Goal: Navigation & Orientation: Find specific page/section

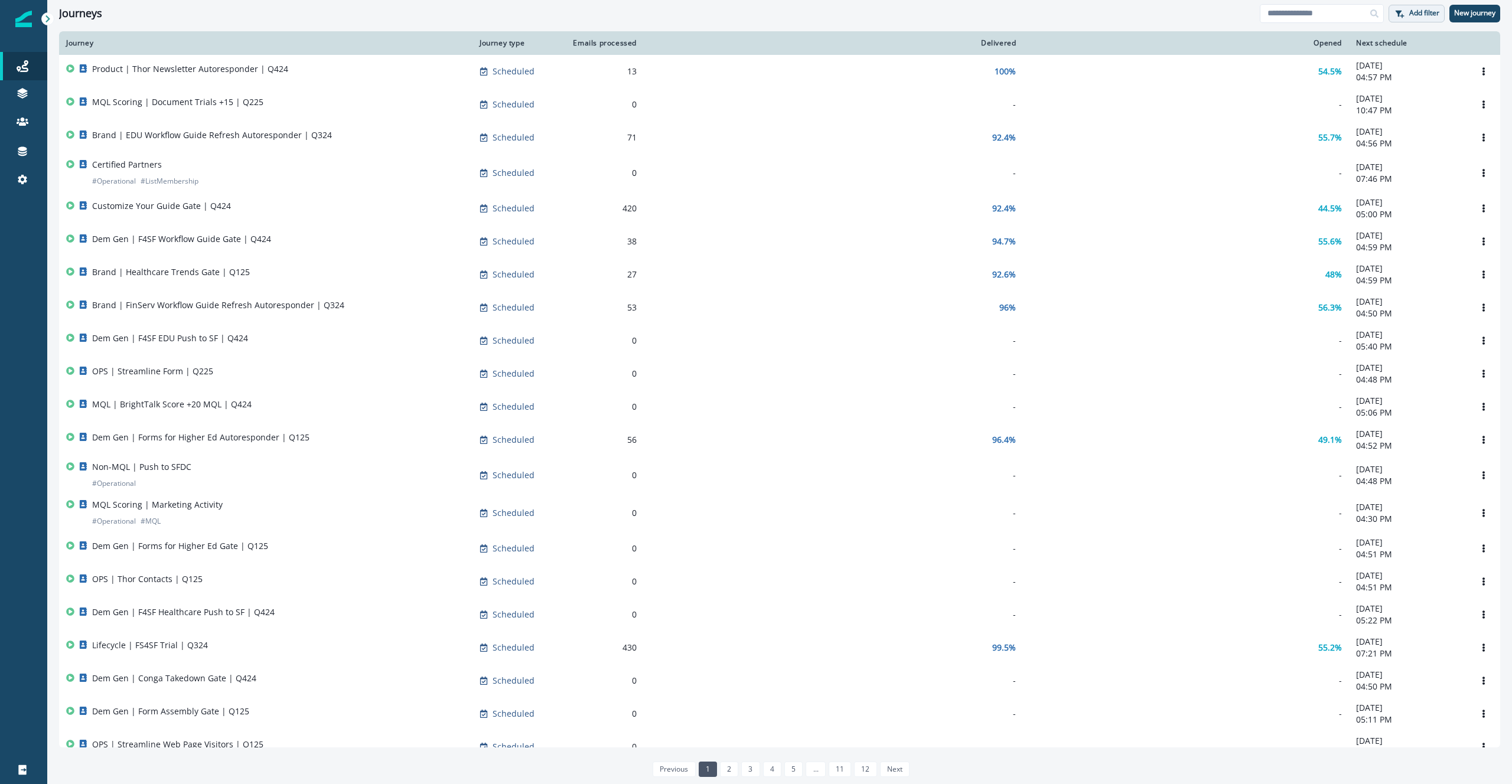
click at [1413, 17] on p "Add filter" at bounding box center [1424, 13] width 30 height 8
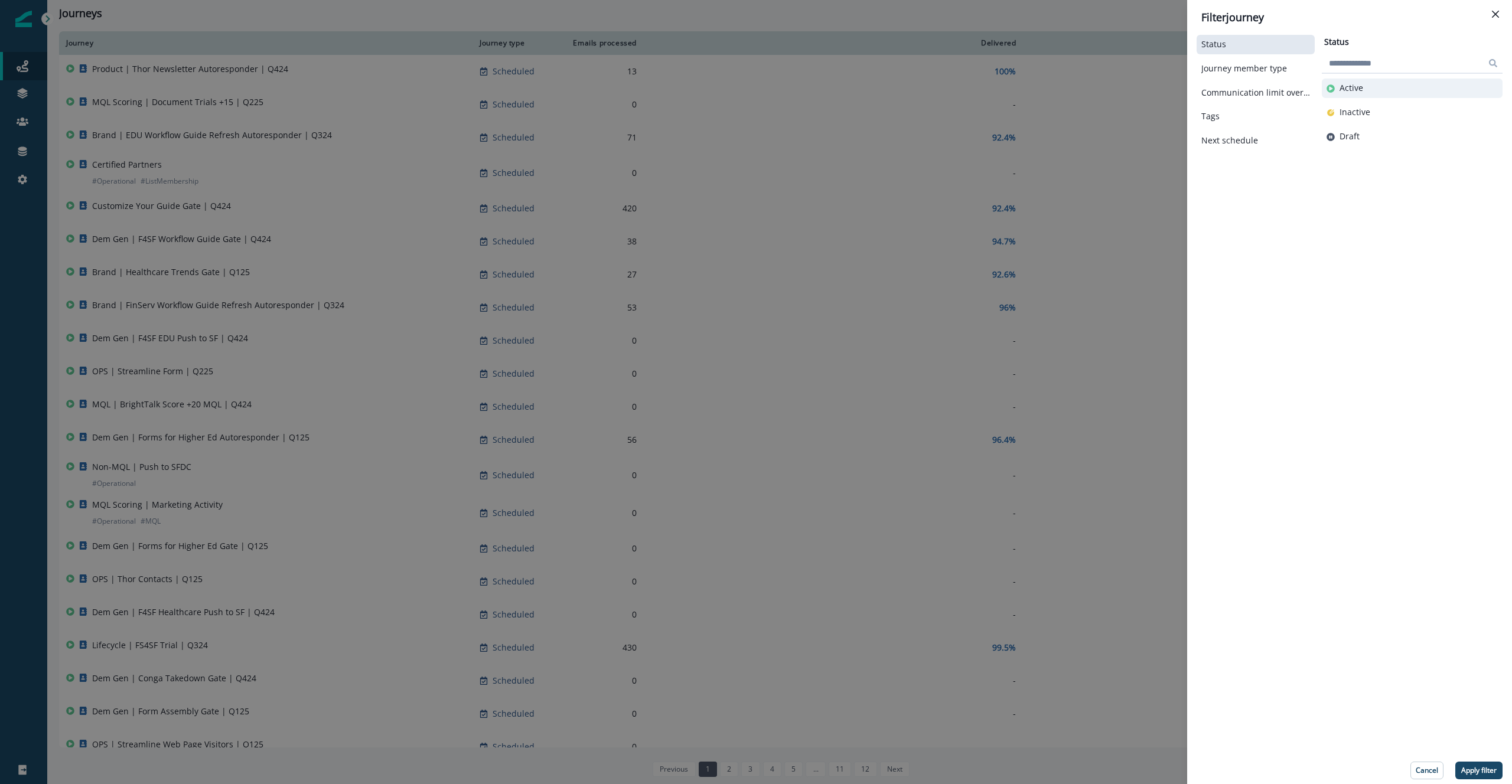
click at [1399, 89] on button "Active" at bounding box center [1412, 88] width 171 height 10
click at [1481, 769] on p "Apply filter" at bounding box center [1479, 770] width 35 height 8
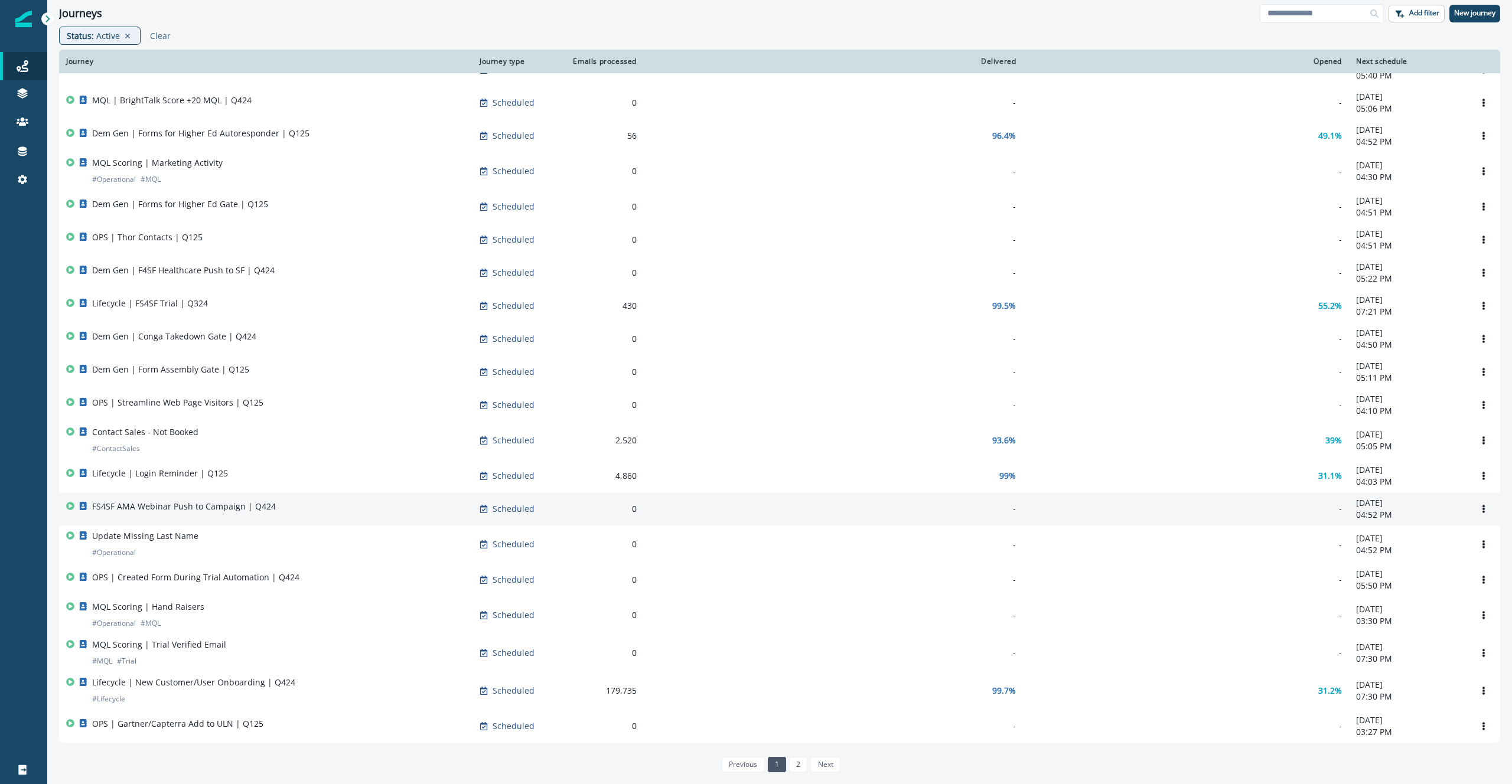
scroll to position [378, 0]
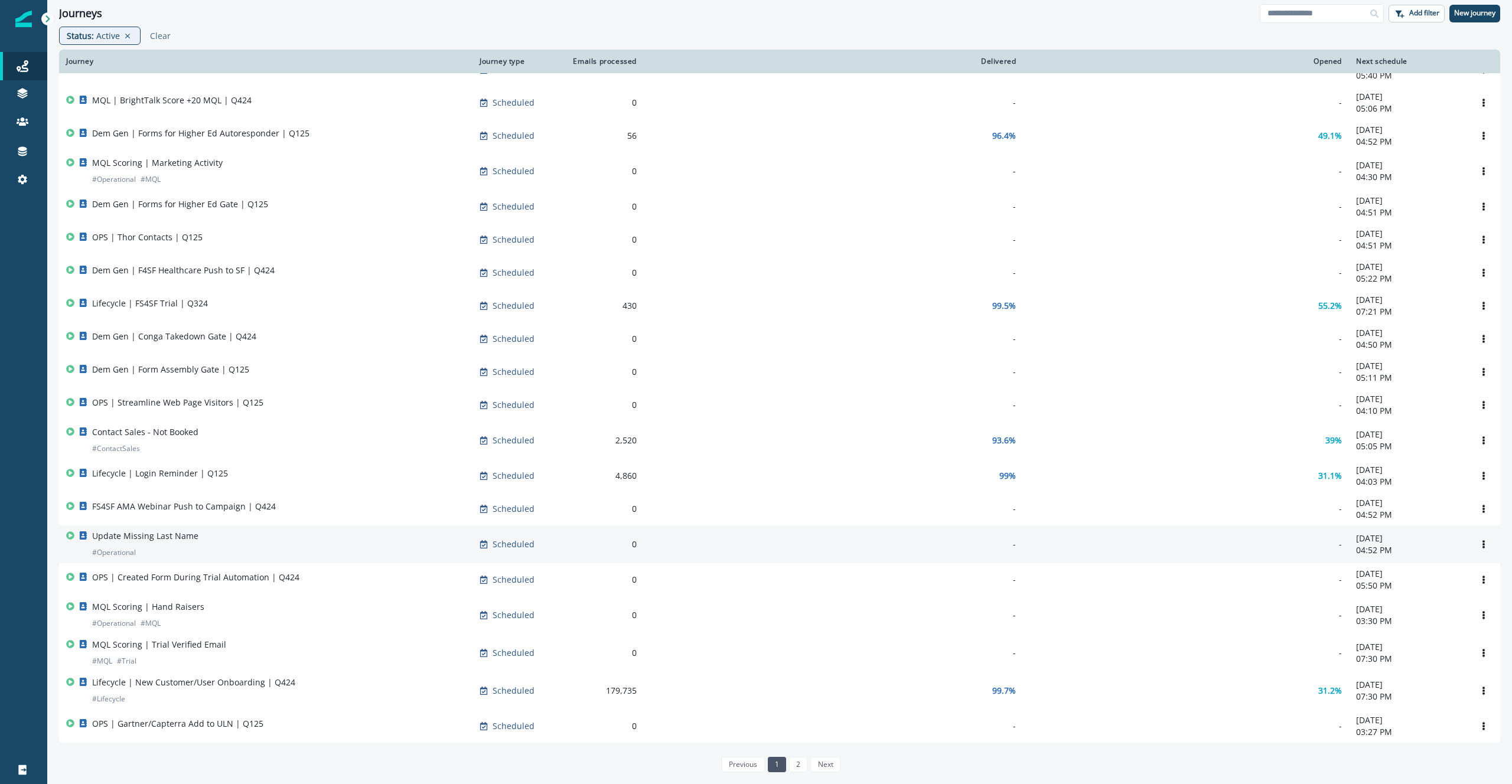
click at [386, 530] on div "Update Missing Last Name # Operational" at bounding box center [266, 545] width 399 height 28
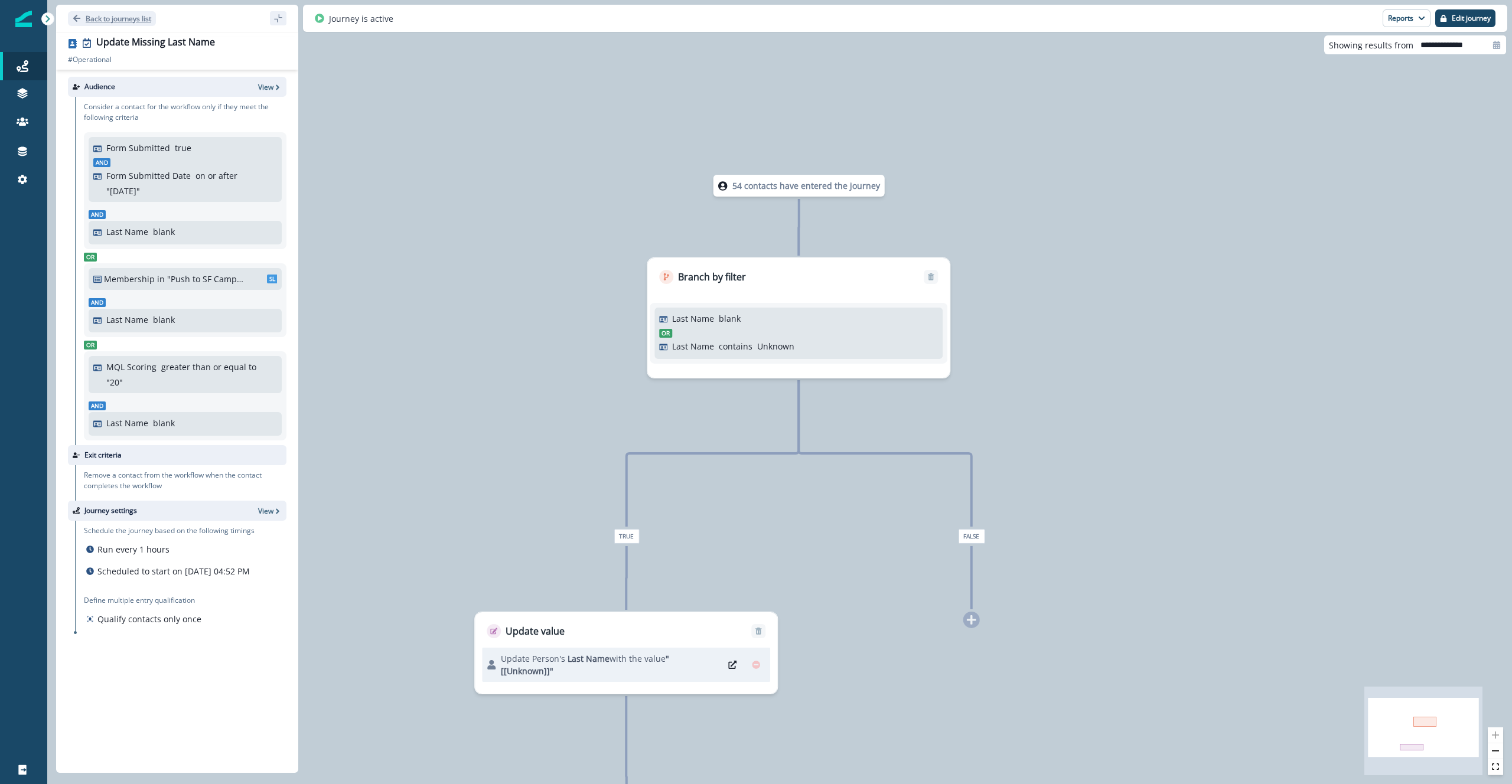
click at [122, 18] on p "Back to journeys list" at bounding box center [118, 19] width 66 height 10
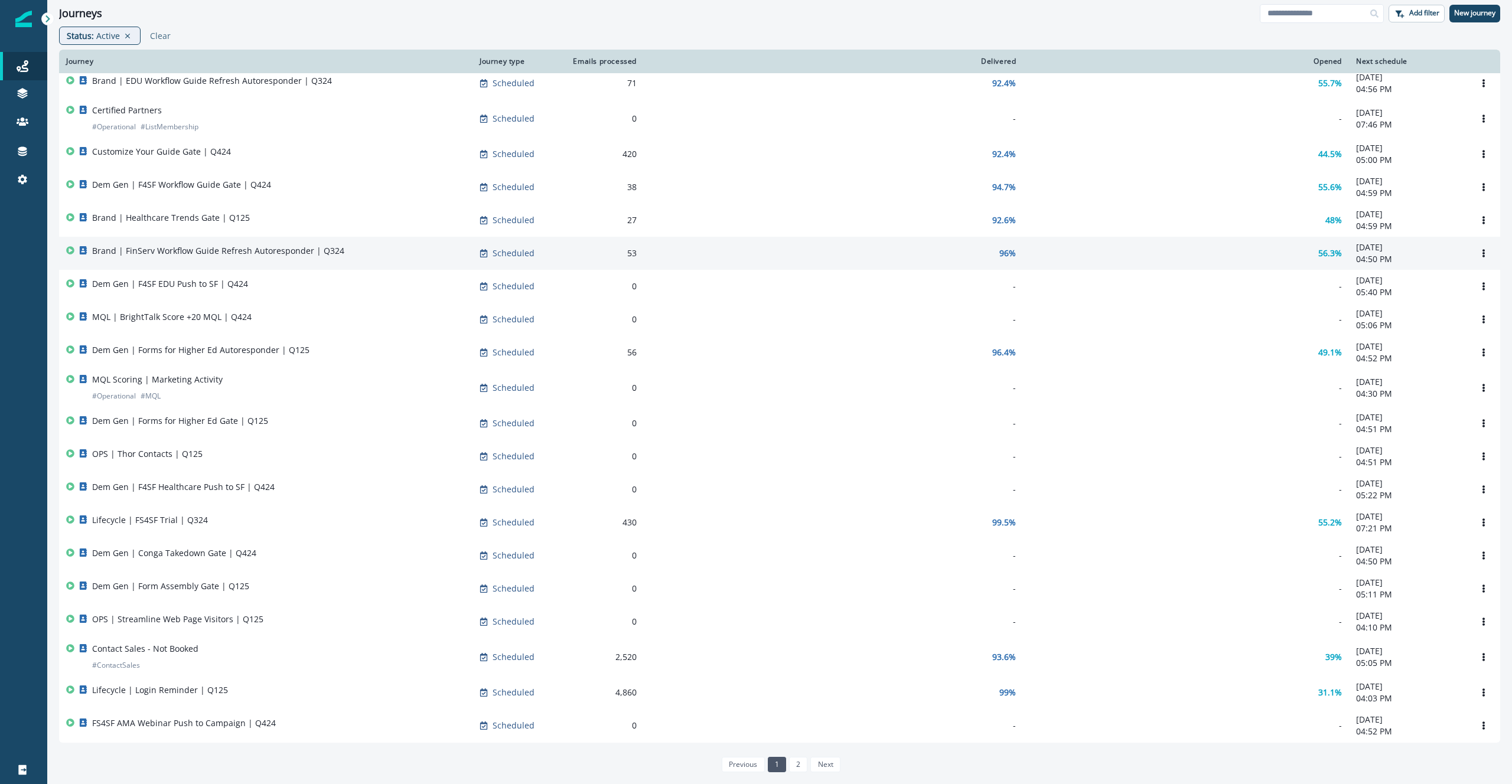
scroll to position [378, 0]
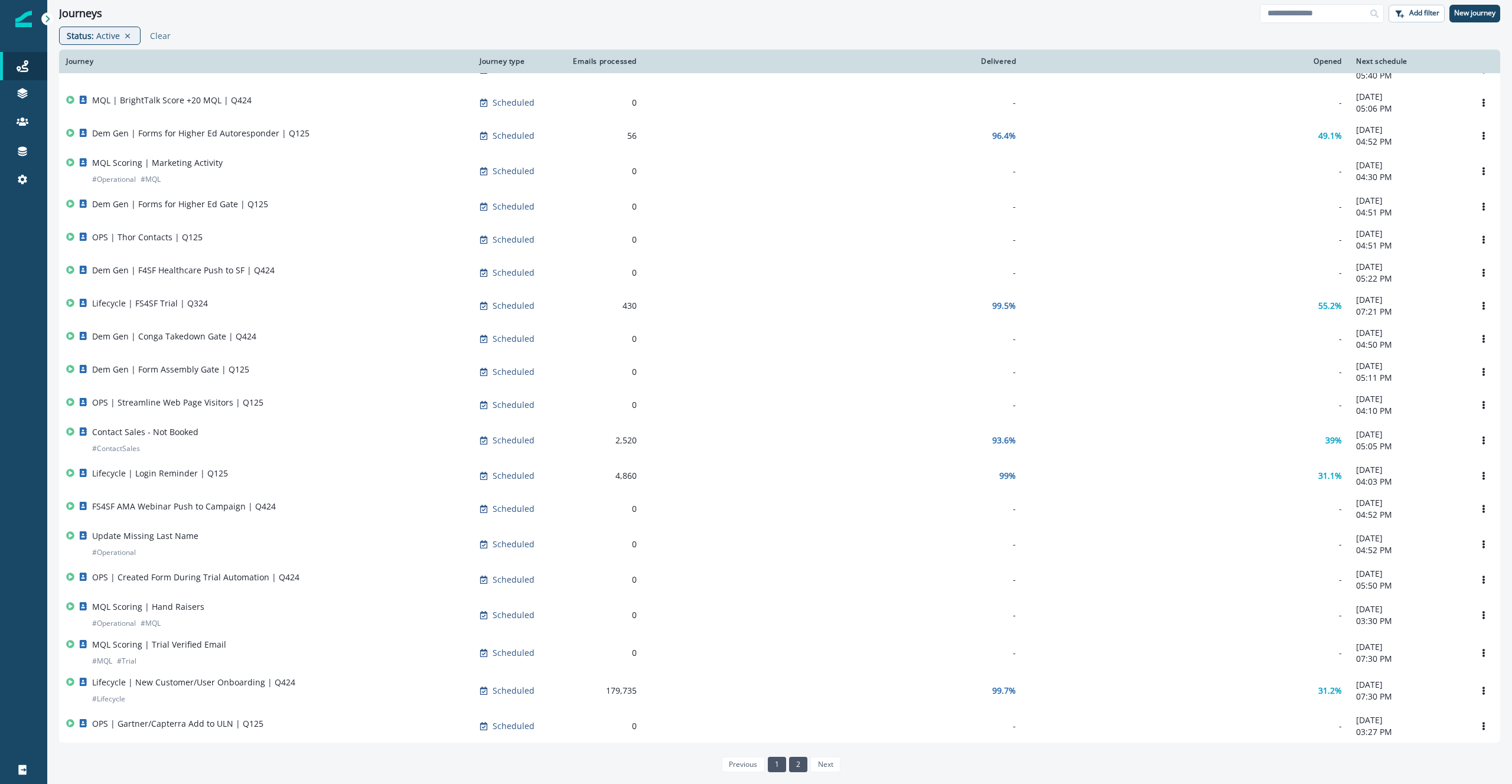
click at [795, 760] on link "2" at bounding box center [798, 765] width 18 height 15
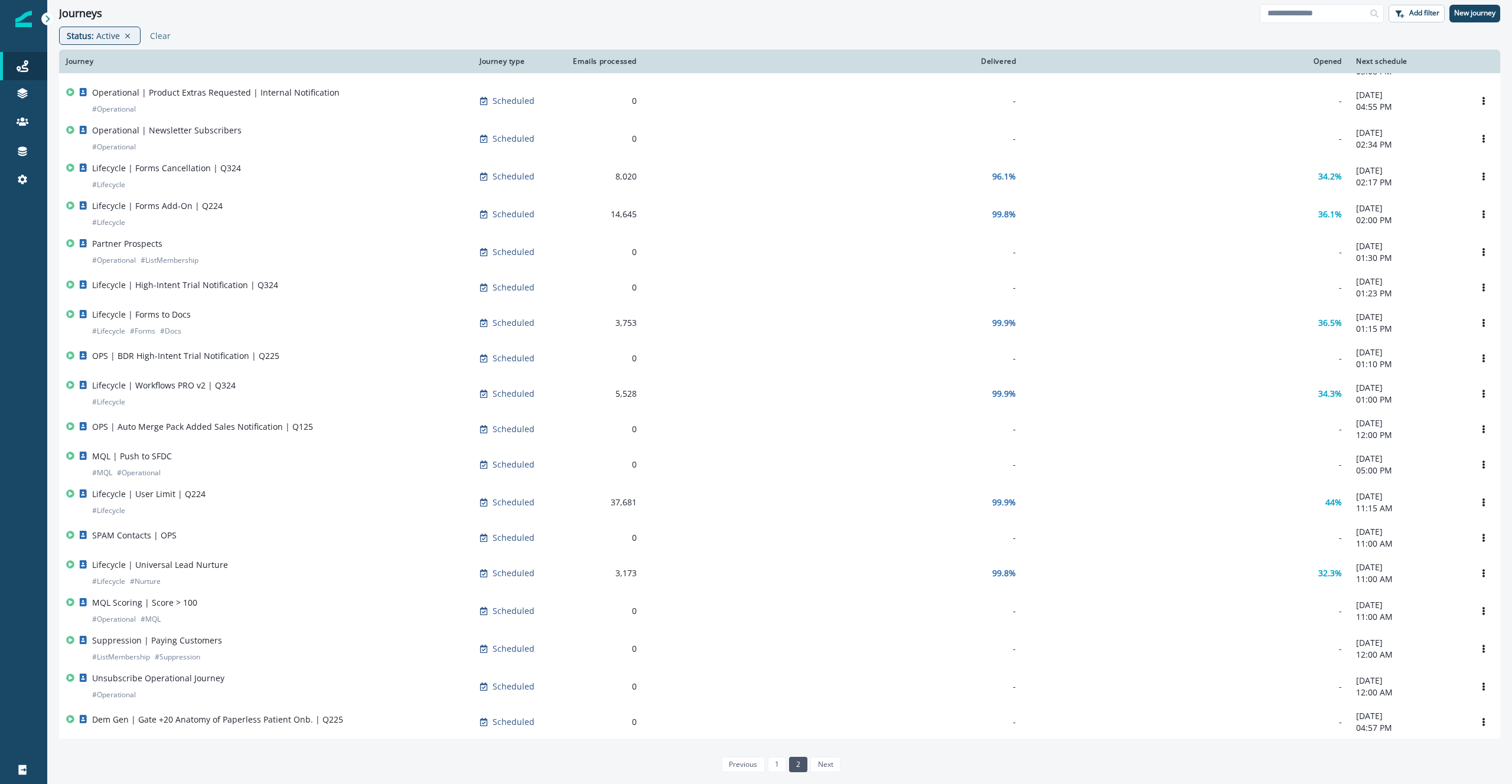
scroll to position [214, 0]
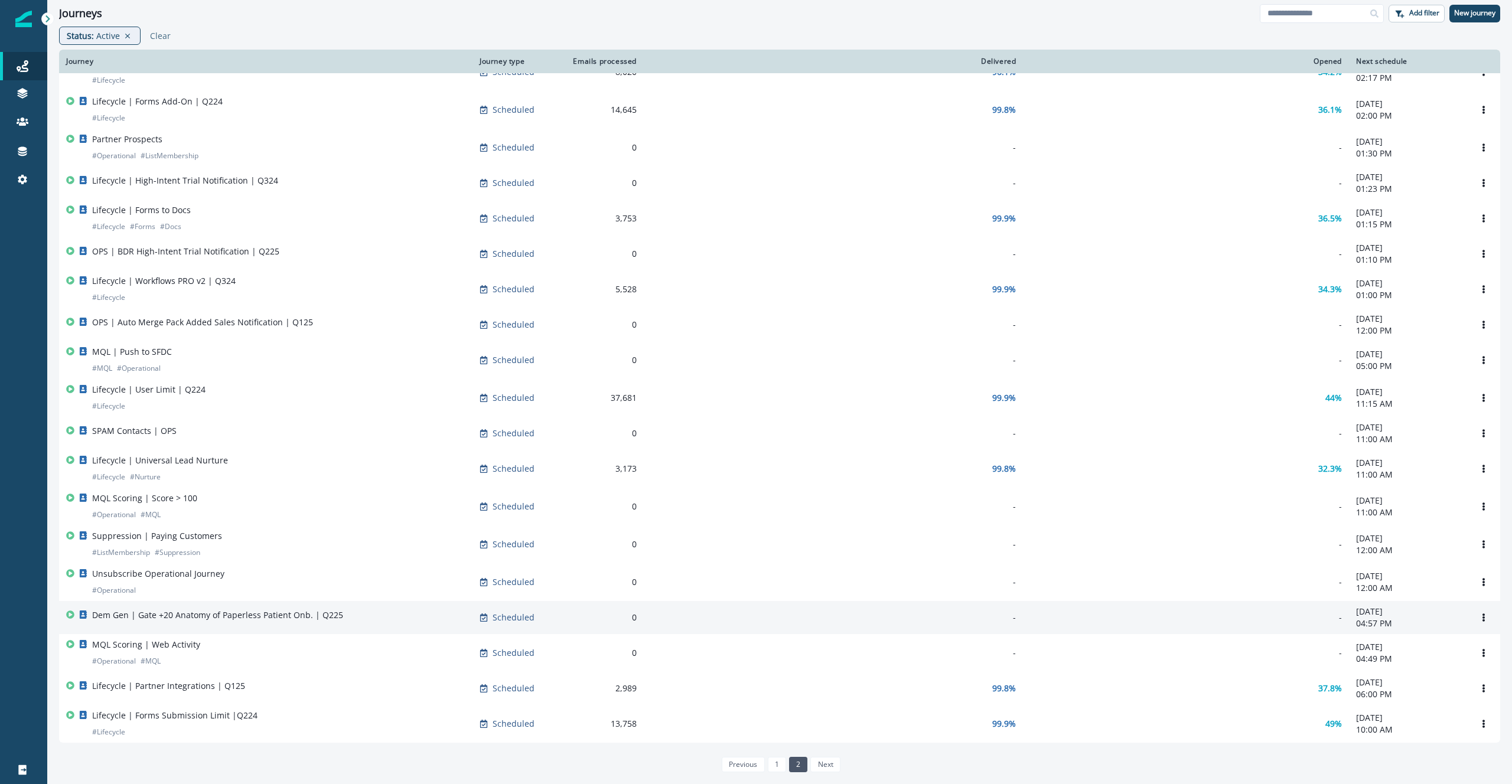
click at [339, 622] on div "Dem Gen | Gate +20 Anatomy of Paperless Patient Onb. | Q225" at bounding box center [266, 618] width 399 height 17
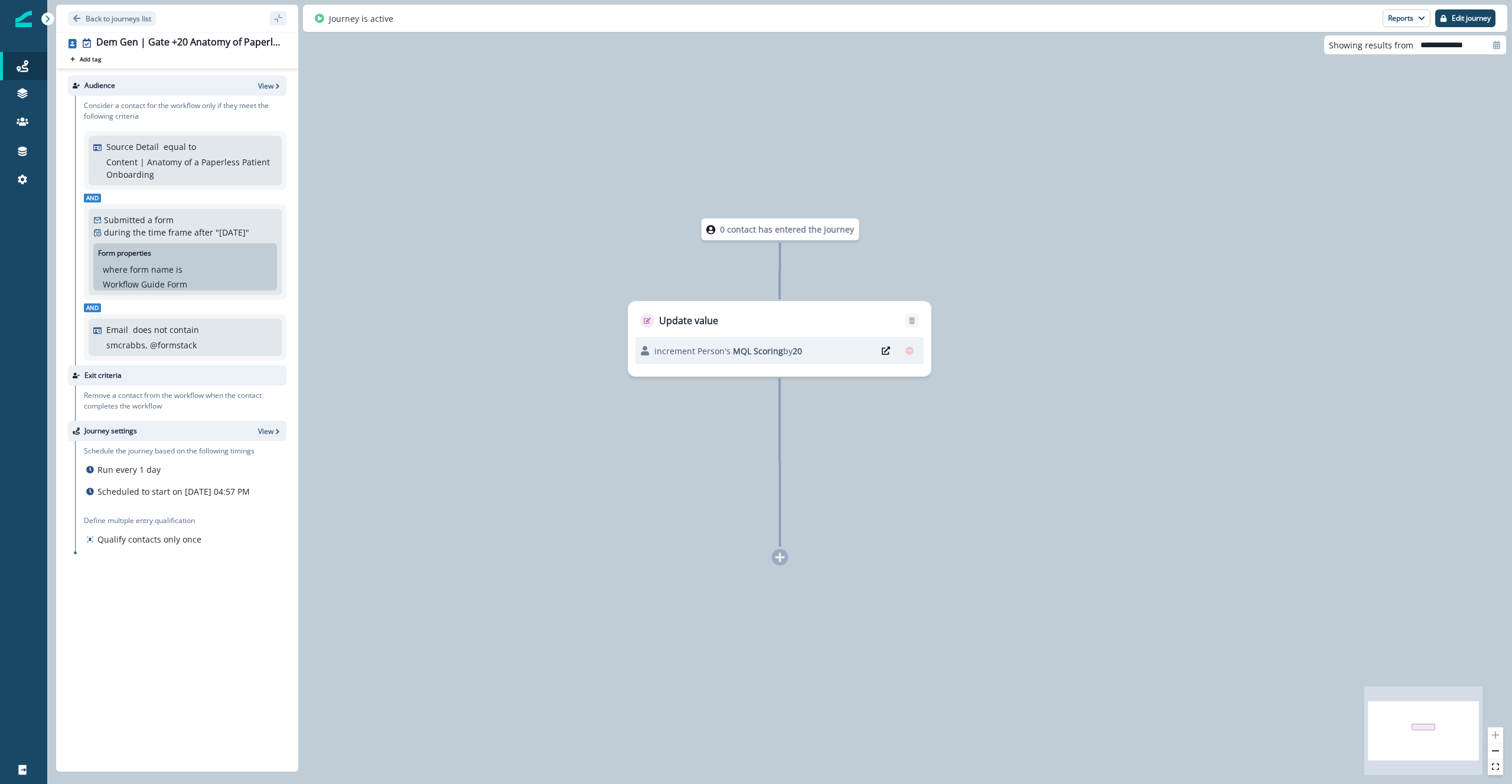
click at [1432, 40] on input "**********" at bounding box center [1460, 44] width 93 height 19
select select "*"
select select "****"
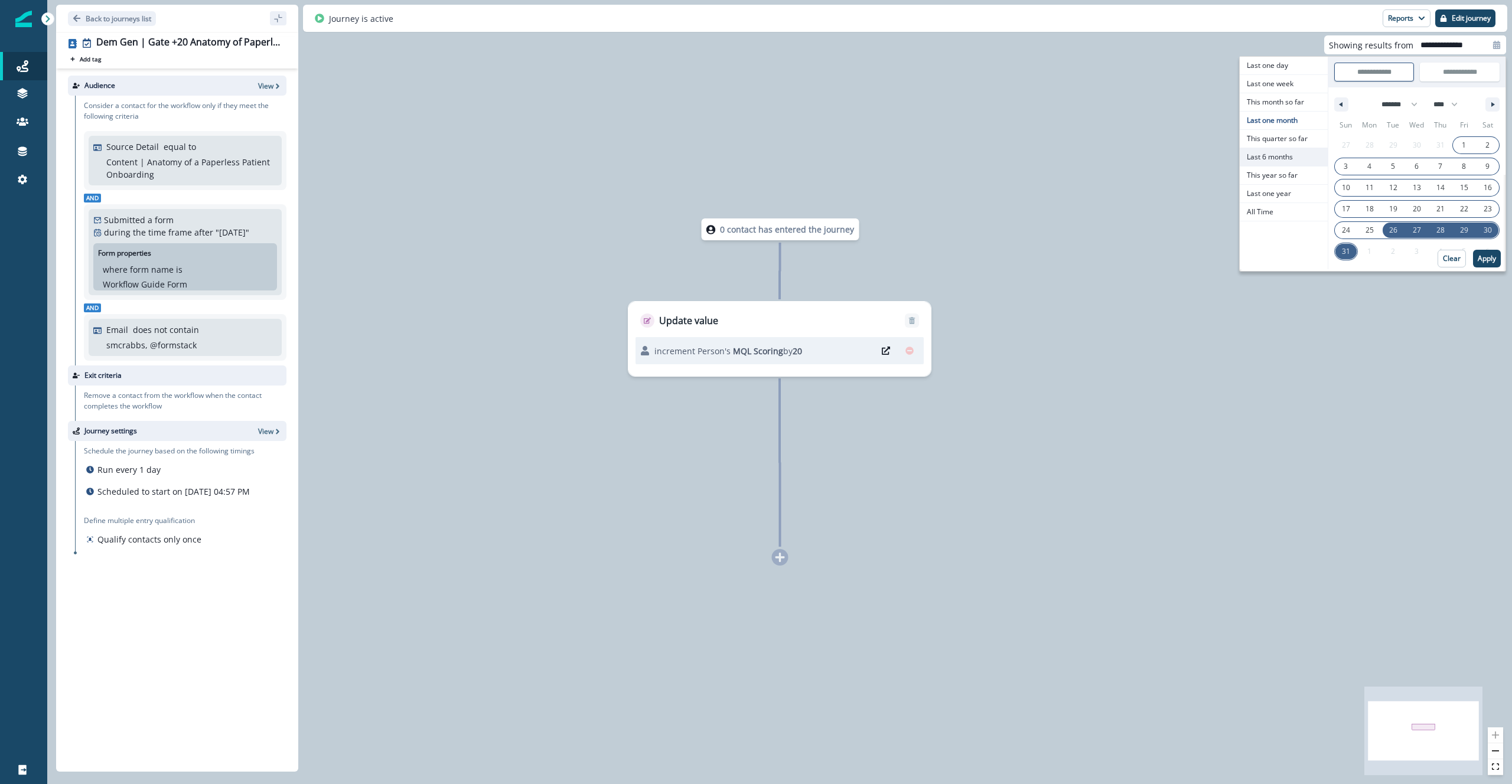
click at [1303, 160] on span "Last 6 months" at bounding box center [1283, 157] width 88 height 18
type input "**********"
select select "*"
click at [1496, 254] on button "Apply" at bounding box center [1487, 259] width 28 height 18
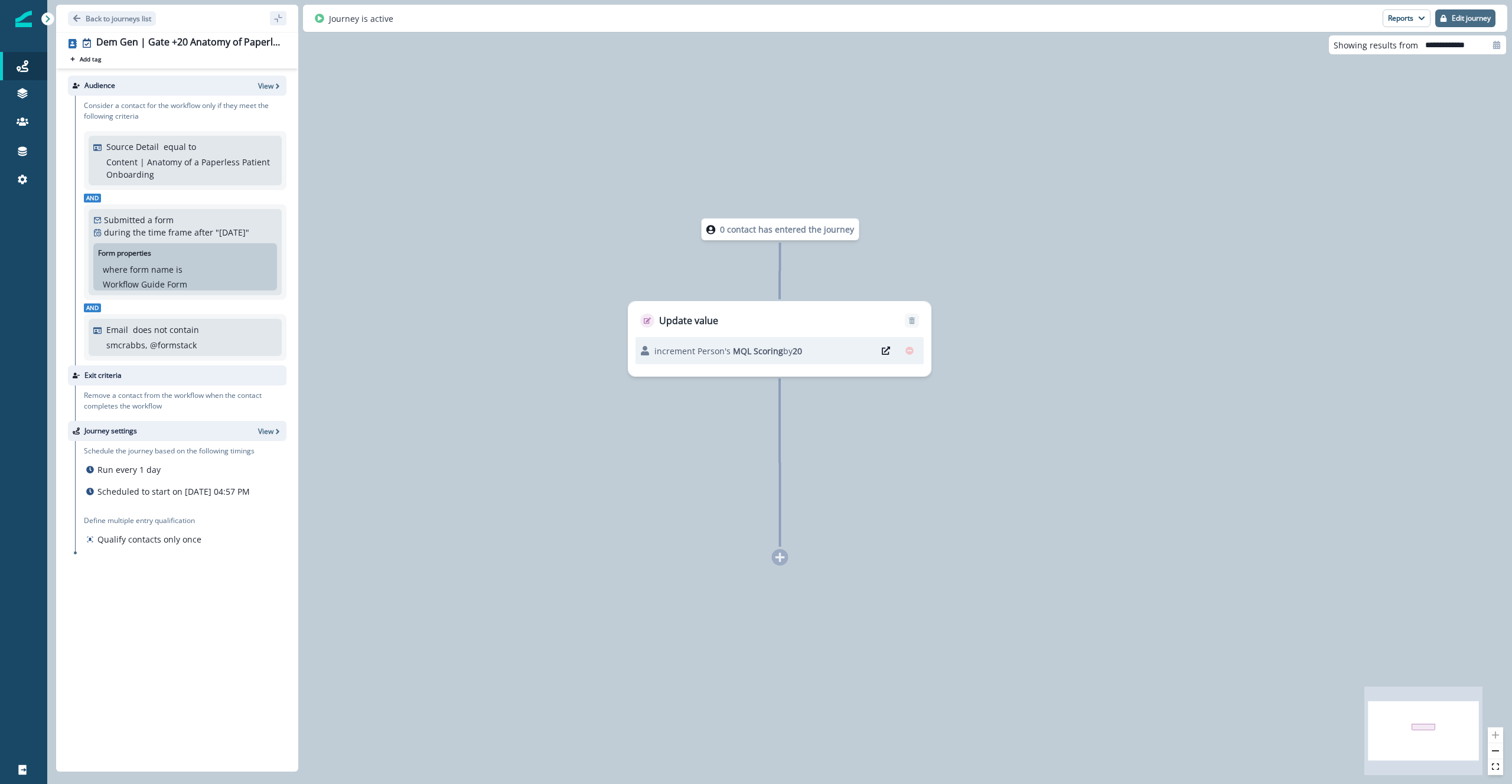
click at [1458, 18] on p "Edit journey" at bounding box center [1471, 18] width 39 height 8
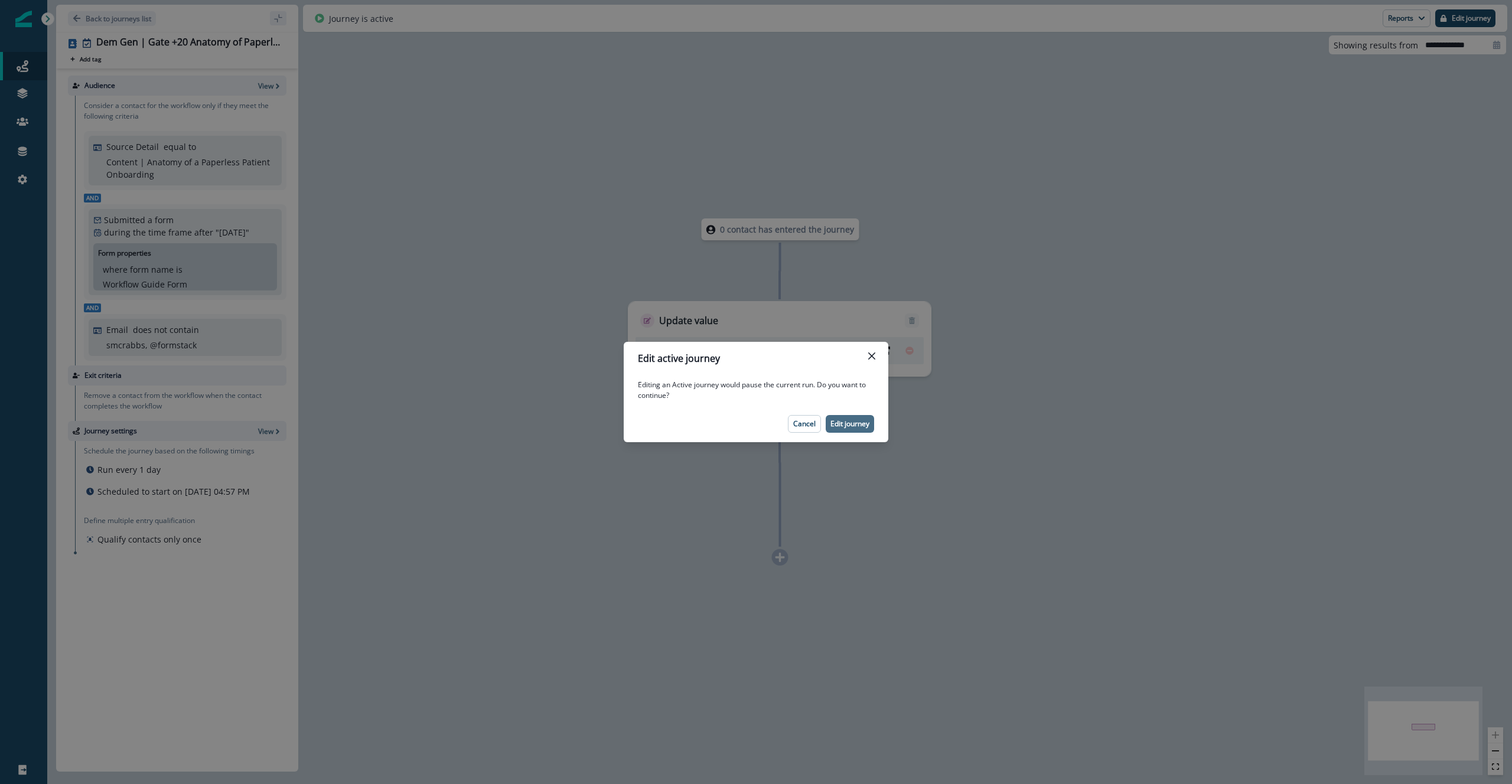
click at [843, 425] on p "Edit journey" at bounding box center [850, 424] width 39 height 8
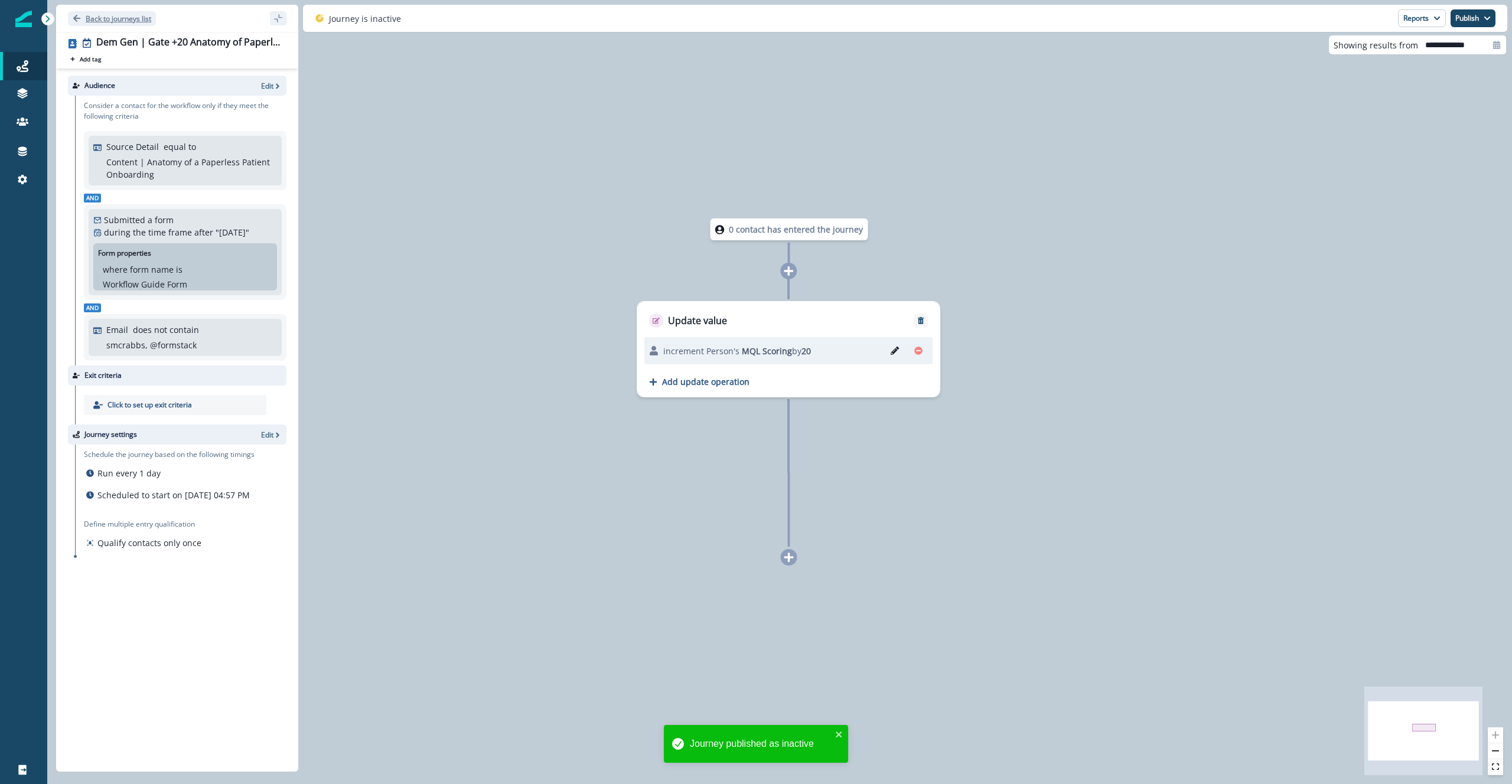
click at [83, 11] on button "Back to journeys list" at bounding box center [111, 18] width 88 height 15
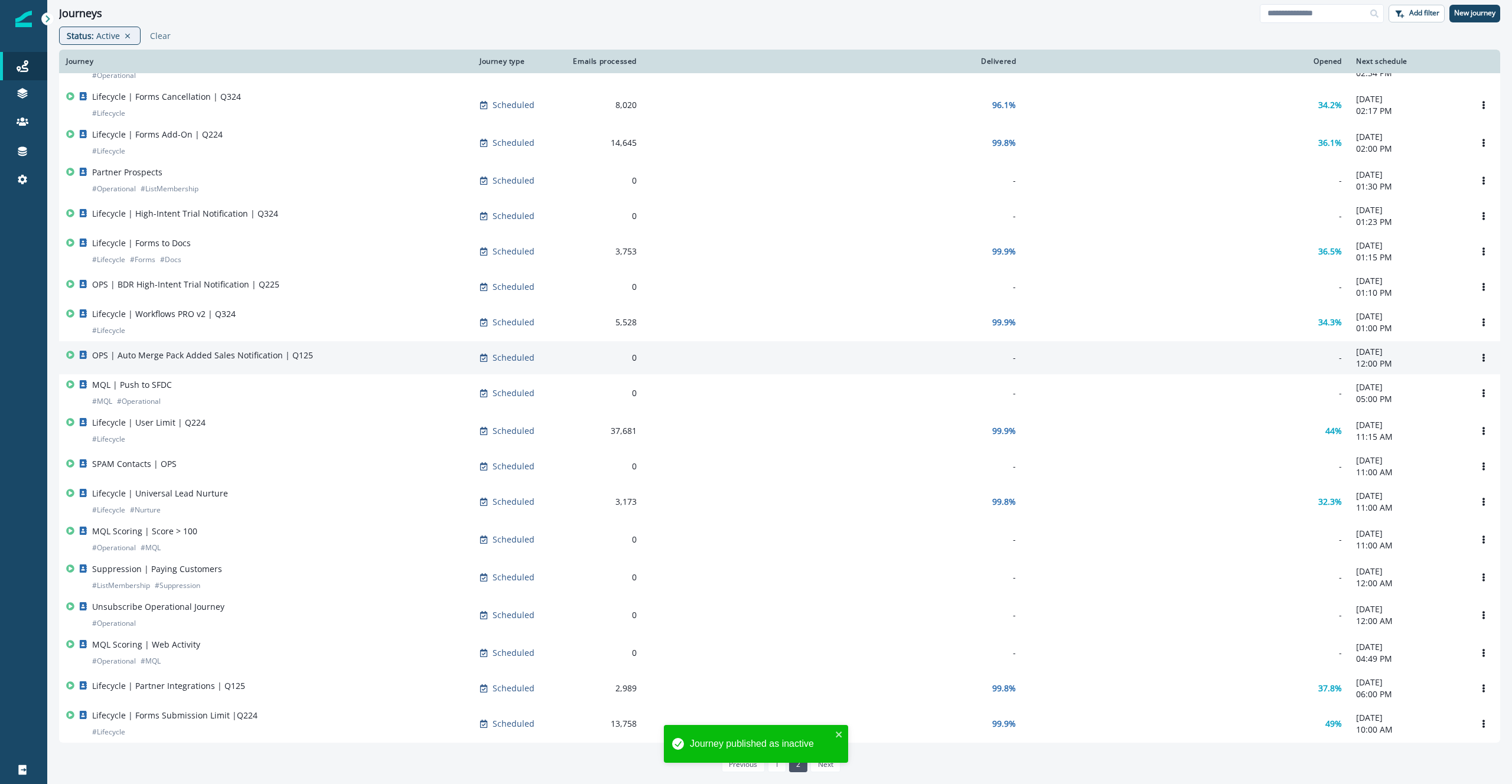
scroll to position [181, 0]
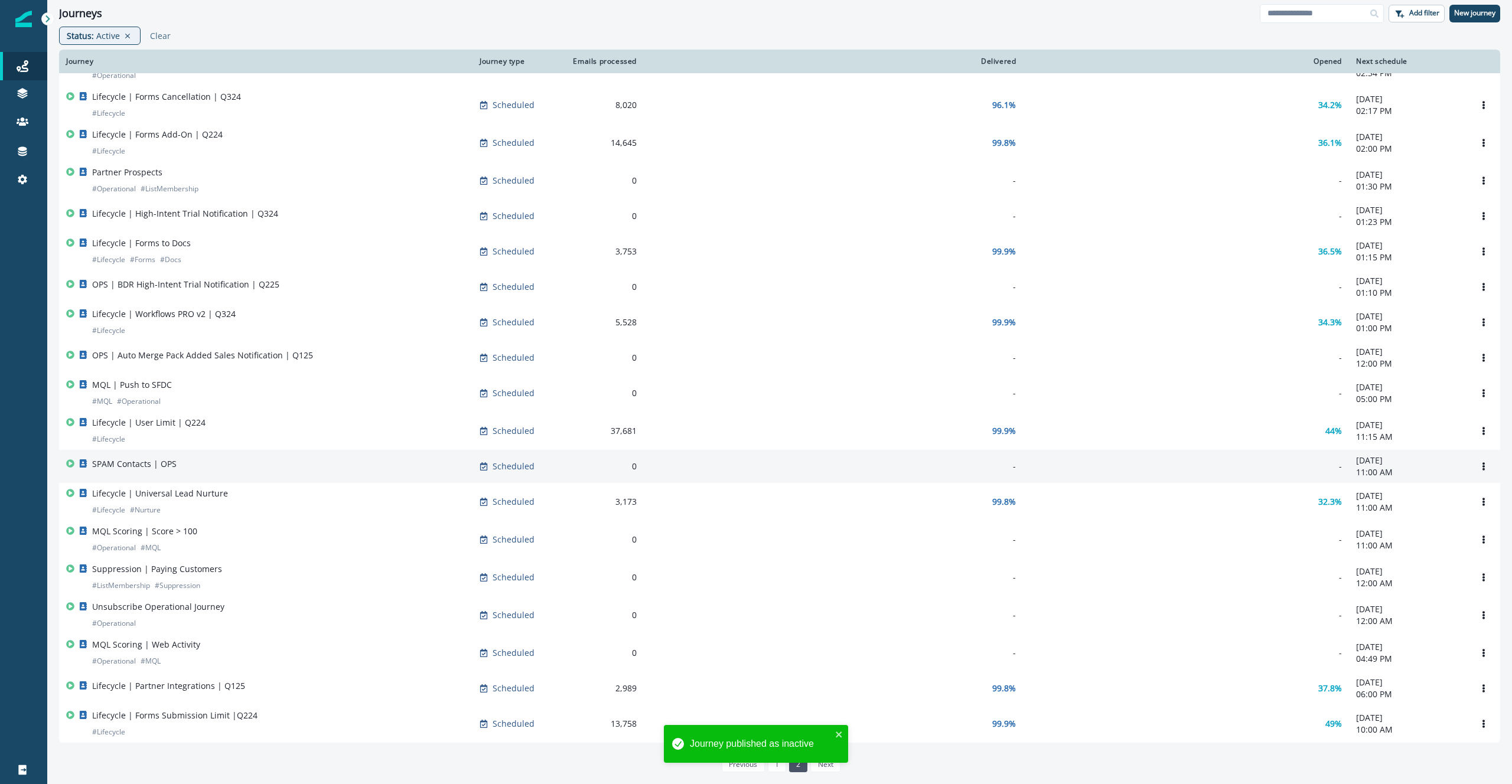
click at [348, 458] on div "SPAM Contacts | OPS" at bounding box center [266, 467] width 399 height 17
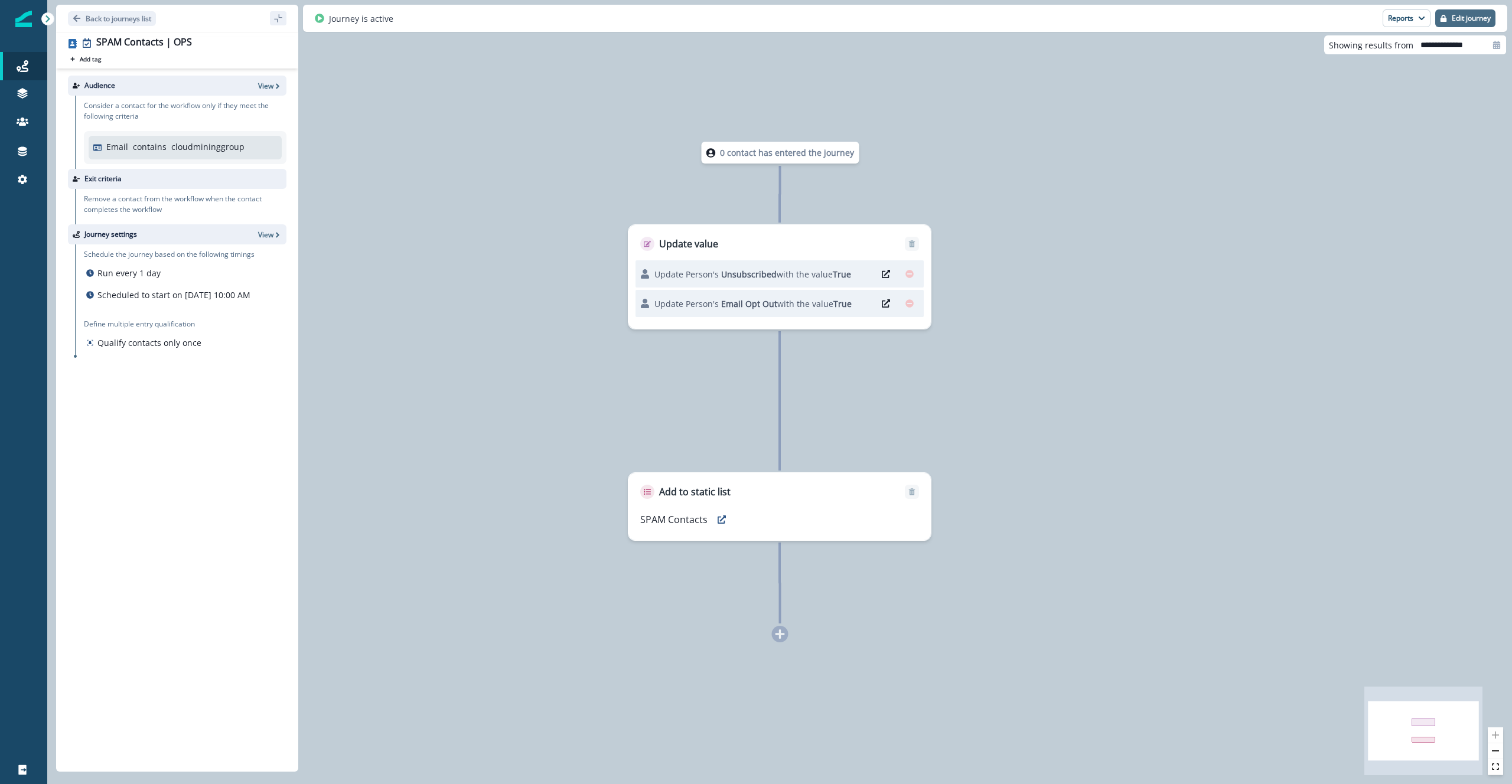
click at [1466, 19] on p "Edit journey" at bounding box center [1471, 18] width 39 height 8
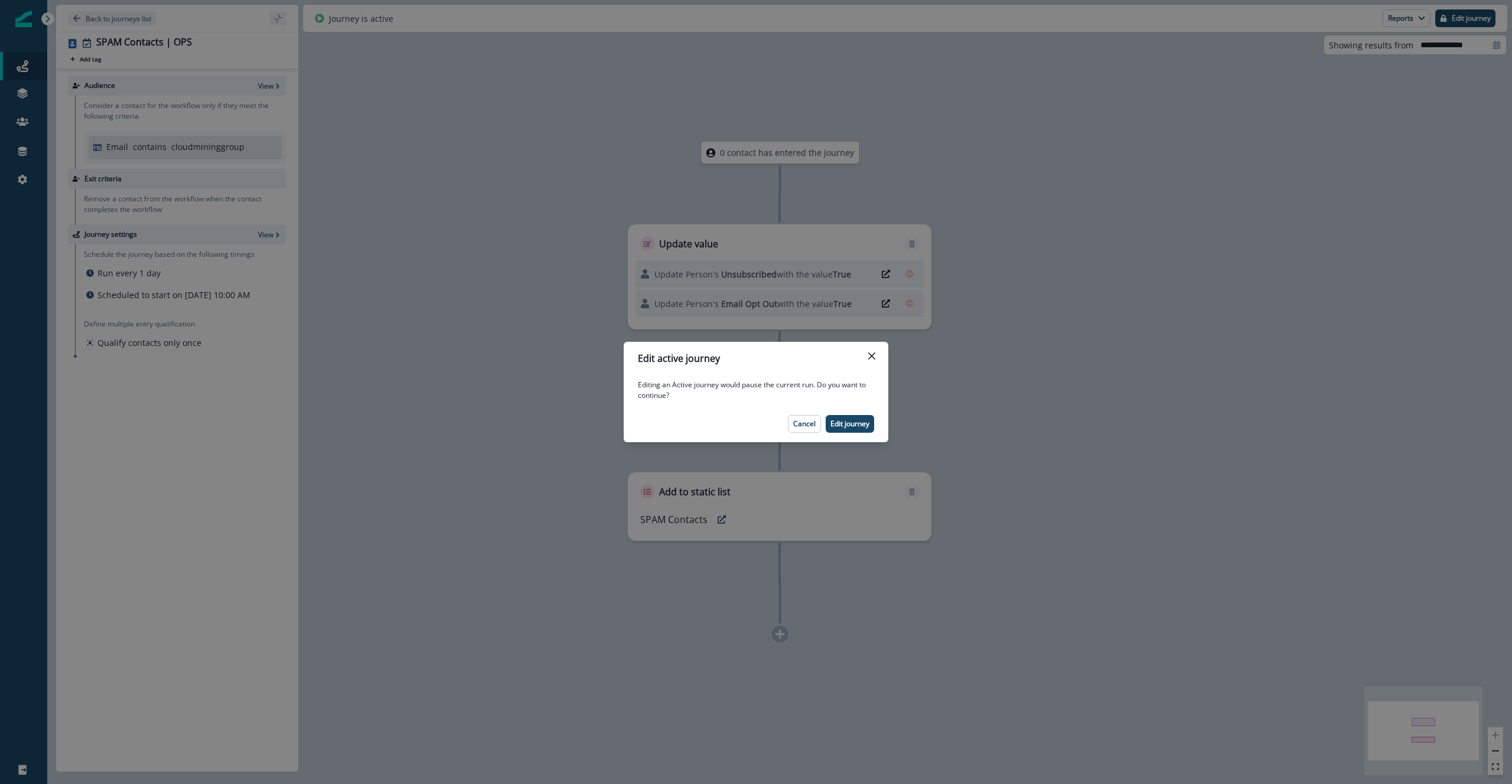
click at [1173, 284] on div "Edit active journey Editing an Active journey would pause the current run. Do y…" at bounding box center [756, 392] width 1512 height 784
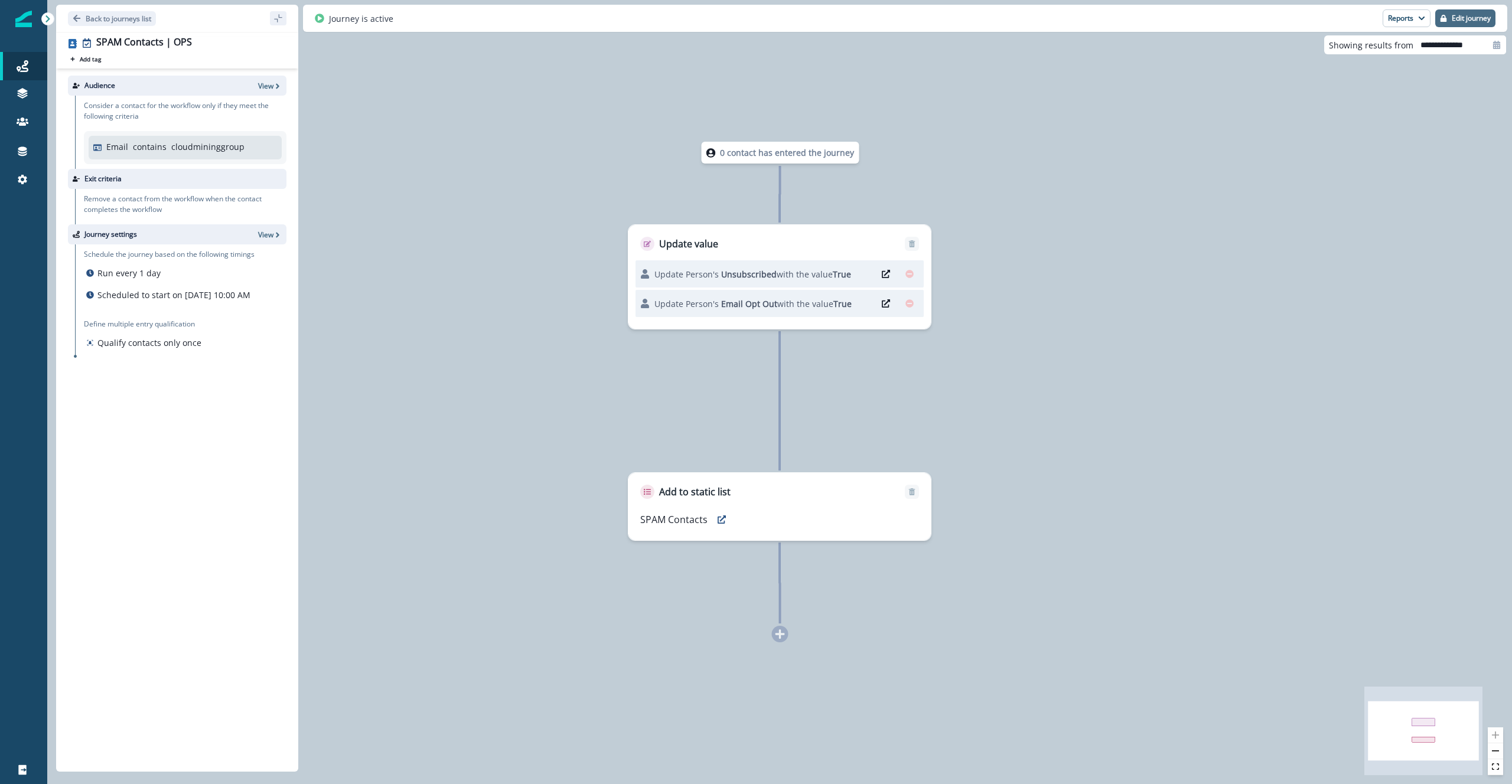
click at [1446, 17] on button "Edit journey" at bounding box center [1466, 19] width 61 height 18
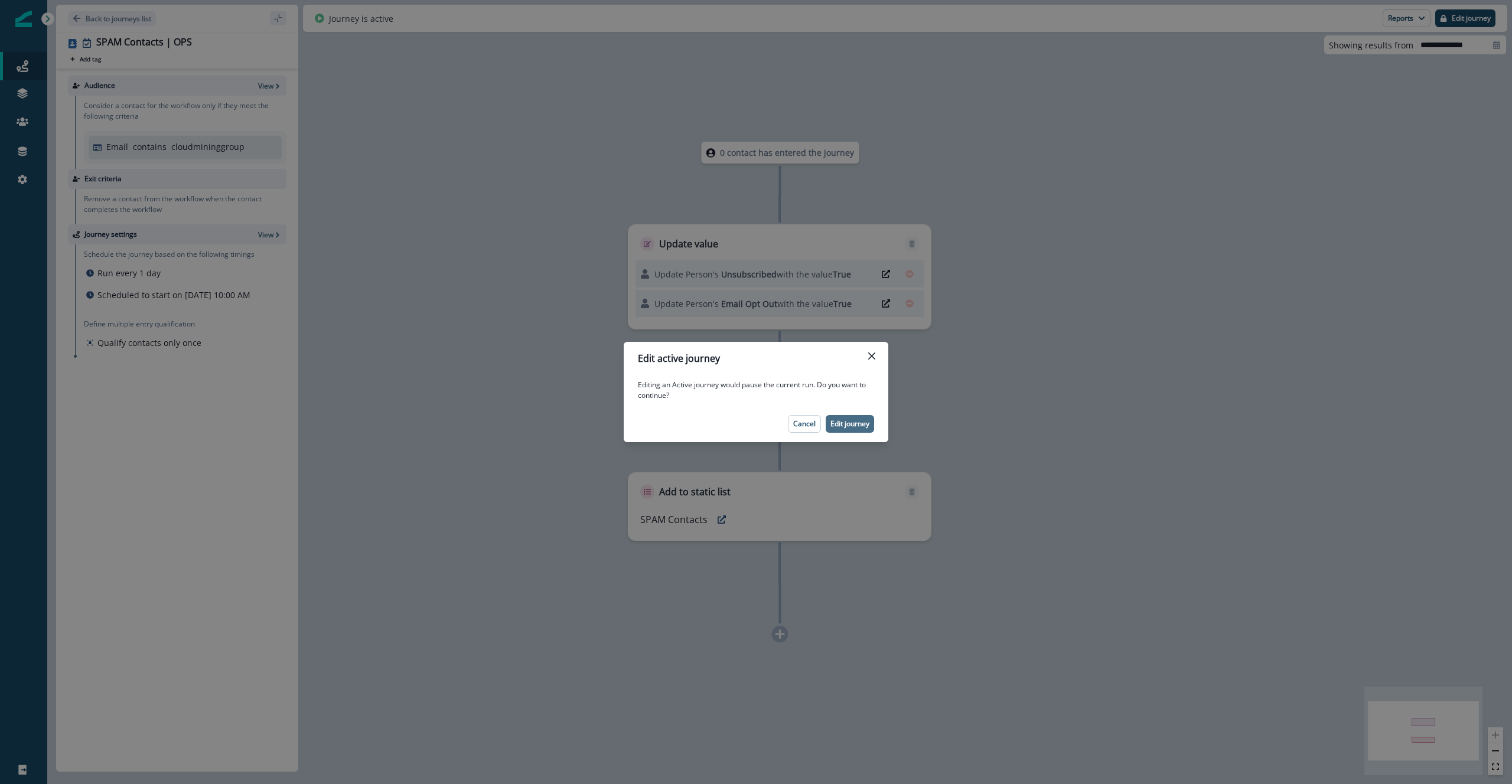
click at [856, 417] on button "Edit journey" at bounding box center [849, 424] width 48 height 18
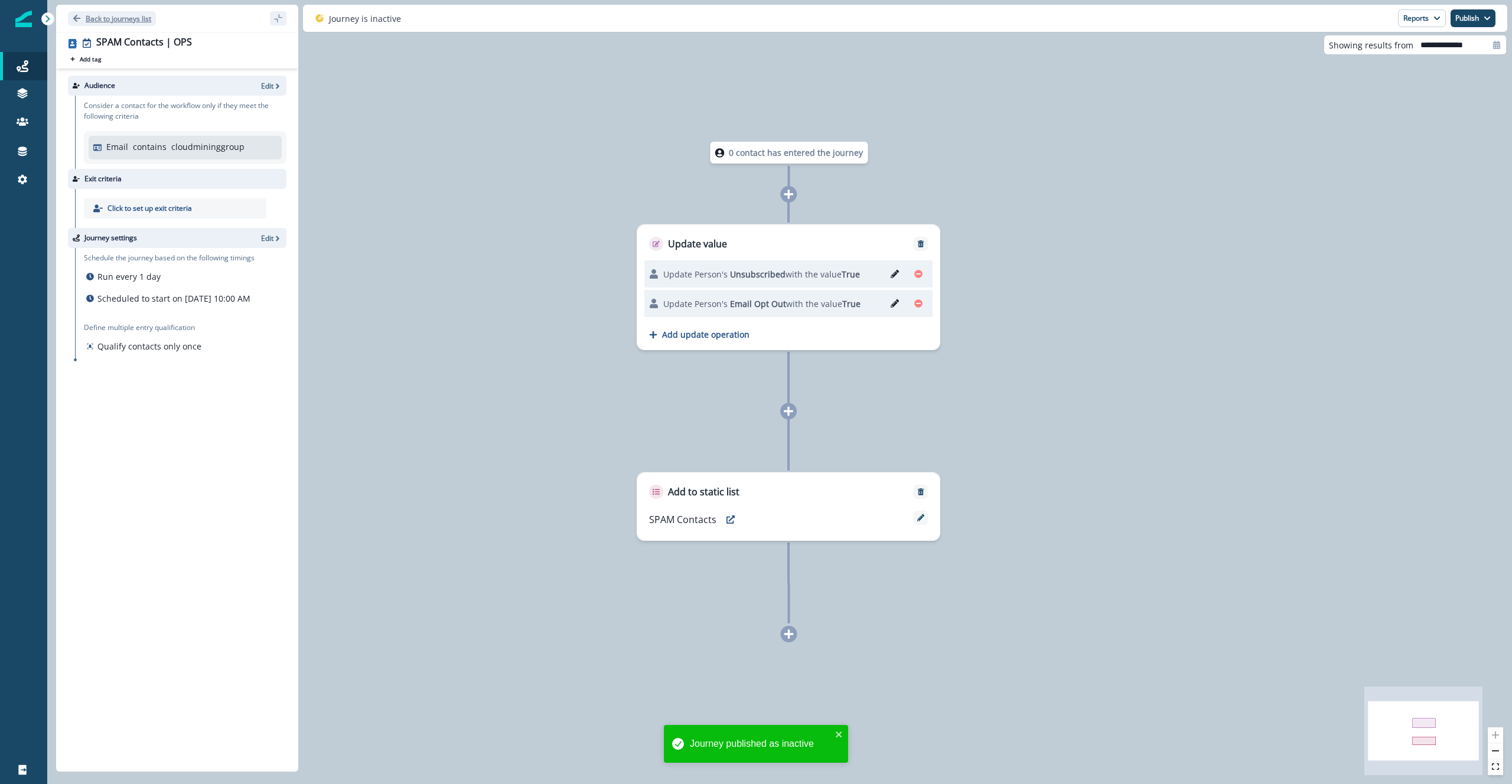
click at [132, 18] on p "Back to journeys list" at bounding box center [118, 19] width 66 height 10
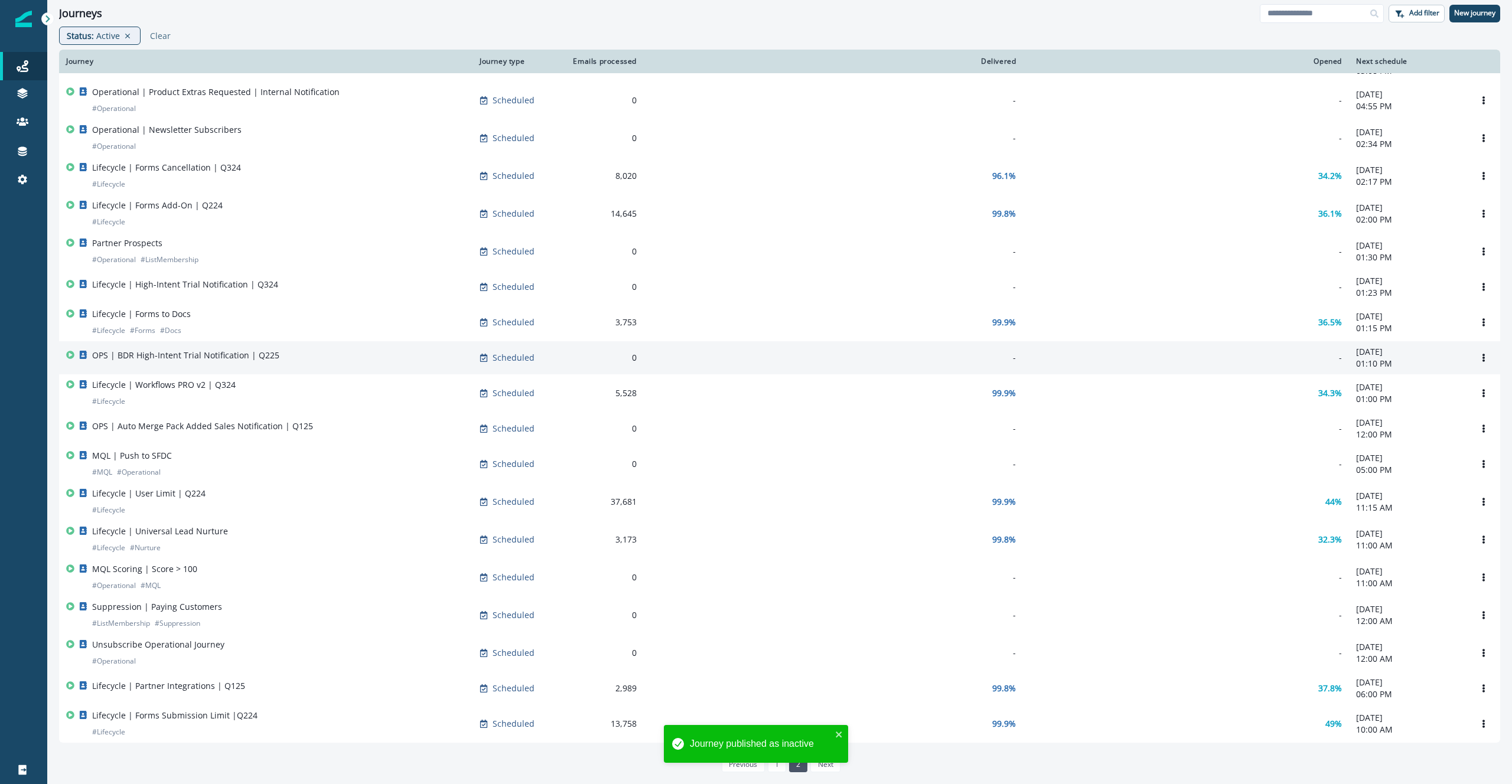
scroll to position [142, 0]
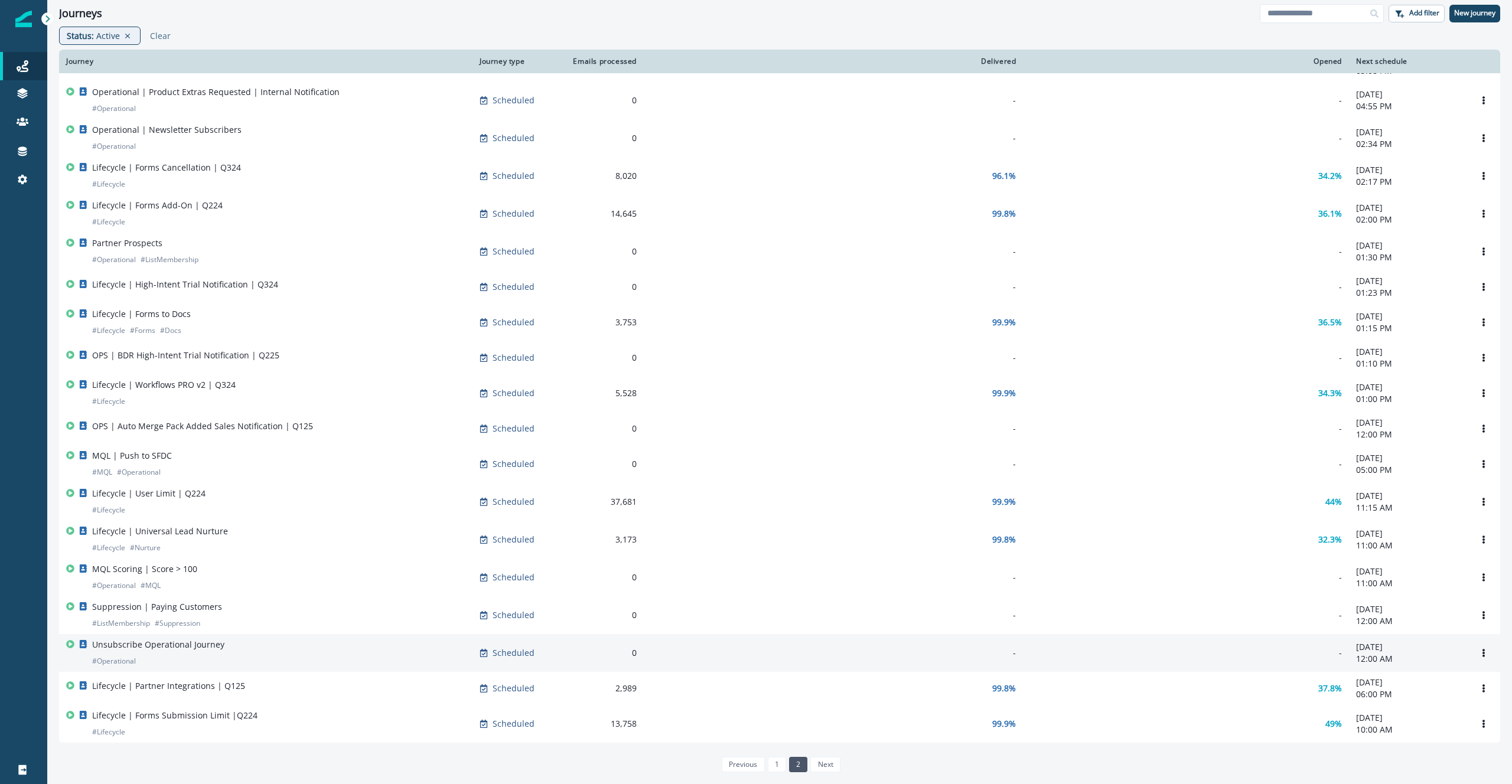
click at [368, 655] on div "Unsubscribe Operational Journey # Operational" at bounding box center [266, 653] width 399 height 28
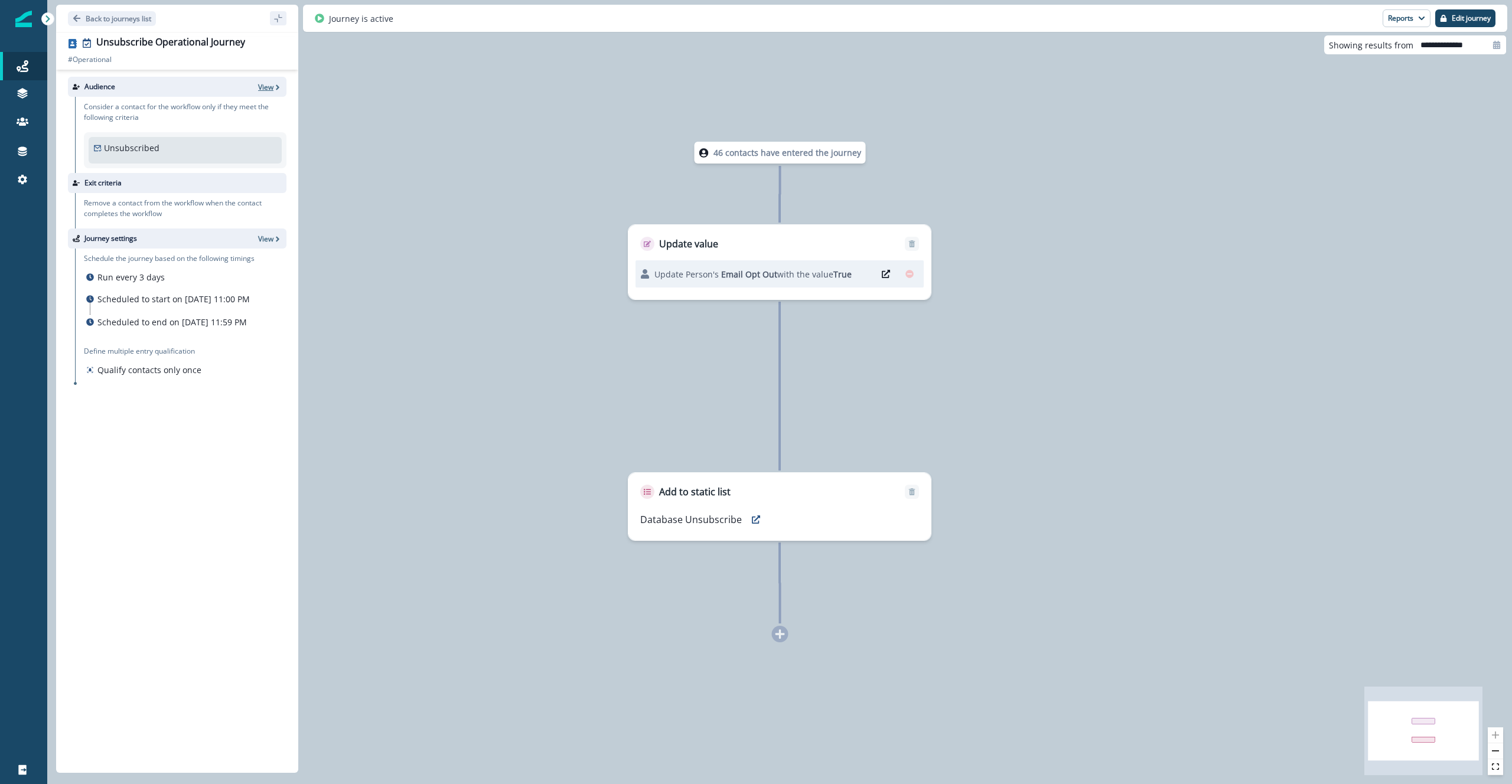
click at [272, 86] on p "View" at bounding box center [266, 87] width 15 height 10
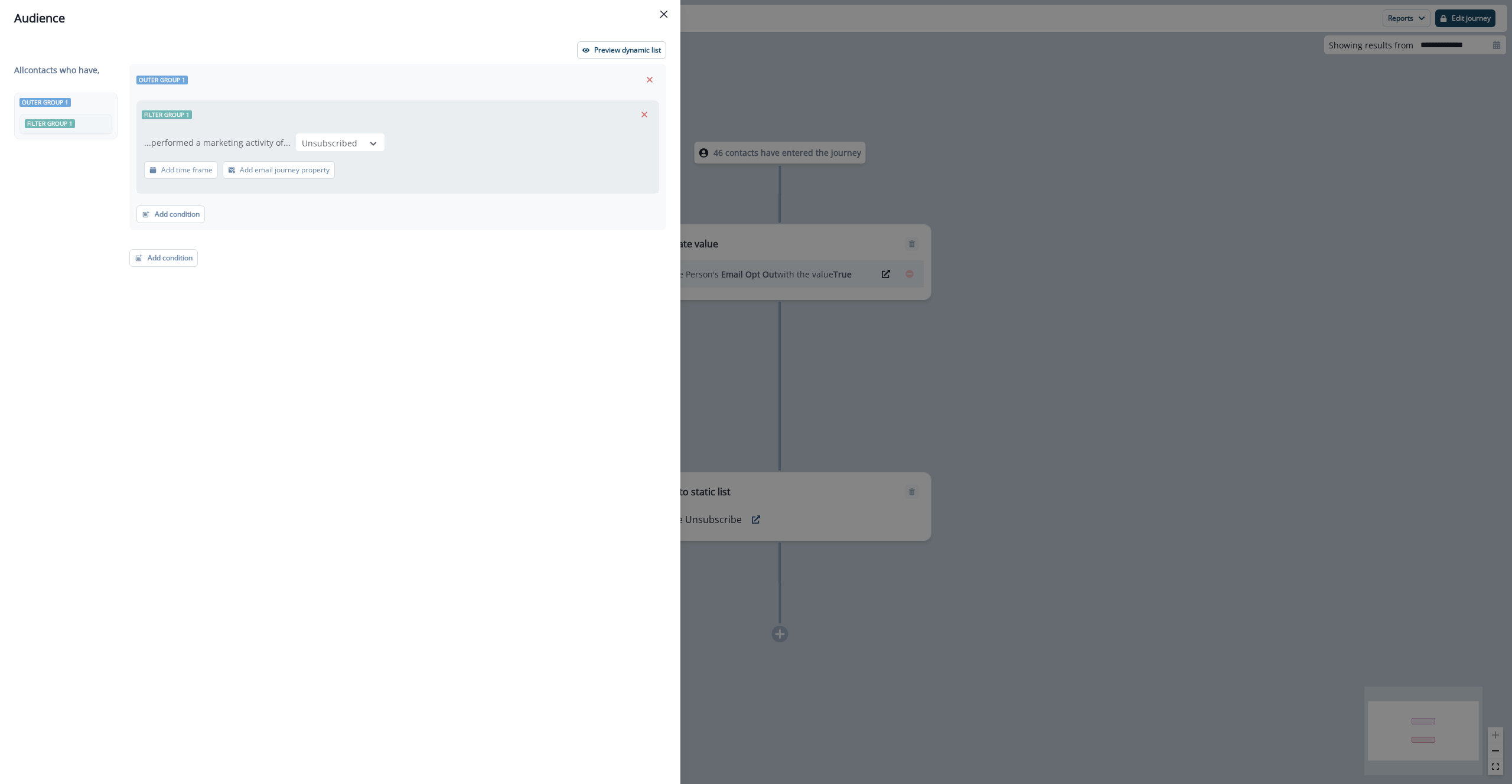
click at [963, 285] on div "Audience Preview dynamic list All contact s who have, Outer group 1 Filter grou…" at bounding box center [756, 392] width 1512 height 784
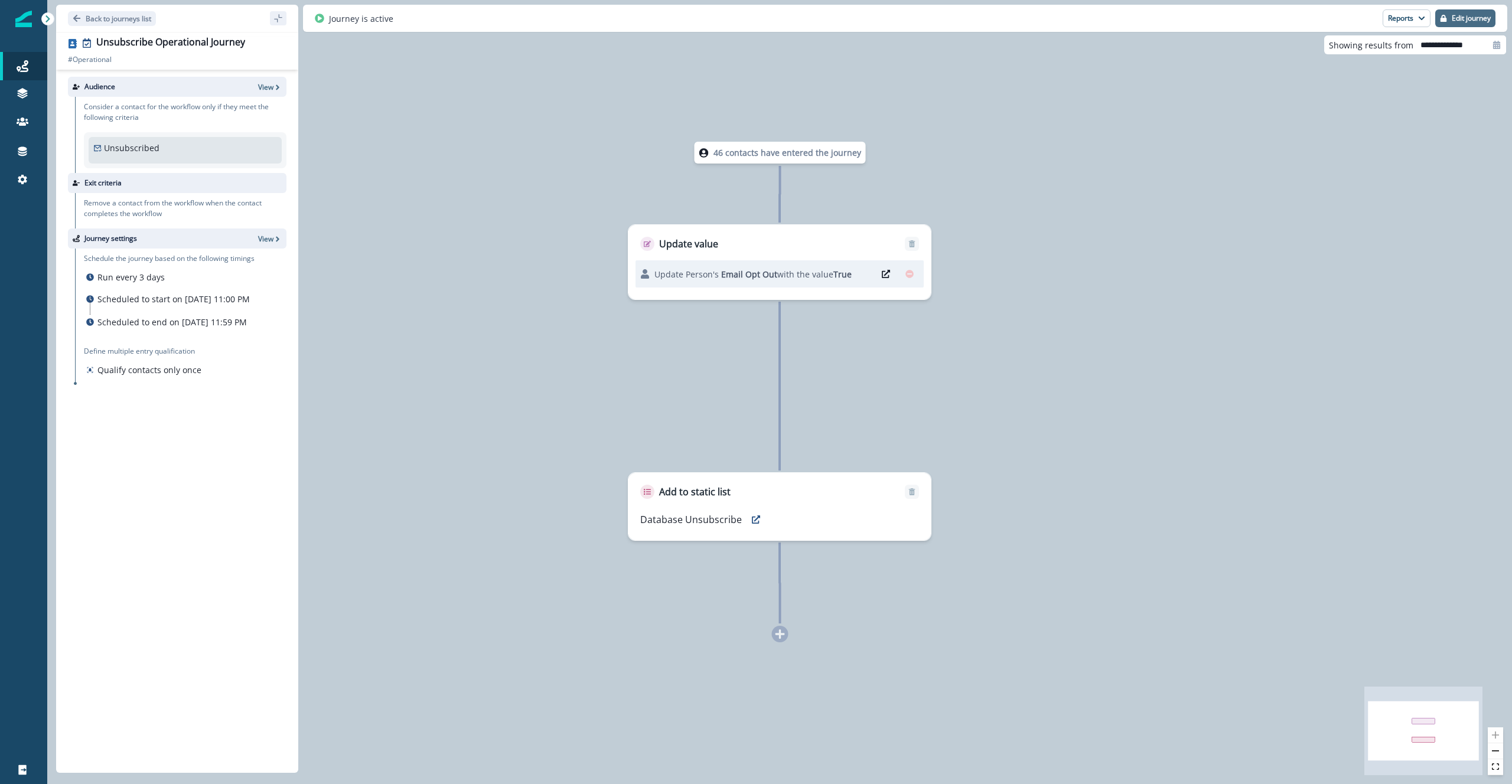
click at [1471, 16] on p "Edit journey" at bounding box center [1471, 18] width 39 height 8
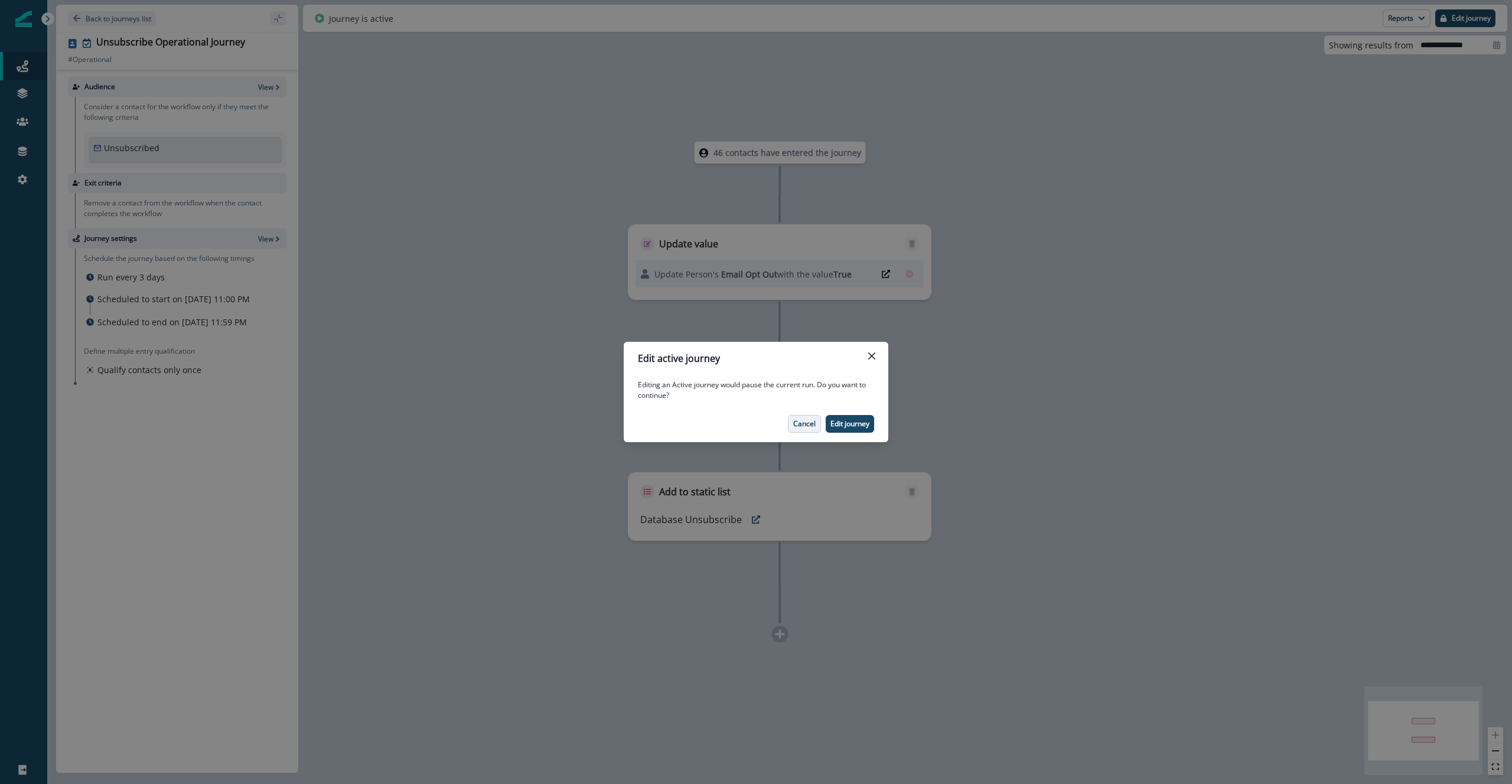
click at [793, 424] on p "Cancel" at bounding box center [804, 424] width 23 height 8
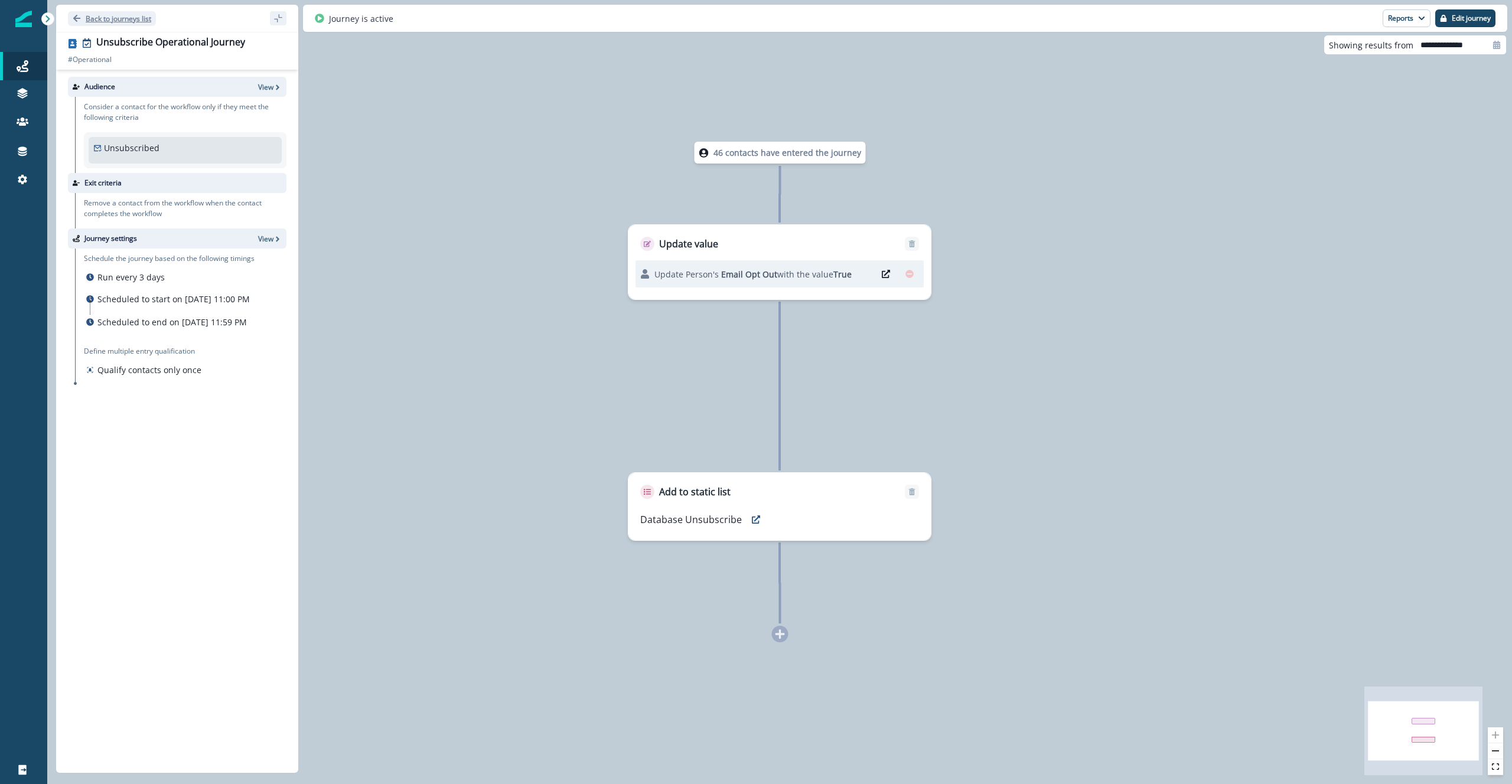
click at [98, 17] on p "Back to journeys list" at bounding box center [118, 19] width 66 height 10
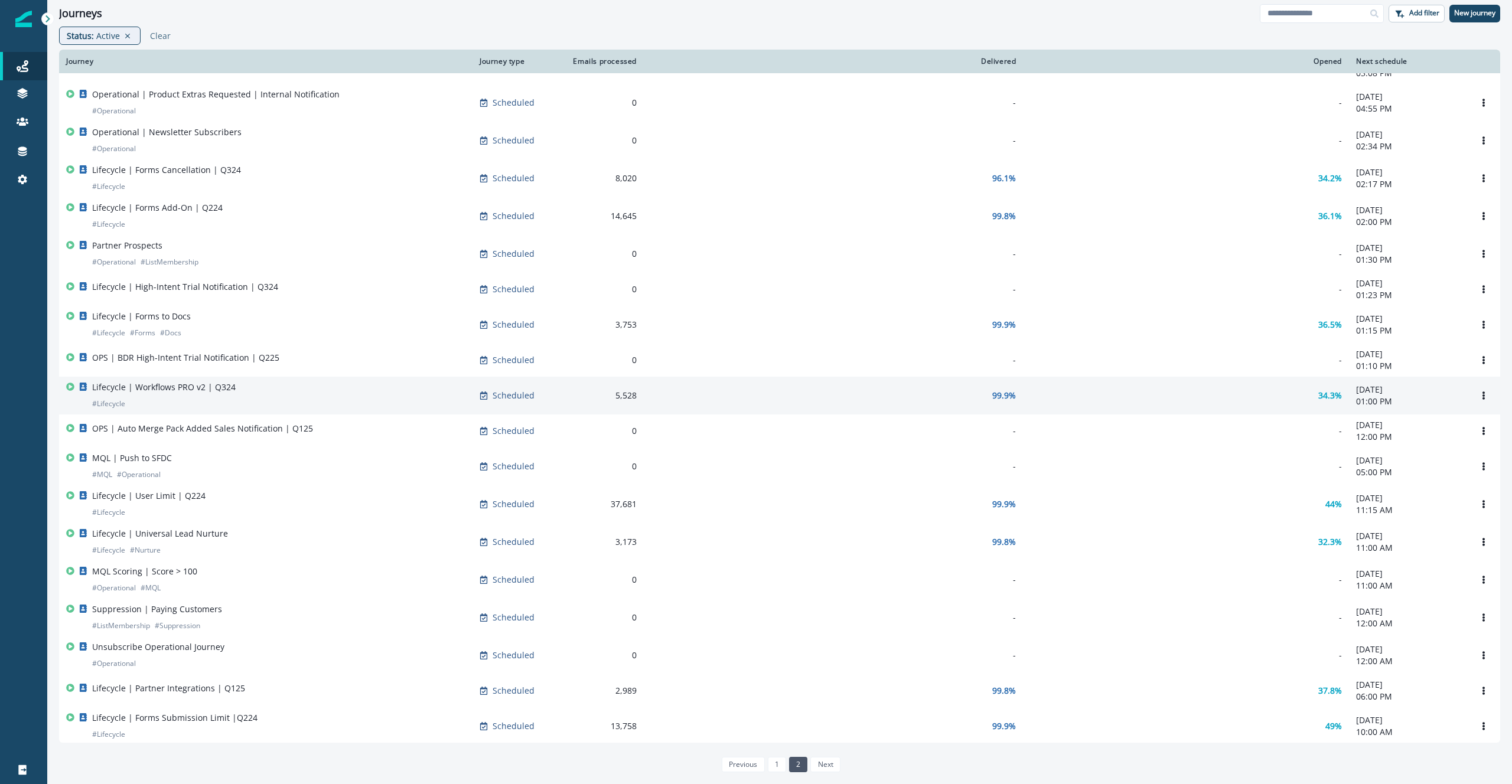
scroll to position [142, 0]
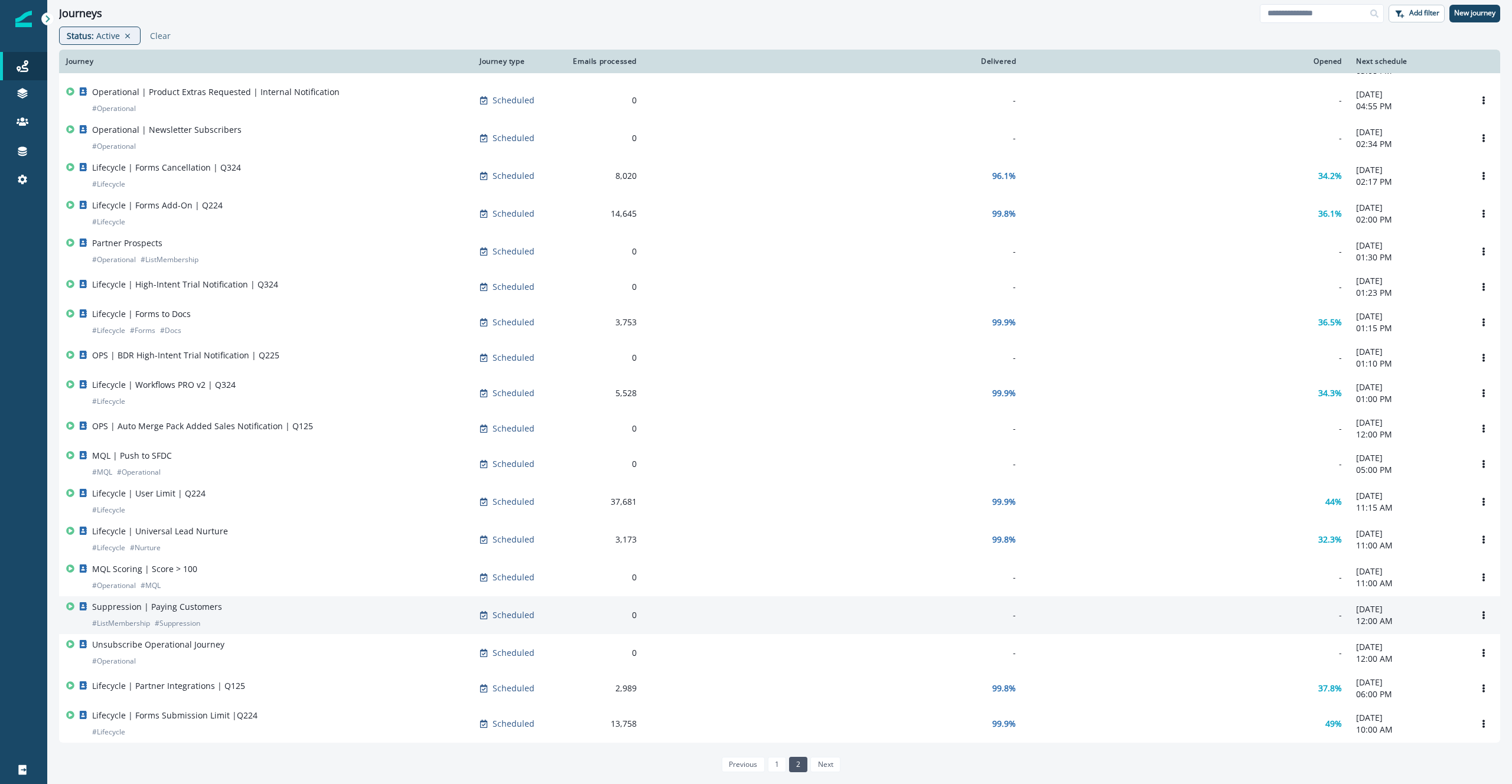
click at [297, 611] on div "Suppression | Paying Customers # ListMembership # Suppression" at bounding box center [266, 615] width 399 height 28
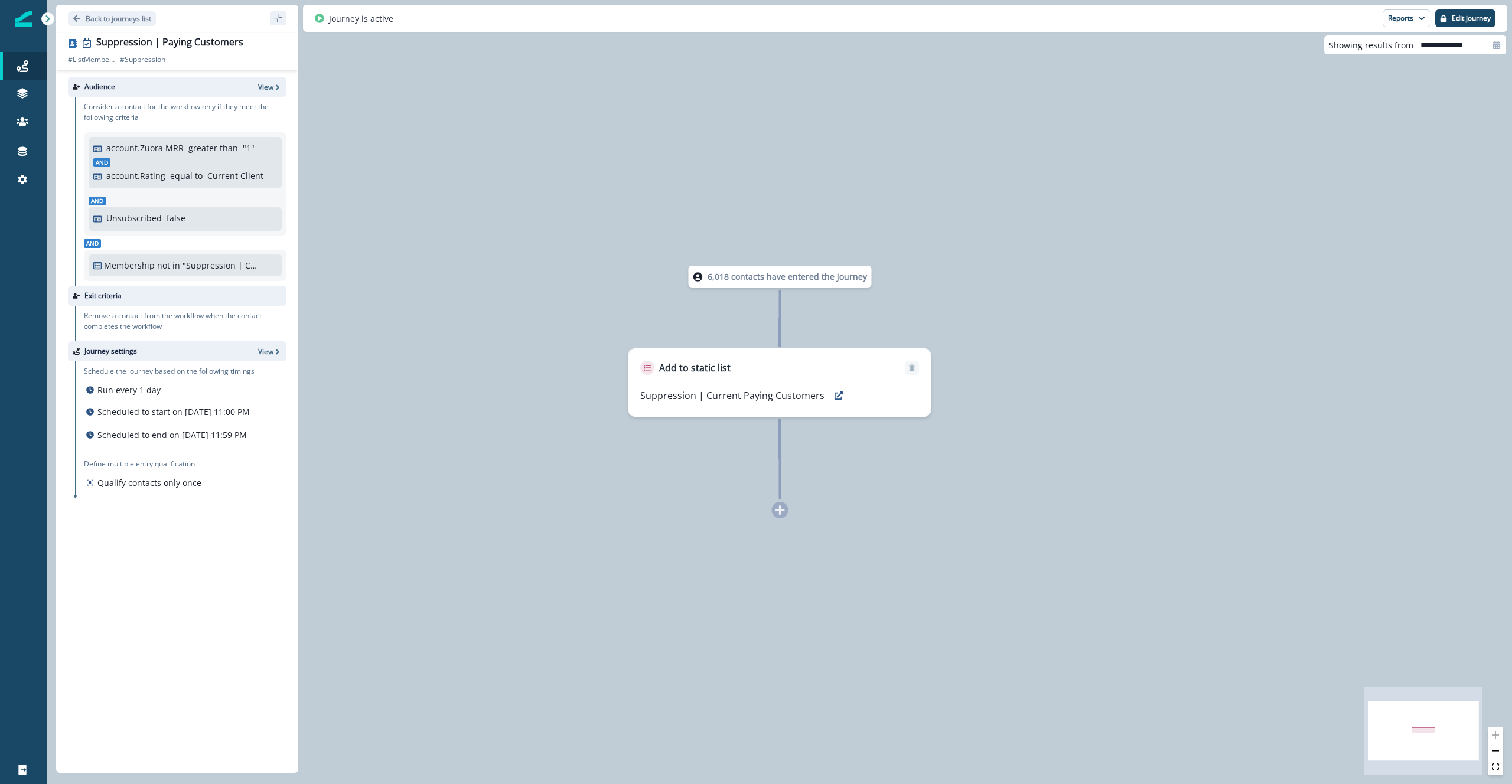
click at [133, 18] on p "Back to journeys list" at bounding box center [118, 19] width 66 height 10
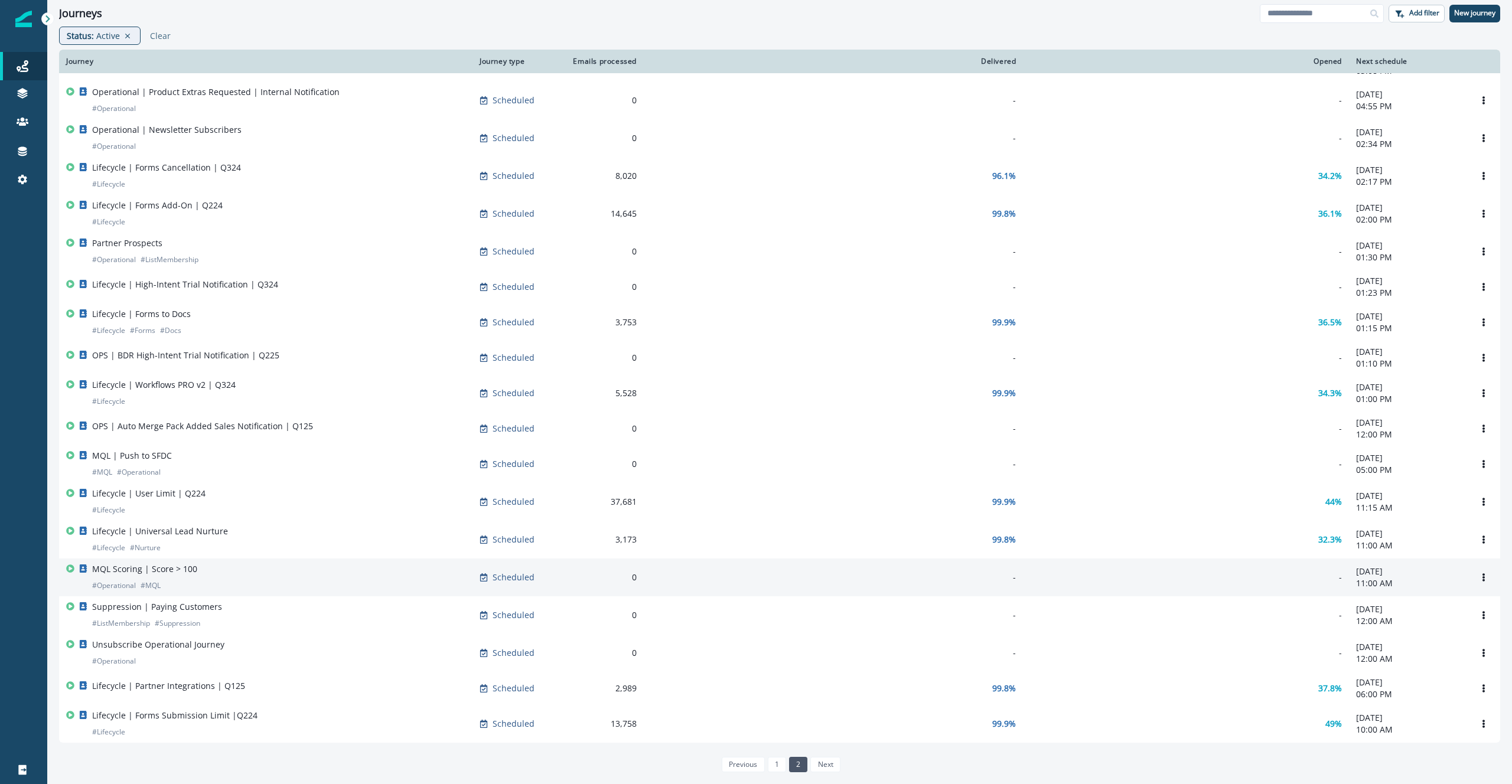
scroll to position [142, 0]
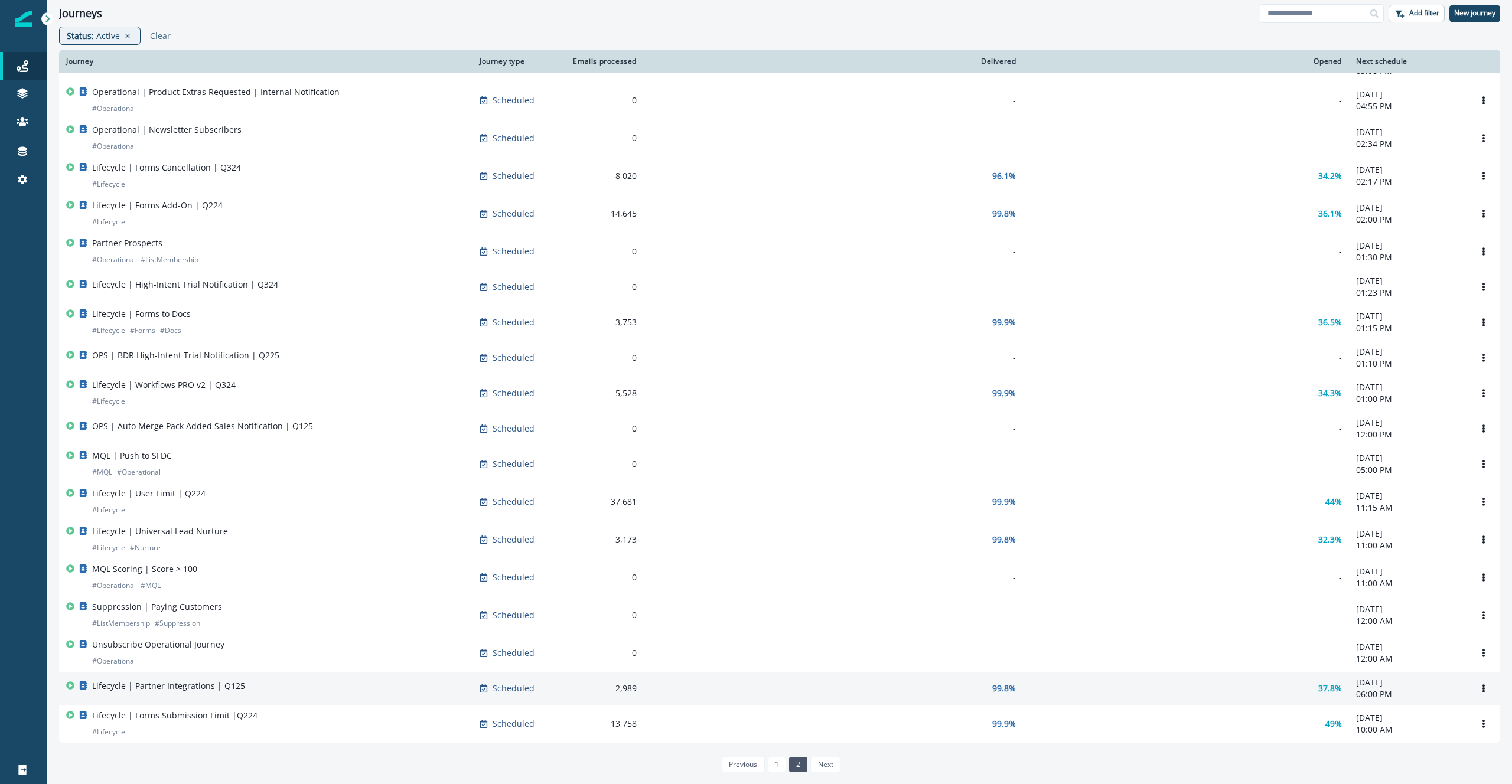
click at [333, 696] on td "Lifecycle | Partner Integrations | Q125" at bounding box center [266, 688] width 413 height 33
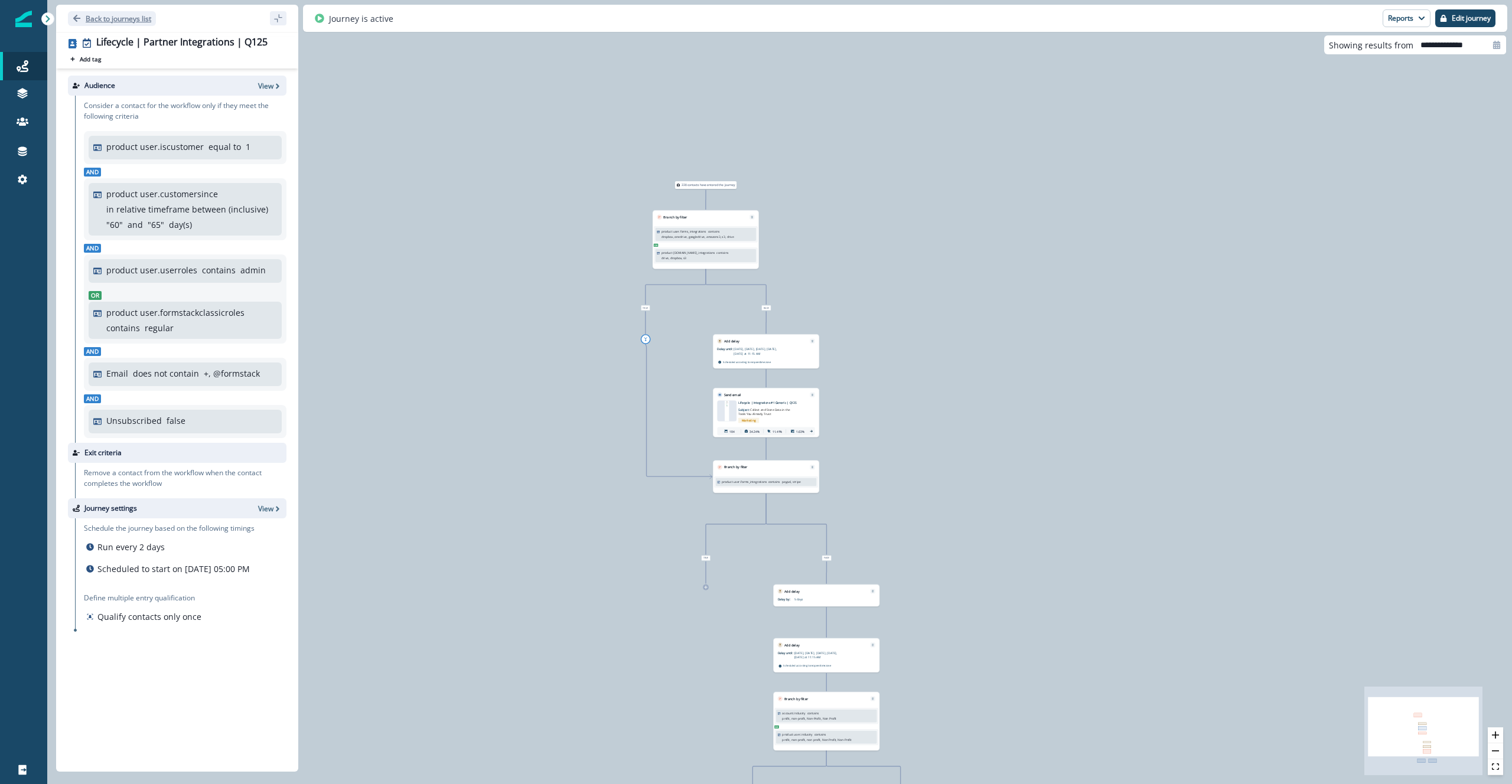
click at [104, 17] on p "Back to journeys list" at bounding box center [118, 19] width 66 height 10
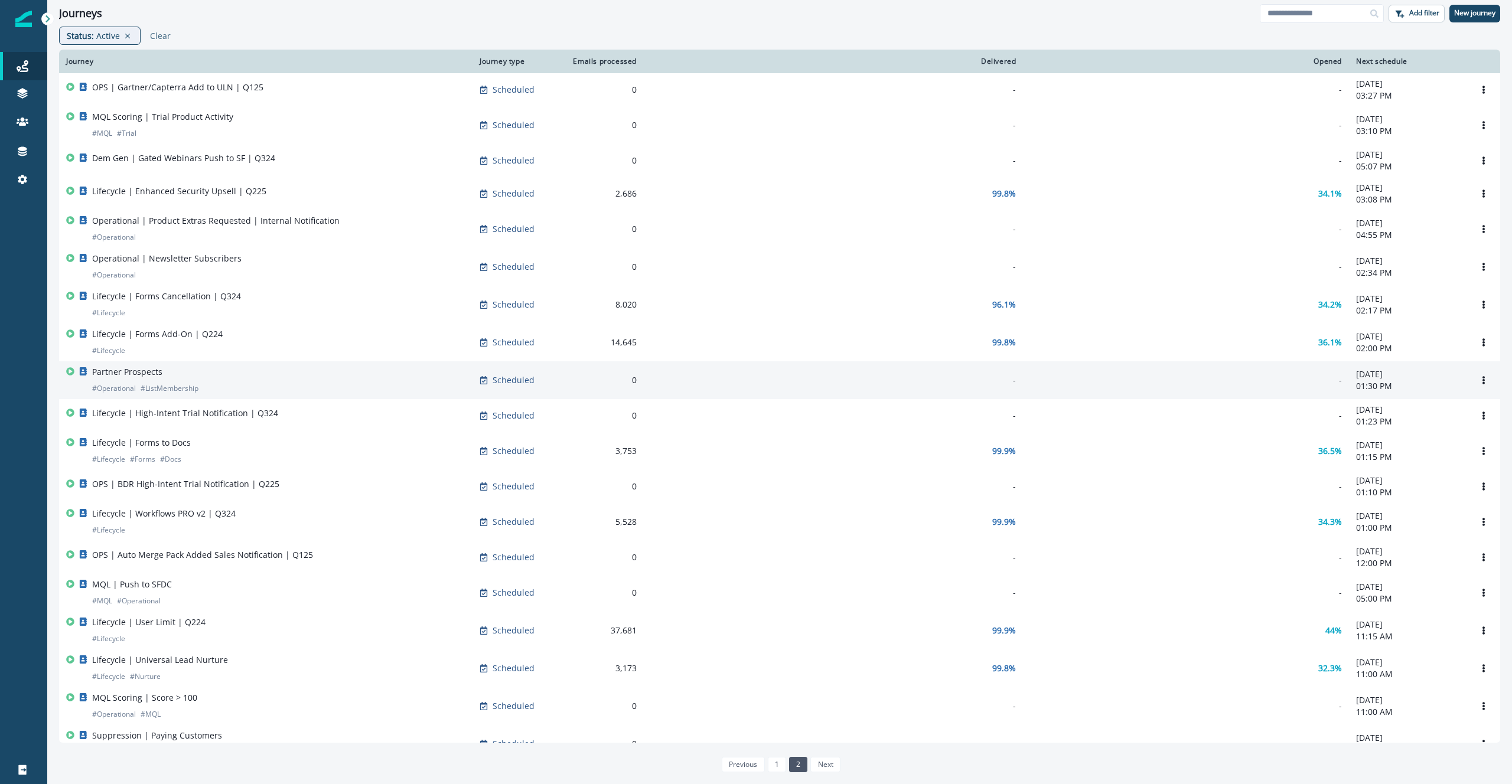
click at [295, 381] on div "Partner Prospects # Operational # ListMembership" at bounding box center [266, 380] width 399 height 28
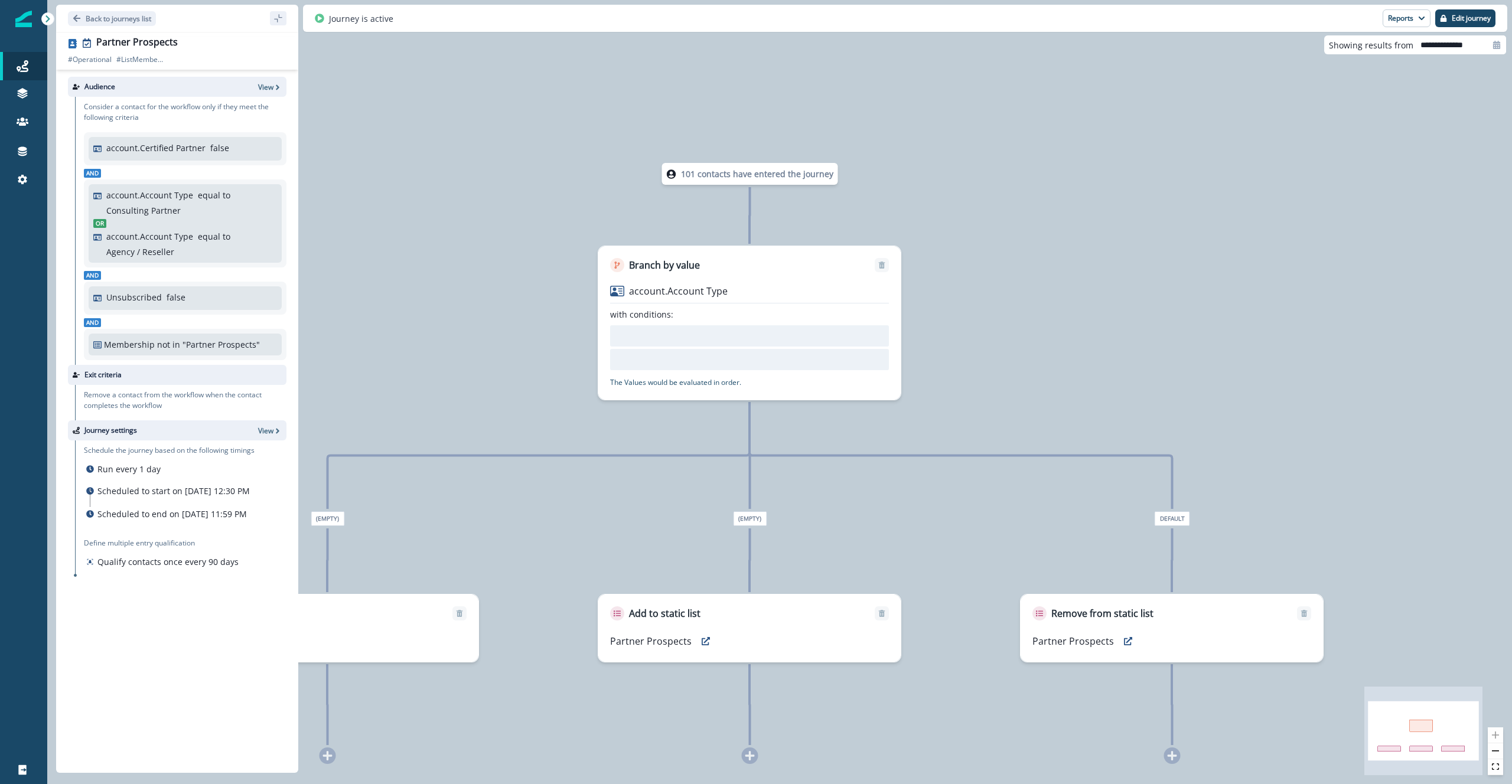
drag, startPoint x: 463, startPoint y: 466, endPoint x: 419, endPoint y: 539, distance: 85.2
click at [419, 539] on div "101 contacts have entered the journey Branch by value account.Account Type with…" at bounding box center [779, 392] width 1465 height 784
click at [90, 22] on p "Back to journeys list" at bounding box center [118, 19] width 66 height 10
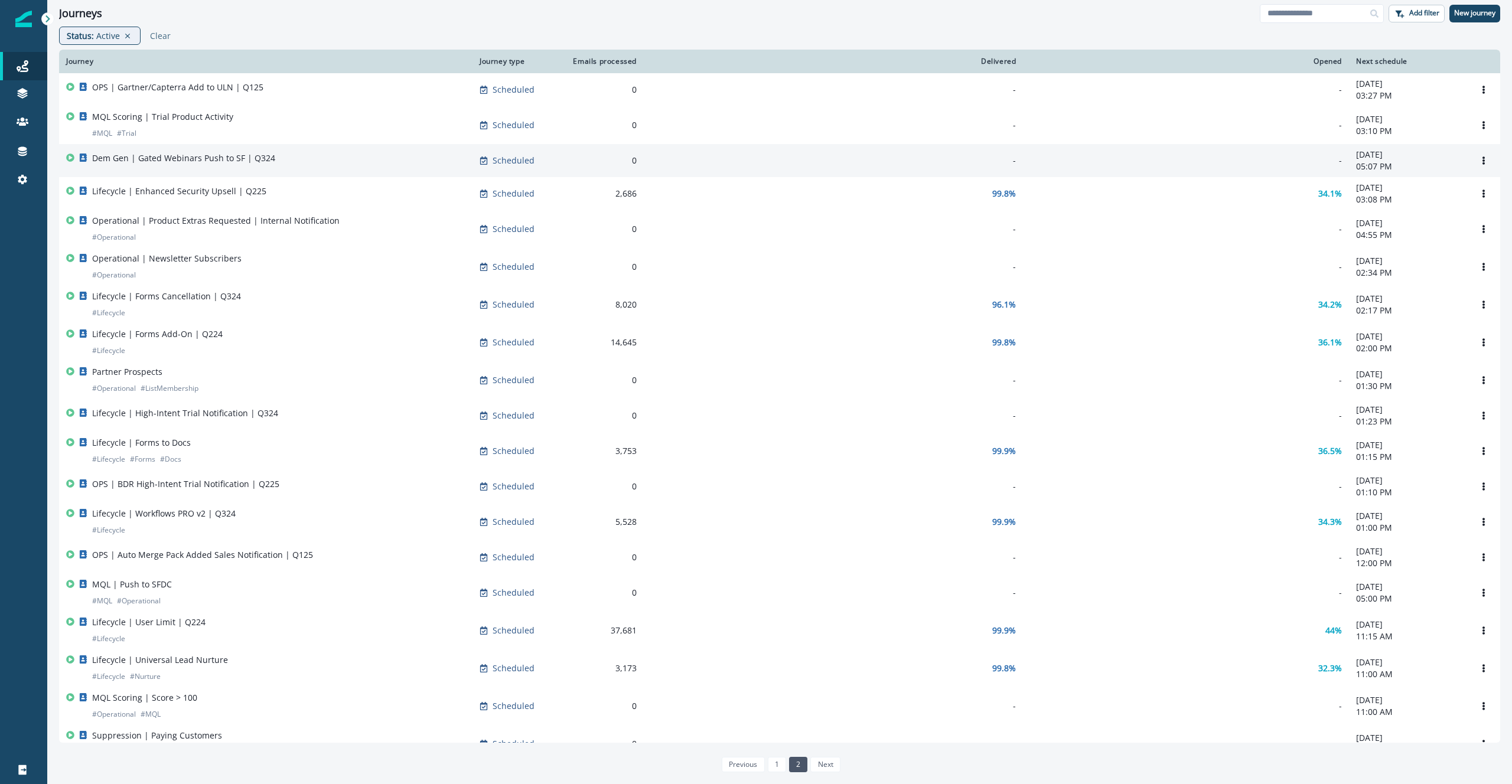
click at [346, 162] on div "Dem Gen | Gated Webinars Push to SF | Q324" at bounding box center [266, 161] width 399 height 17
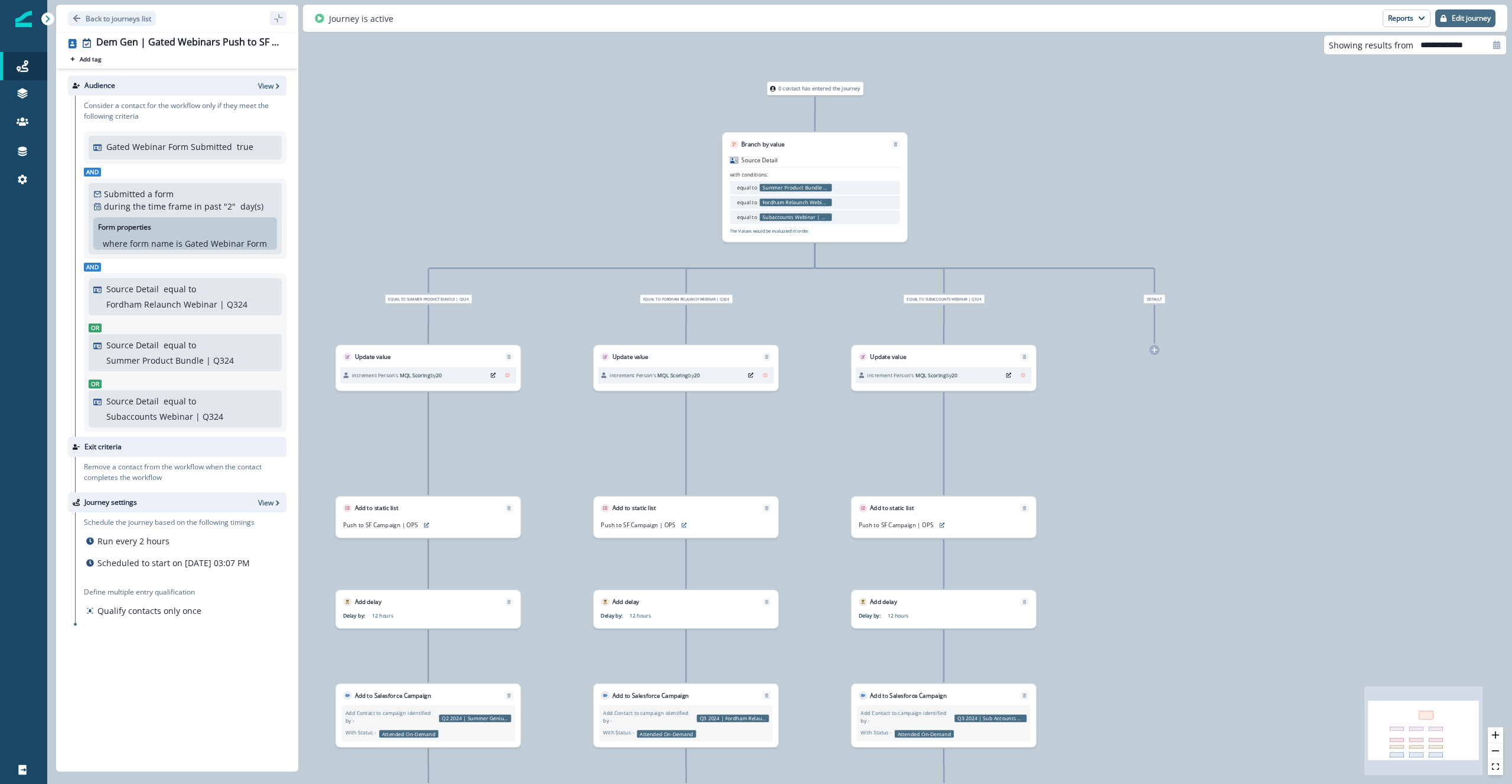
click at [1452, 23] on button "Edit journey" at bounding box center [1466, 19] width 61 height 18
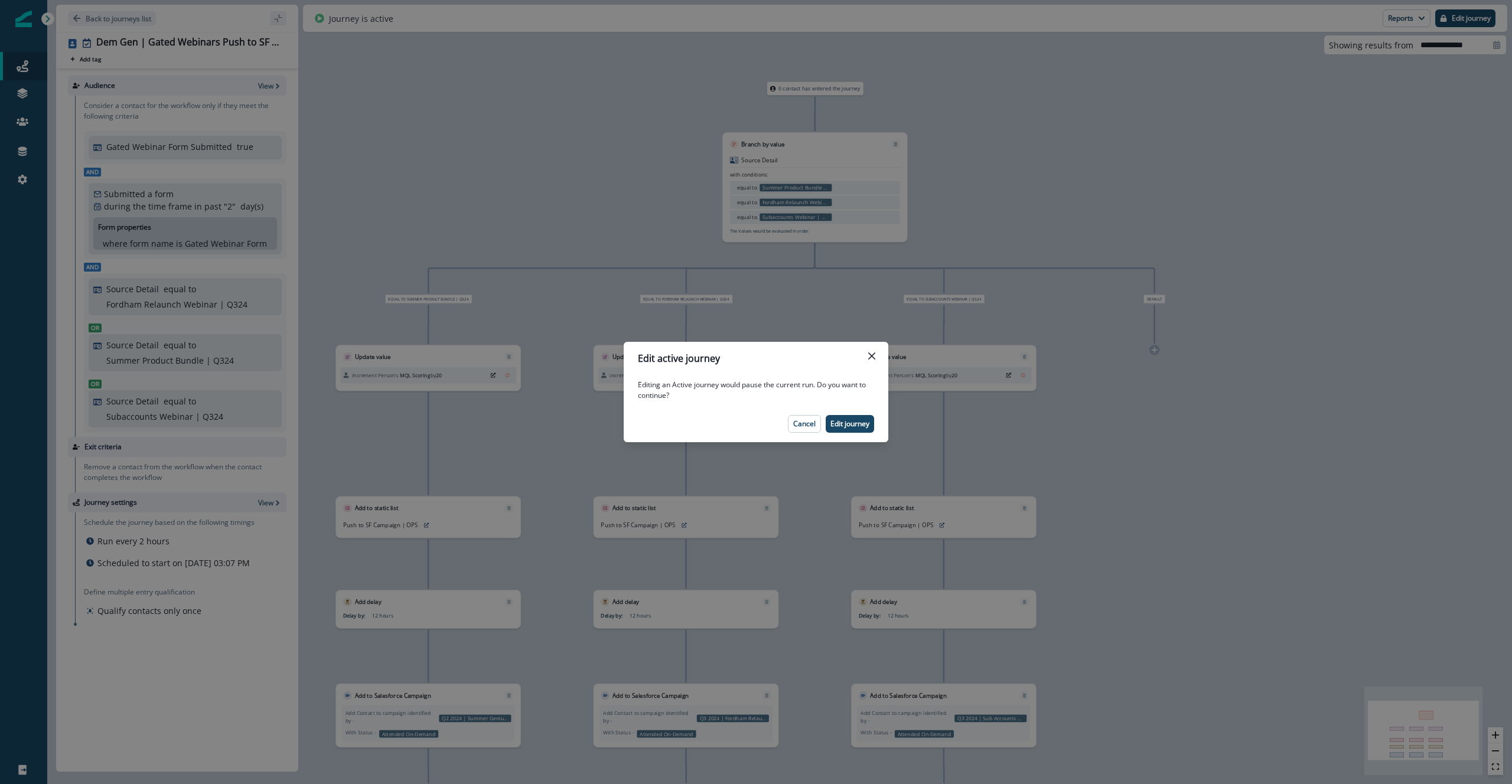
drag, startPoint x: 862, startPoint y: 421, endPoint x: 869, endPoint y: 417, distance: 8.1
click at [862, 421] on p "Edit journey" at bounding box center [850, 424] width 39 height 8
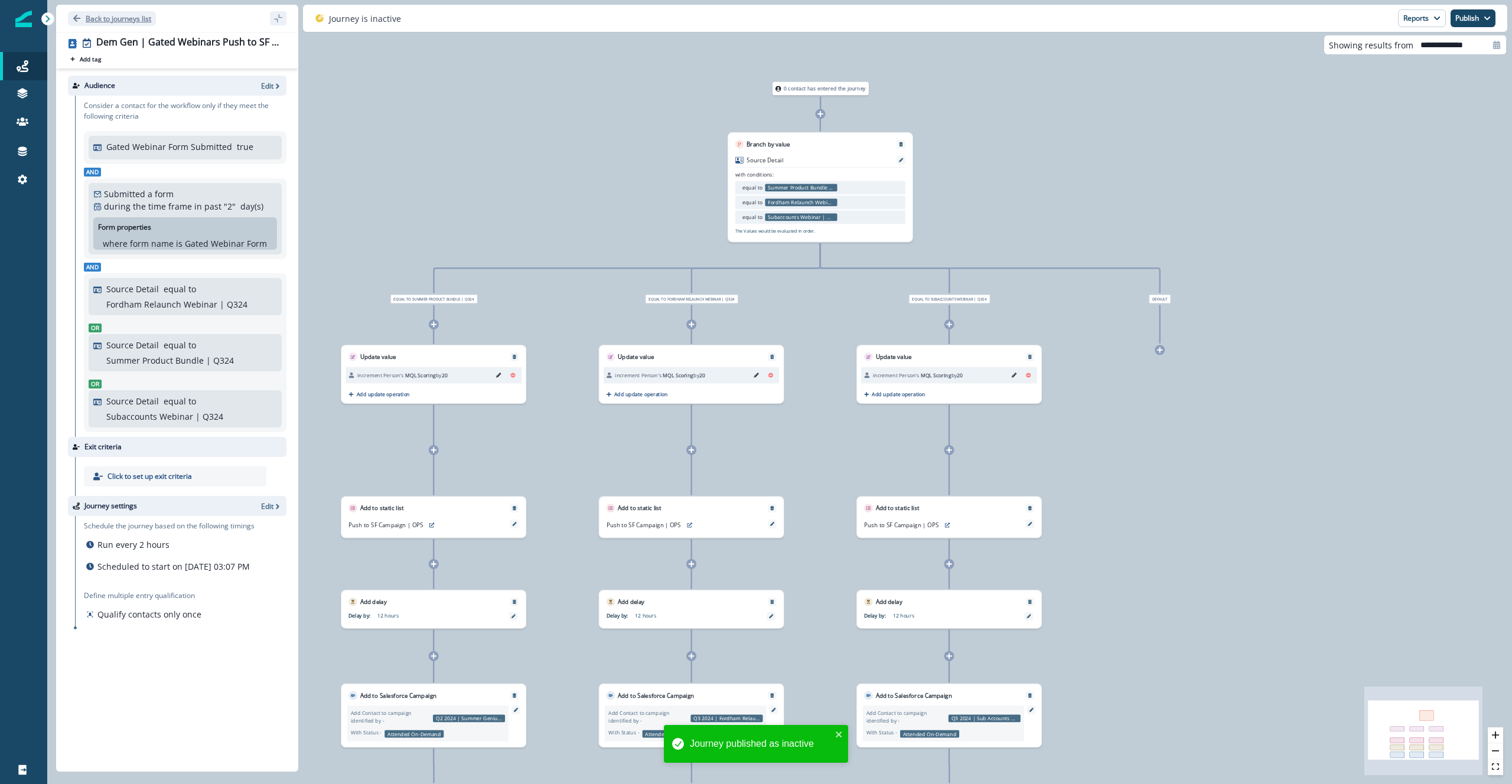
click at [109, 17] on p "Back to journeys list" at bounding box center [118, 19] width 66 height 10
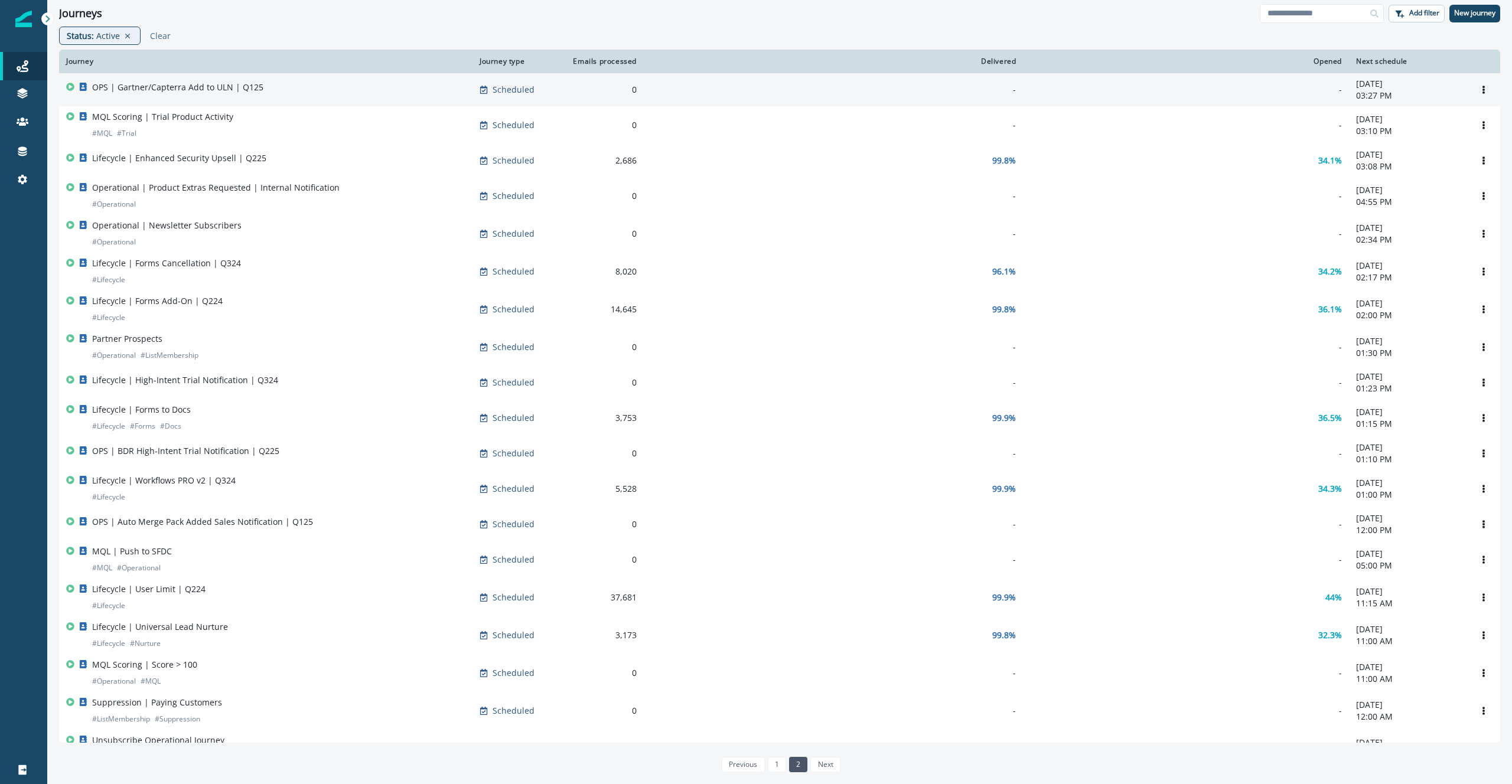
click at [301, 97] on div "OPS | Gartner/Capterra Add to ULN | Q125" at bounding box center [266, 90] width 399 height 17
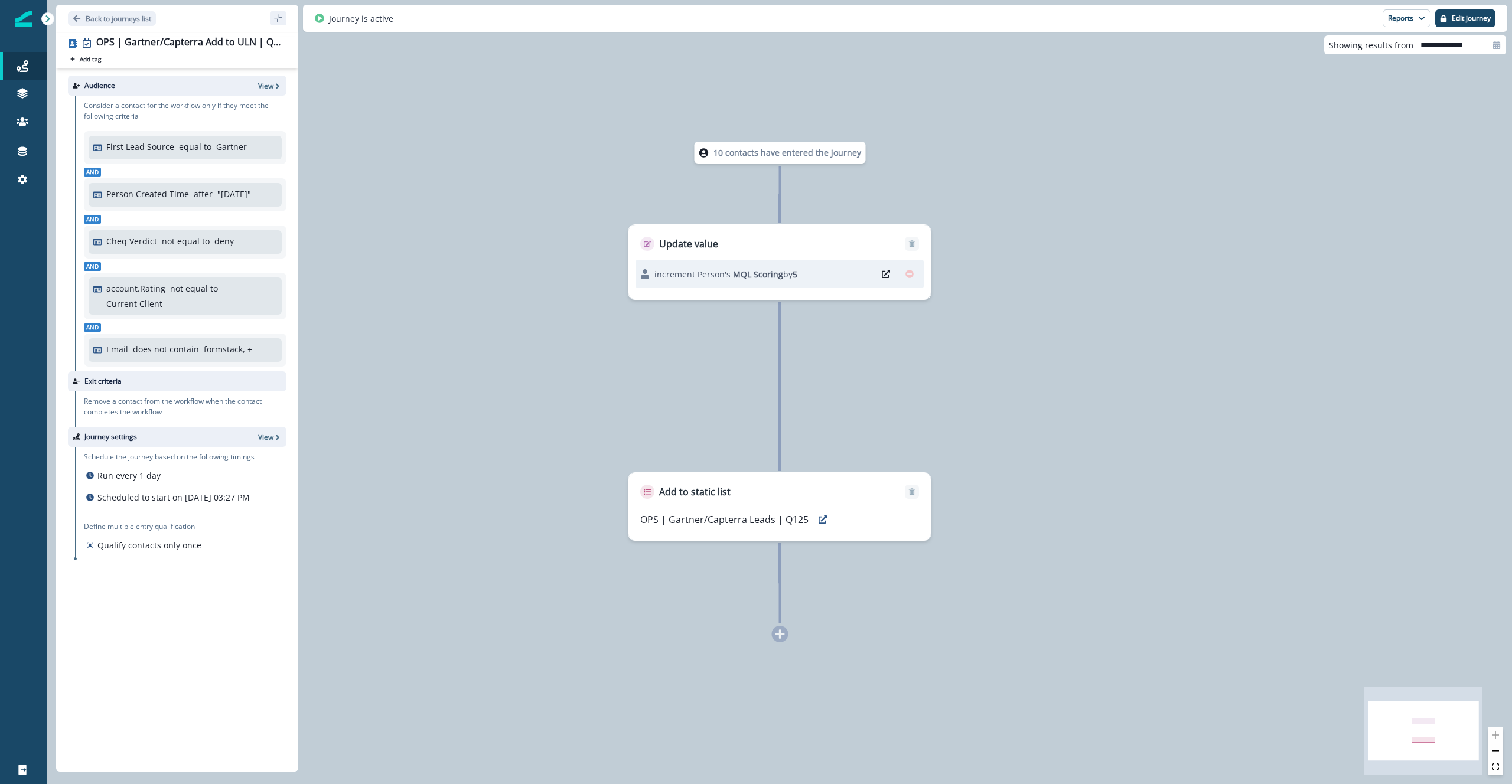
click at [106, 15] on p "Back to journeys list" at bounding box center [118, 19] width 66 height 10
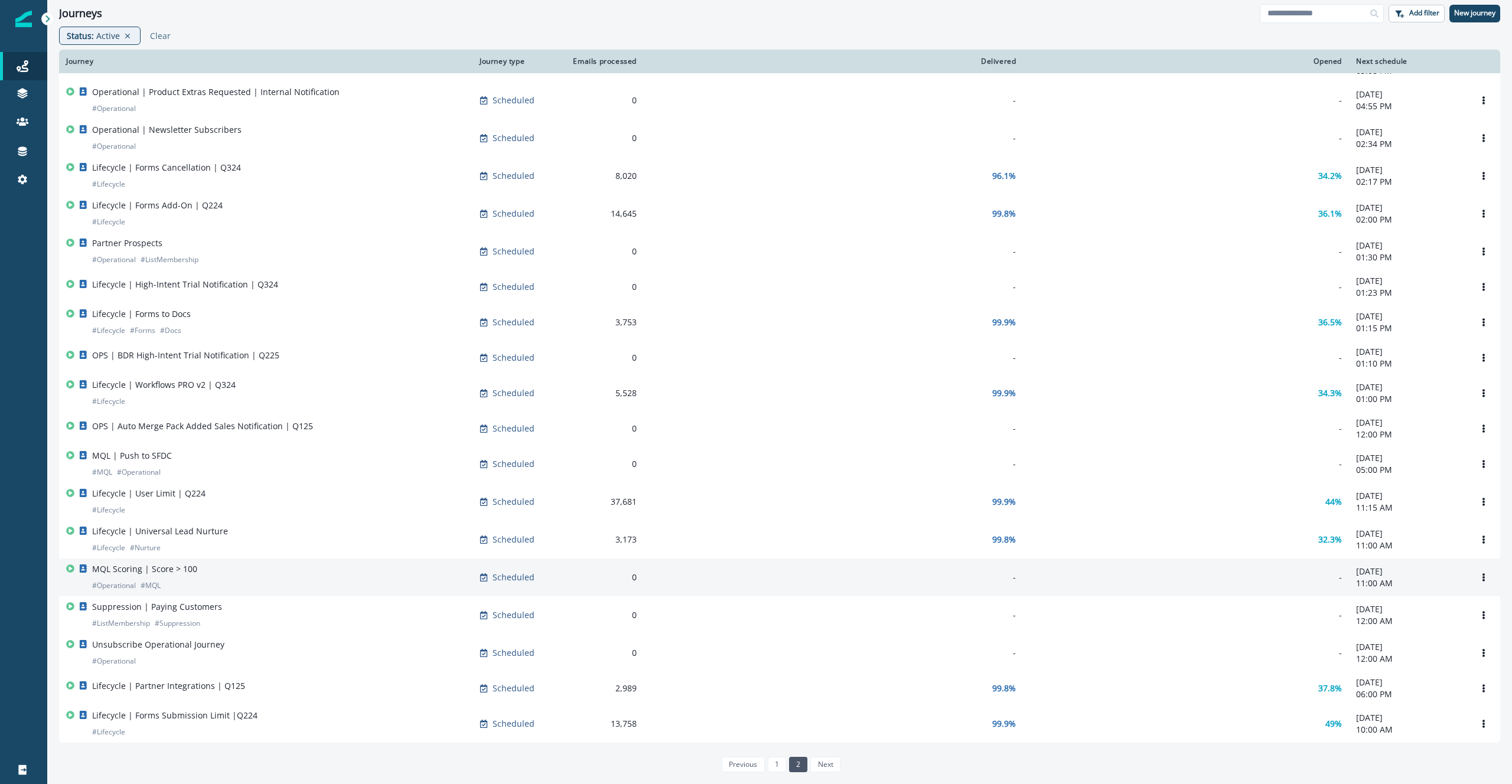
scroll to position [109, 0]
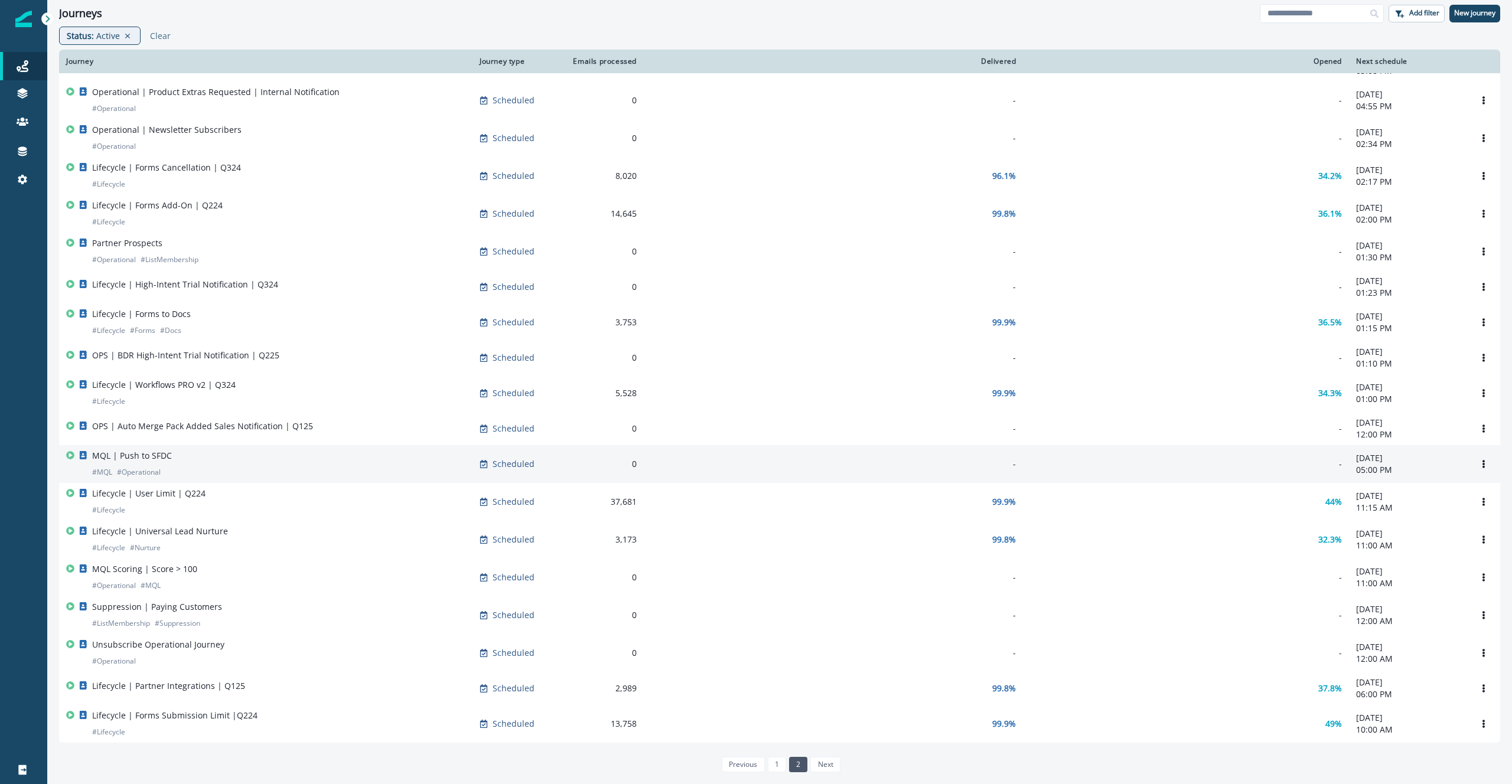
click at [334, 460] on div "MQL | Push to SFDC # MQL # Operational" at bounding box center [266, 464] width 399 height 28
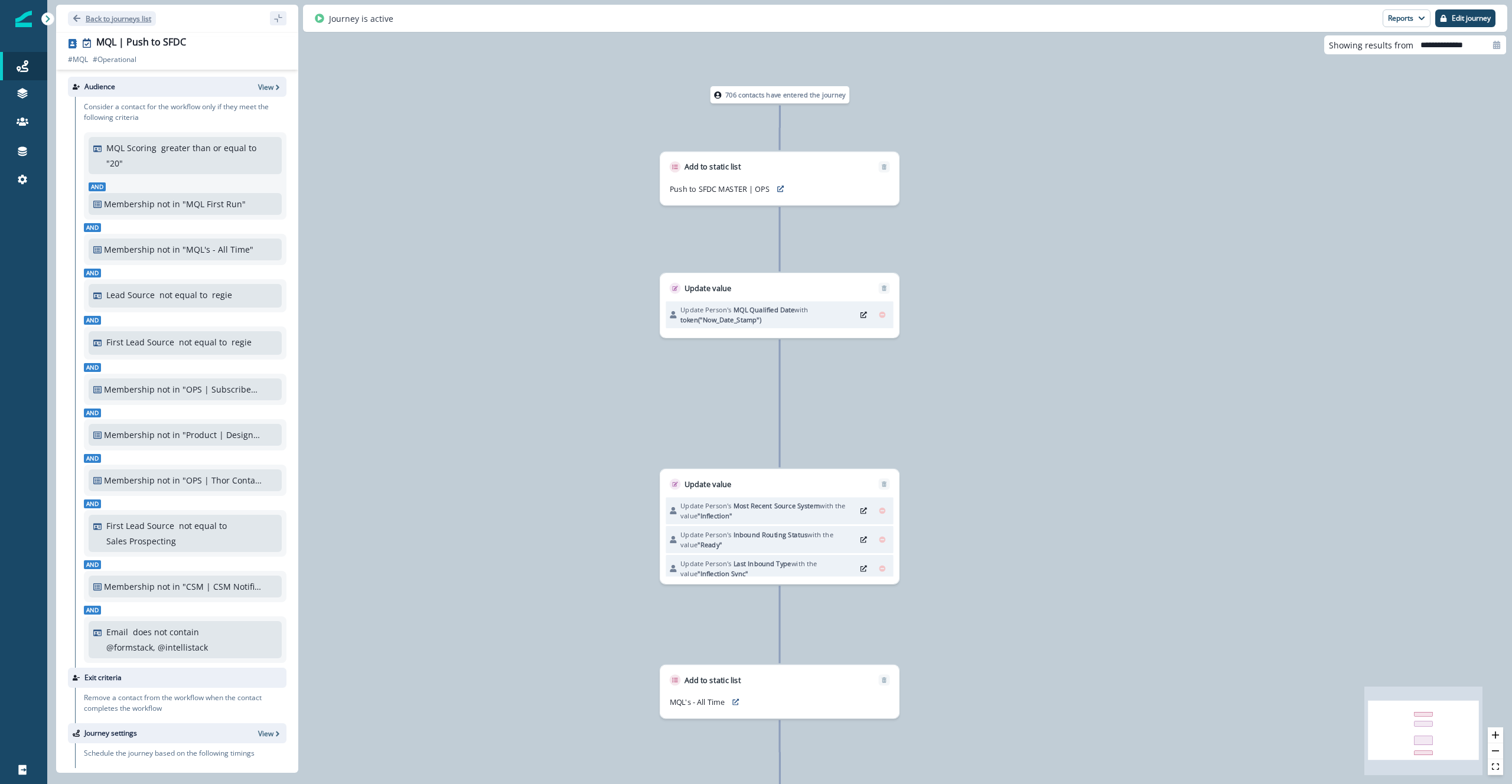
click at [108, 14] on p "Back to journeys list" at bounding box center [118, 19] width 66 height 10
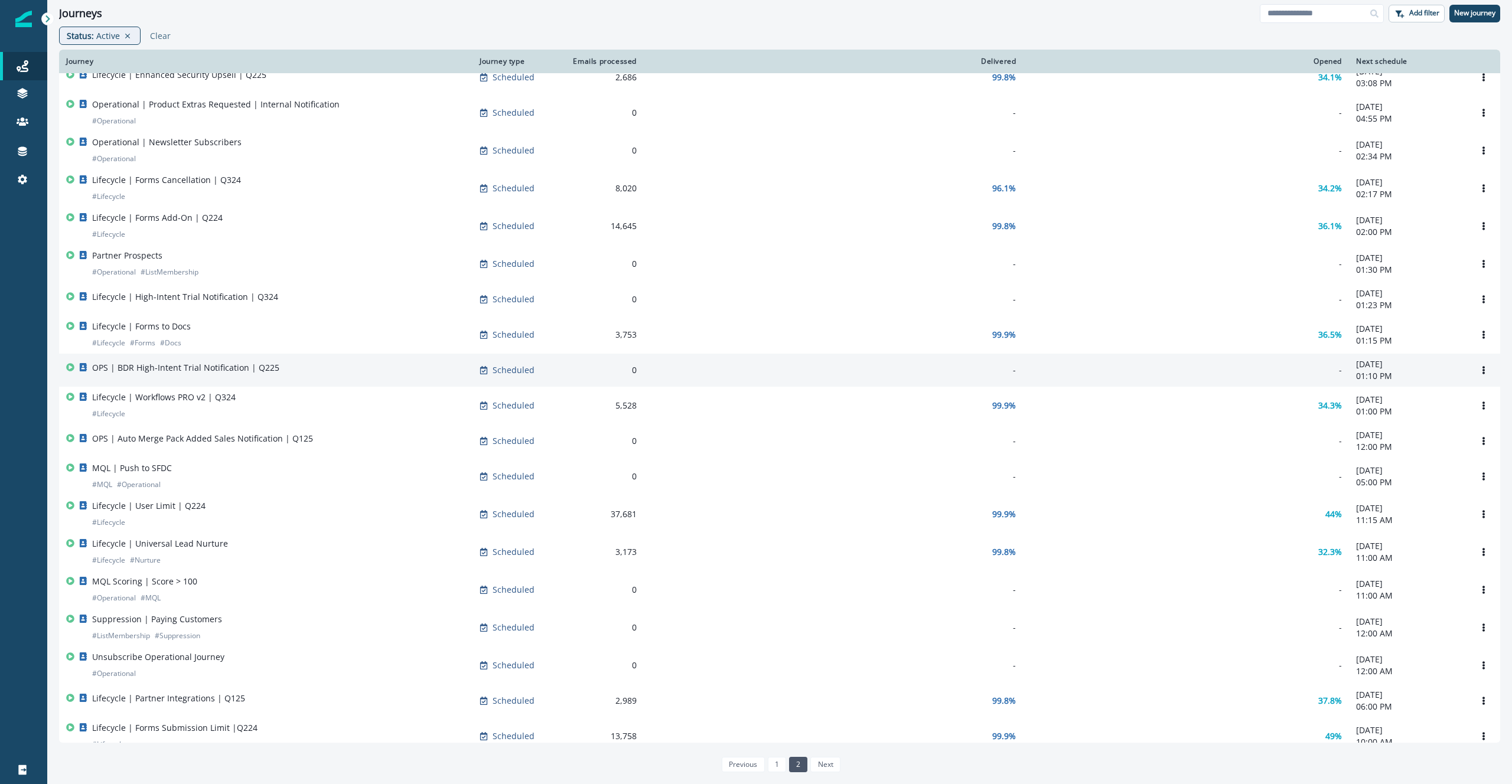
scroll to position [109, 0]
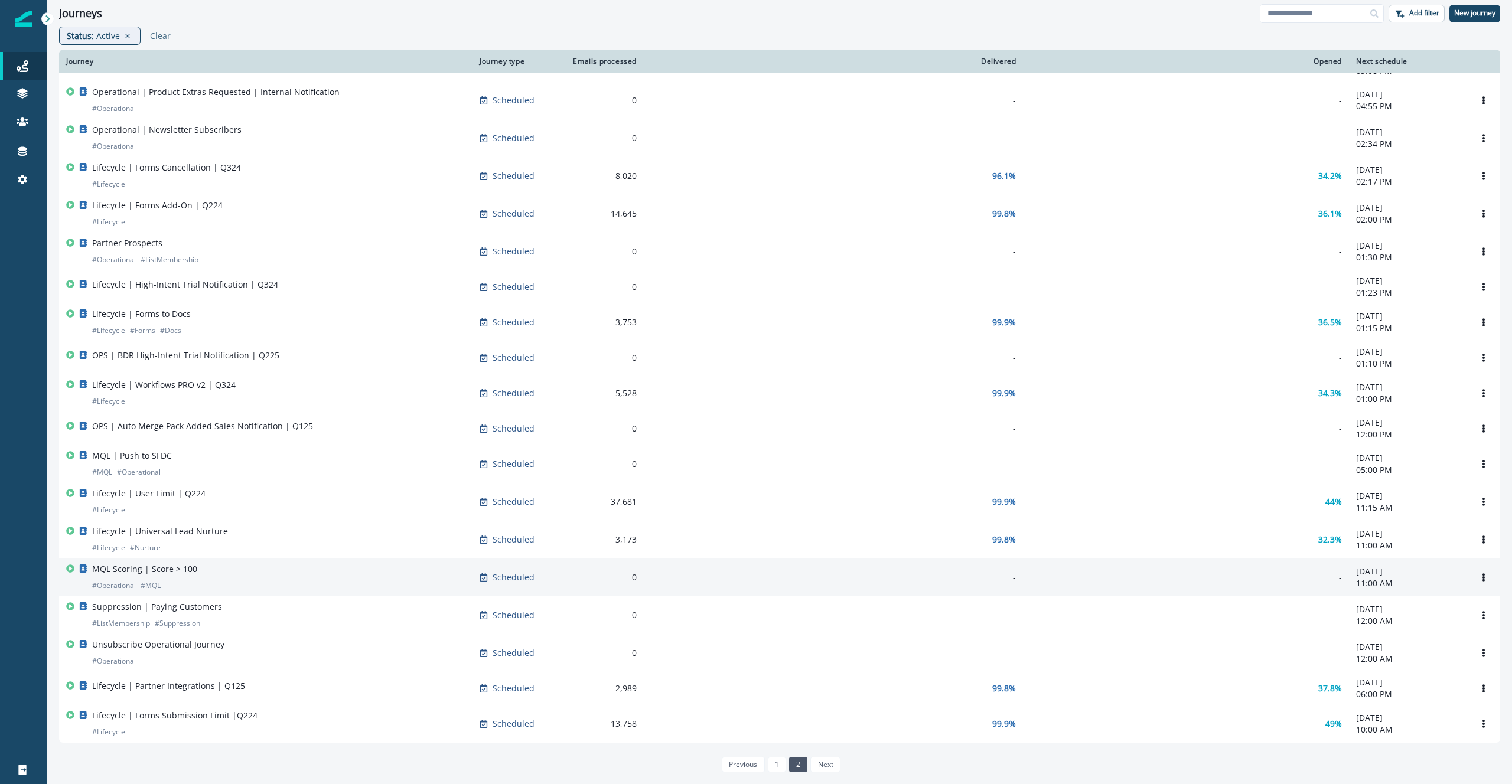
click at [278, 574] on div "MQL Scoring | Score > 100 # Operational # MQL" at bounding box center [266, 577] width 399 height 28
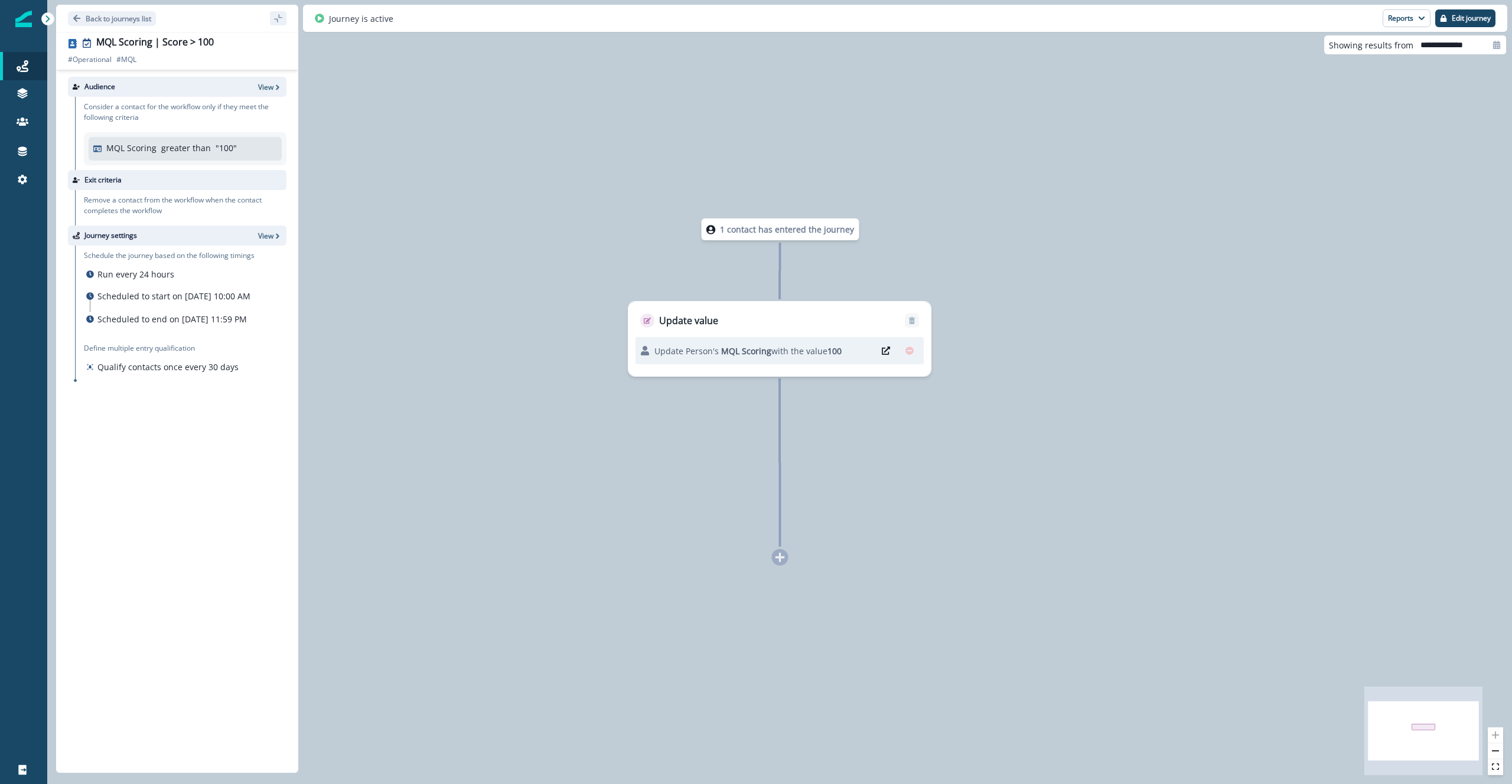
click at [1462, 51] on input "**********" at bounding box center [1460, 44] width 93 height 19
select select "*"
select select "****"
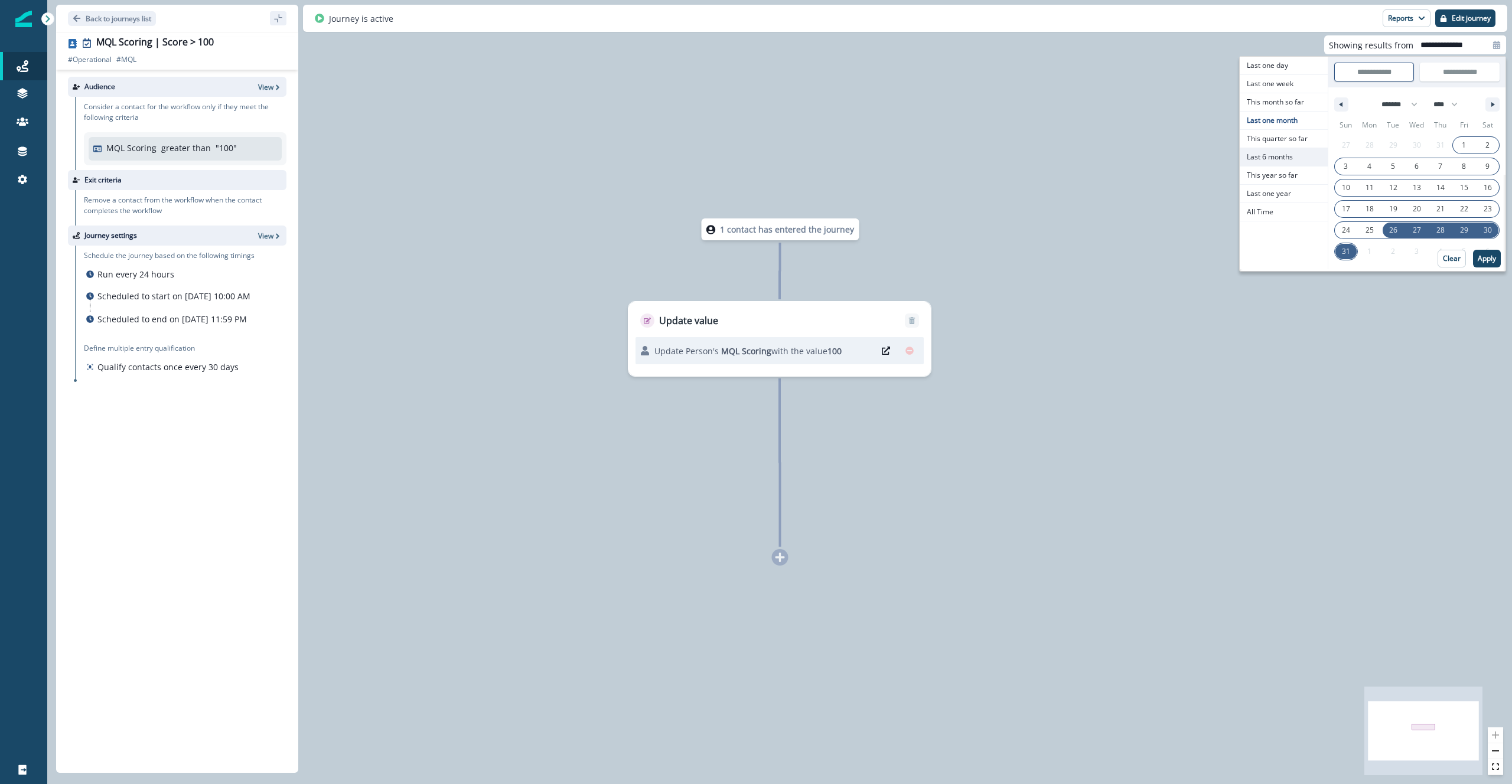
click at [1276, 153] on span "Last 6 months" at bounding box center [1283, 157] width 88 height 18
type input "**********"
select select "*"
click at [1490, 258] on p "Apply" at bounding box center [1487, 258] width 18 height 8
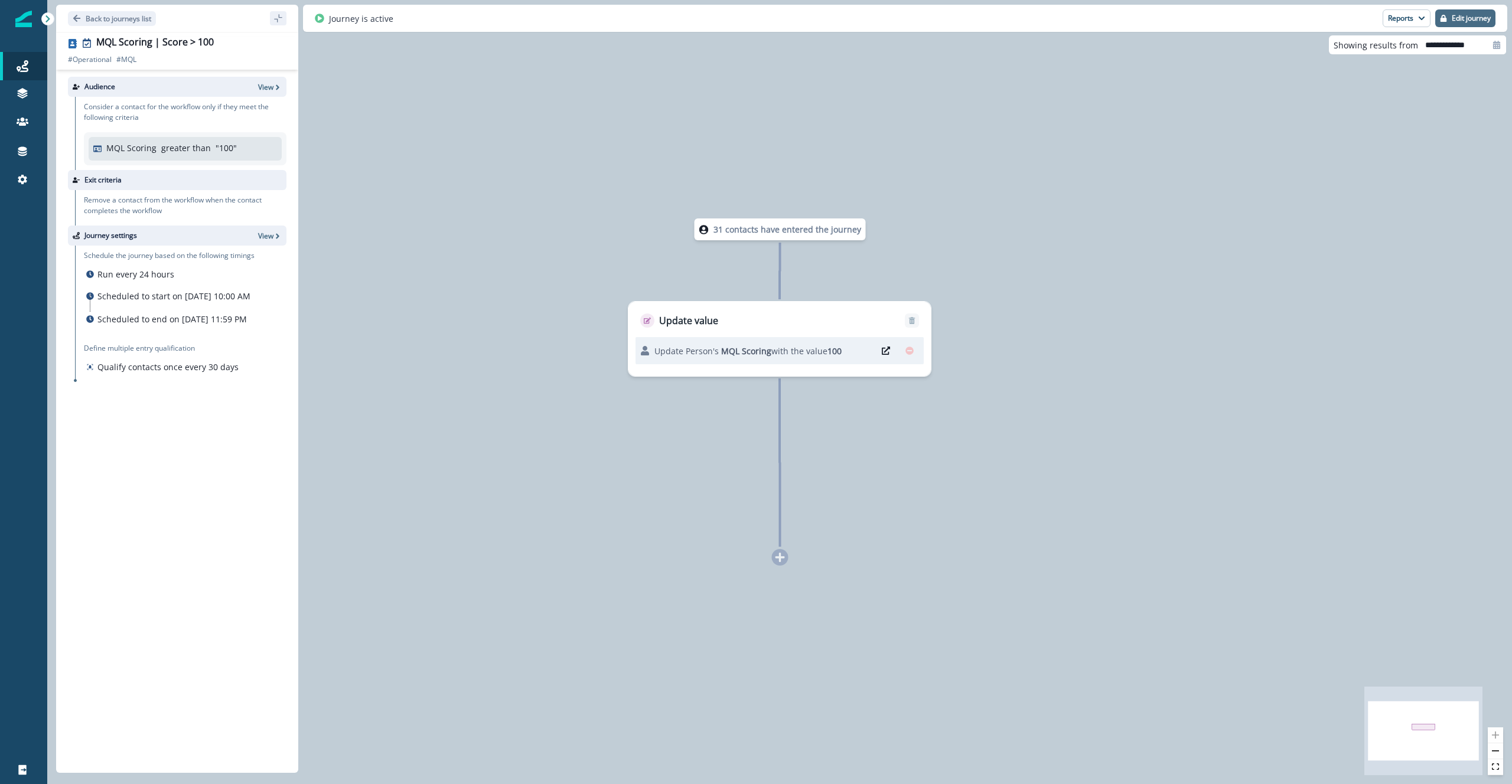
click at [1461, 20] on p "Edit journey" at bounding box center [1471, 18] width 39 height 8
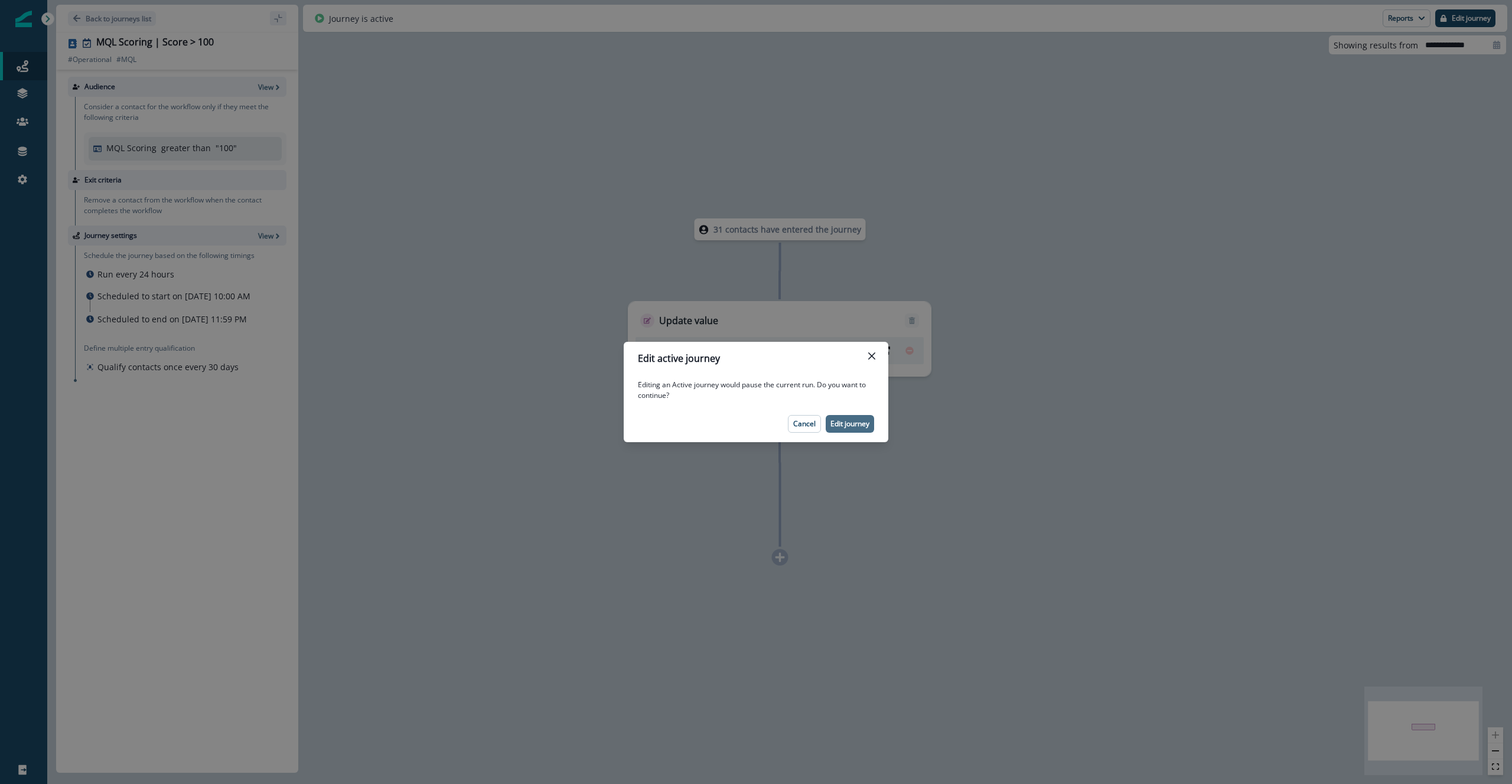
click at [850, 427] on p "Edit journey" at bounding box center [850, 424] width 39 height 8
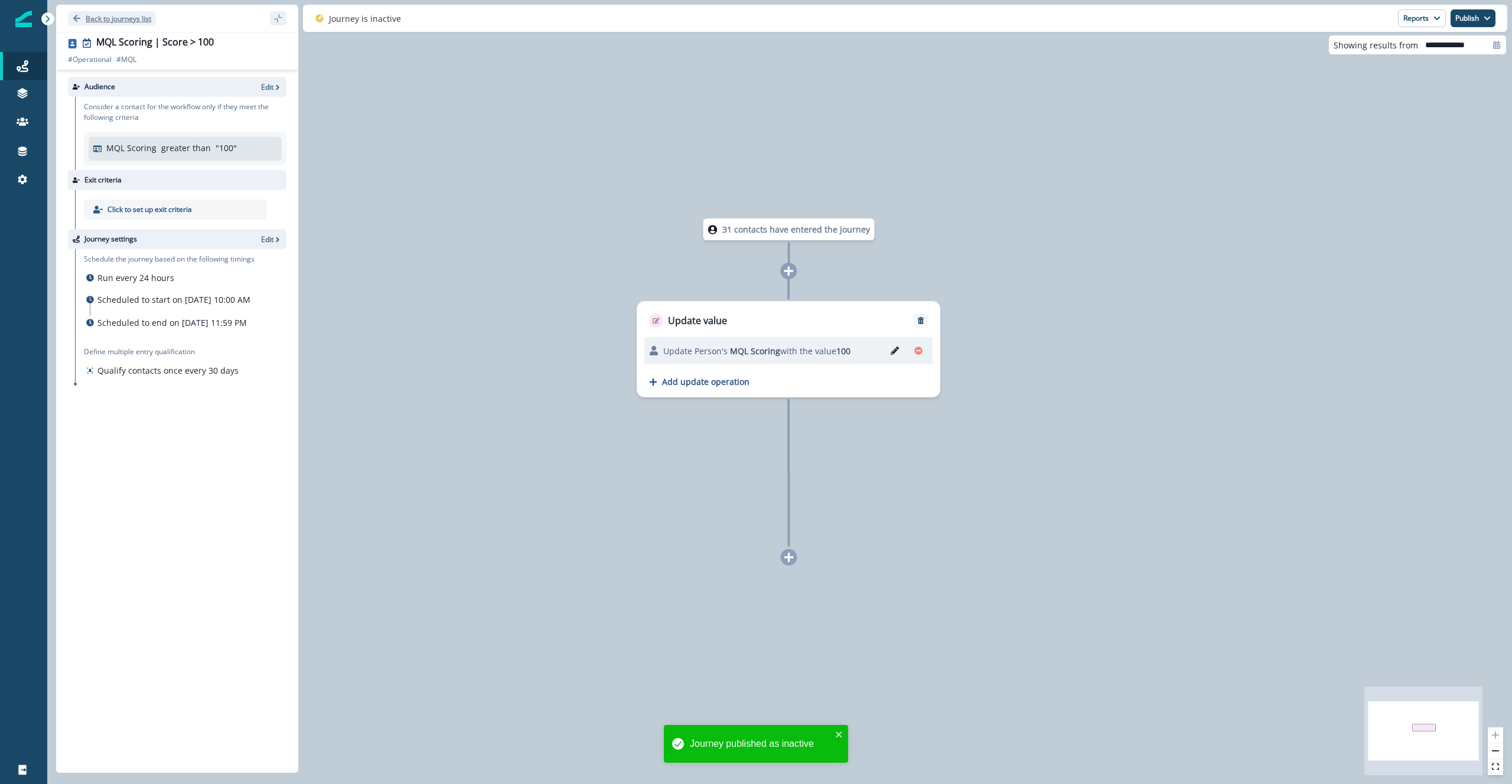
click at [82, 17] on button "Back to journeys list" at bounding box center [111, 18] width 88 height 15
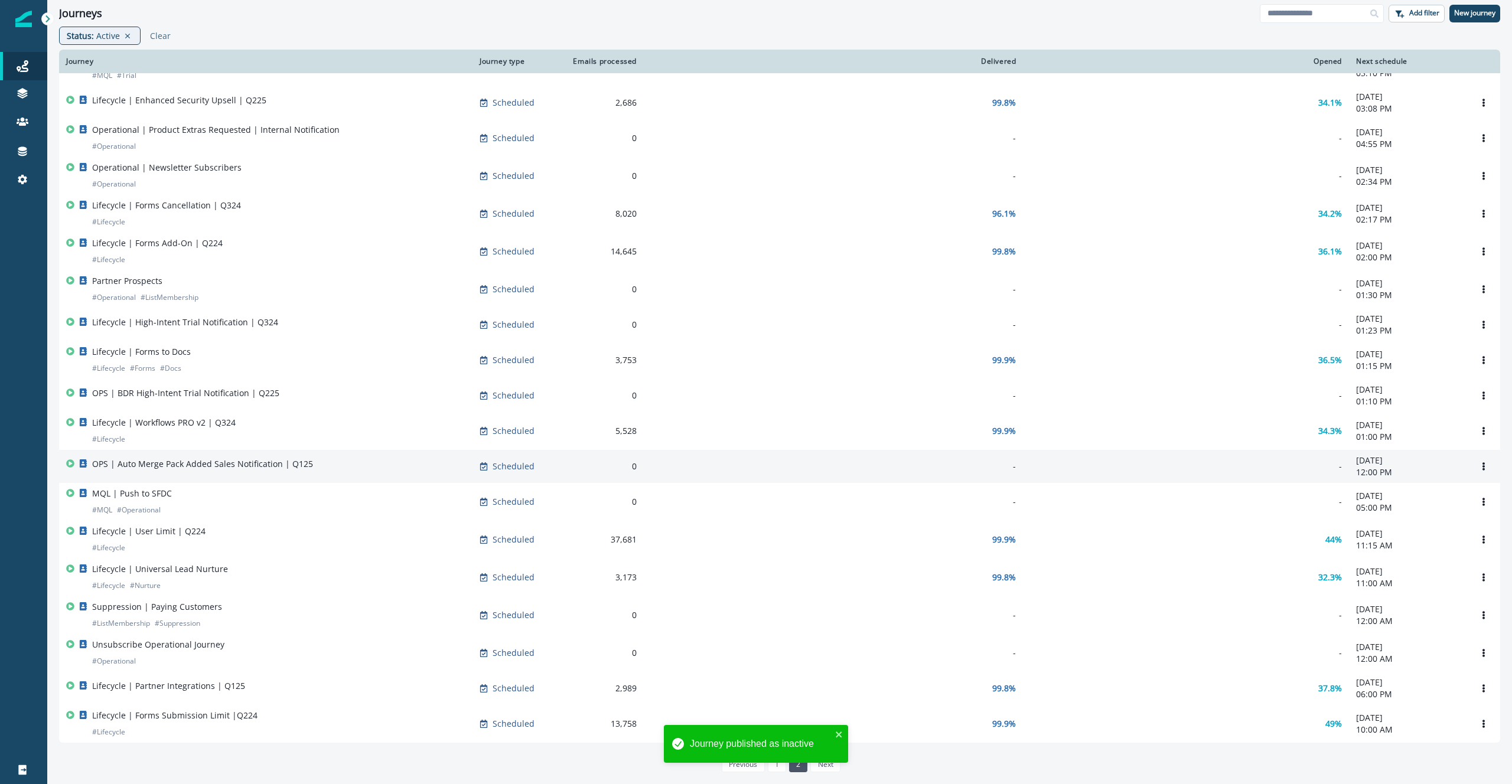
scroll to position [70, 0]
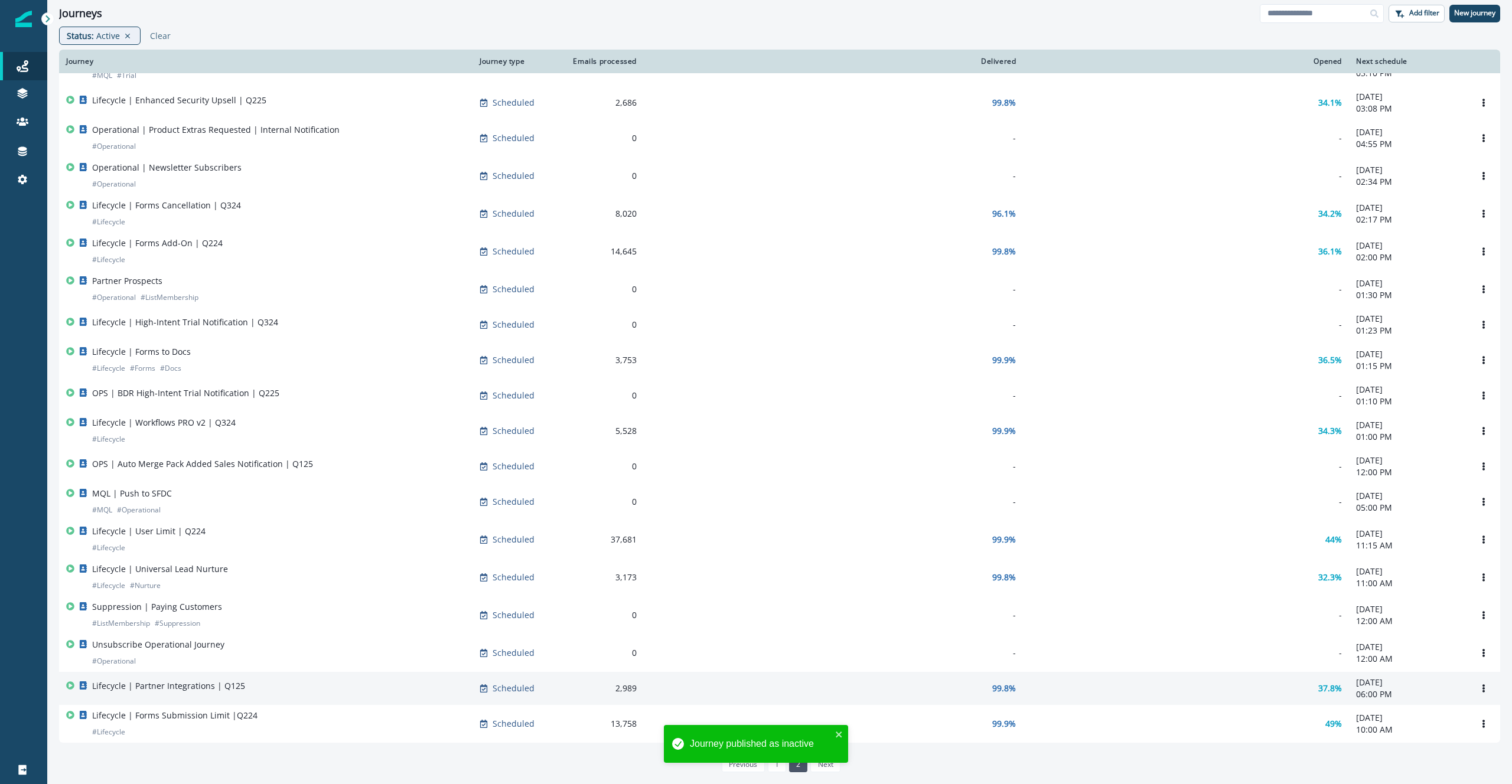
click at [238, 688] on p "Lifecycle | Partner Integrations | Q125" at bounding box center [169, 686] width 153 height 12
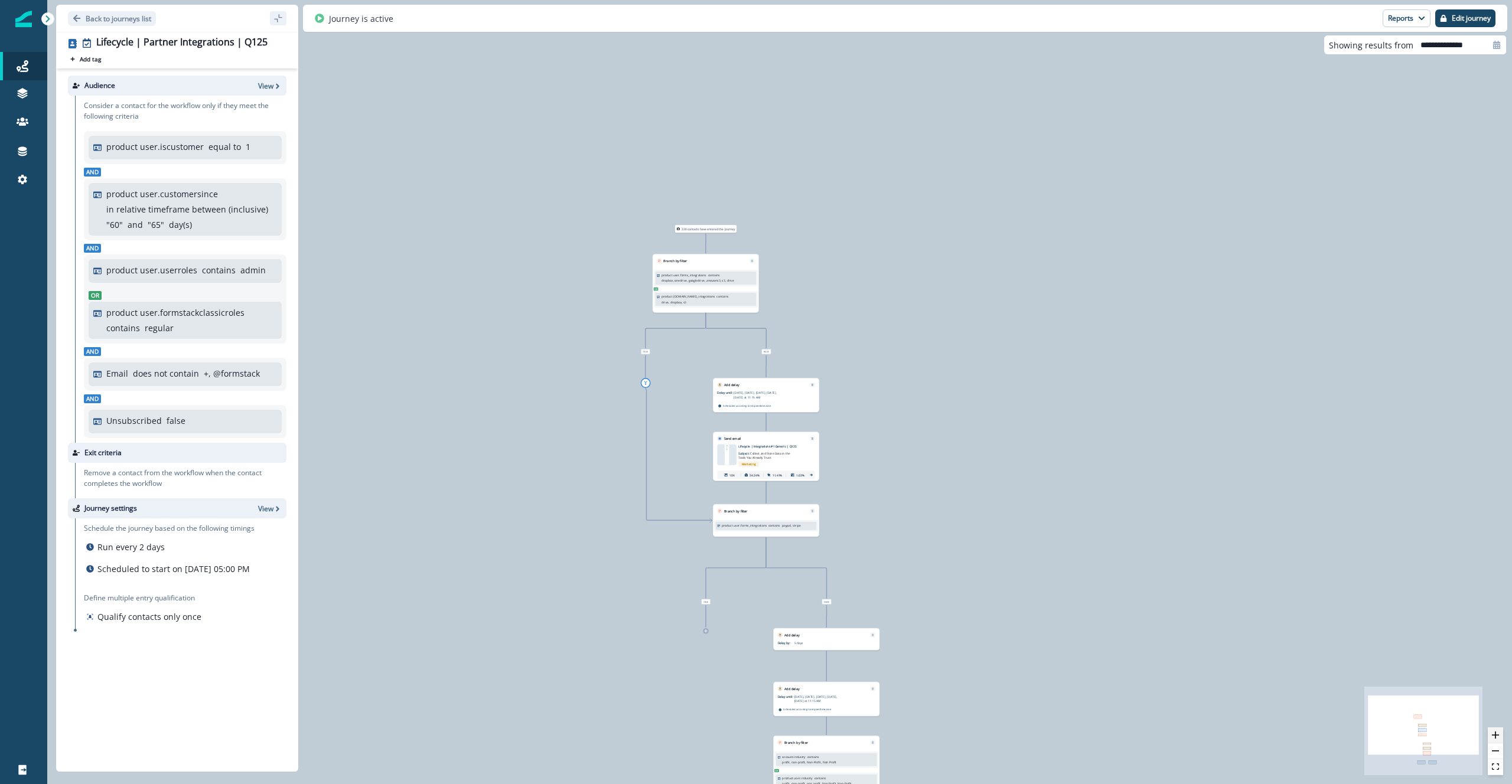
click at [1496, 738] on icon "zoom in" at bounding box center [1495, 734] width 7 height 7
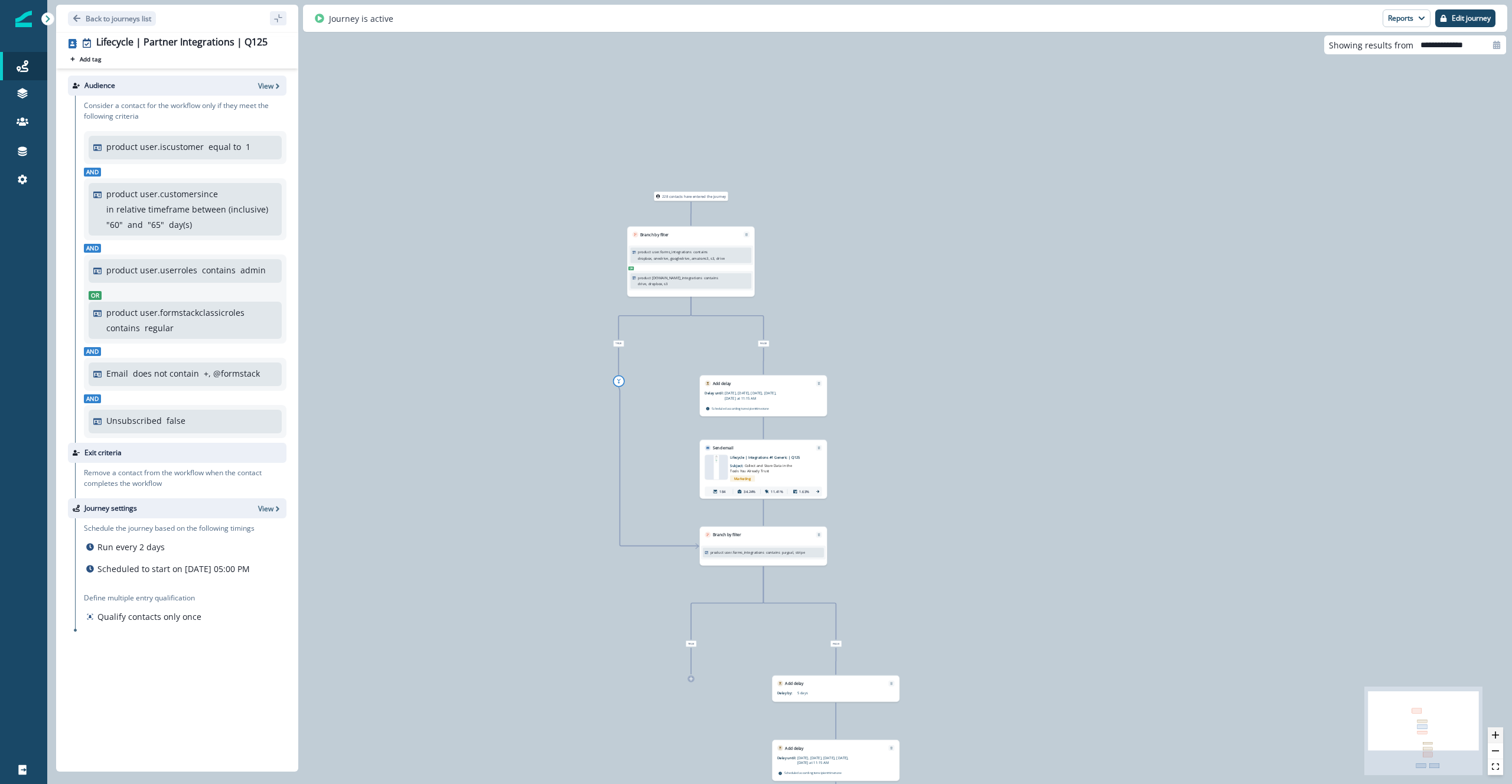
click at [1496, 738] on icon "zoom in" at bounding box center [1495, 734] width 7 height 7
click at [1495, 738] on icon "zoom in" at bounding box center [1495, 734] width 7 height 7
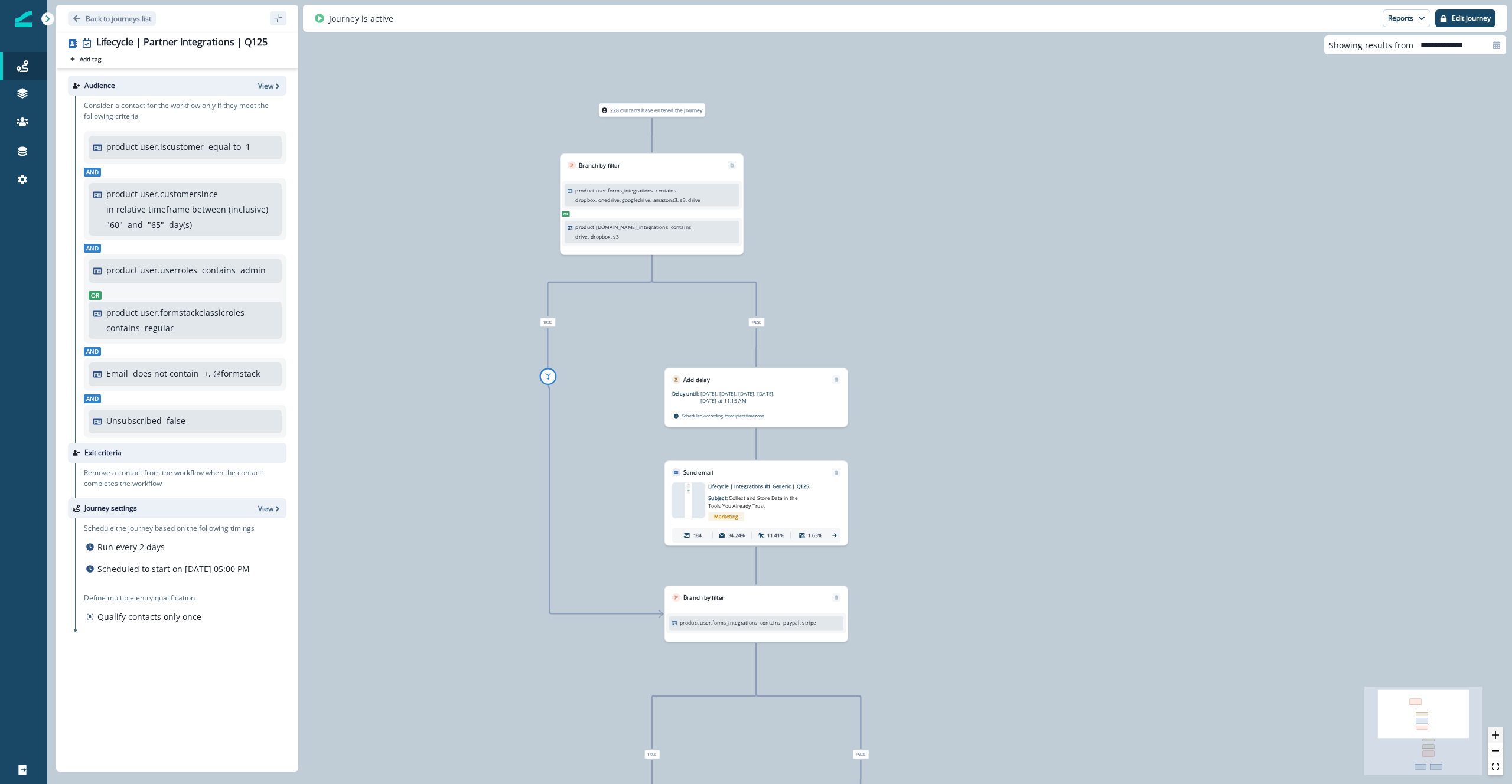
click at [1495, 738] on icon "zoom in" at bounding box center [1495, 734] width 7 height 7
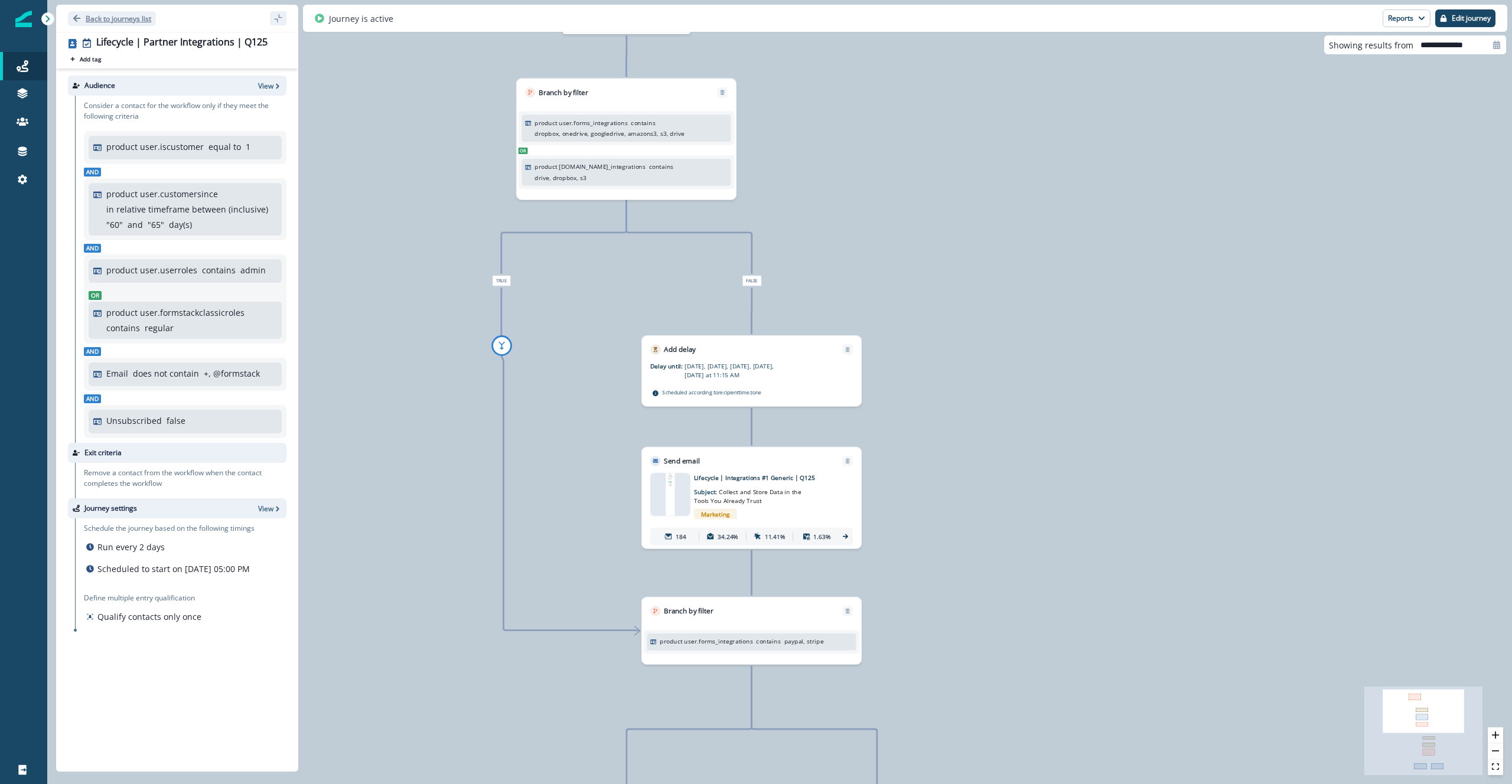
click at [97, 19] on p "Back to journeys list" at bounding box center [118, 19] width 66 height 10
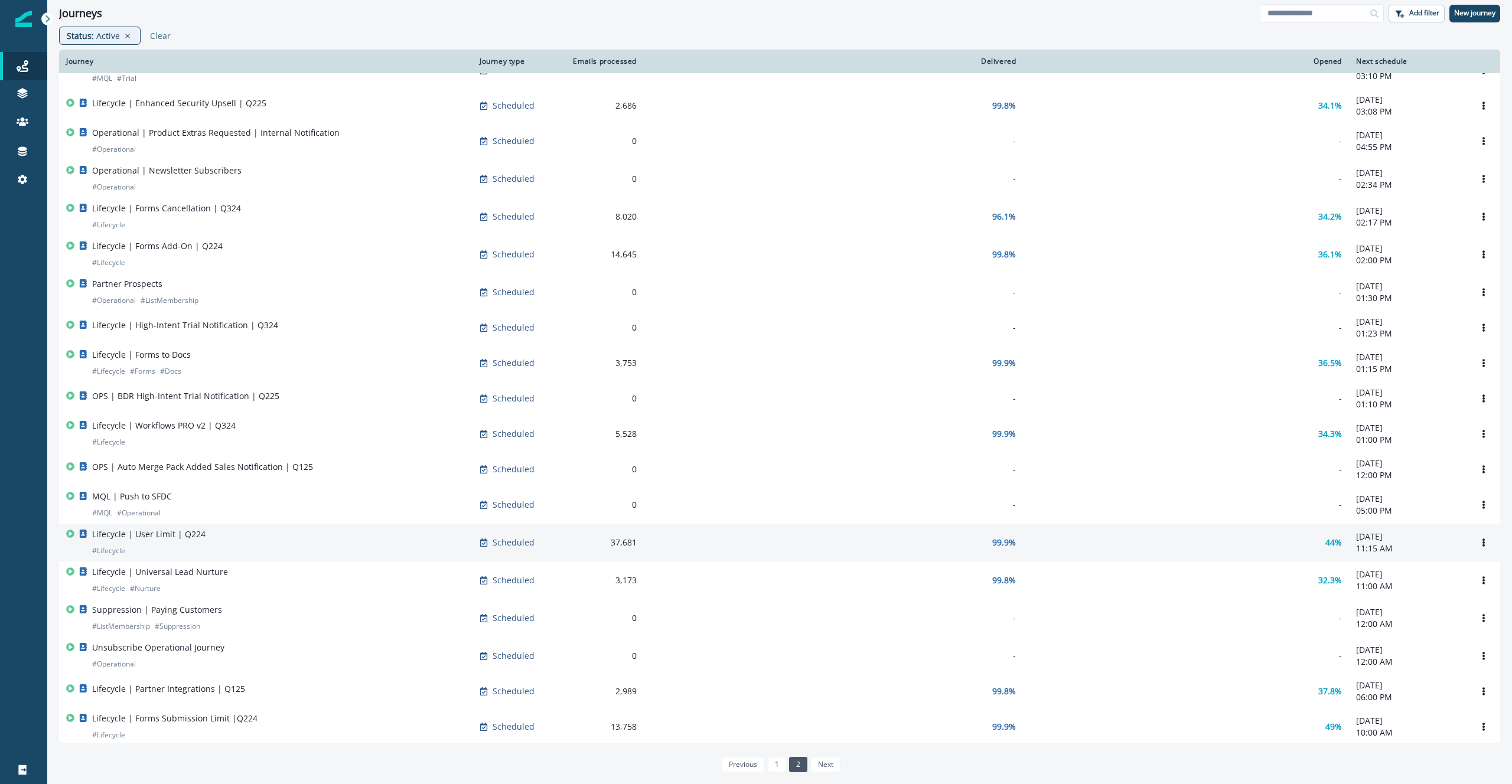
scroll to position [70, 0]
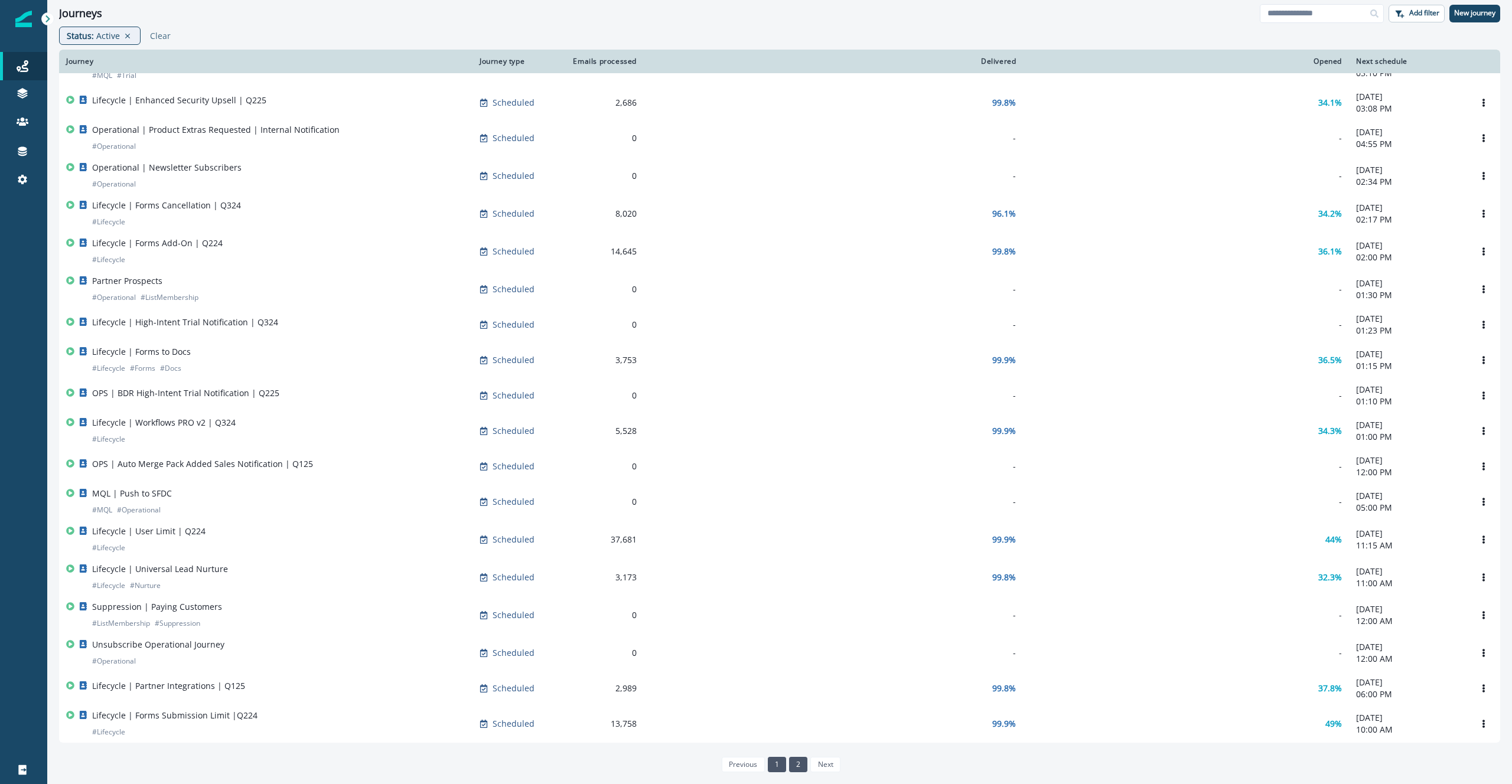
click at [770, 764] on link "1" at bounding box center [777, 765] width 18 height 15
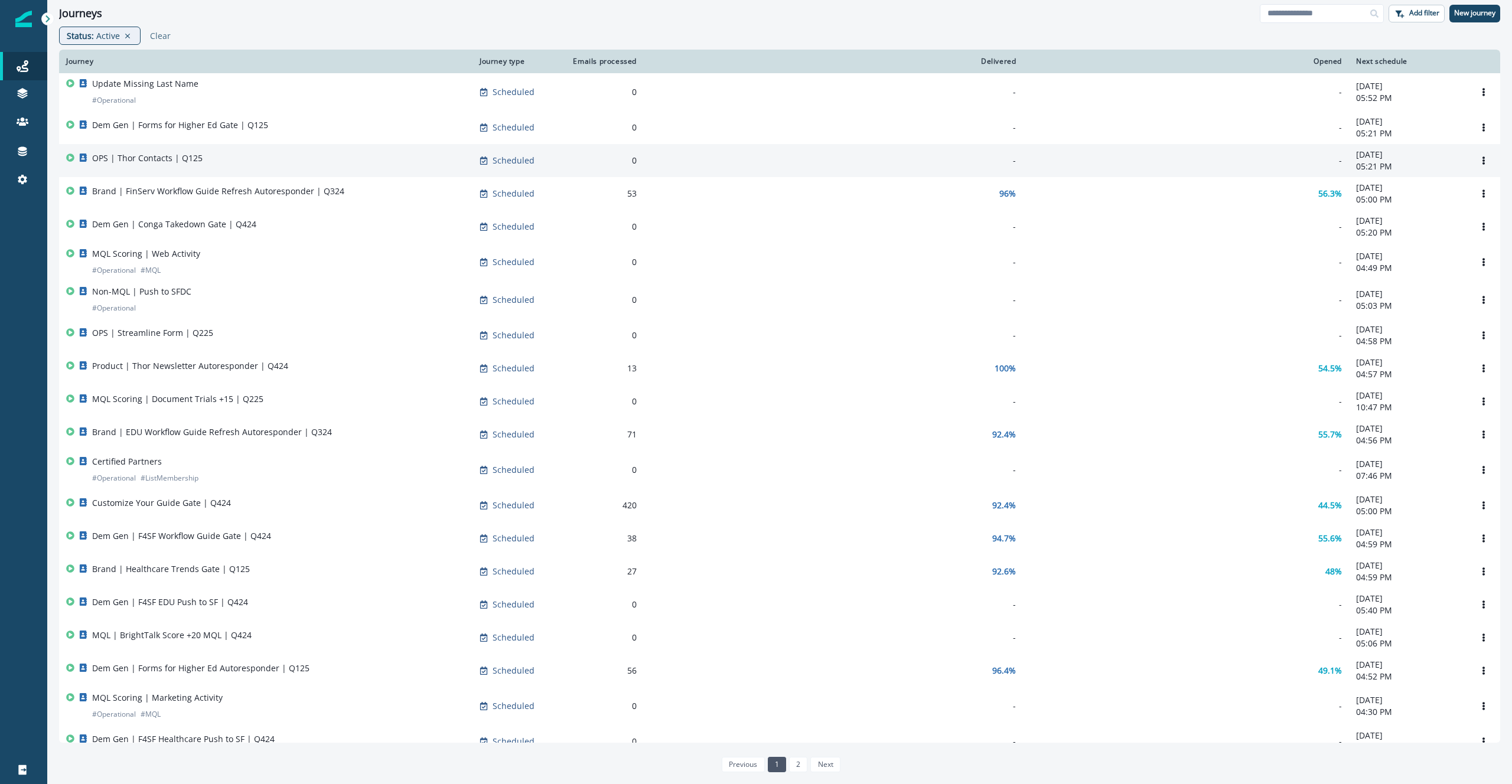
click at [250, 163] on div "OPS | Thor Contacts | Q125" at bounding box center [266, 161] width 399 height 17
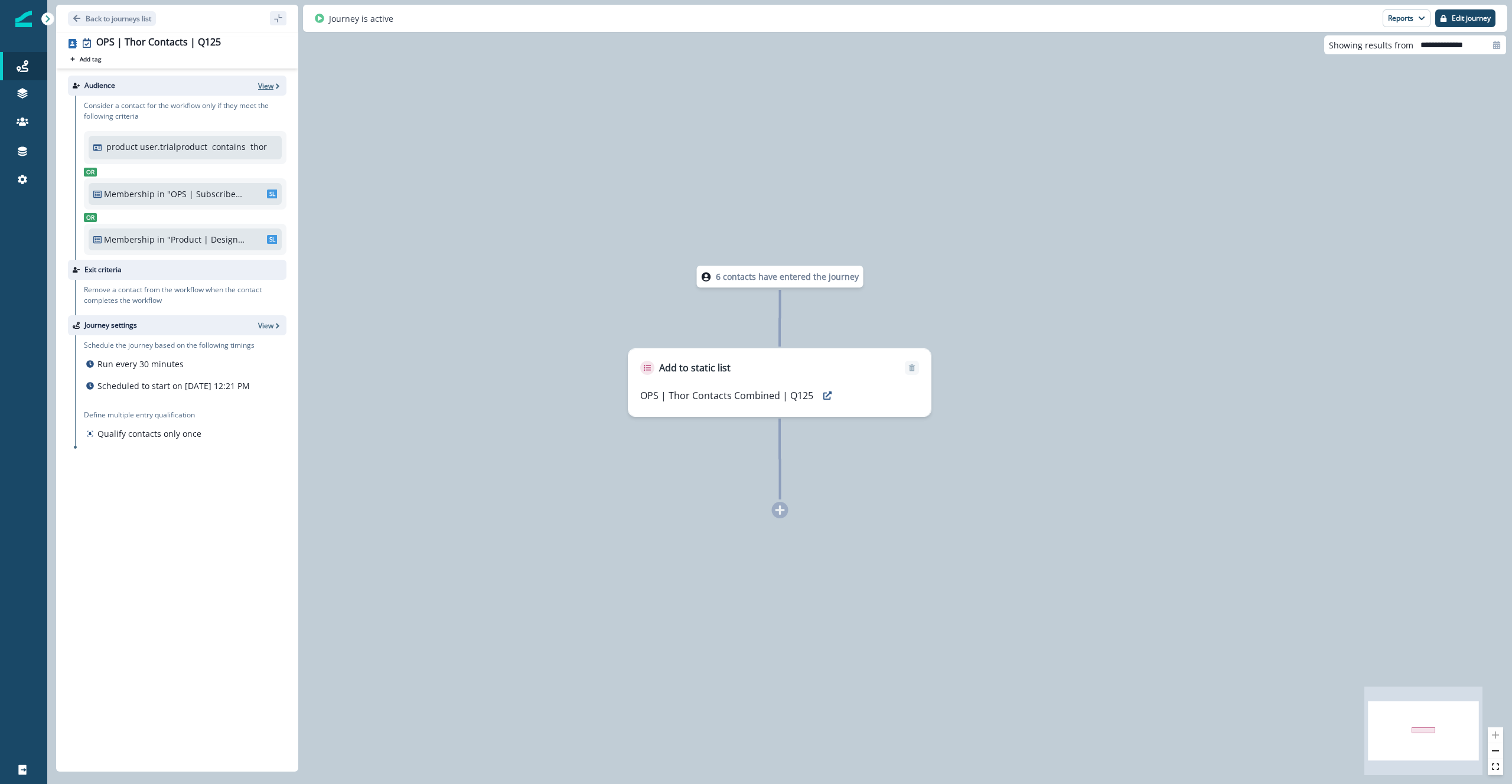
click at [266, 87] on p "View" at bounding box center [266, 86] width 15 height 10
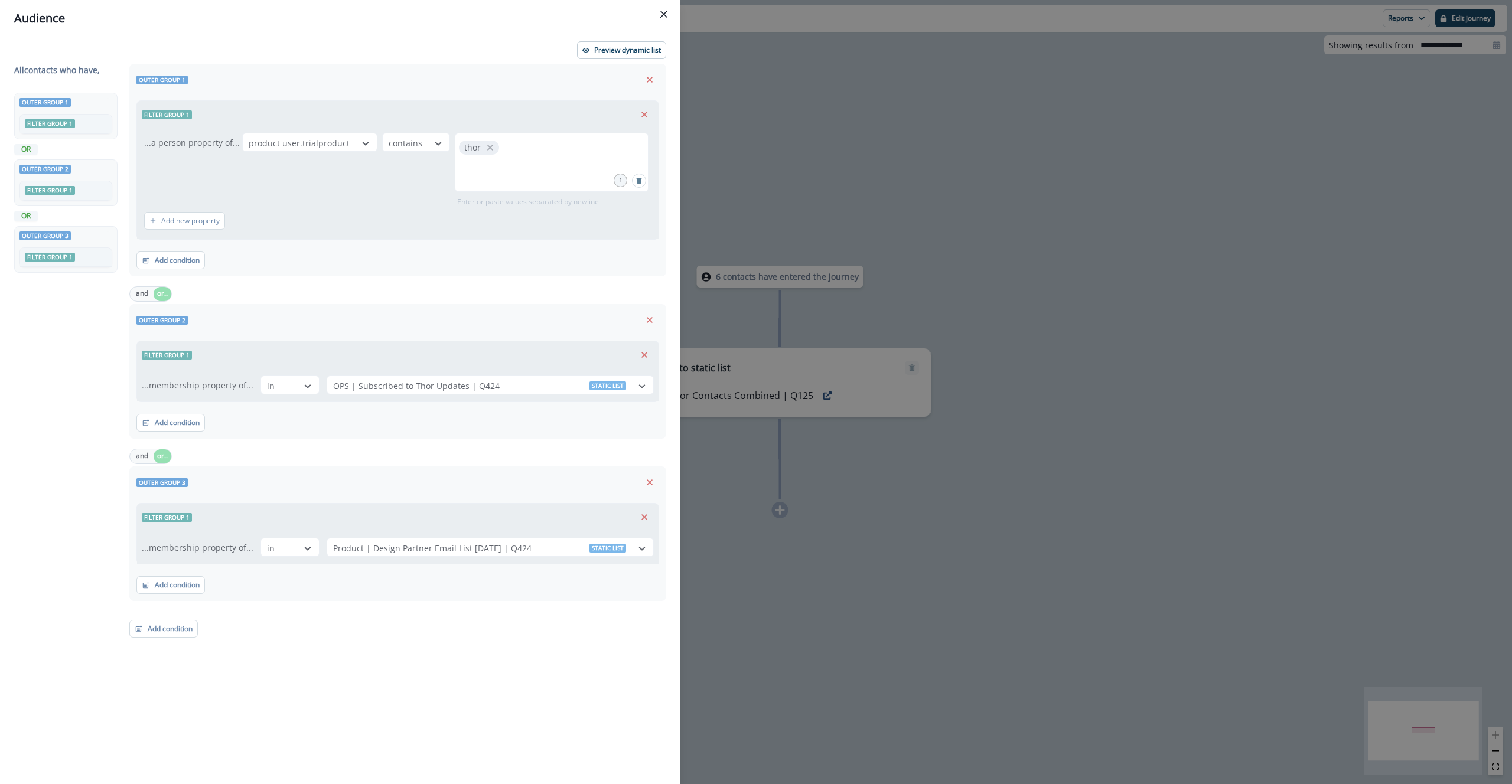
click at [1099, 86] on div "Audience Preview dynamic list All contact s who have, Outer group 1 Filter grou…" at bounding box center [756, 392] width 1512 height 784
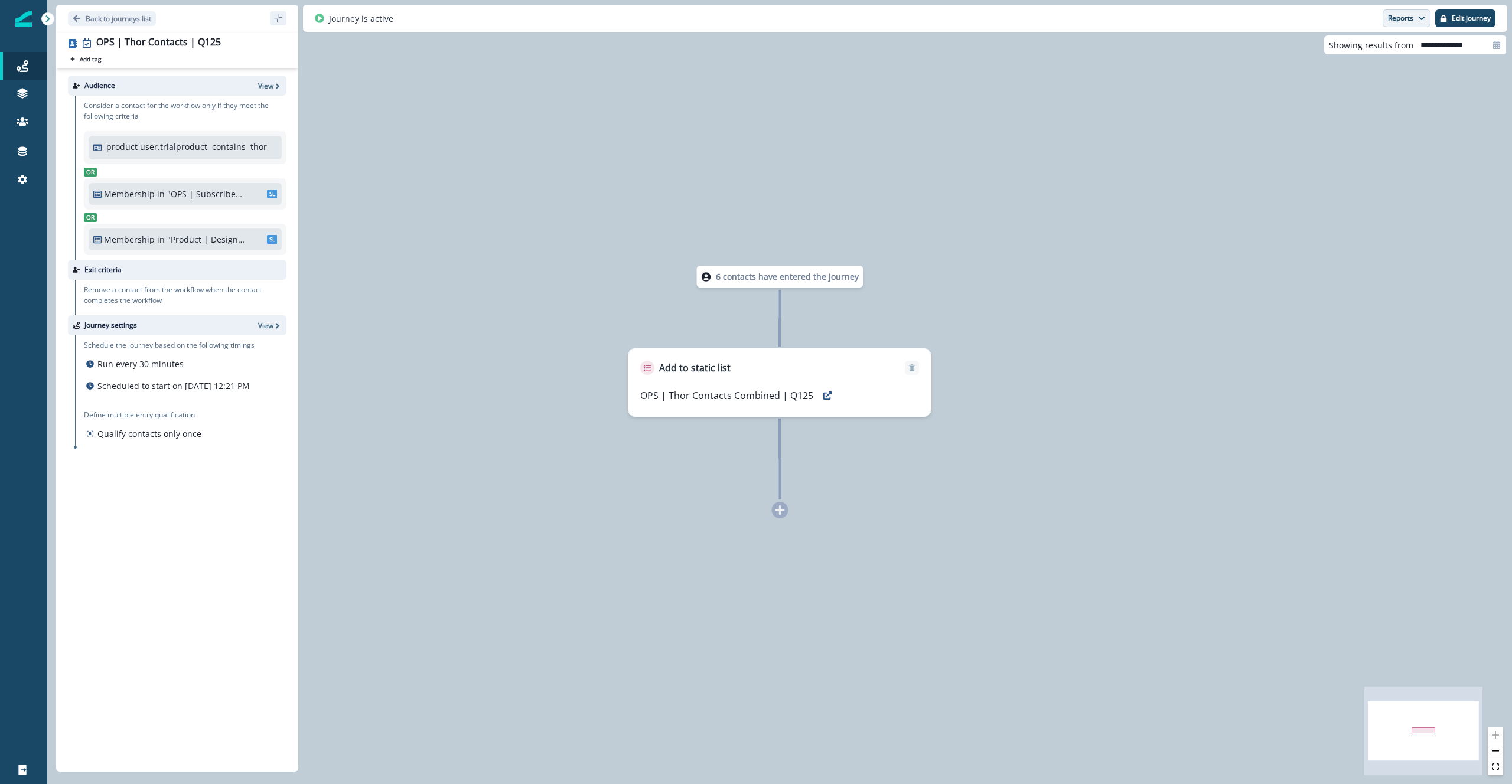
click at [1410, 11] on button "Reports" at bounding box center [1406, 19] width 48 height 18
click at [1374, 66] on p "Journey Member Report" at bounding box center [1368, 69] width 108 height 14
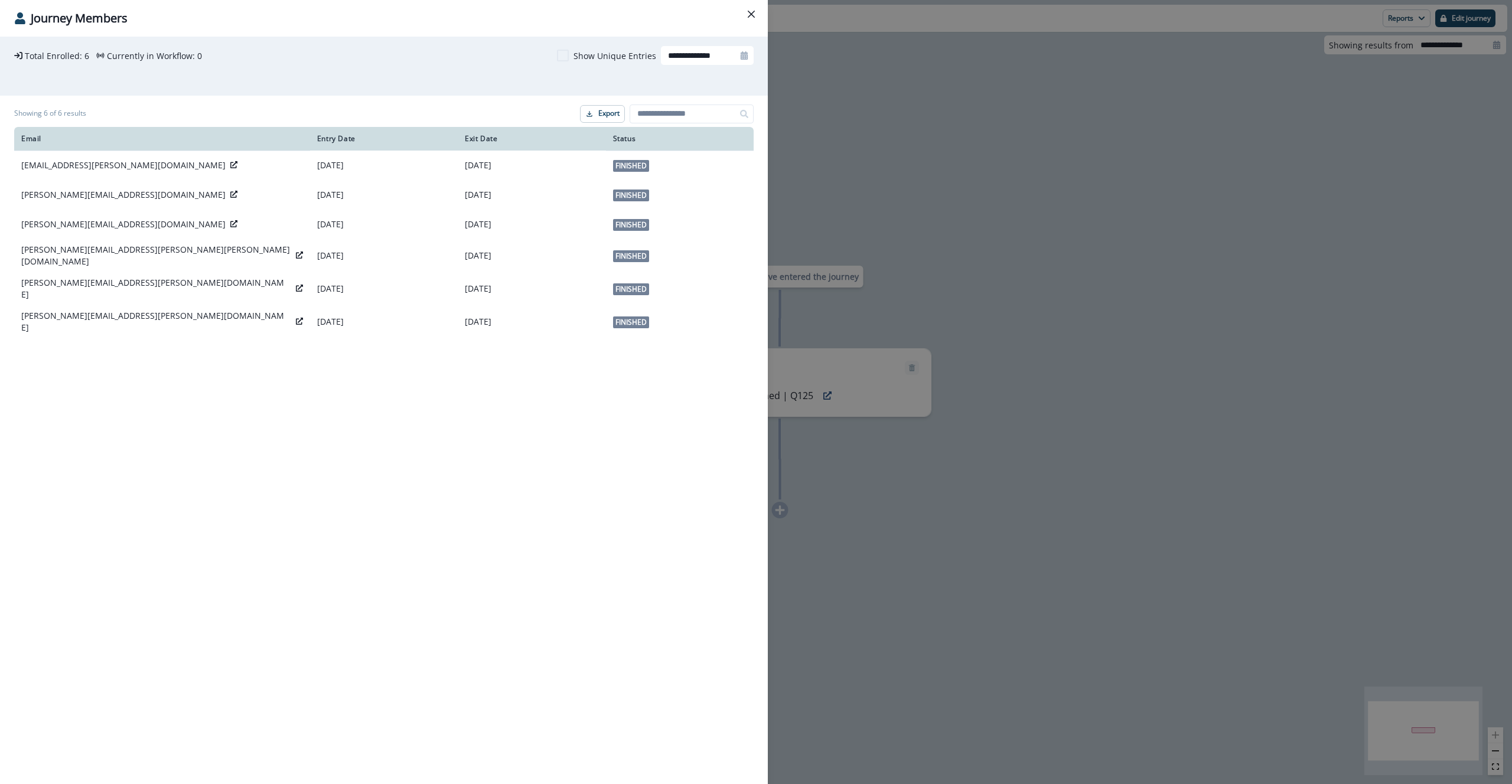
click at [860, 232] on div "**********" at bounding box center [756, 392] width 1512 height 784
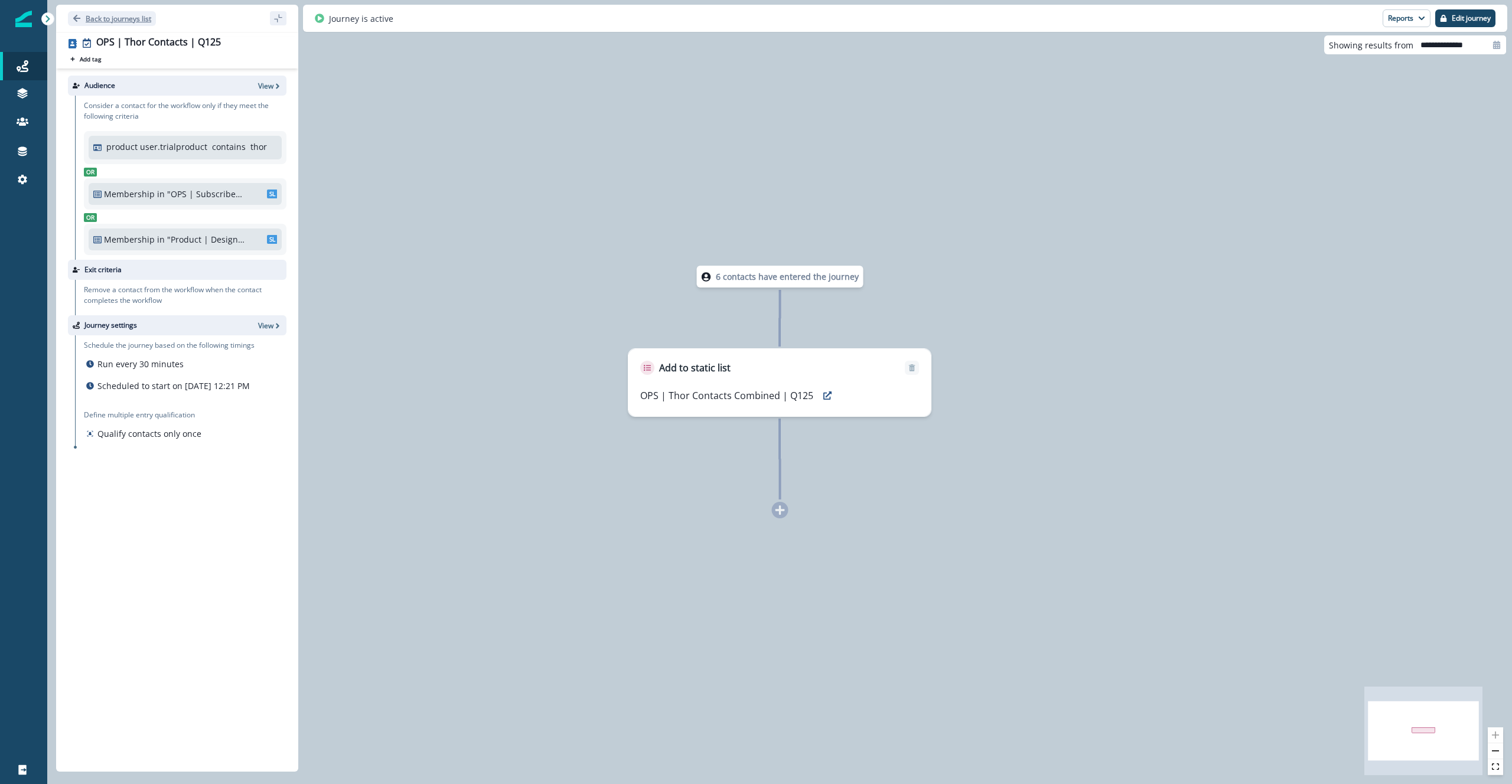
click at [109, 14] on p "Back to journeys list" at bounding box center [118, 19] width 66 height 10
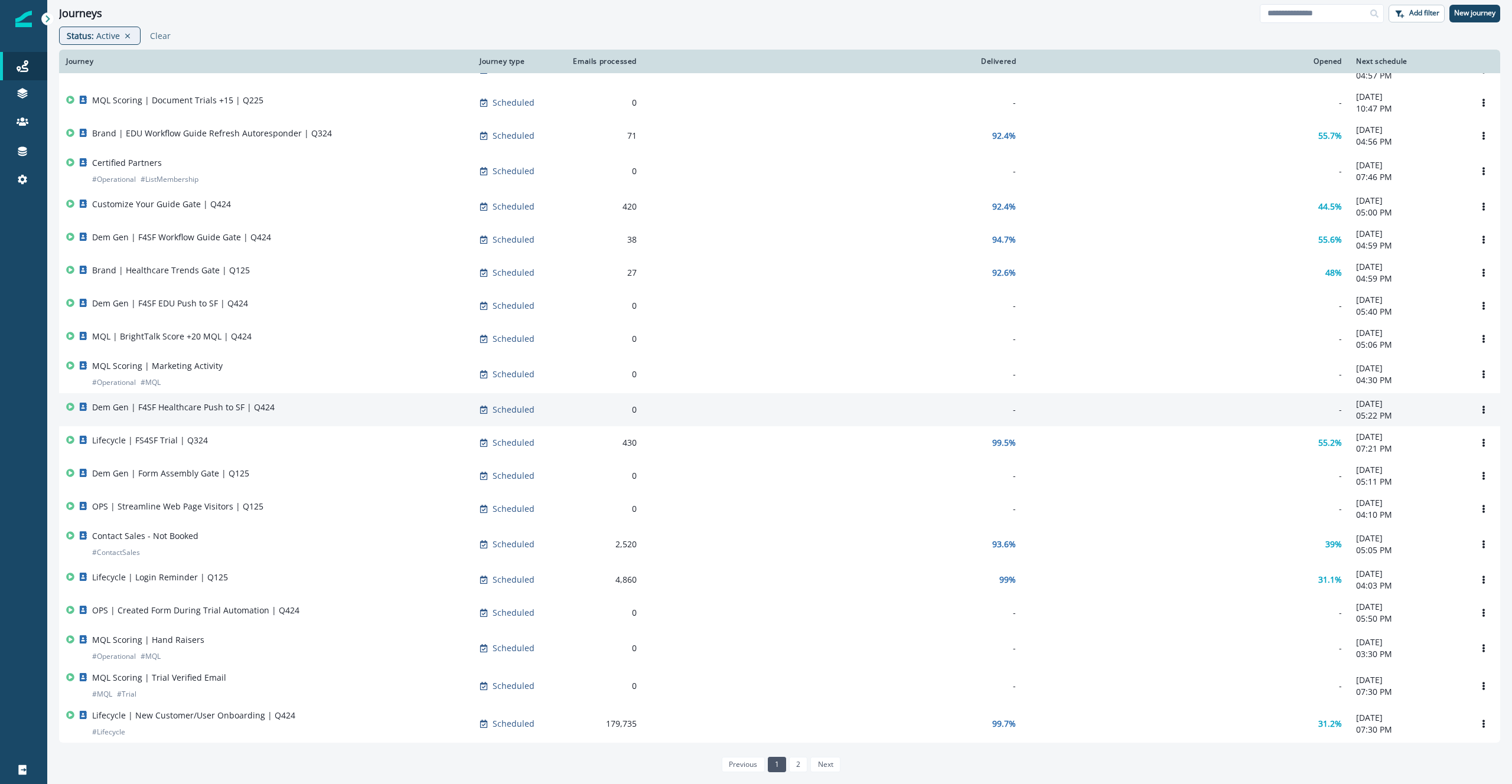
scroll to position [383, 0]
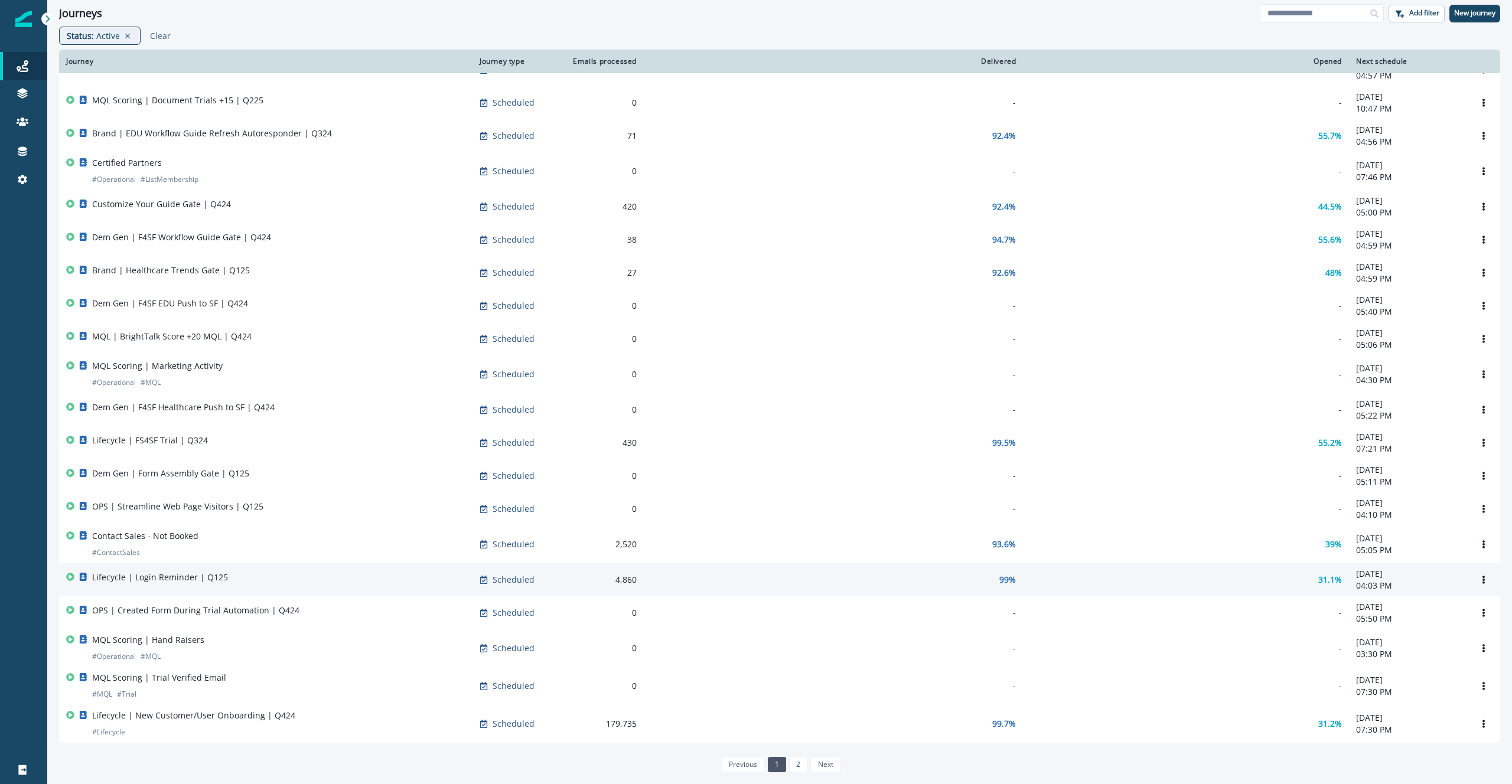
click at [343, 574] on div "Lifecycle | Login Reminder | Q125" at bounding box center [266, 580] width 399 height 17
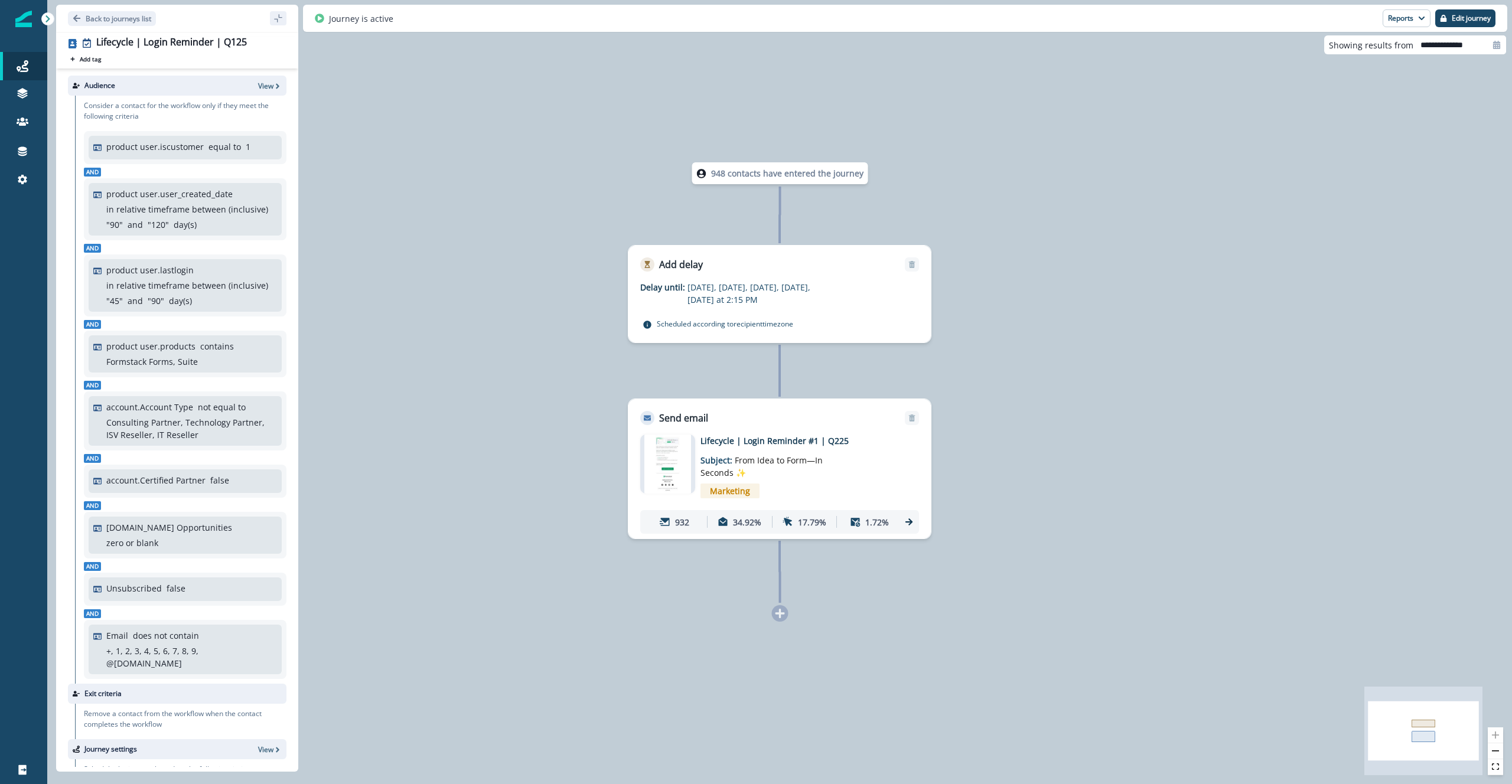
click at [666, 464] on img at bounding box center [668, 464] width 46 height 59
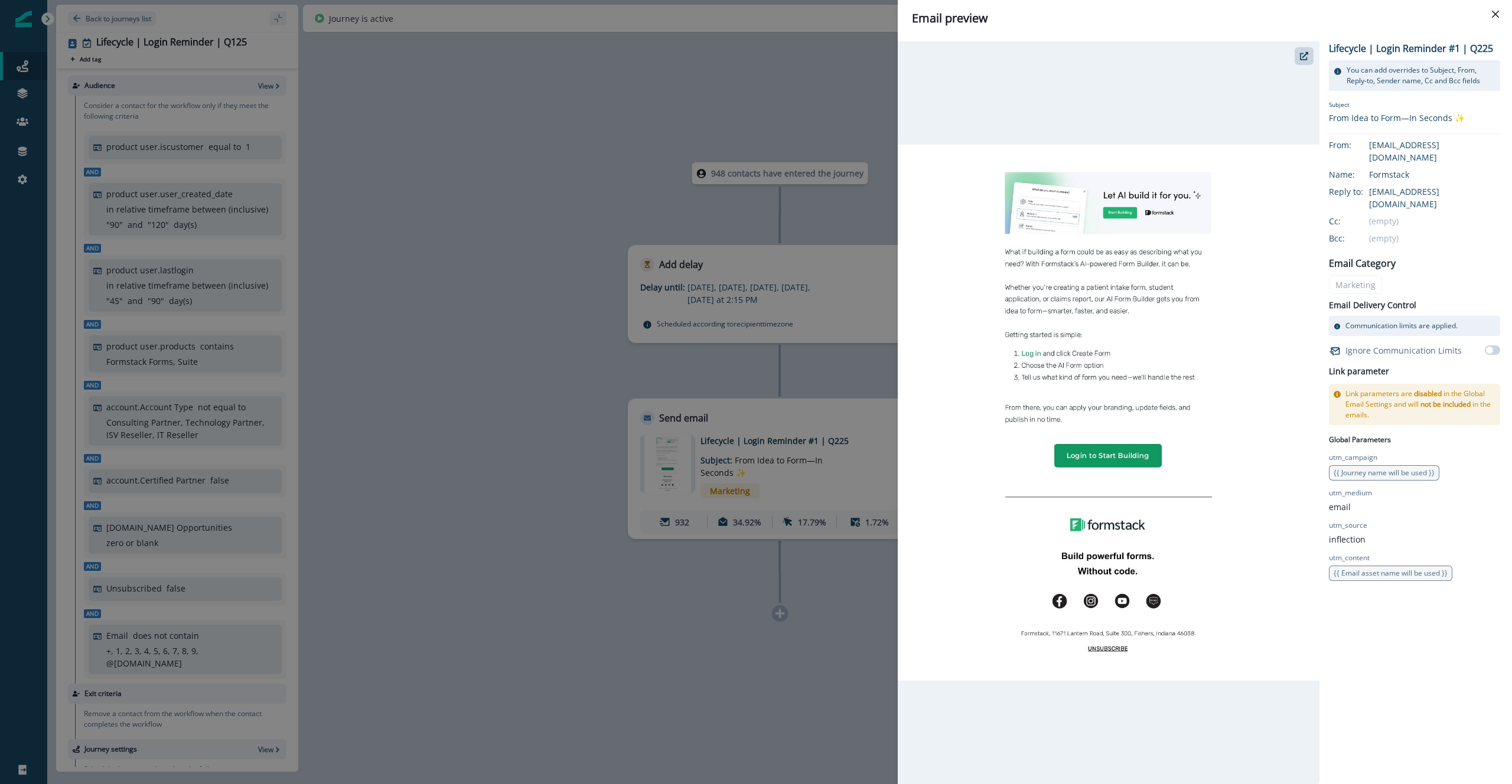
click at [539, 484] on div "Email preview Lifecycle | Login Reminder #1 | Q225 You can add overrides to Sub…" at bounding box center [756, 392] width 1512 height 784
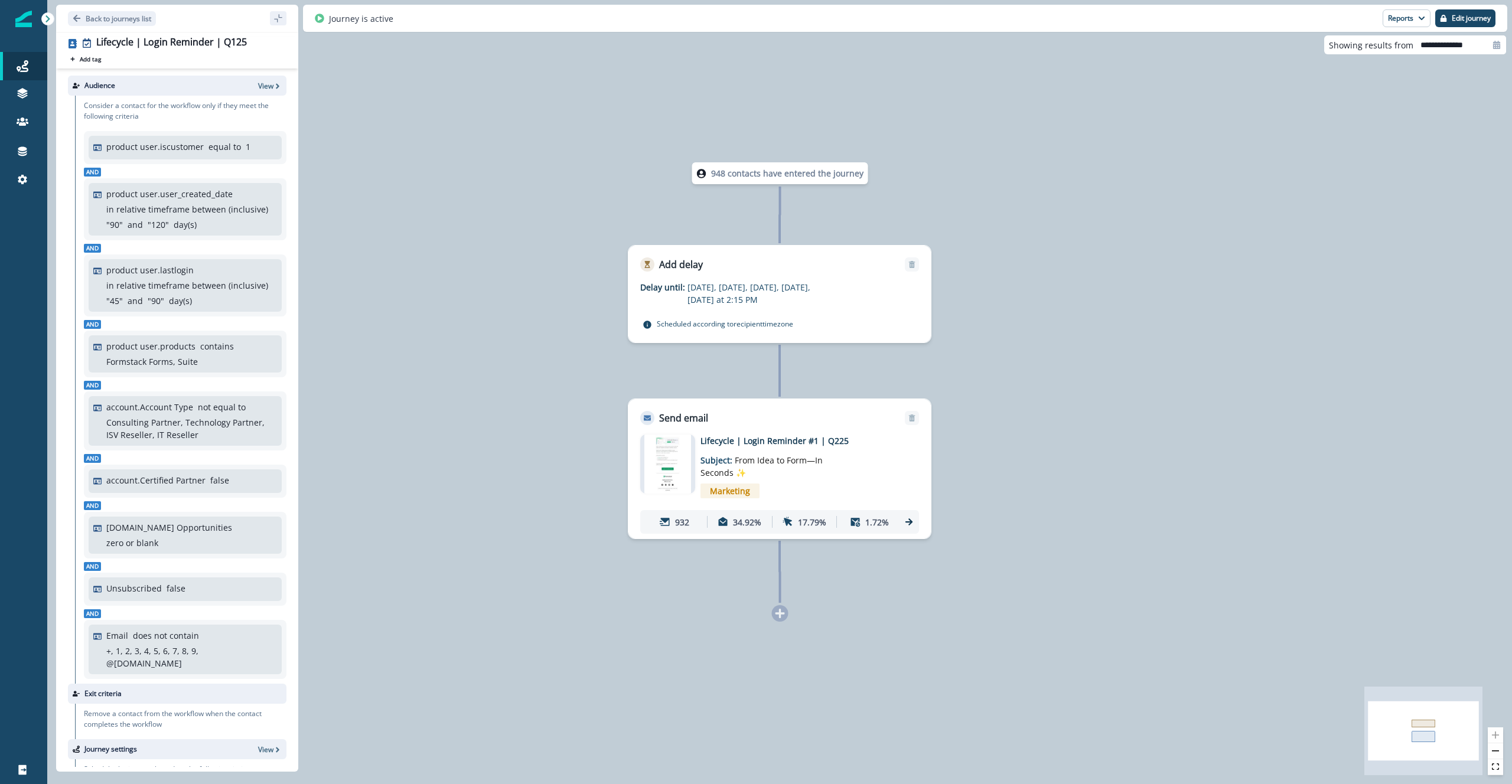
click at [667, 468] on img at bounding box center [668, 464] width 46 height 59
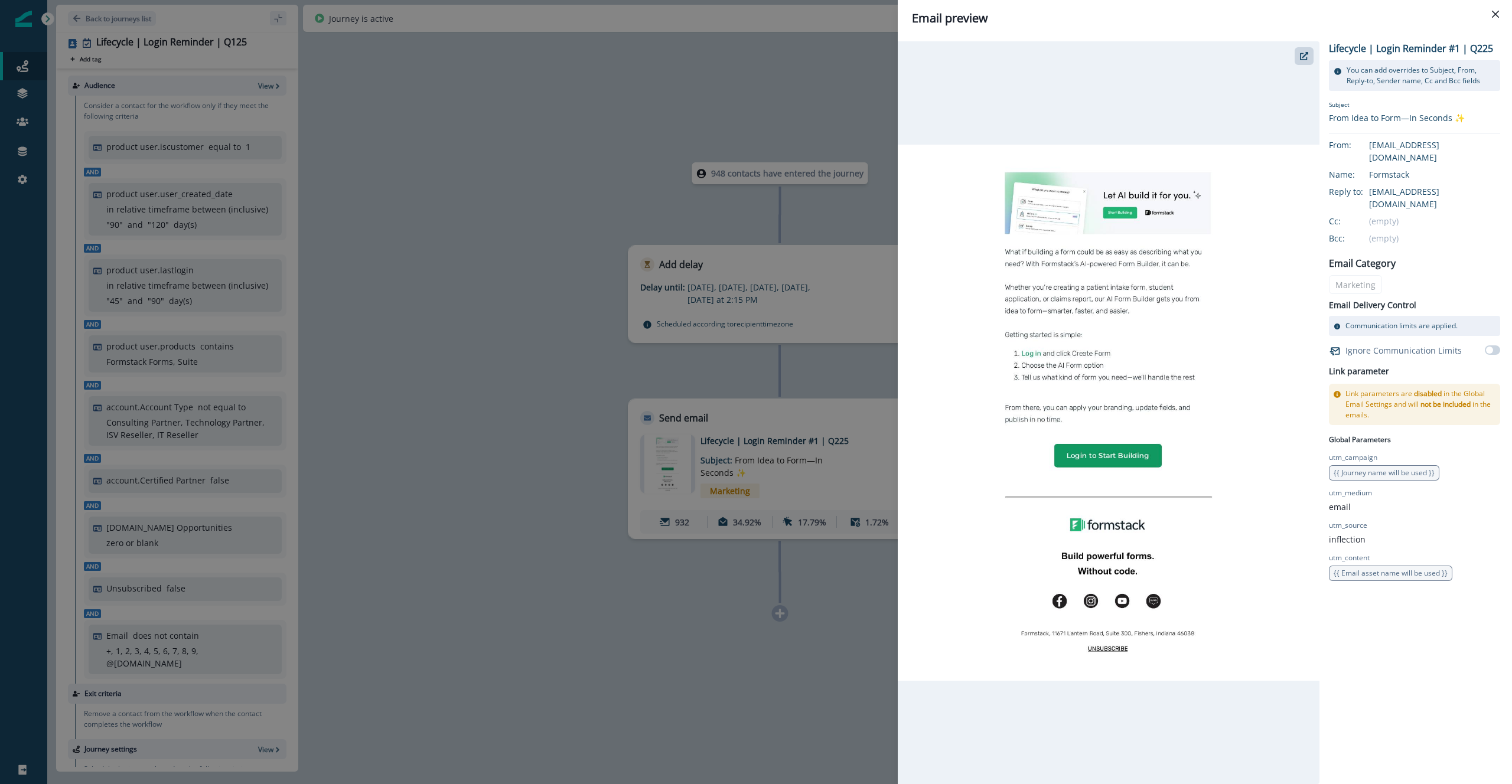
click at [564, 467] on div "Email preview Lifecycle | Login Reminder #1 | Q225 You can add overrides to Sub…" at bounding box center [756, 392] width 1512 height 784
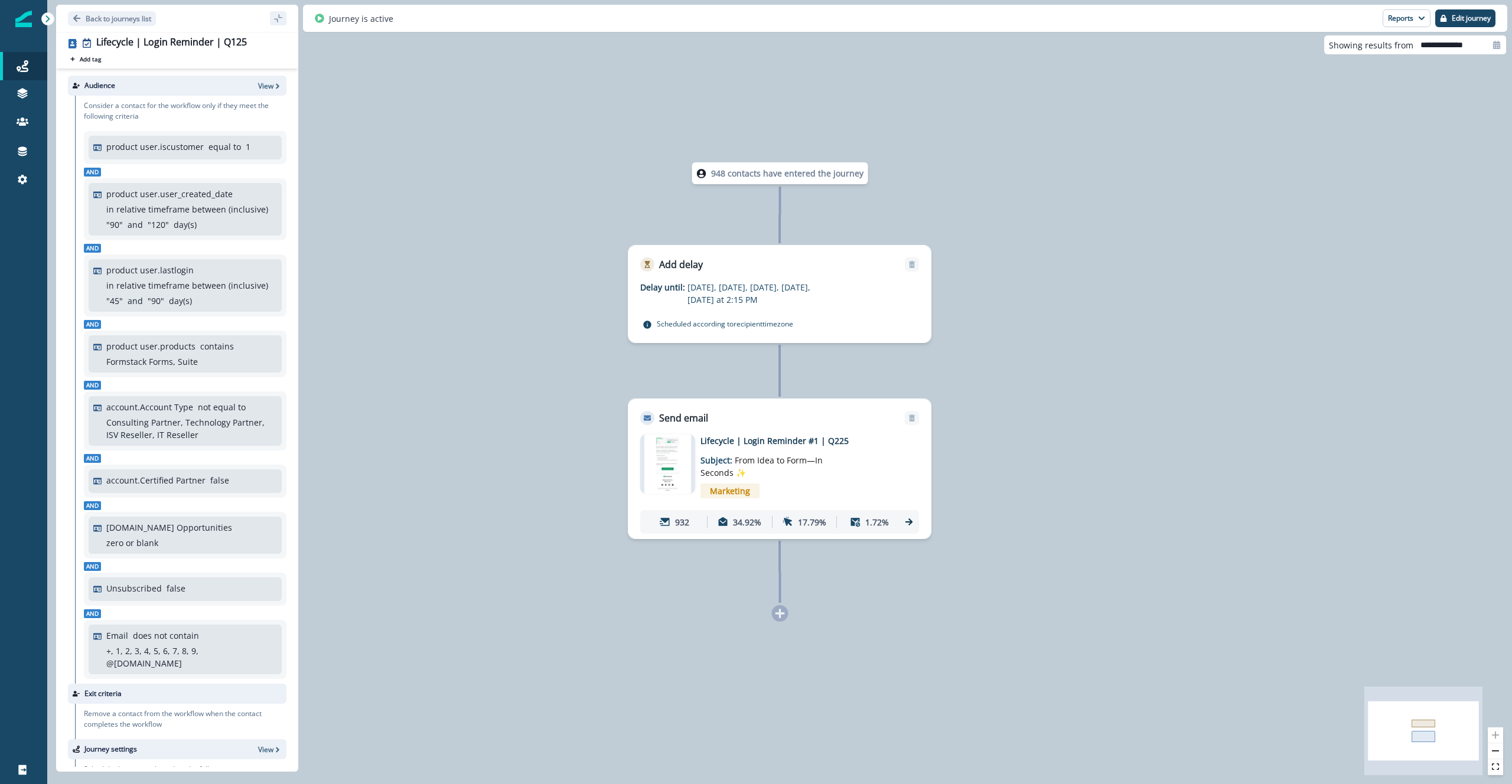
click at [660, 466] on img at bounding box center [668, 464] width 46 height 59
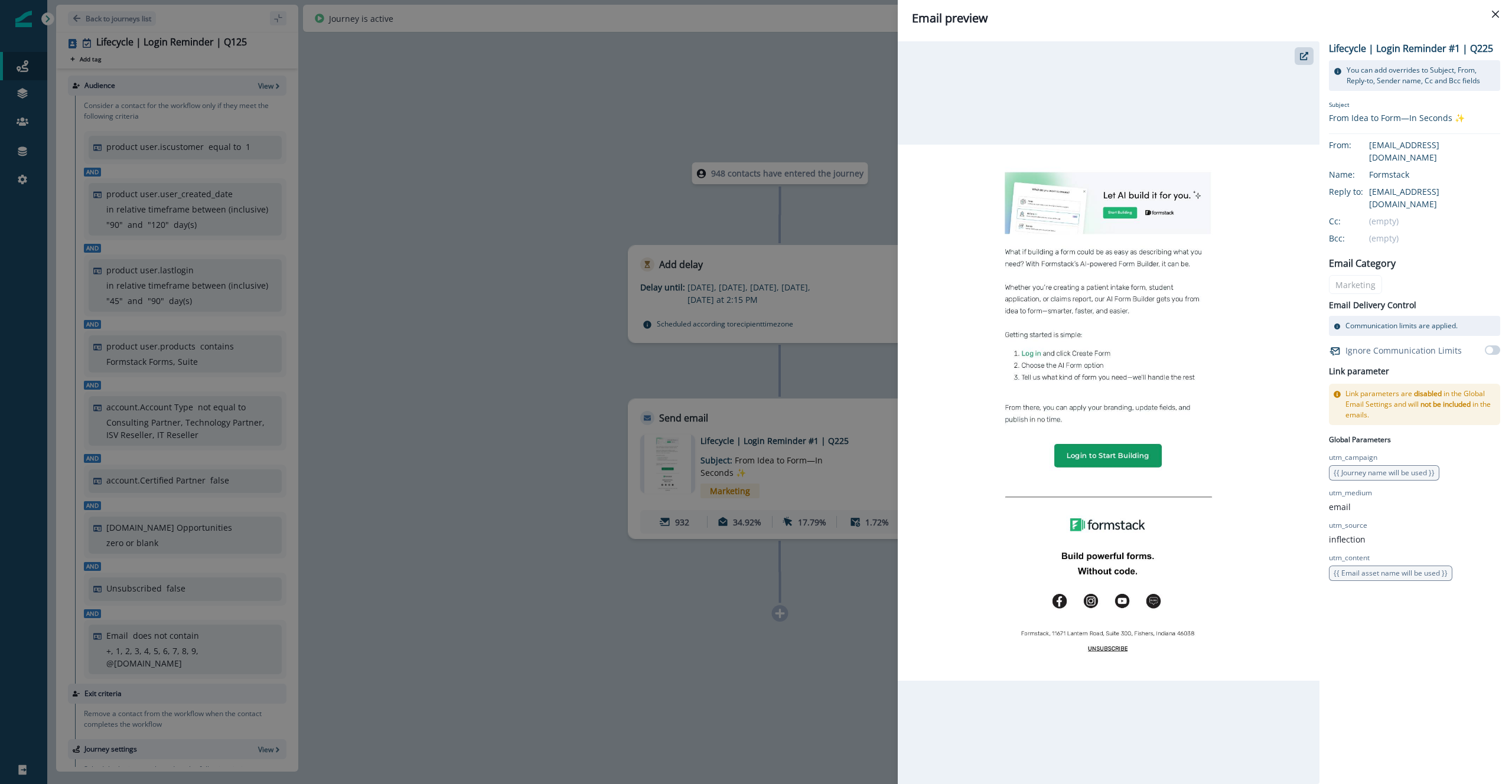
click at [475, 453] on div "Email preview Lifecycle | Login Reminder #1 | Q225 You can add overrides to Sub…" at bounding box center [756, 392] width 1512 height 784
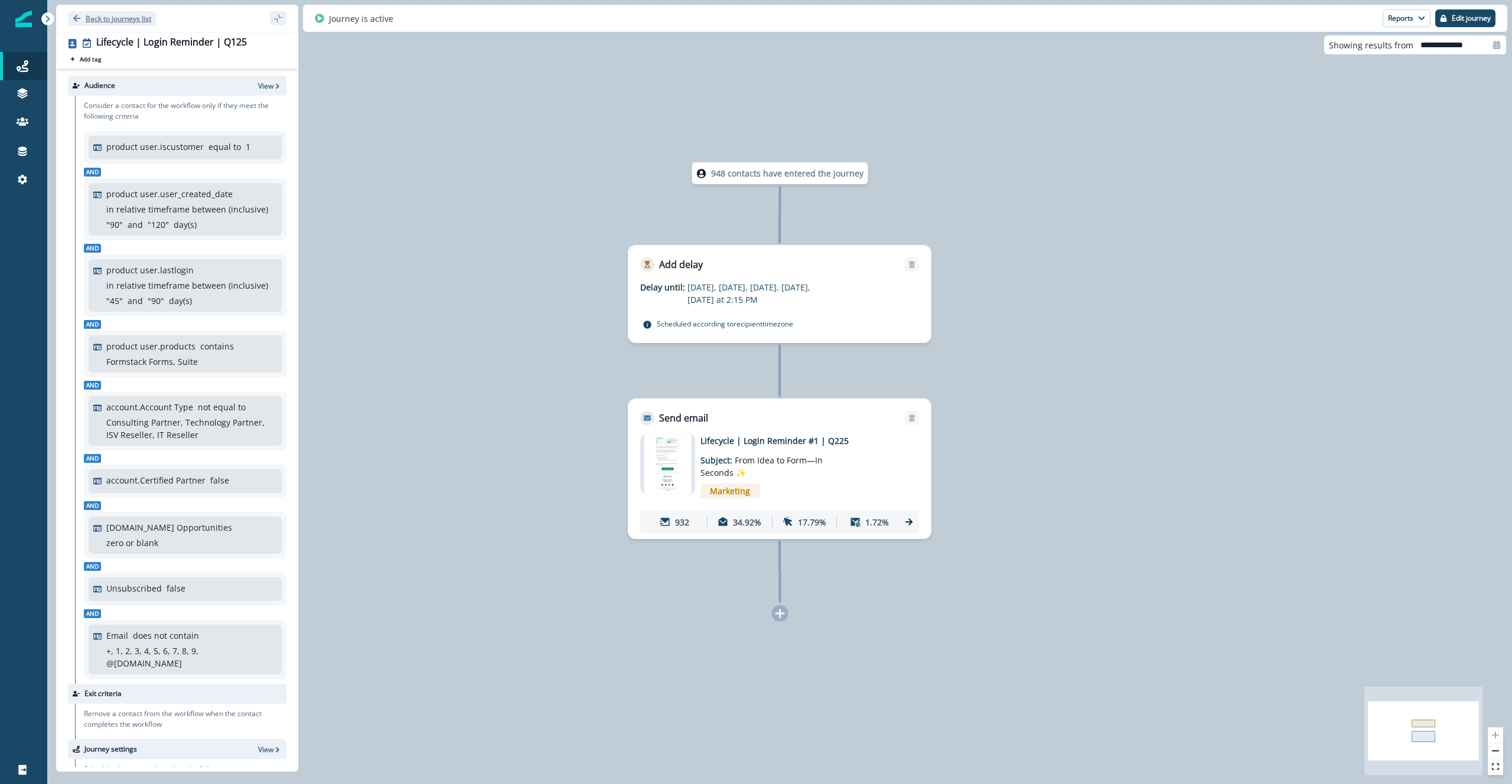
click at [130, 20] on p "Back to journeys list" at bounding box center [118, 19] width 66 height 10
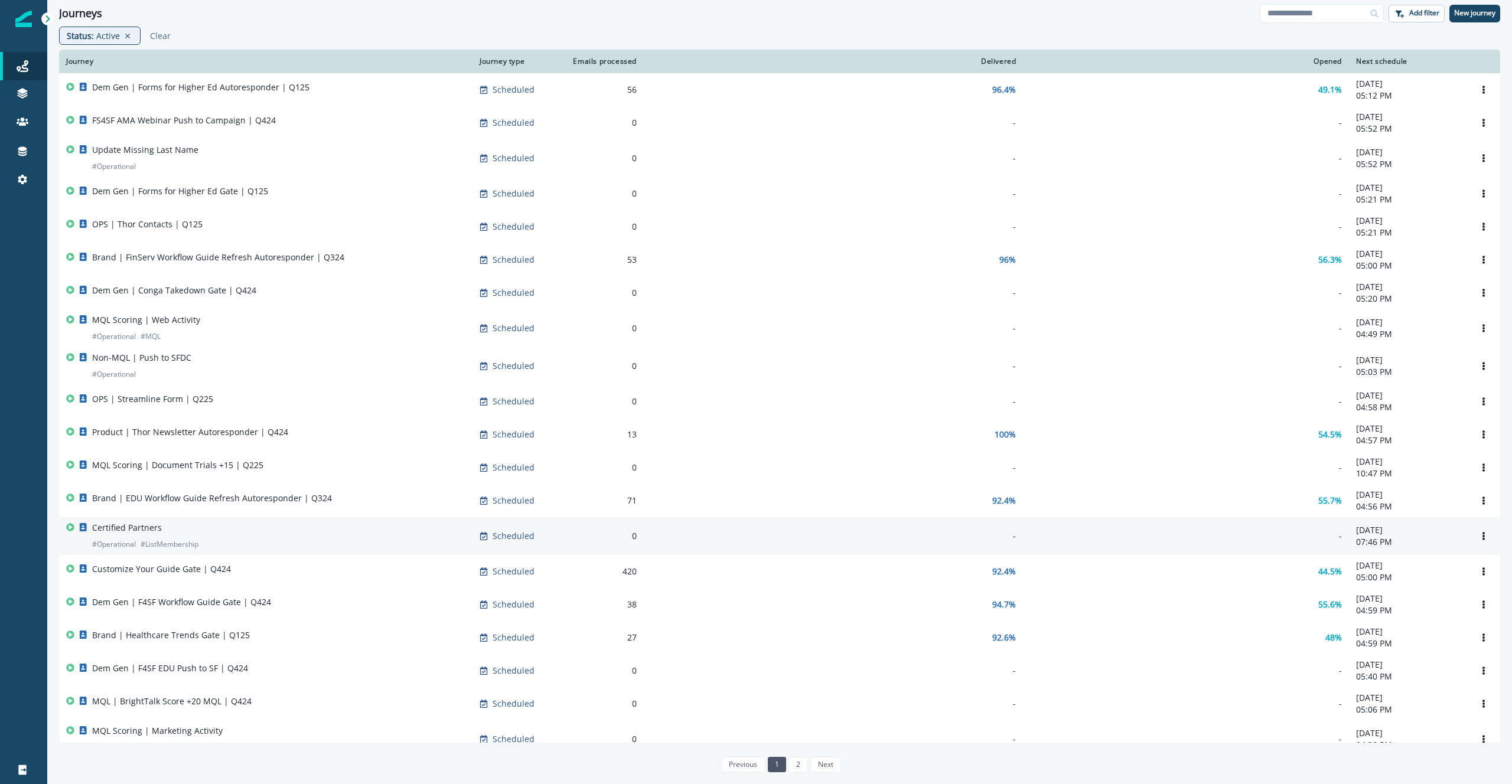
click at [413, 532] on div "Certified Partners # Operational # ListMembership" at bounding box center [266, 536] width 399 height 28
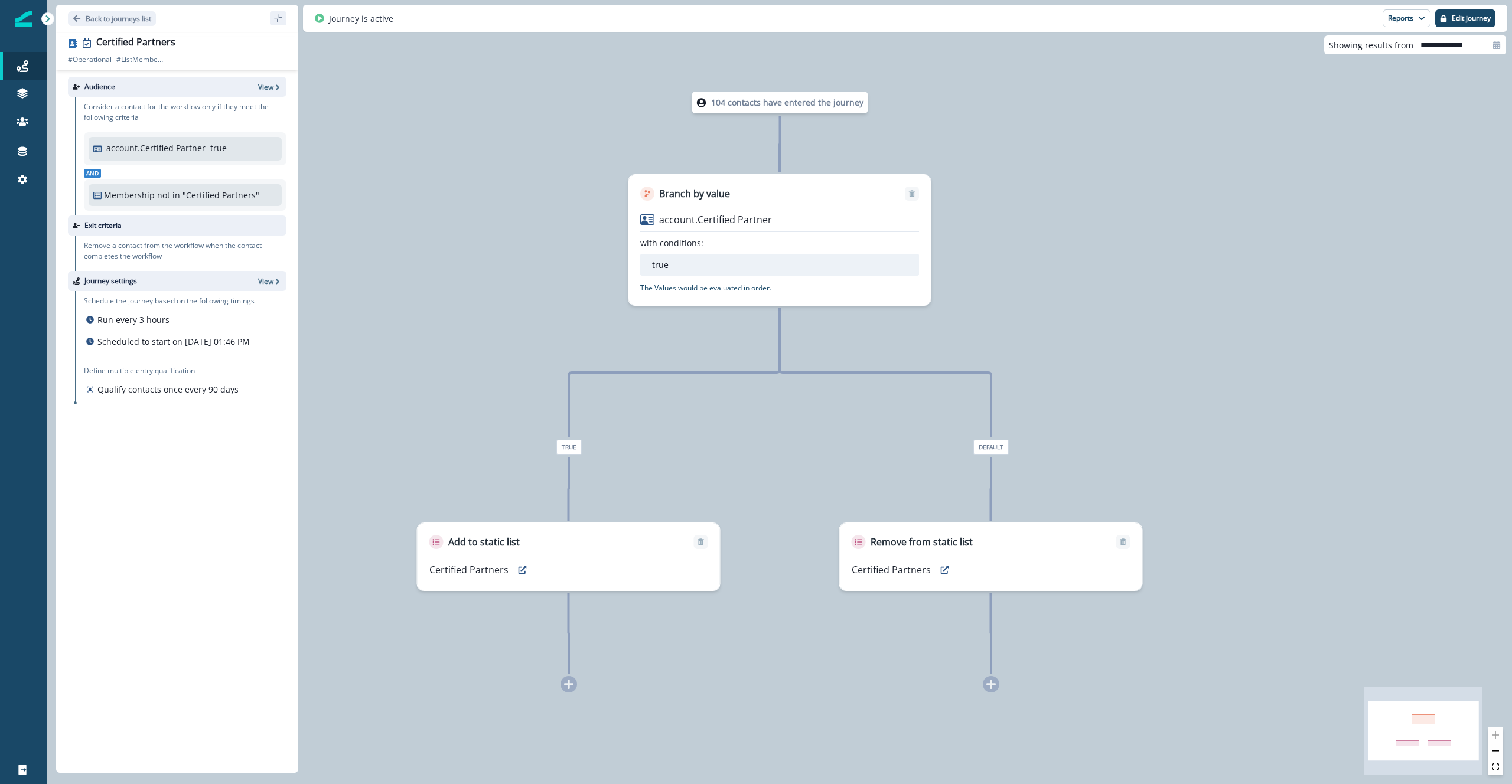
click at [100, 15] on p "Back to journeys list" at bounding box center [118, 19] width 66 height 10
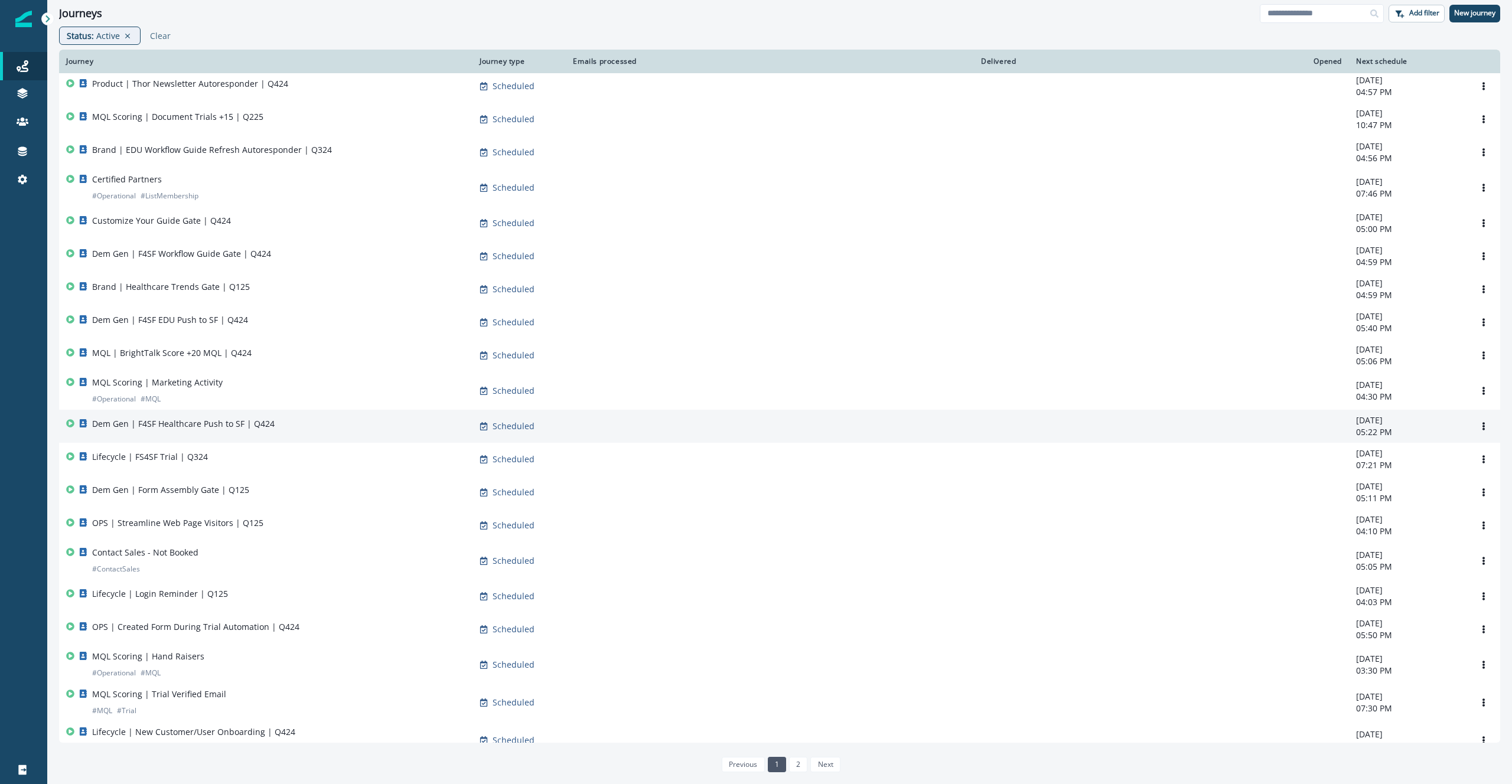
scroll to position [383, 0]
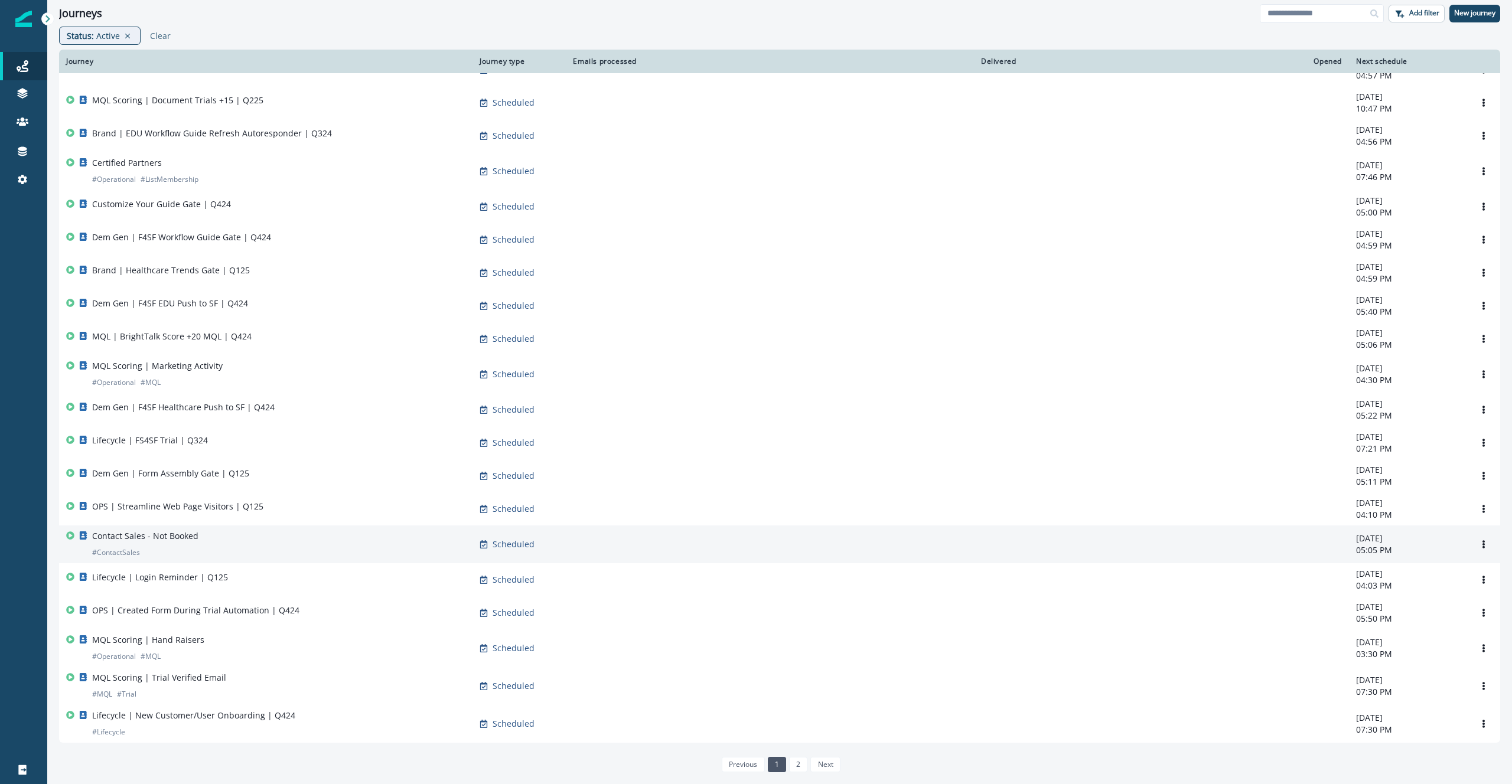
click at [288, 539] on div "Contact Sales - Not Booked # ContactSales" at bounding box center [266, 545] width 399 height 28
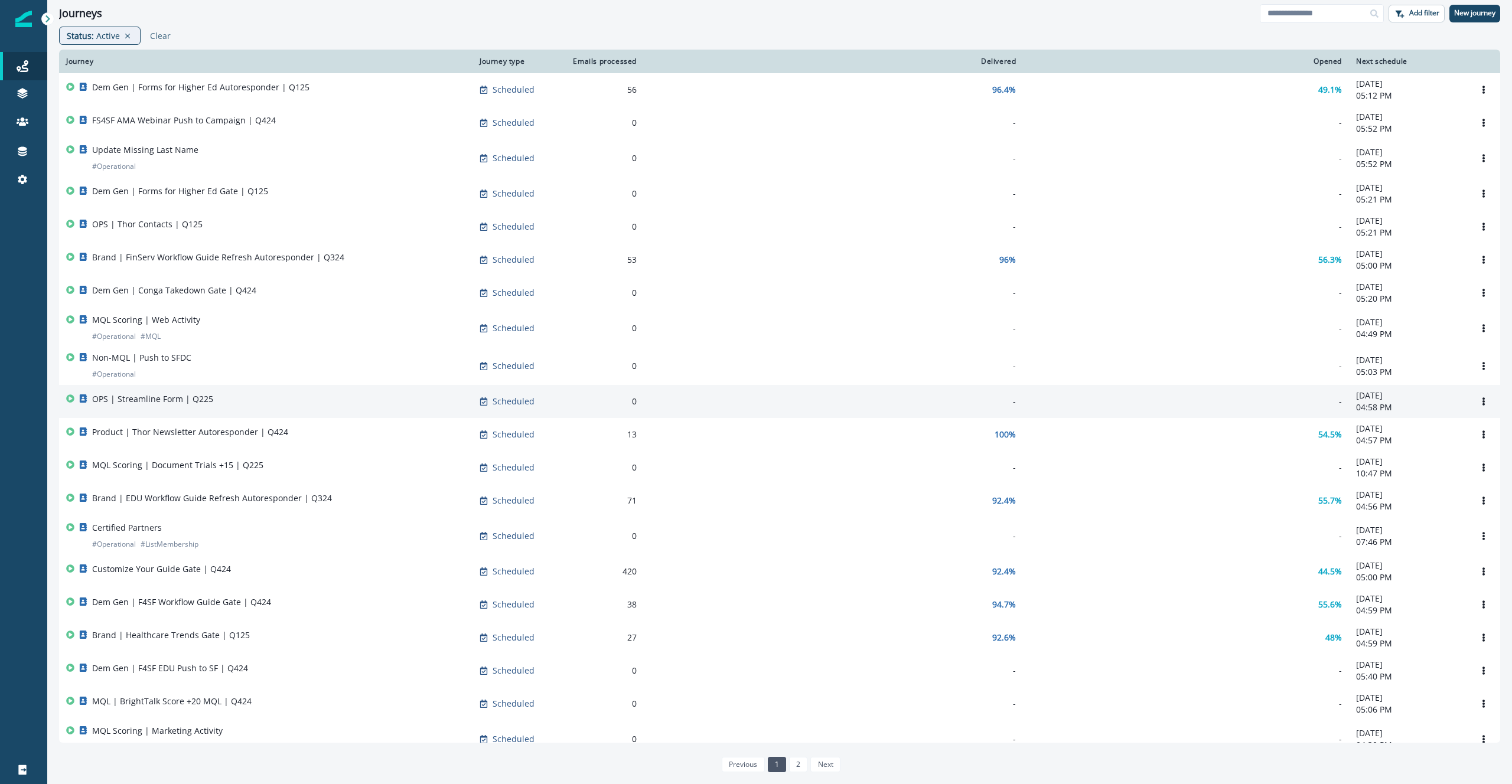
click at [243, 400] on div "OPS | Streamline Form | Q225" at bounding box center [266, 402] width 399 height 17
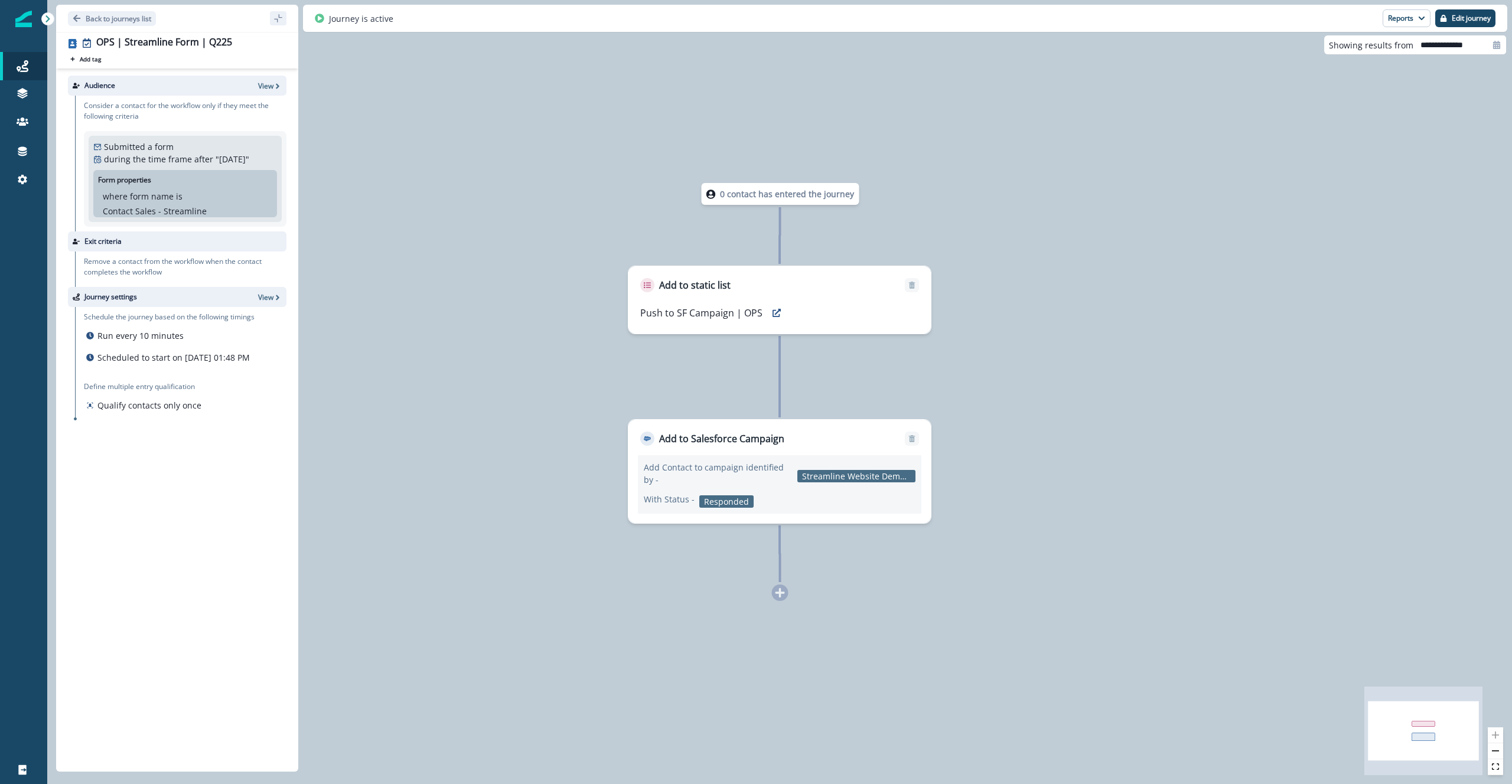
click at [1396, 50] on p "Showing results from" at bounding box center [1371, 45] width 84 height 12
click at [1457, 58] on div "0 contact has entered the journey Add to static list Push to SF Campaign | OPS …" at bounding box center [779, 392] width 1465 height 784
click at [1456, 42] on input "**********" at bounding box center [1460, 44] width 93 height 19
select select "*"
select select "****"
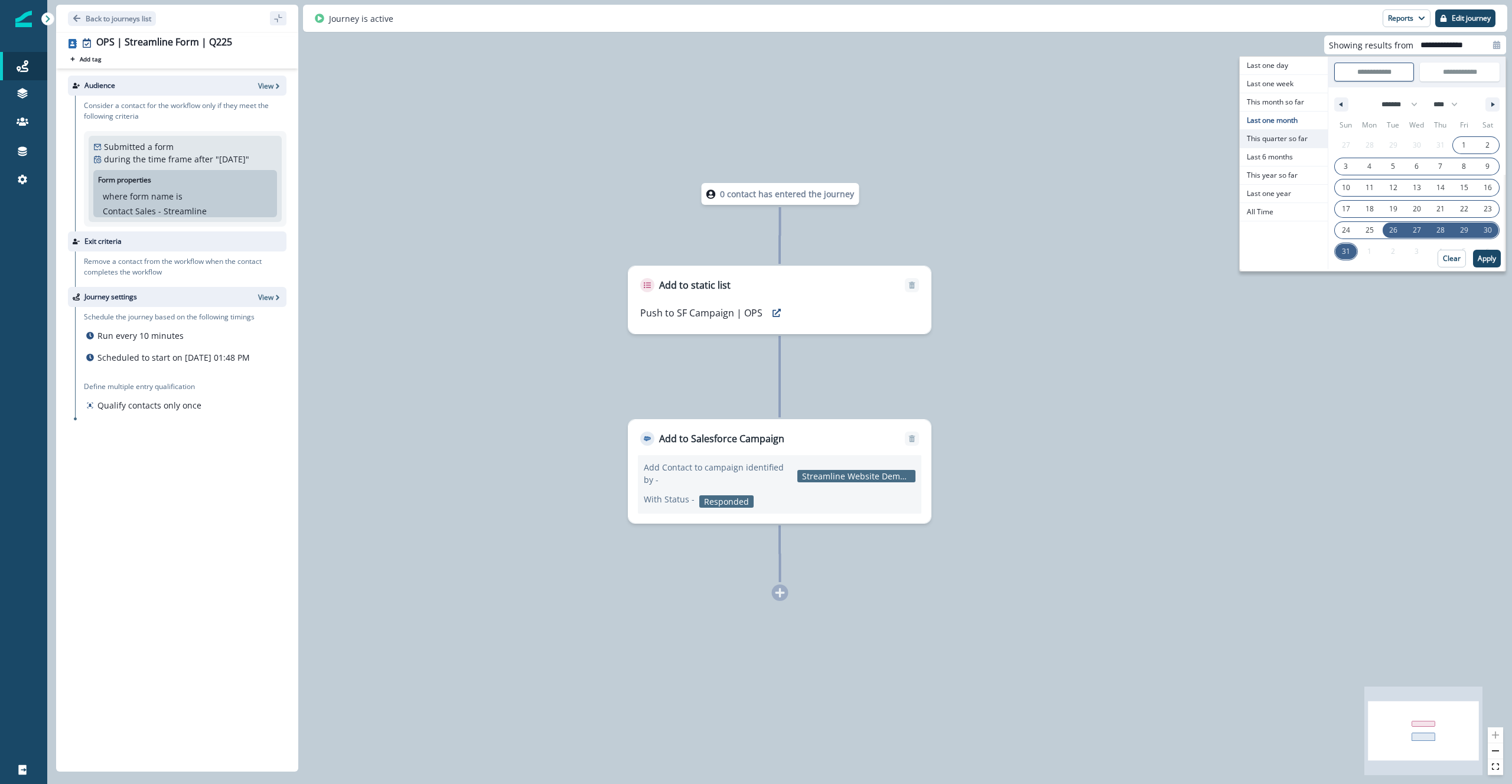
click at [1289, 134] on span "This quarter so far" at bounding box center [1283, 139] width 88 height 18
type input "**********"
select select "*"
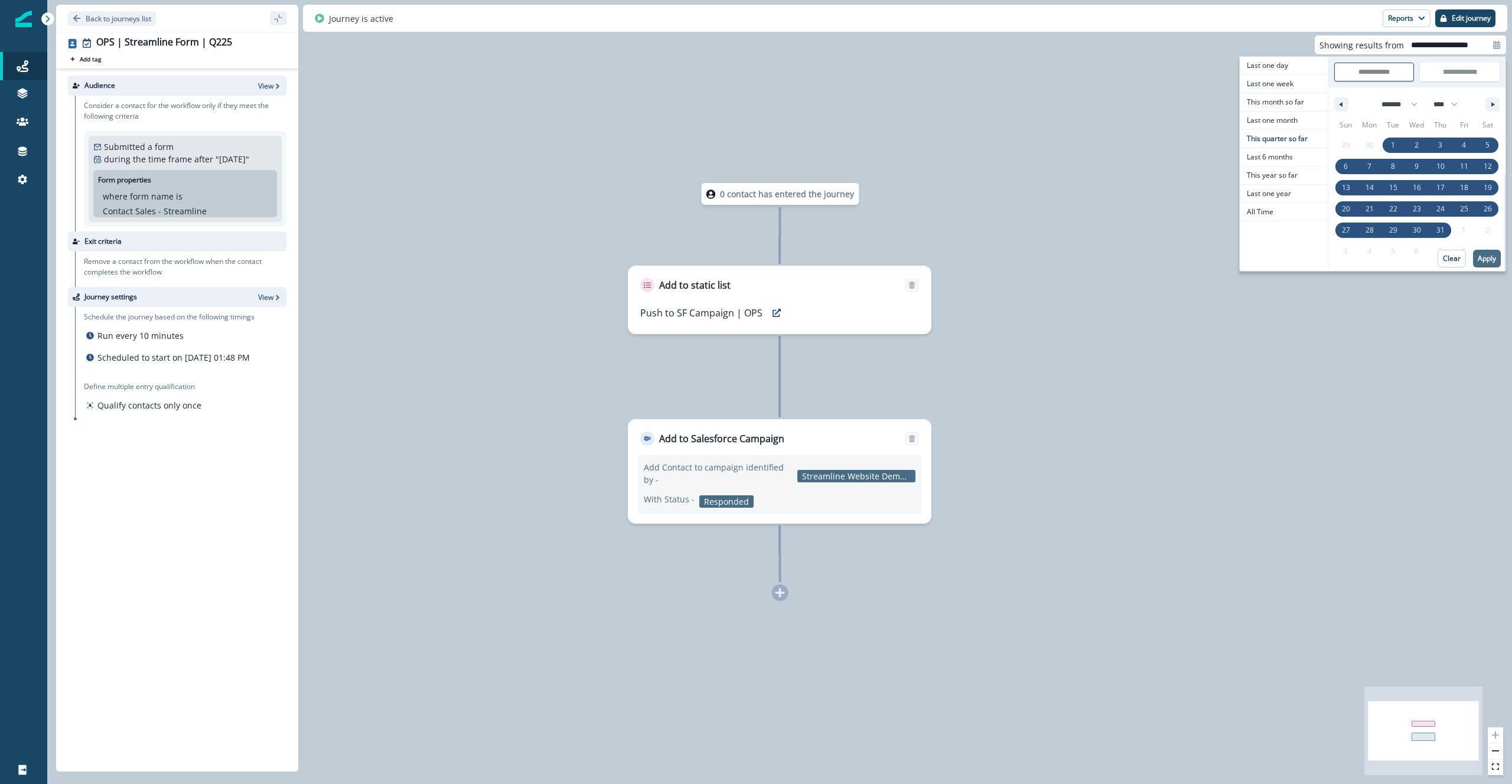
click at [1488, 259] on p "Apply" at bounding box center [1487, 258] width 18 height 8
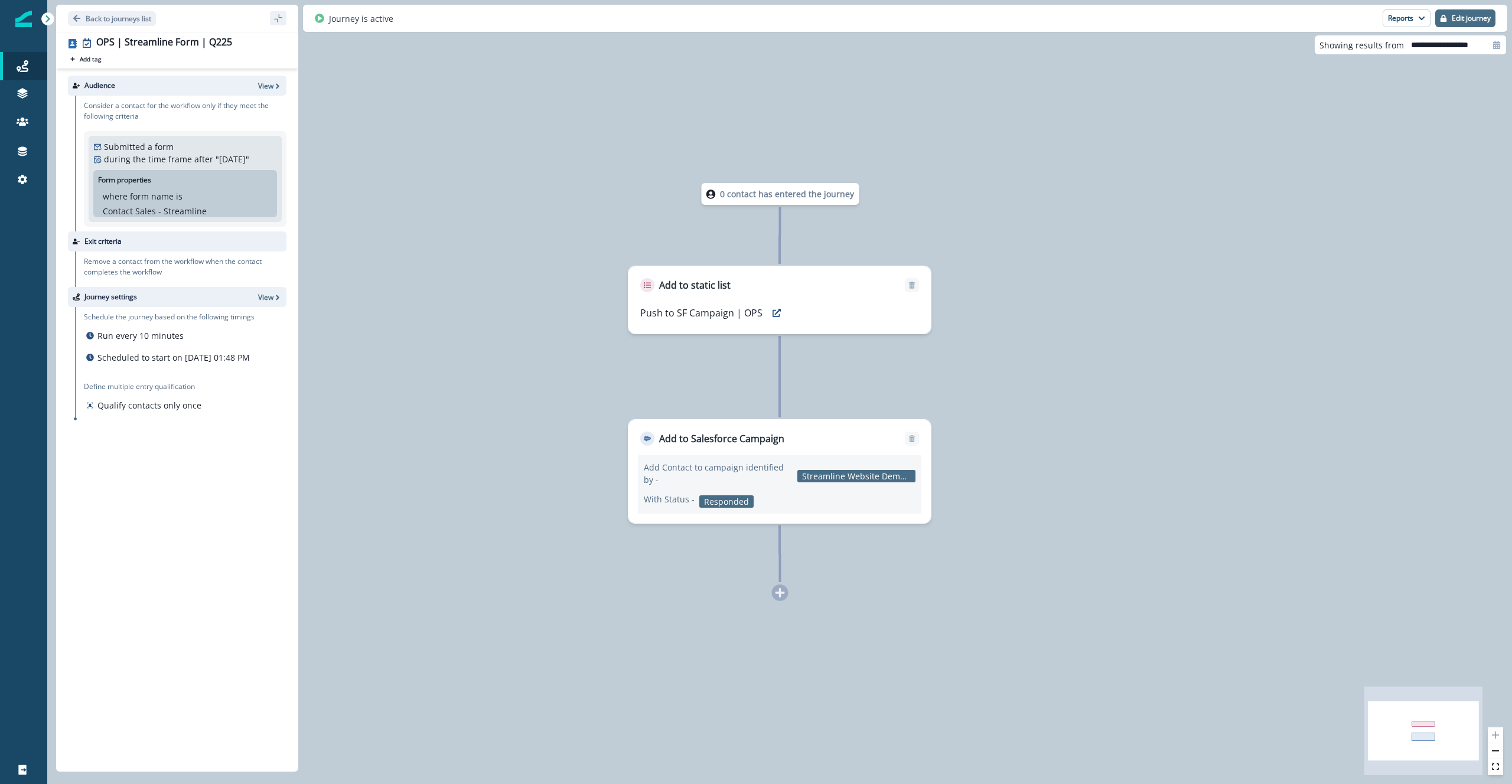
click at [1460, 19] on p "Edit journey" at bounding box center [1471, 18] width 39 height 8
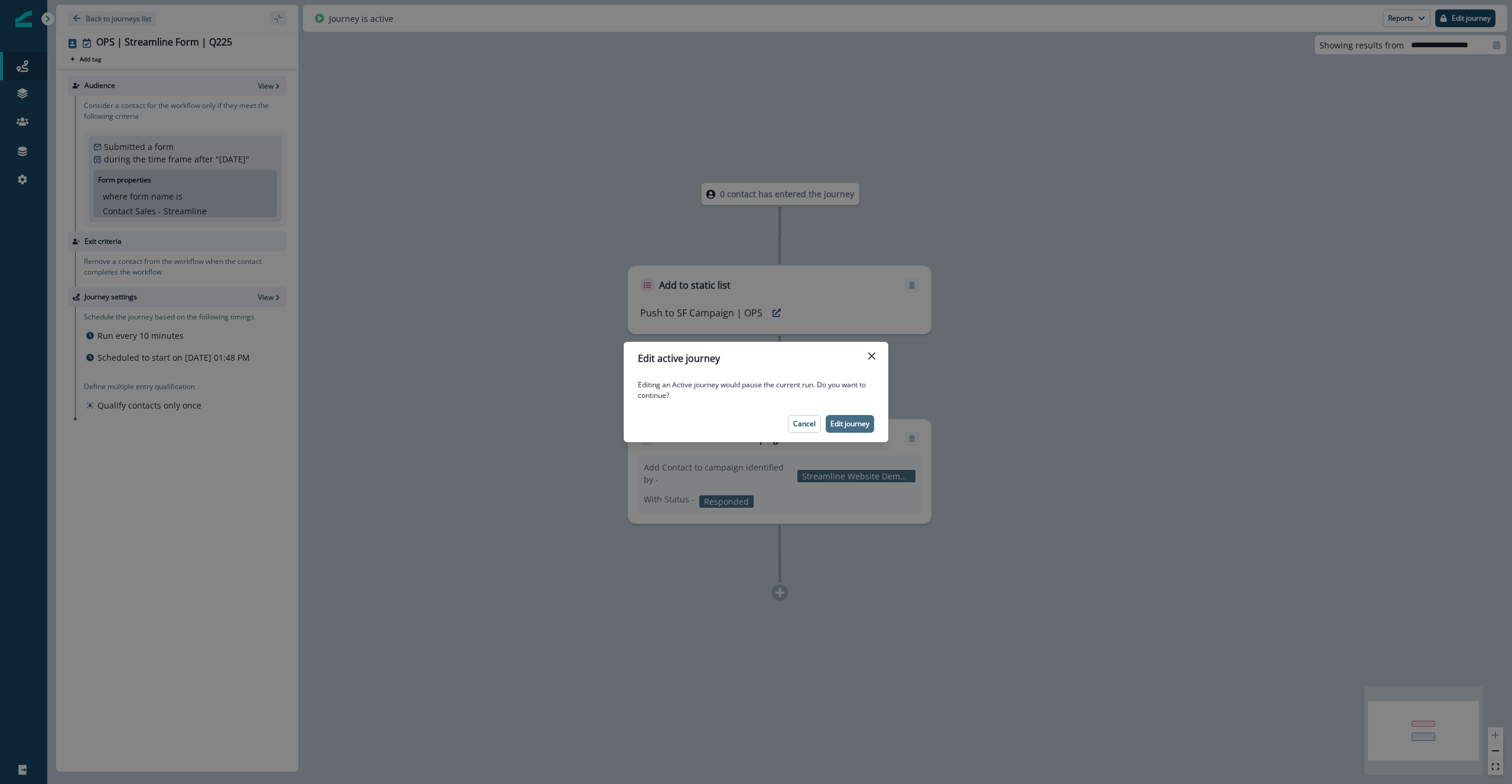
click at [855, 422] on p "Edit journey" at bounding box center [850, 424] width 39 height 8
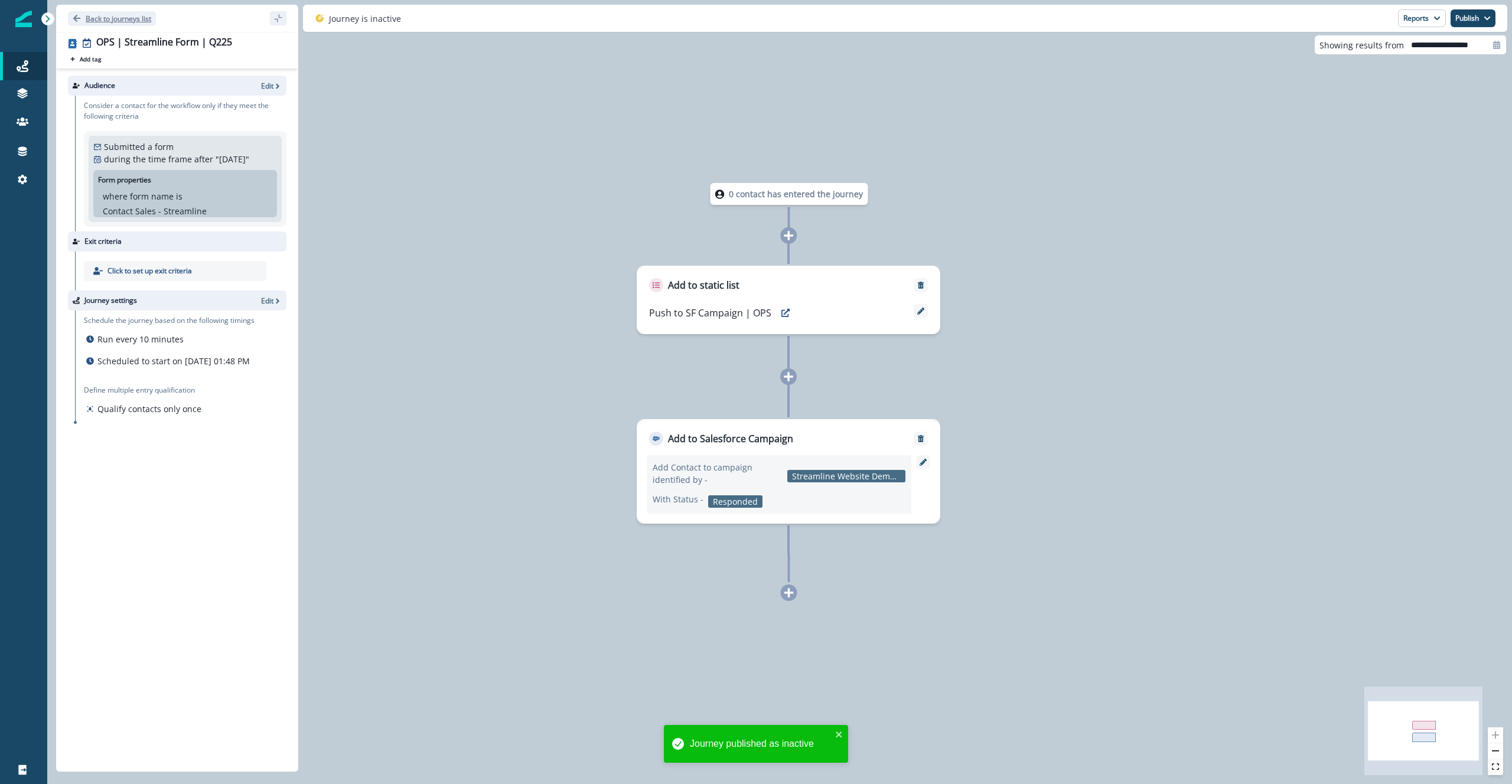
click at [135, 20] on p "Back to journeys list" at bounding box center [118, 19] width 66 height 10
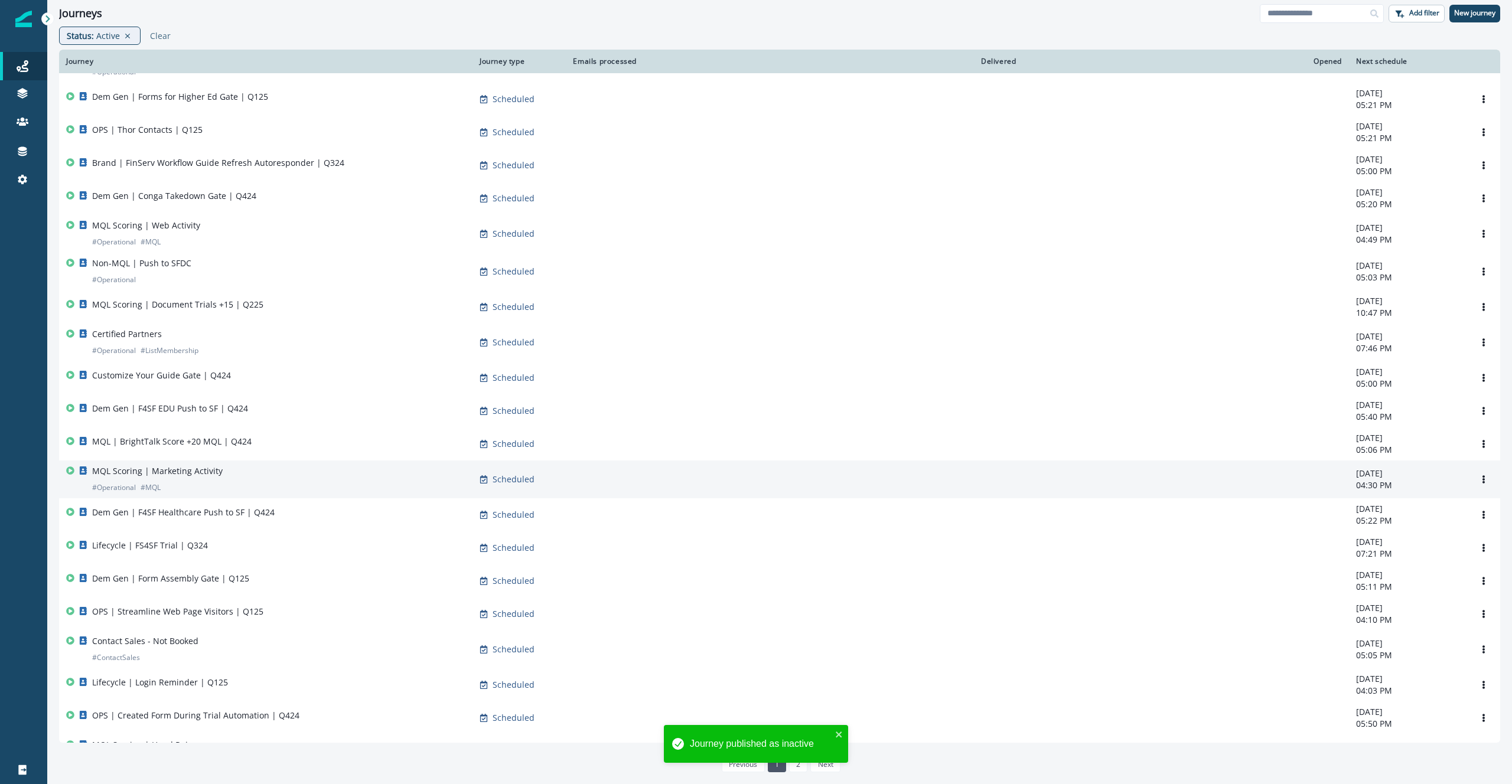
scroll to position [388, 0]
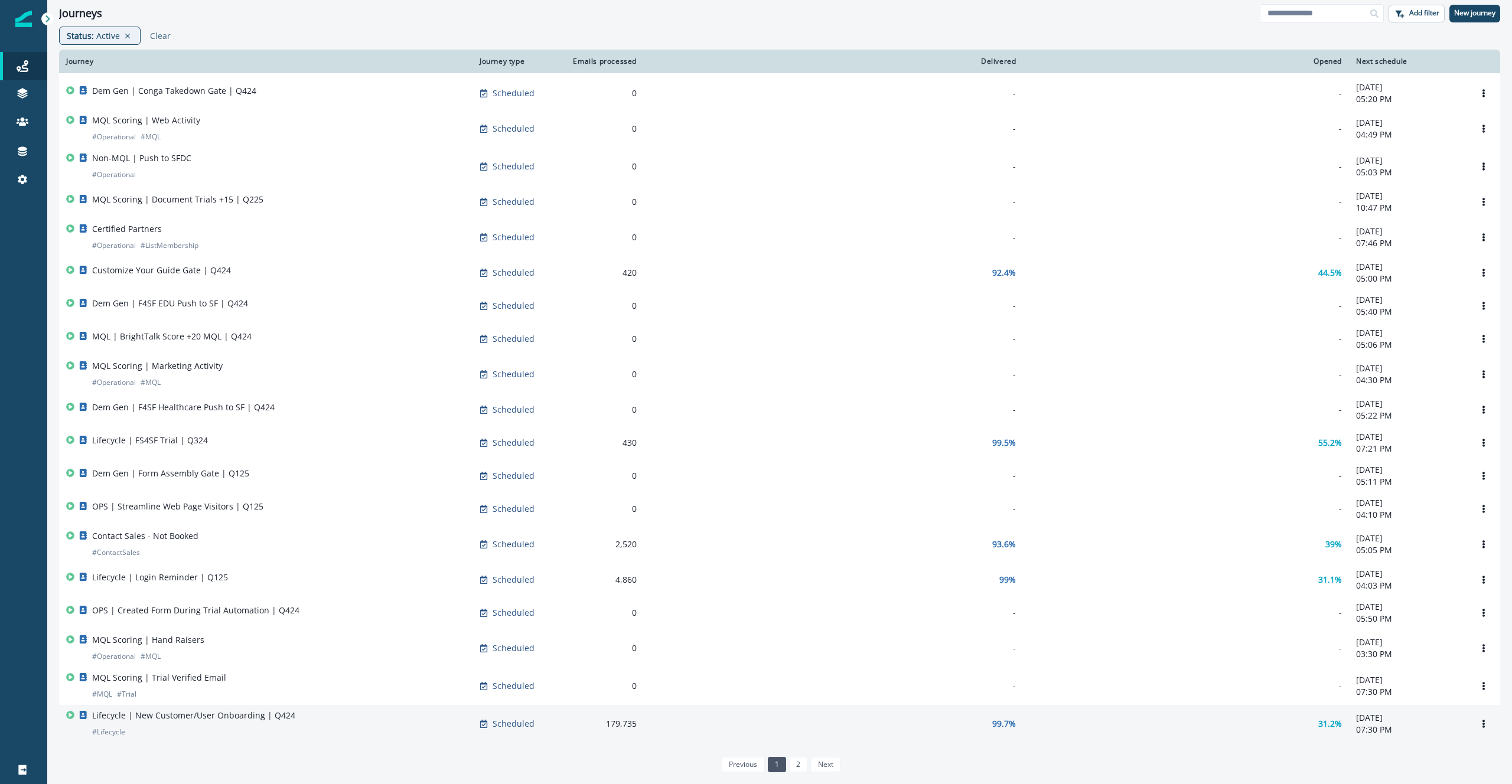
click at [290, 720] on div "Lifecycle | New Customer/User Onboarding | Q424 # Lifecycle" at bounding box center [266, 724] width 399 height 28
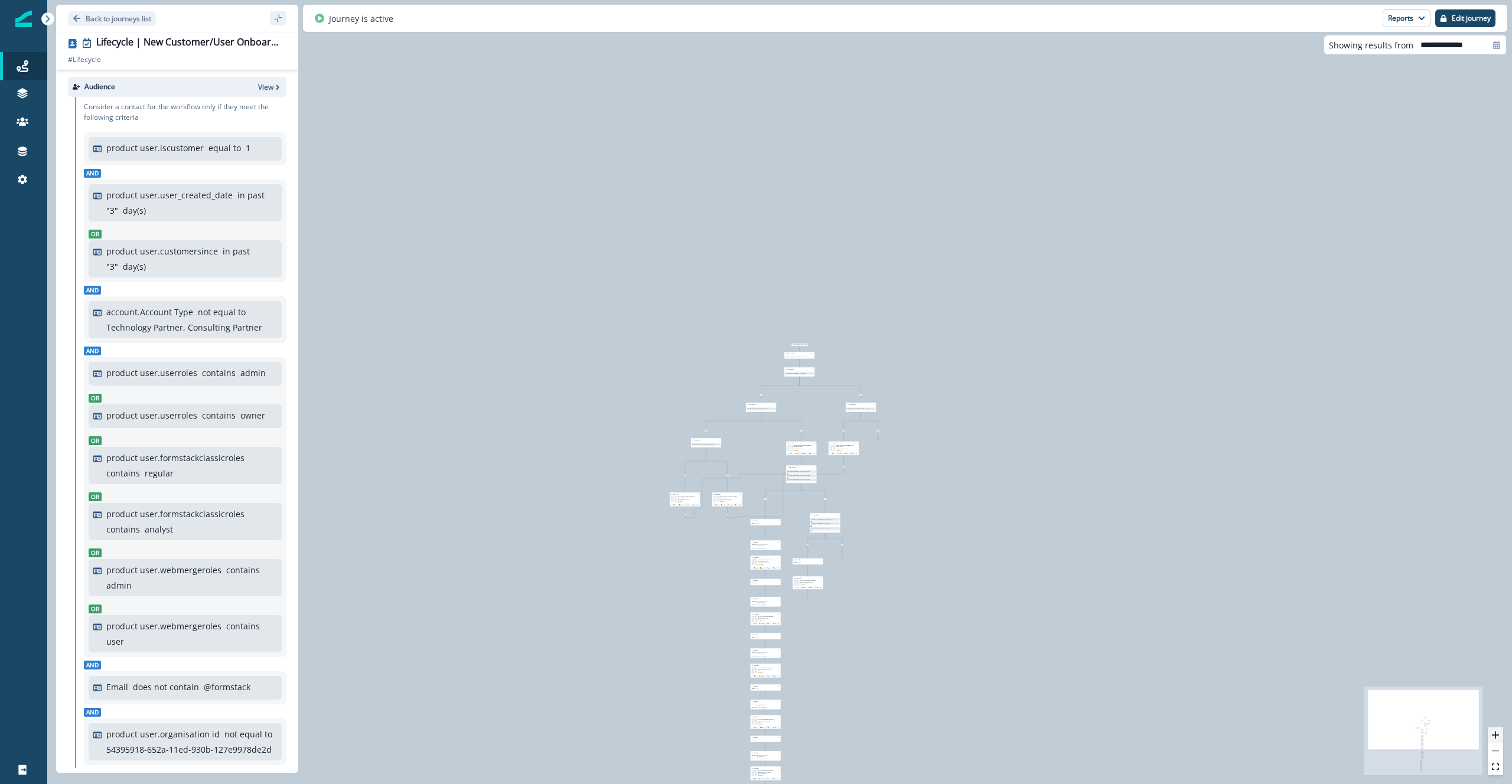
click at [1495, 734] on icon "zoom in" at bounding box center [1495, 734] width 7 height 7
click at [1495, 733] on icon "zoom in" at bounding box center [1495, 734] width 7 height 7
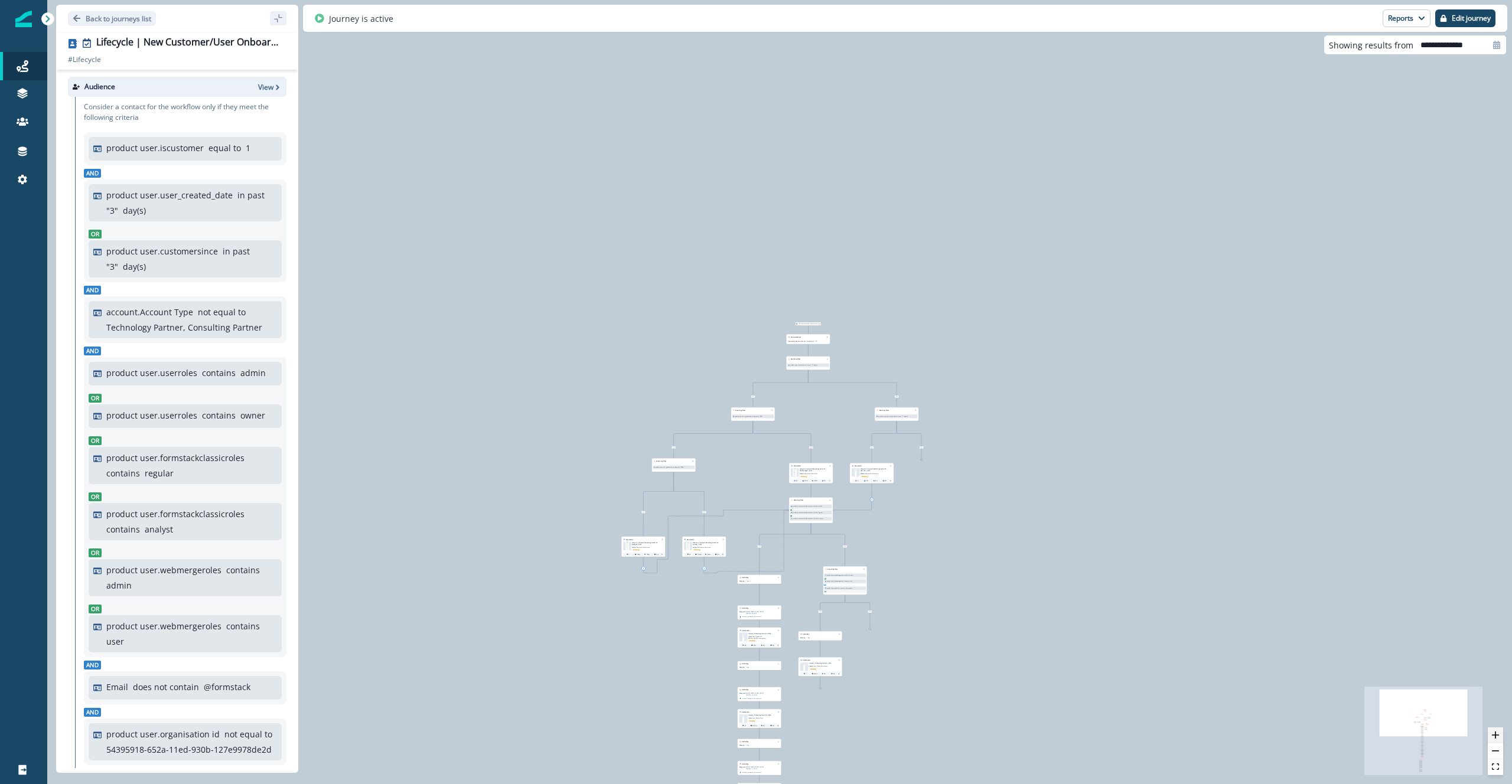
click at [1495, 733] on icon "zoom in" at bounding box center [1495, 734] width 7 height 7
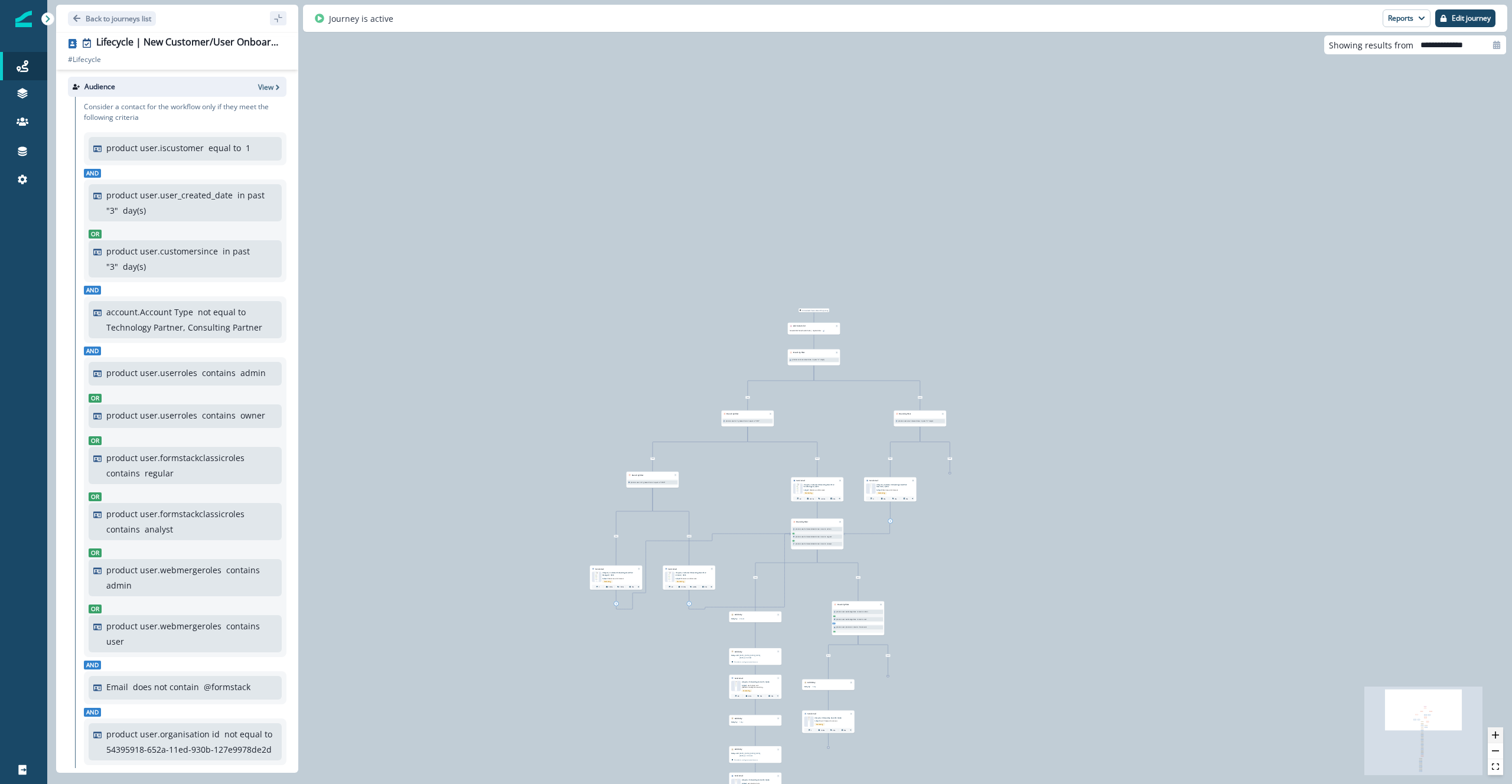
click at [1495, 733] on icon "zoom in" at bounding box center [1495, 734] width 7 height 7
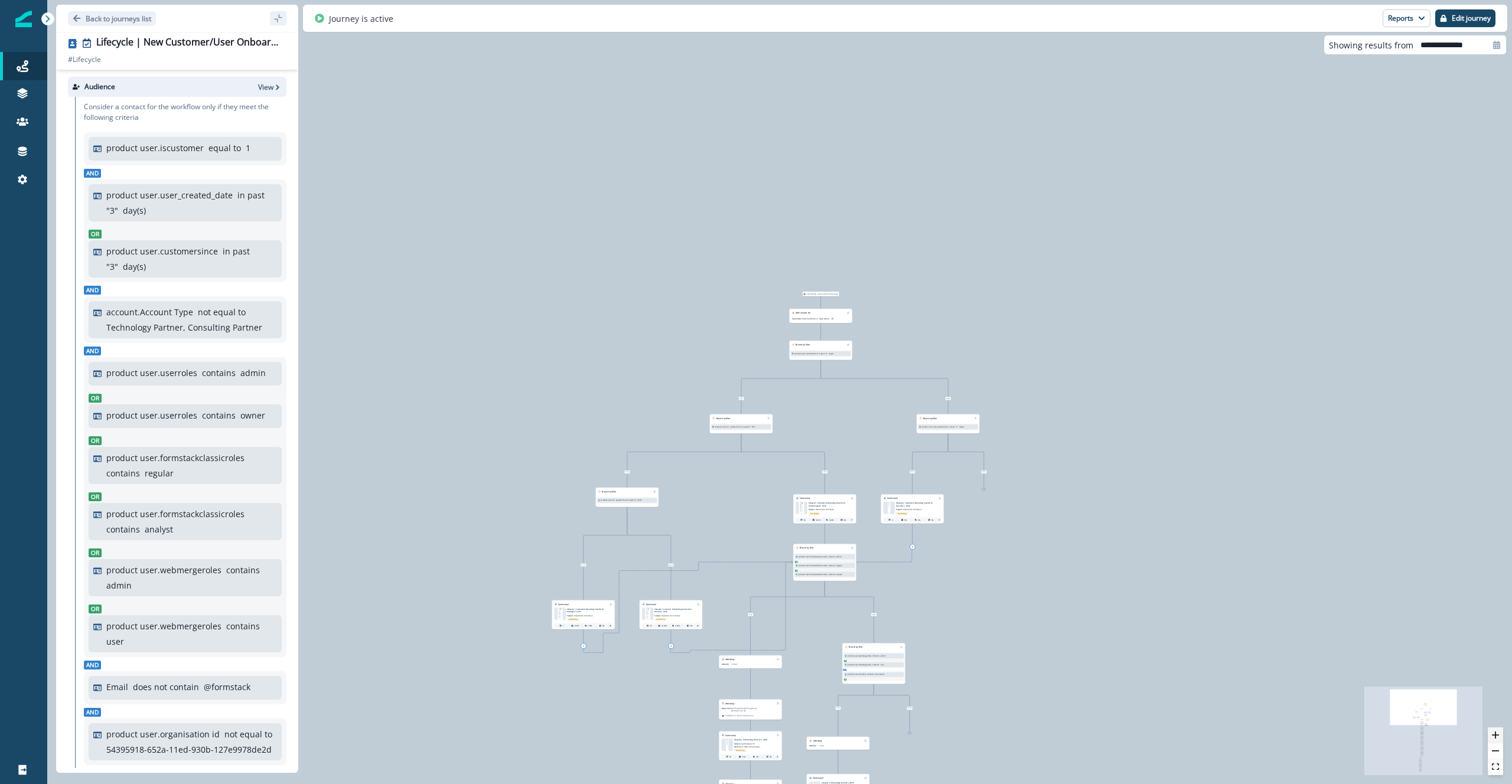
click at [1495, 733] on icon "zoom in" at bounding box center [1495, 734] width 7 height 7
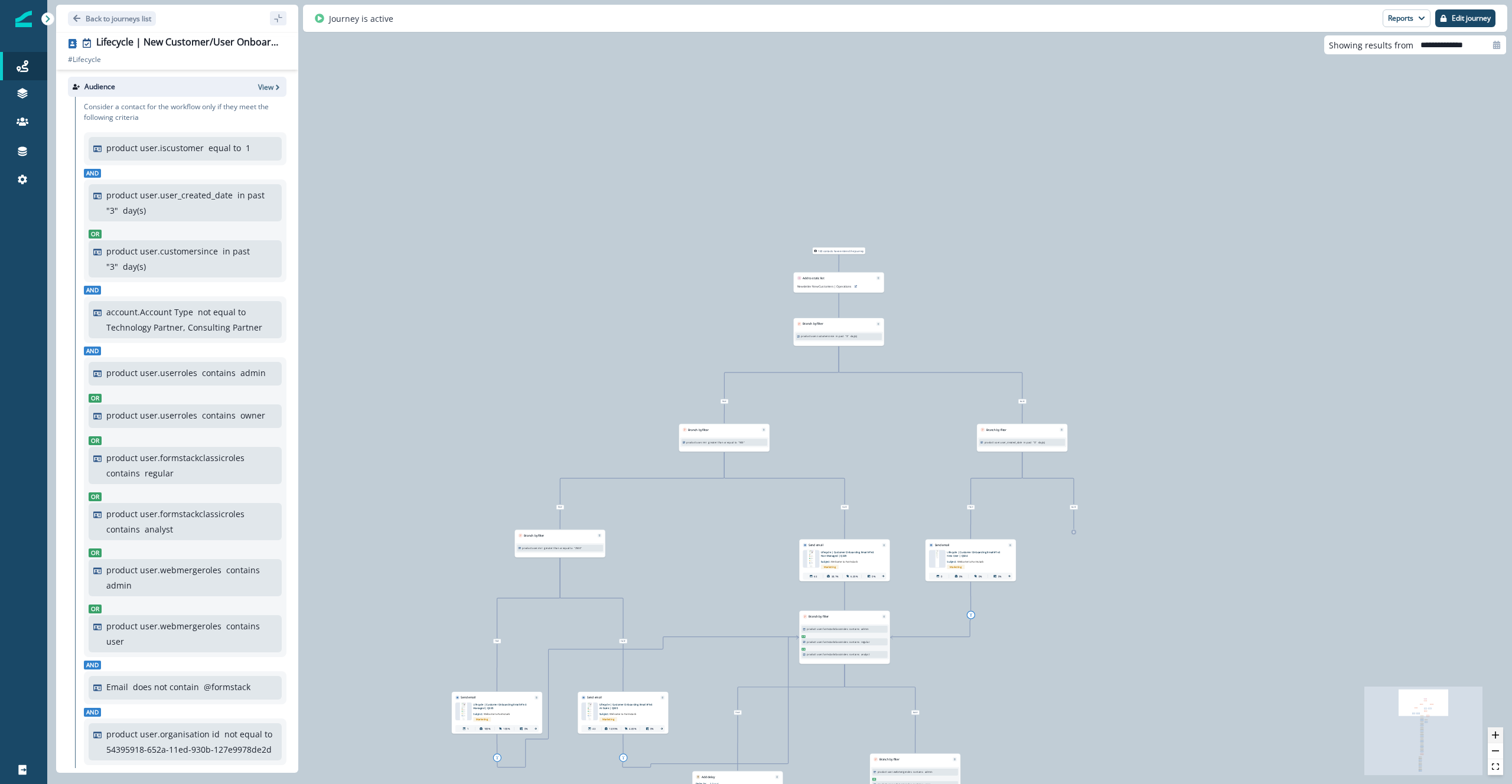
click at [1495, 733] on icon "zoom in" at bounding box center [1495, 734] width 7 height 7
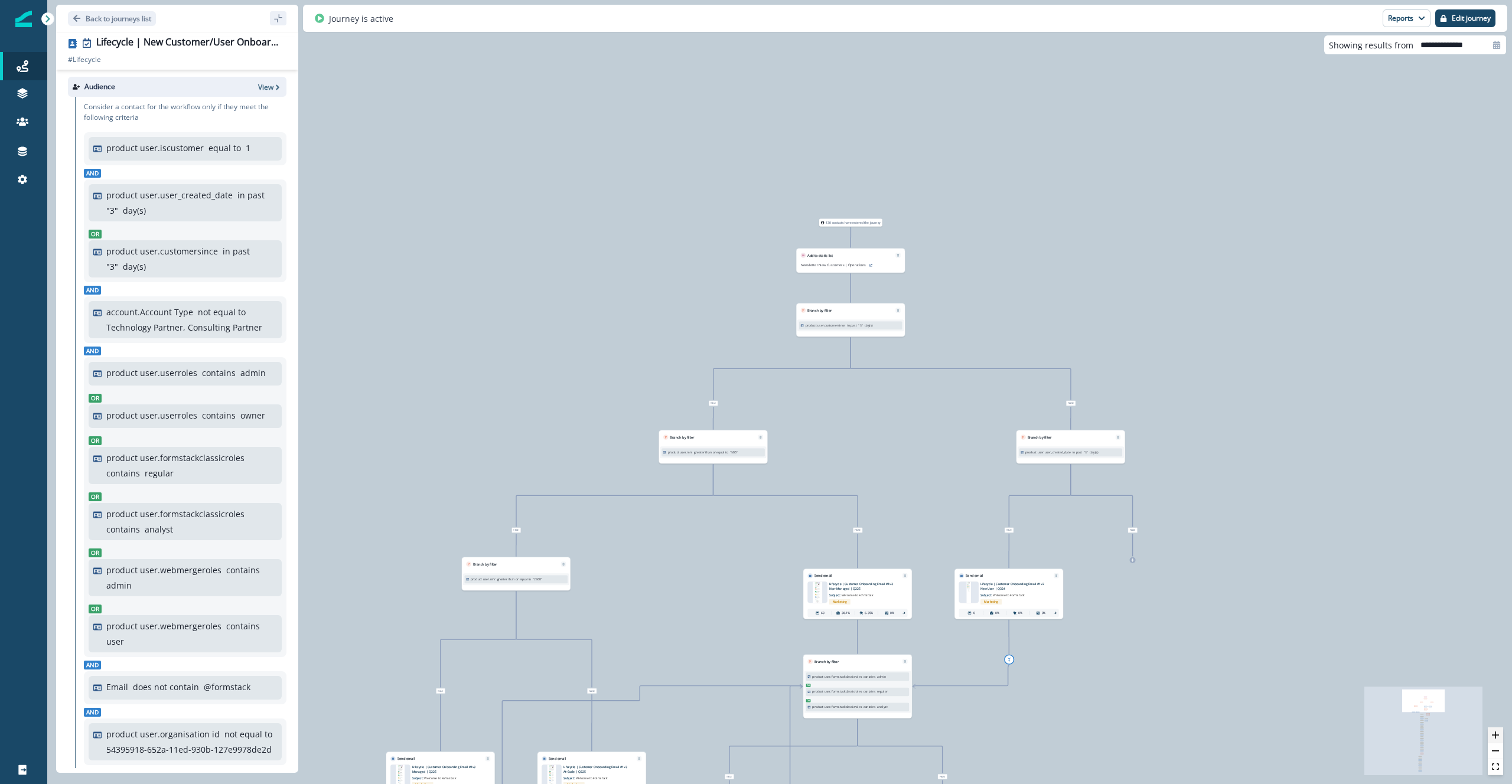
click at [1495, 734] on icon "zoom in" at bounding box center [1495, 734] width 7 height 7
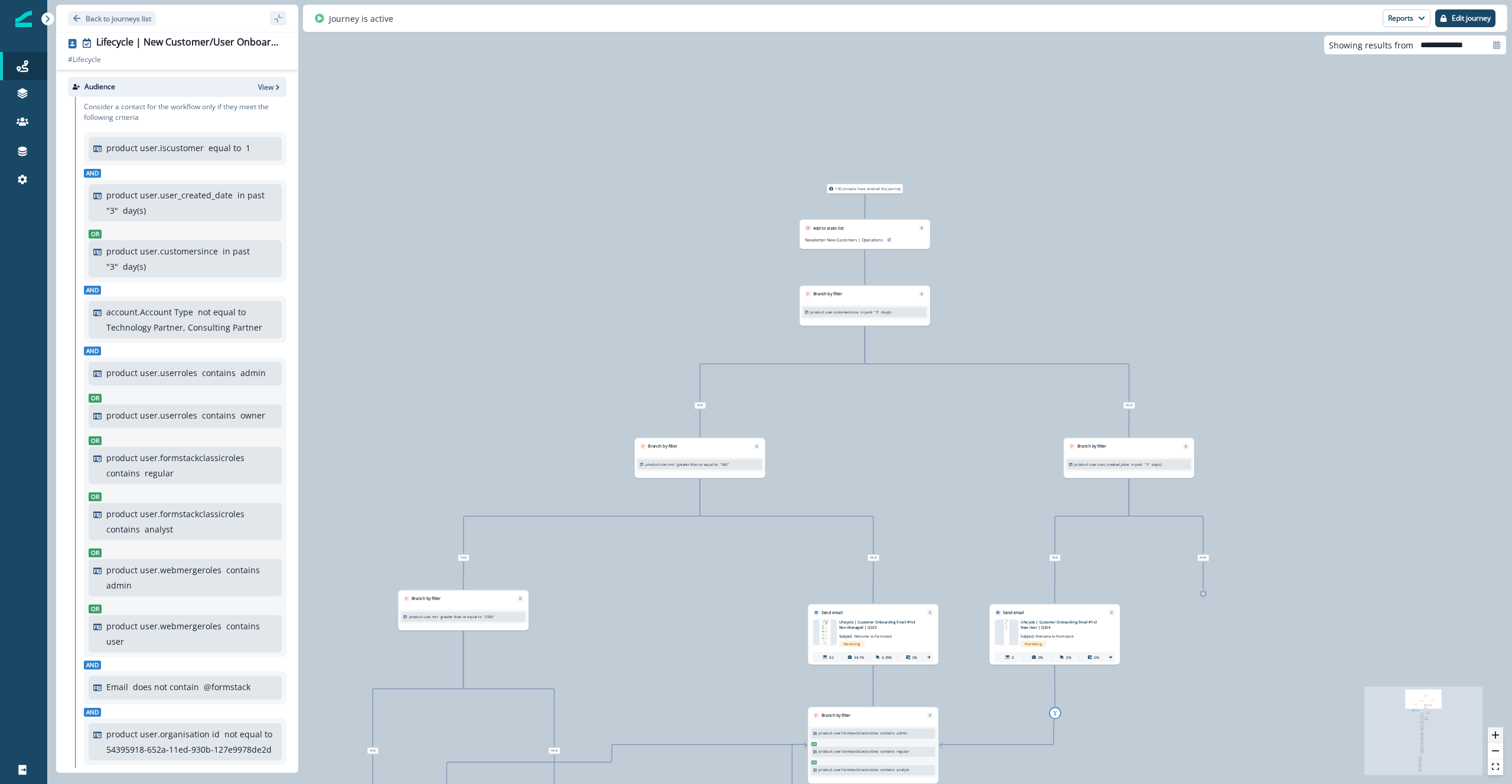
click at [1495, 734] on icon "zoom in" at bounding box center [1495, 734] width 7 height 7
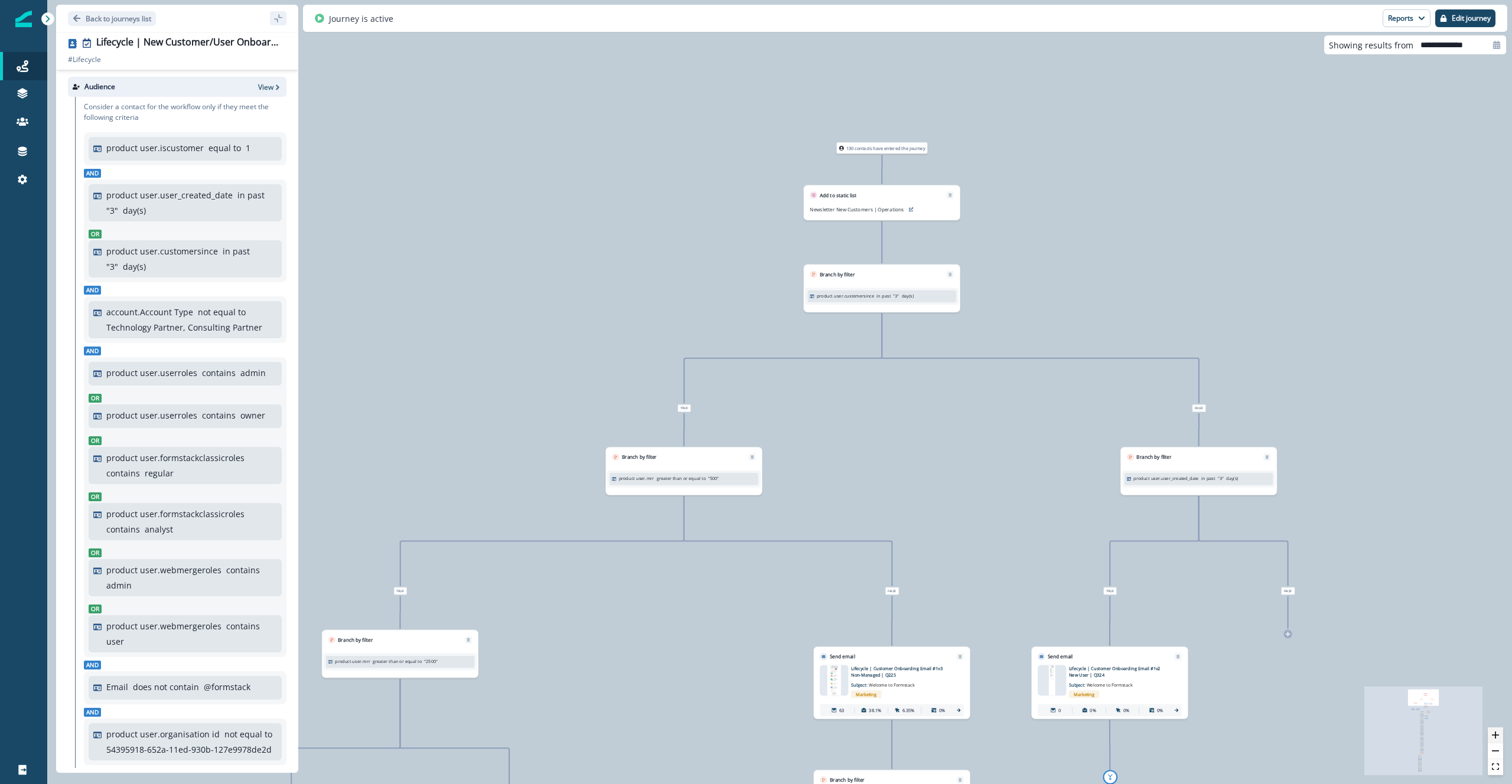
click at [1495, 734] on icon "zoom in" at bounding box center [1495, 734] width 7 height 7
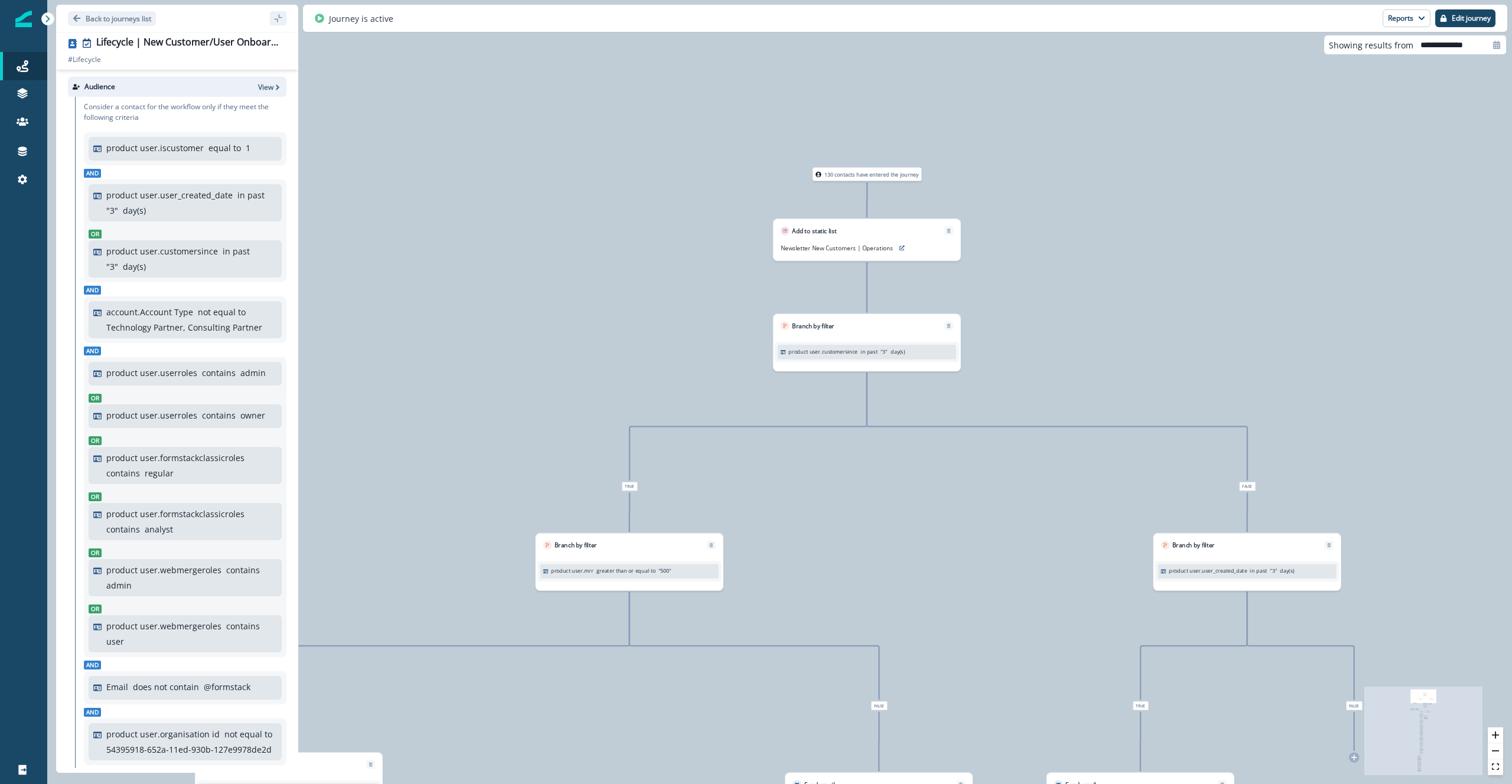
drag, startPoint x: 1231, startPoint y: 363, endPoint x: 1201, endPoint y: 438, distance: 80.8
click at [1201, 438] on div "130 contacts have entered the journey Add to static list Newsletter New Custome…" at bounding box center [779, 392] width 1465 height 784
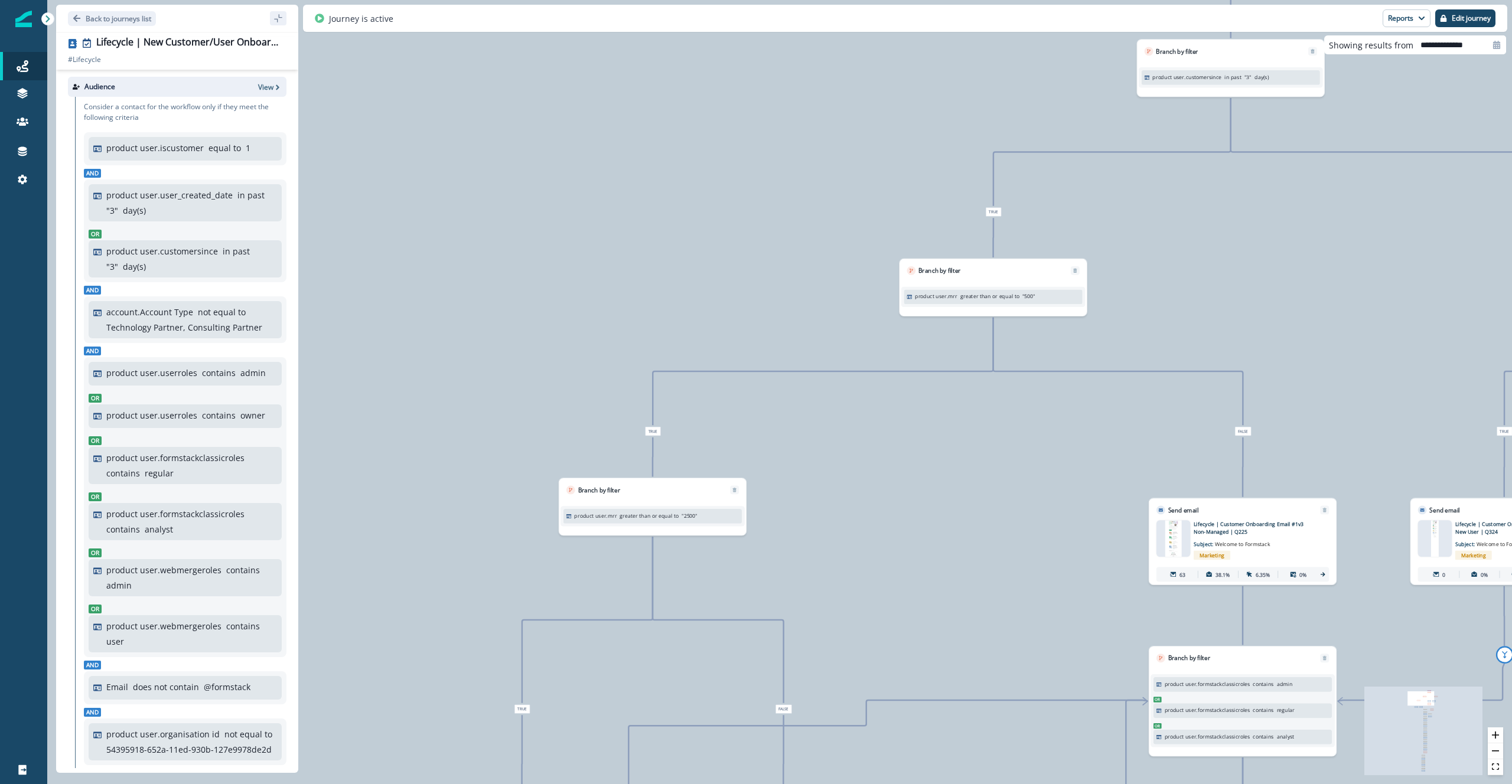
drag, startPoint x: 999, startPoint y: 304, endPoint x: 1227, endPoint y: 300, distance: 228.0
click at [1227, 300] on div "130 contacts have entered the journey Add to static list Newsletter New Custome…" at bounding box center [779, 392] width 1465 height 784
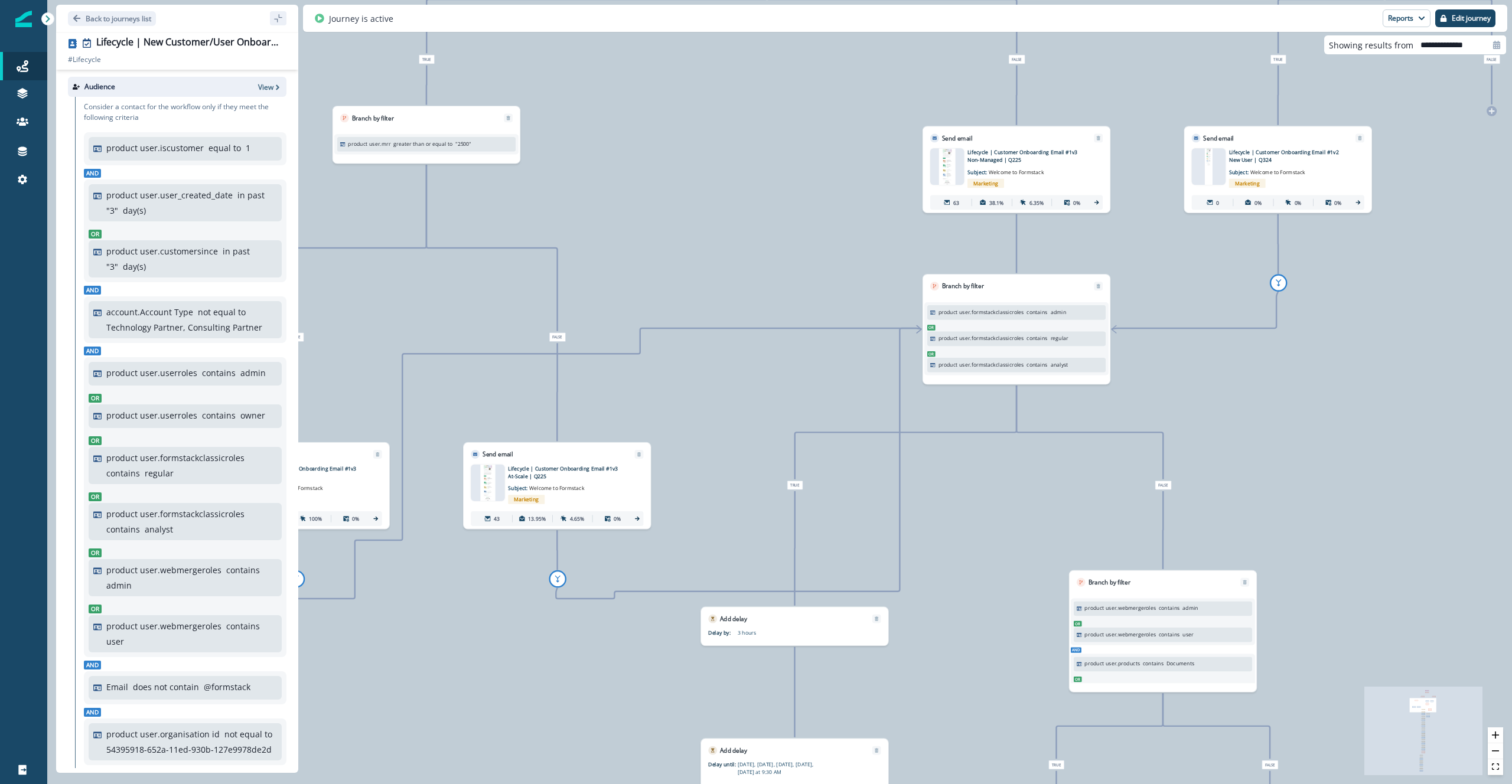
drag, startPoint x: 945, startPoint y: 533, endPoint x: 719, endPoint y: 163, distance: 433.6
click at [719, 163] on div "130 contacts have entered the journey Add to static list Newsletter New Custome…" at bounding box center [779, 392] width 1465 height 784
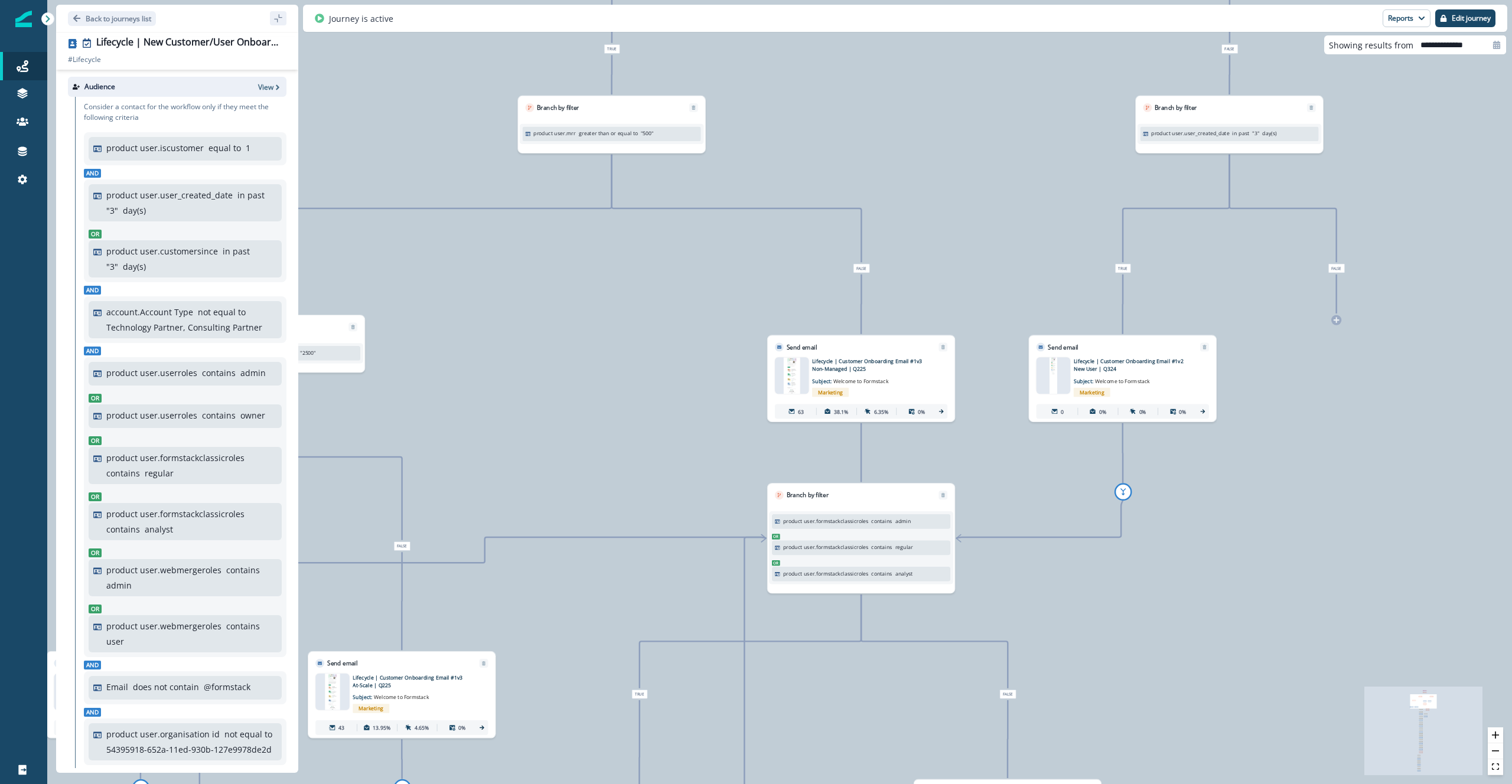
drag, startPoint x: 773, startPoint y: 189, endPoint x: 590, endPoint y: 457, distance: 324.5
click at [586, 469] on div "130 contacts have entered the journey Add to static list Newsletter New Custome…" at bounding box center [779, 392] width 1465 height 784
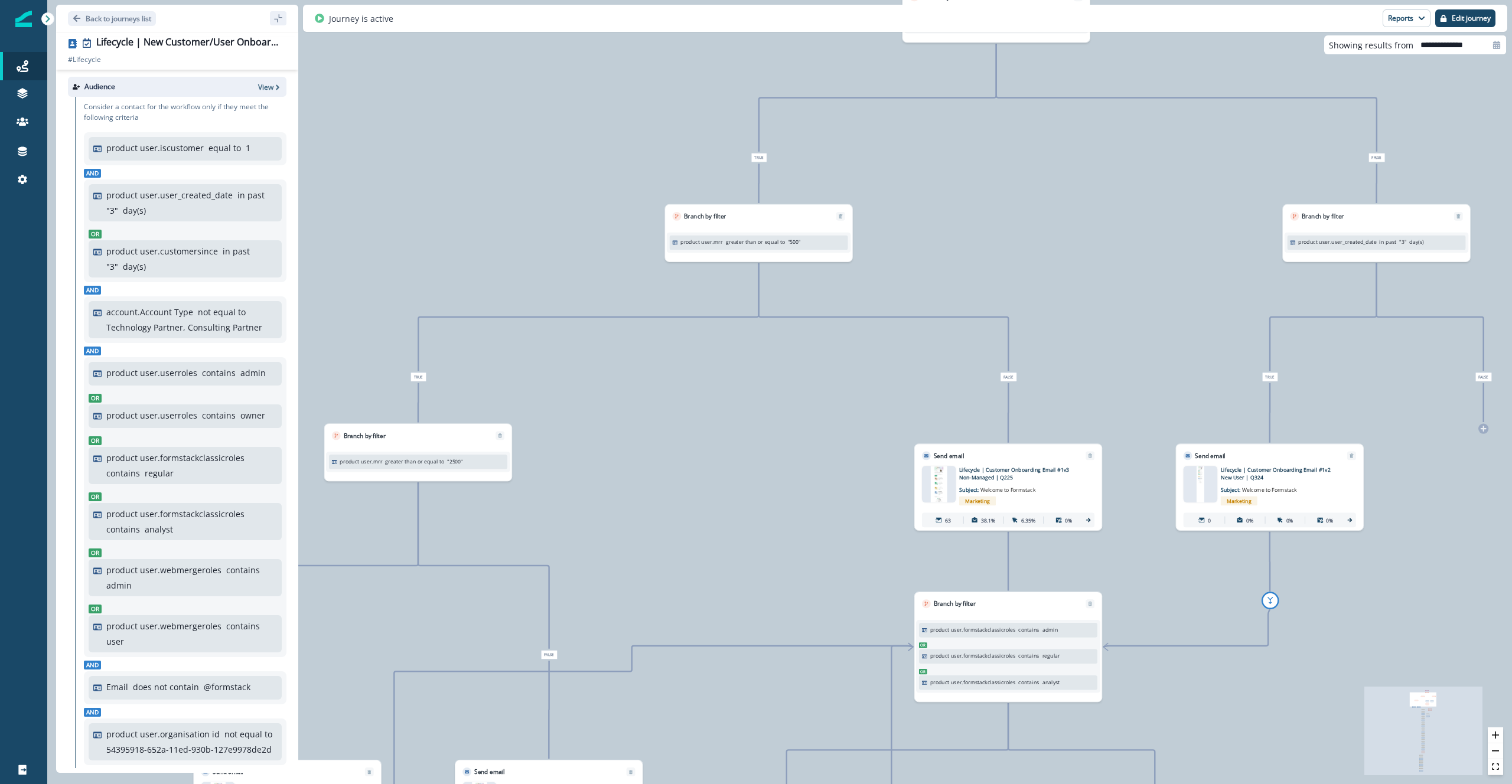
drag, startPoint x: 535, startPoint y: 397, endPoint x: 858, endPoint y: 432, distance: 324.9
click at [829, 458] on div "130 contacts have entered the journey Add to static list Newsletter New Custome…" at bounding box center [779, 392] width 1465 height 784
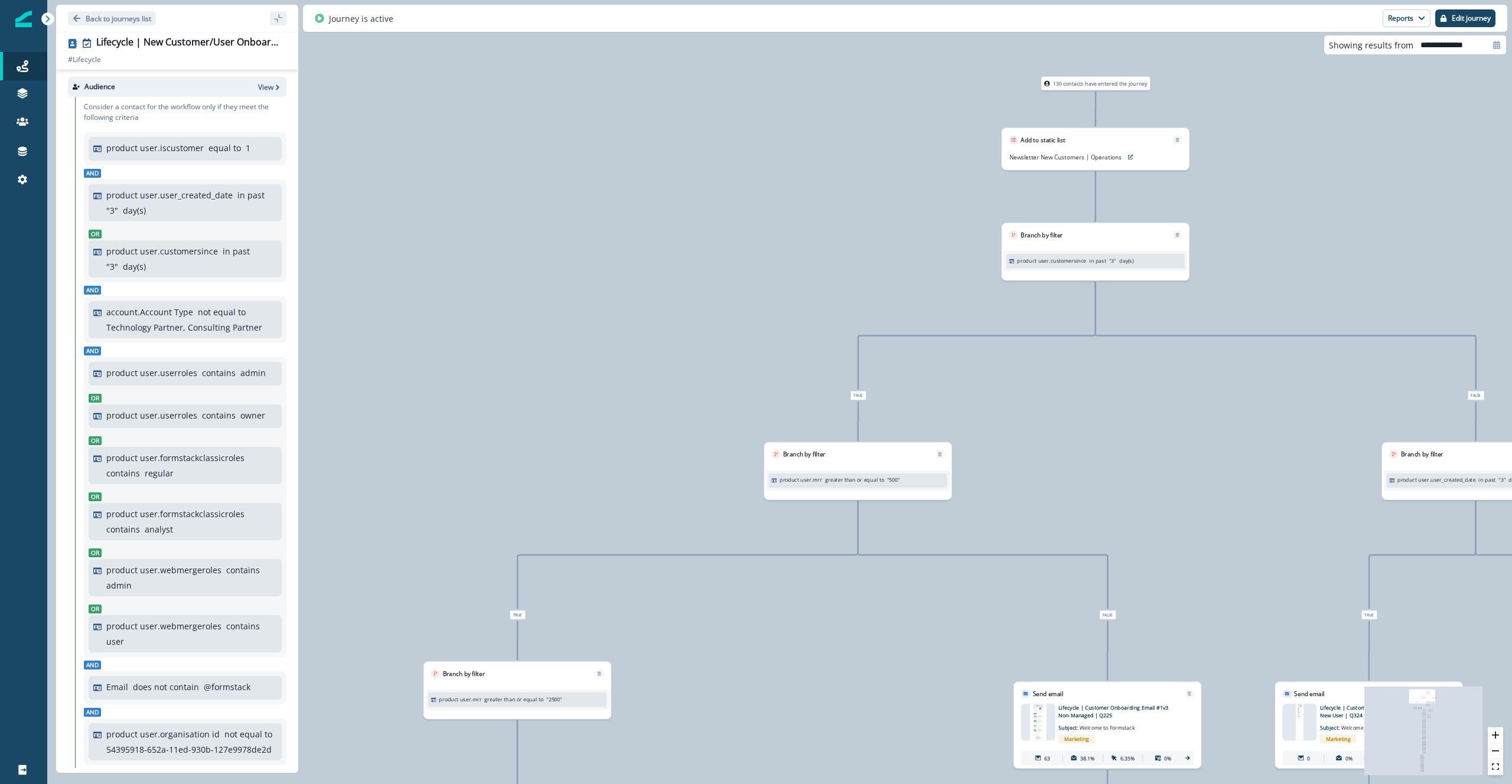
drag, startPoint x: 1073, startPoint y: 253, endPoint x: 1057, endPoint y: 413, distance: 160.8
click at [1057, 419] on div "130 contacts have entered the journey Add to static list Newsletter New Custome…" at bounding box center [779, 392] width 1465 height 784
click at [1459, 22] on p "Edit journey" at bounding box center [1471, 18] width 39 height 8
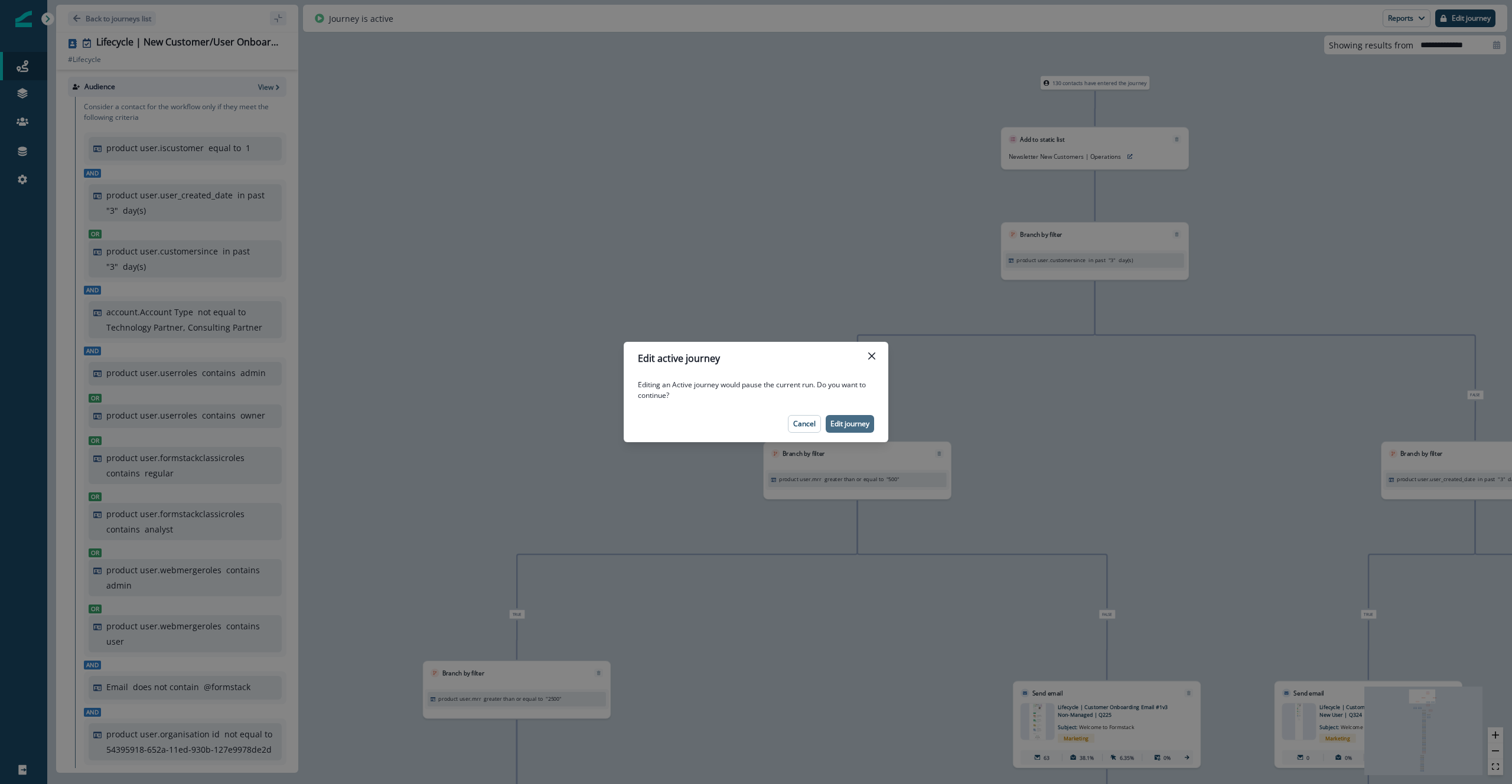
click at [853, 423] on p "Edit journey" at bounding box center [850, 424] width 39 height 8
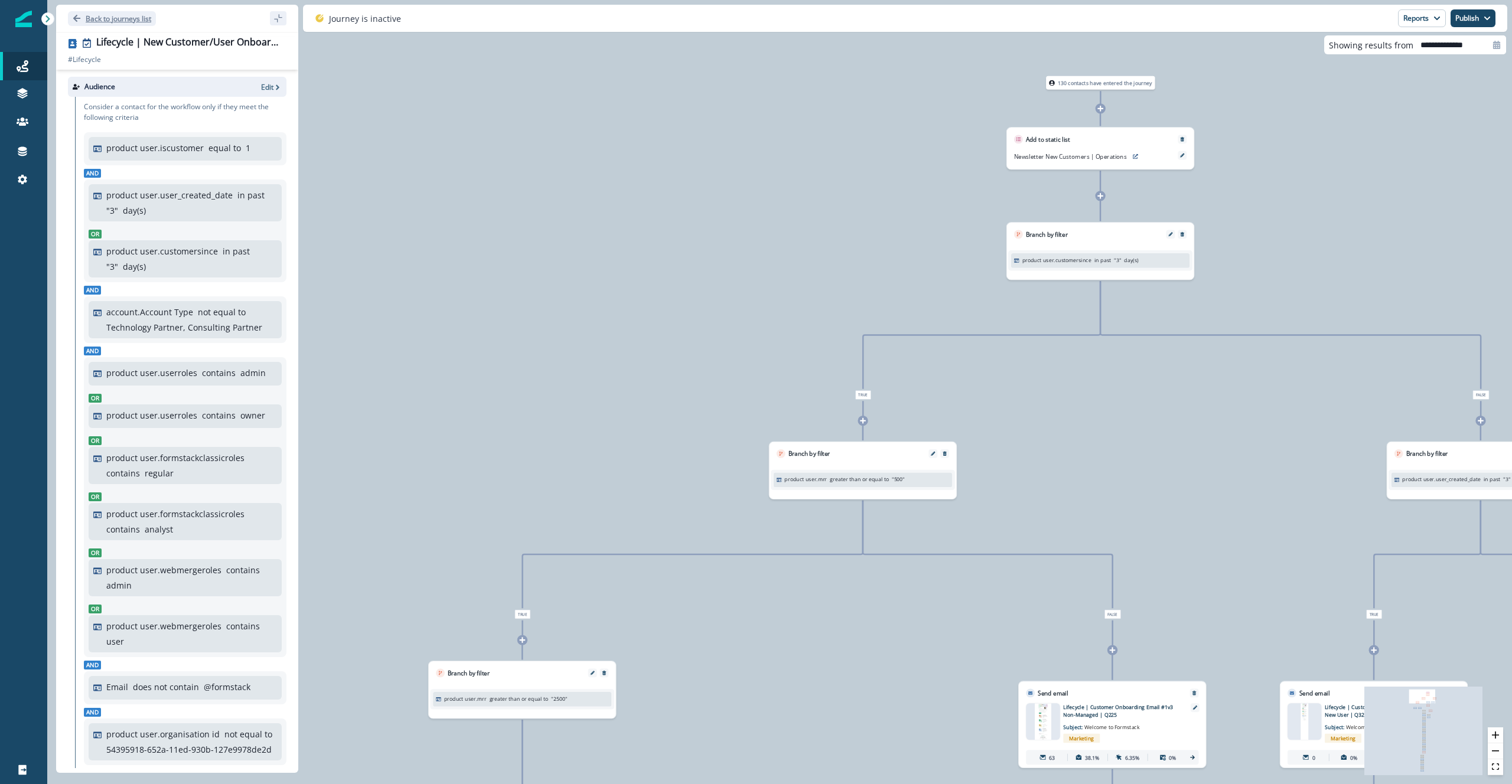
click at [122, 19] on p "Back to journeys list" at bounding box center [118, 19] width 66 height 10
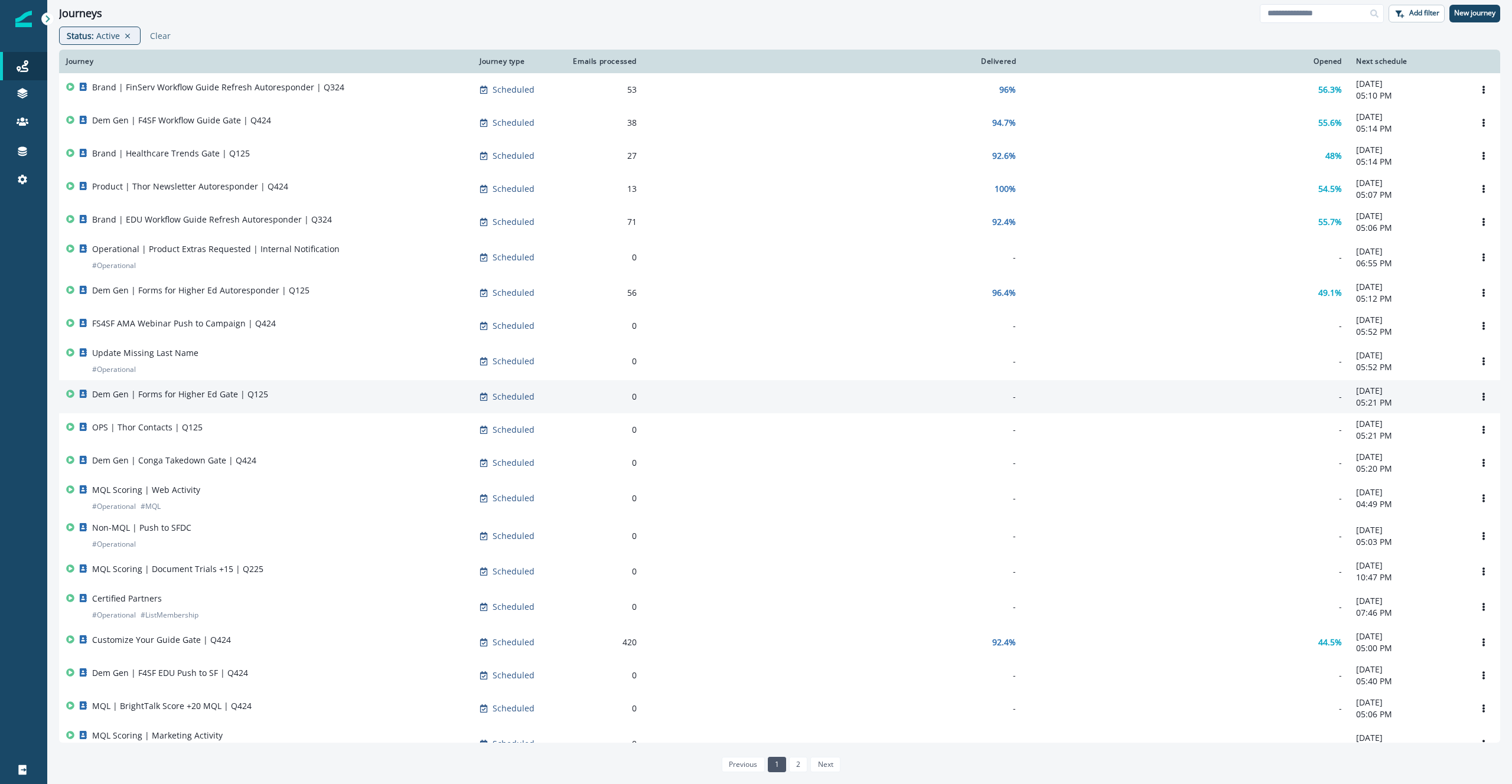
click at [343, 405] on div "Dem Gen | Forms for Higher Ed Gate | Q125" at bounding box center [266, 397] width 399 height 17
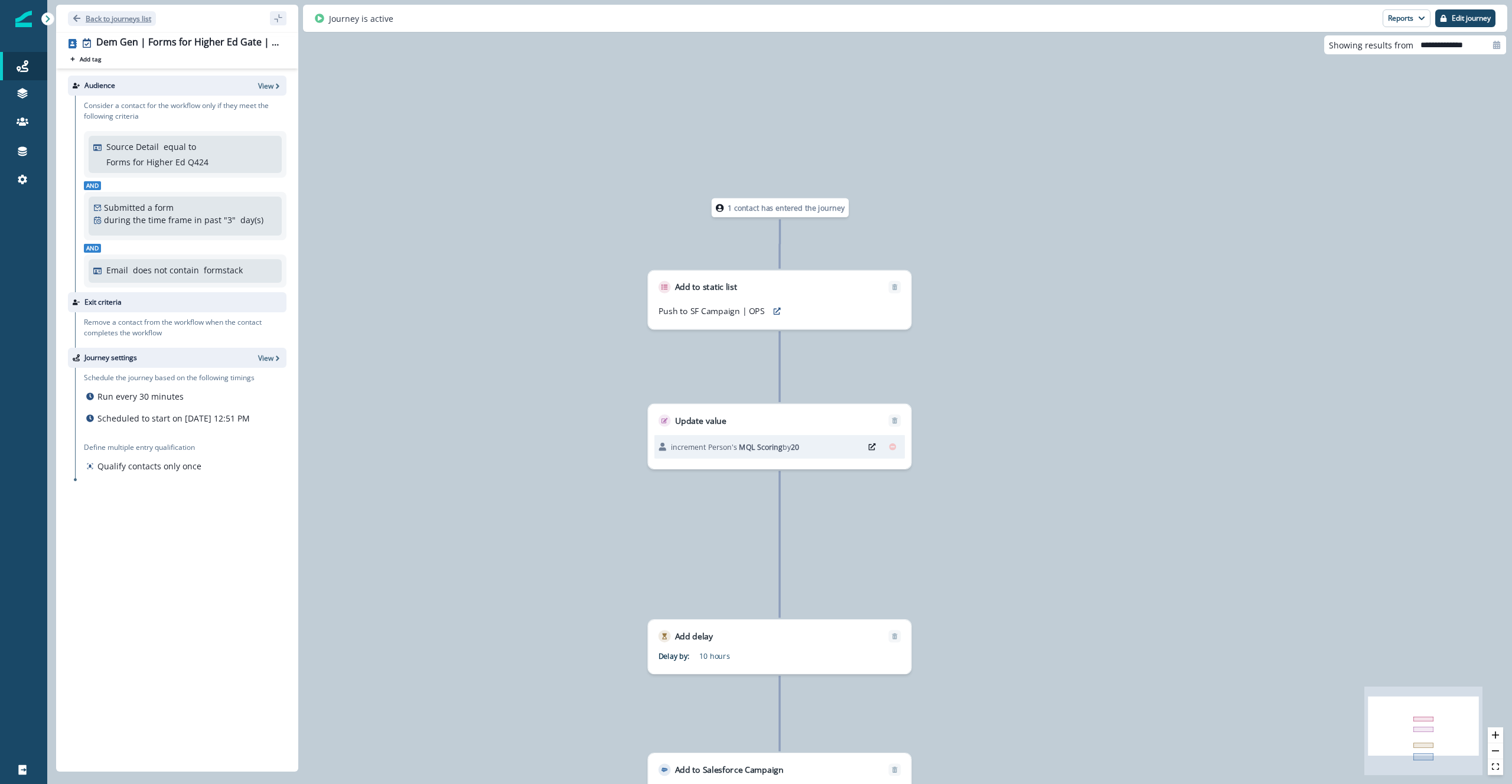
click at [135, 20] on p "Back to journeys list" at bounding box center [118, 19] width 66 height 10
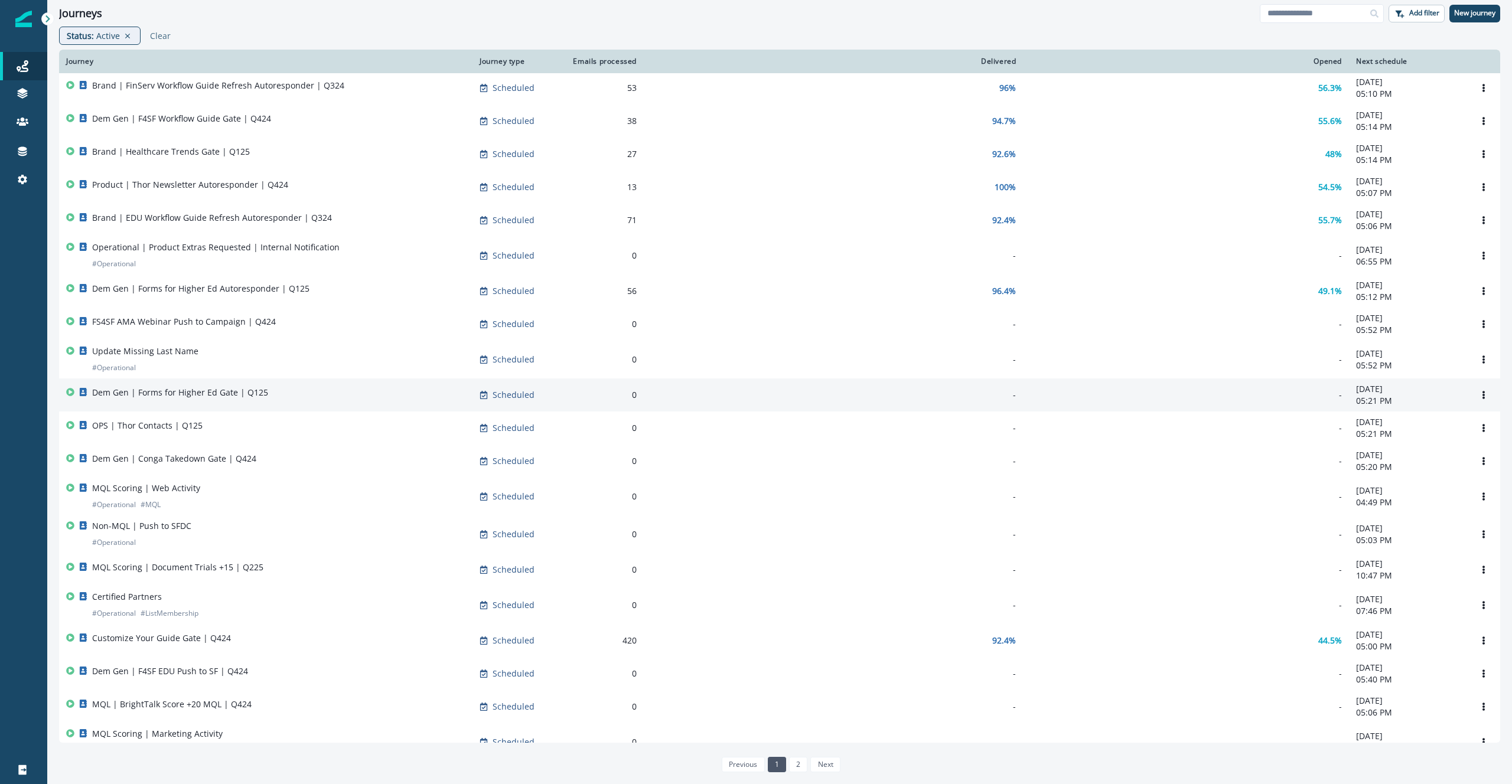
scroll to position [3, 0]
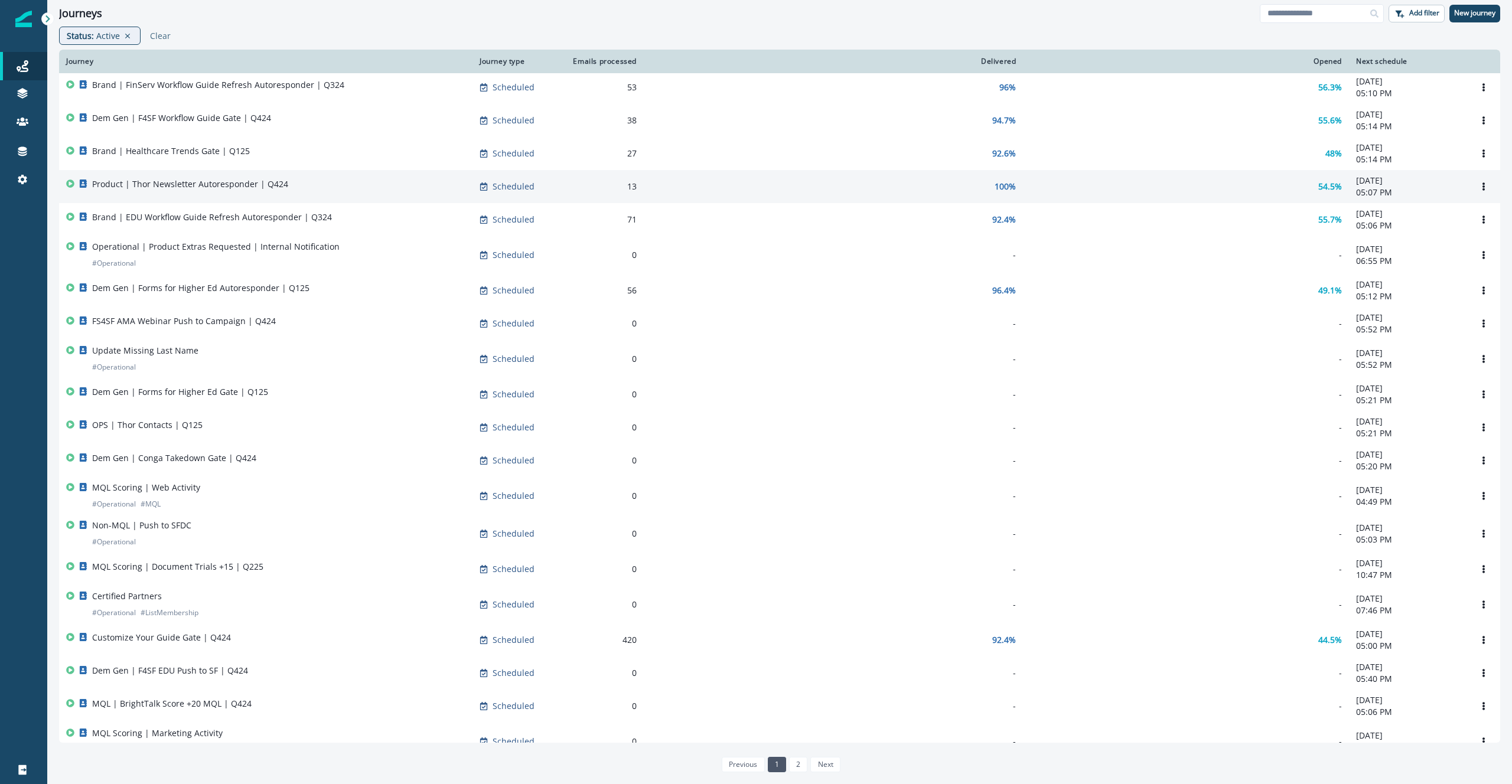
click at [282, 183] on p "Product | Thor Newsletter Autoresponder | Q424" at bounding box center [190, 184] width 196 height 12
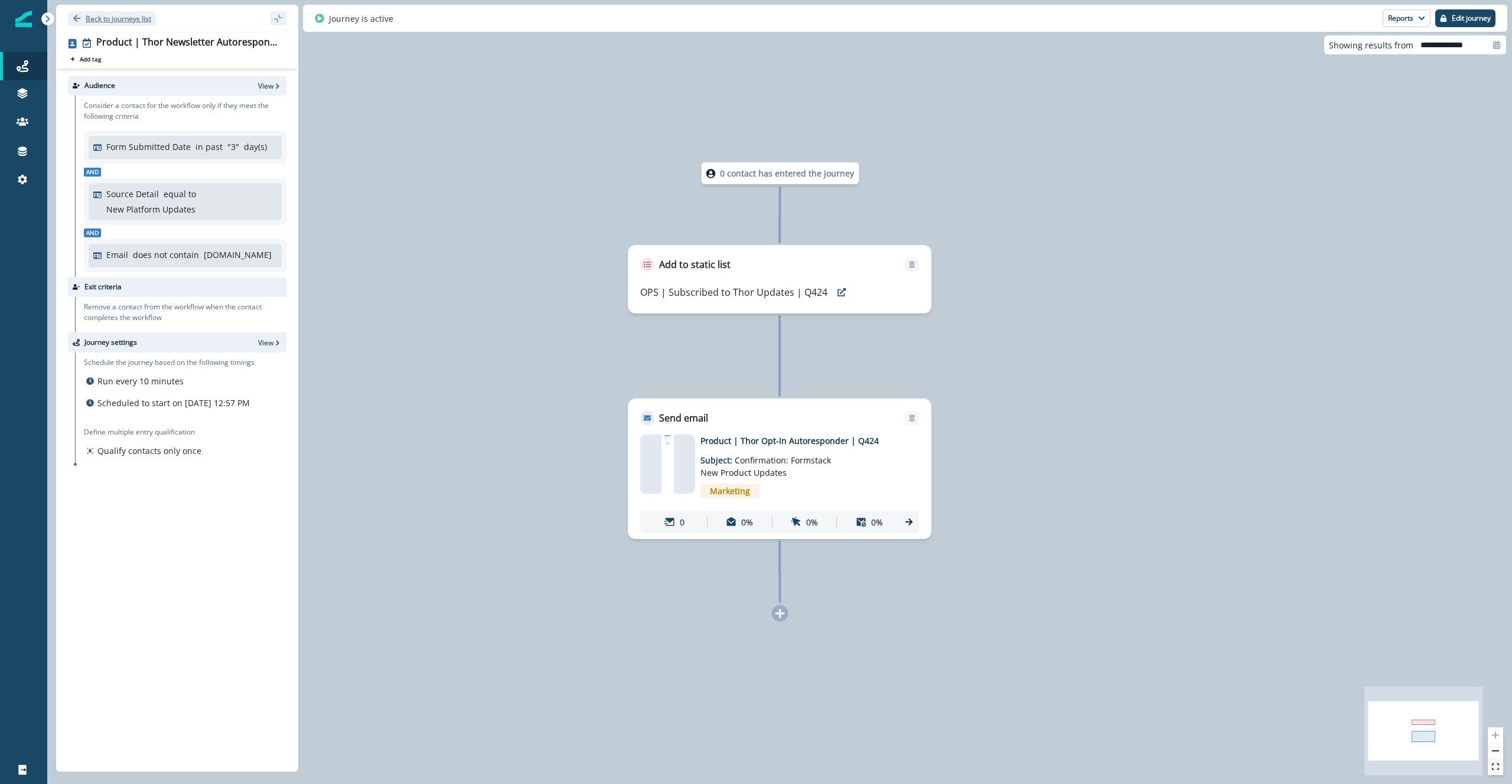
click at [138, 21] on p "Back to journeys list" at bounding box center [118, 19] width 66 height 10
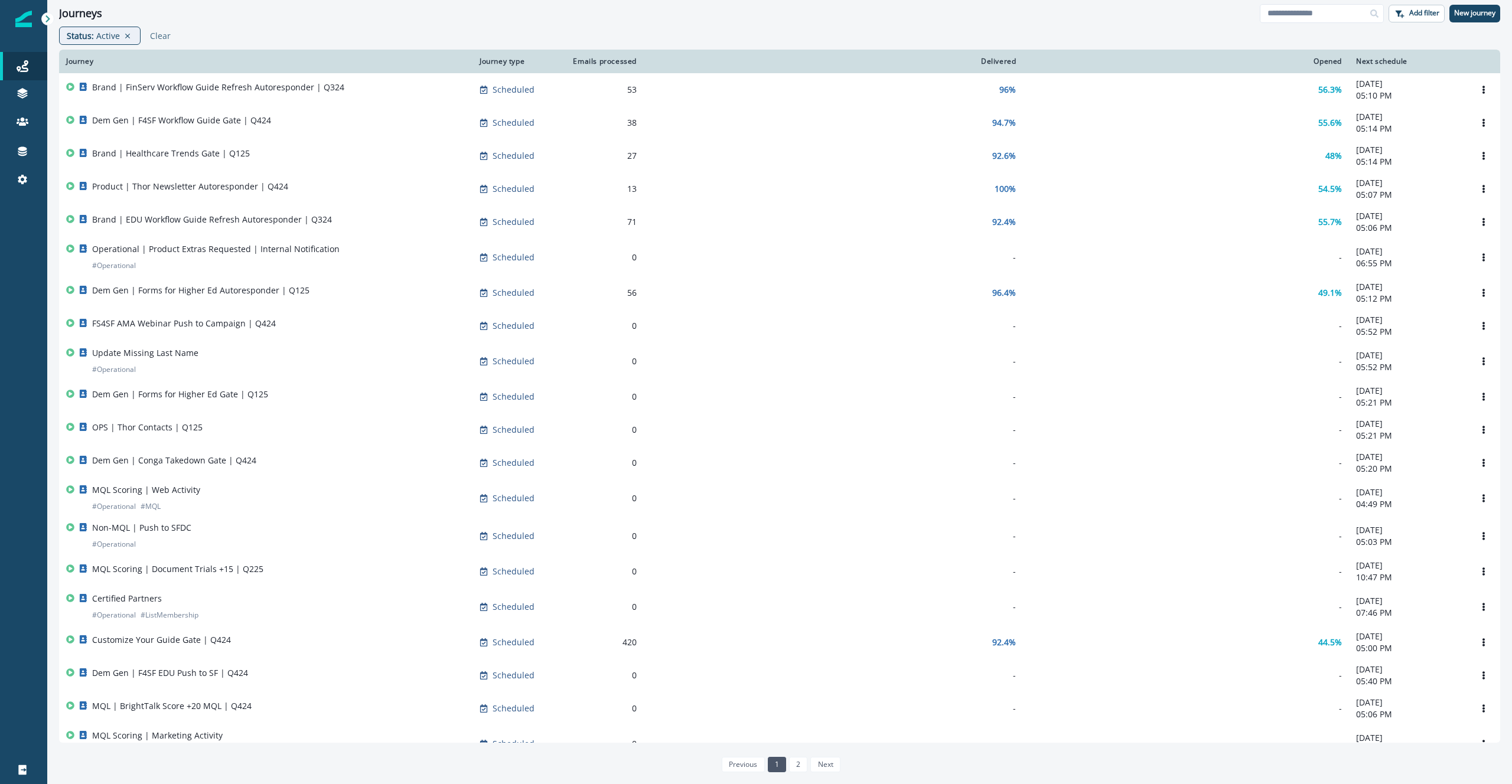
scroll to position [383, 0]
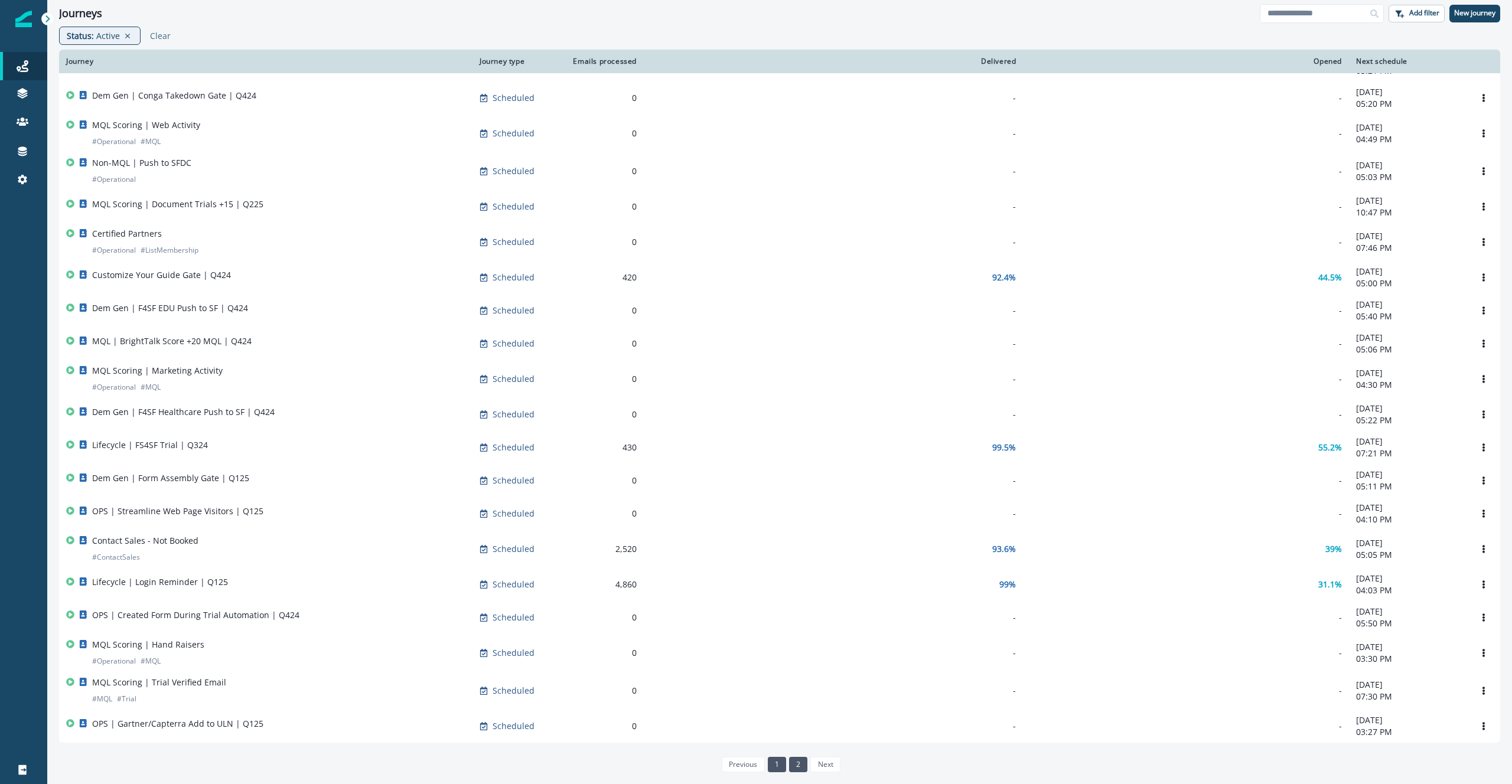
click at [800, 761] on link "2" at bounding box center [798, 765] width 18 height 15
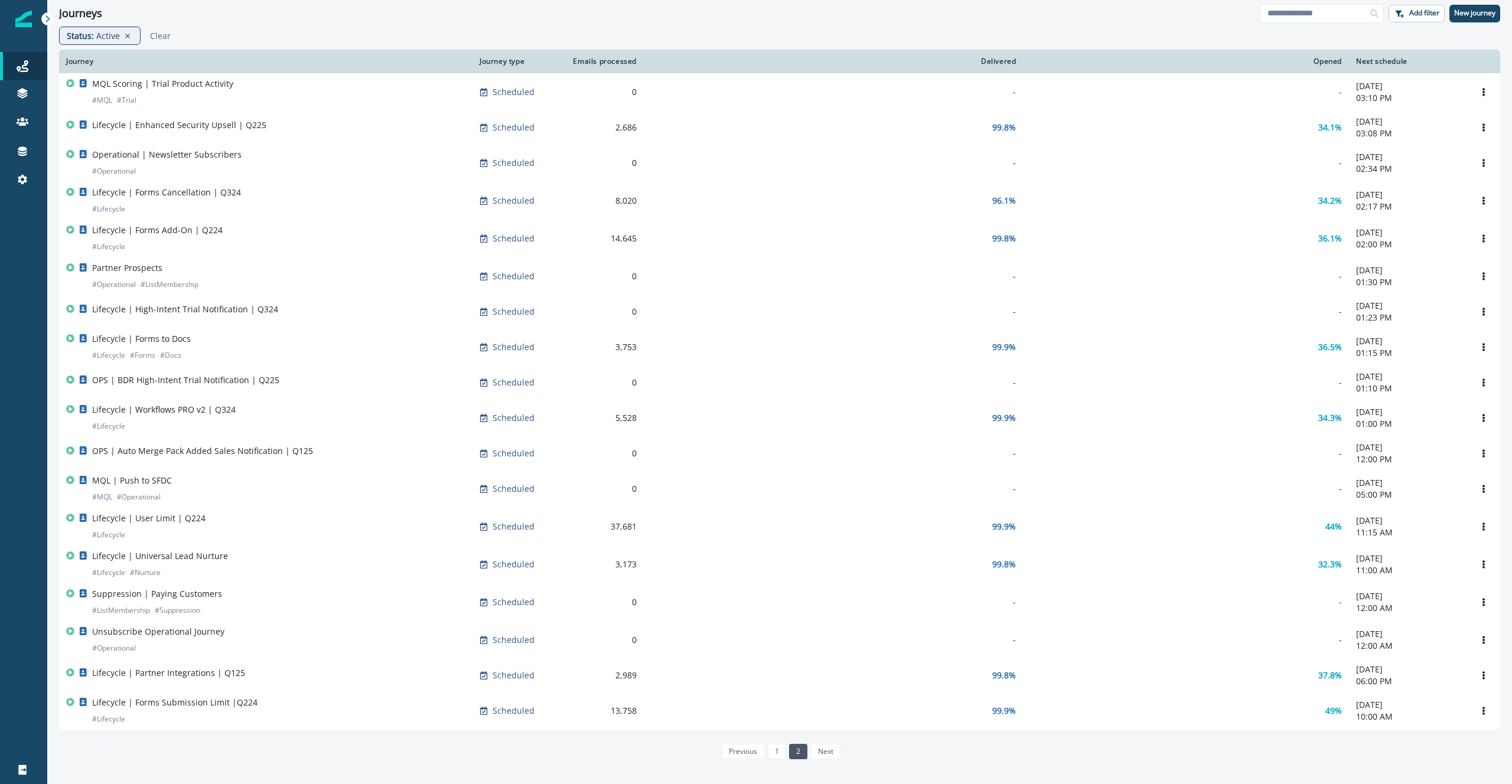
click at [830, 760] on li "next" at bounding box center [824, 752] width 32 height 15
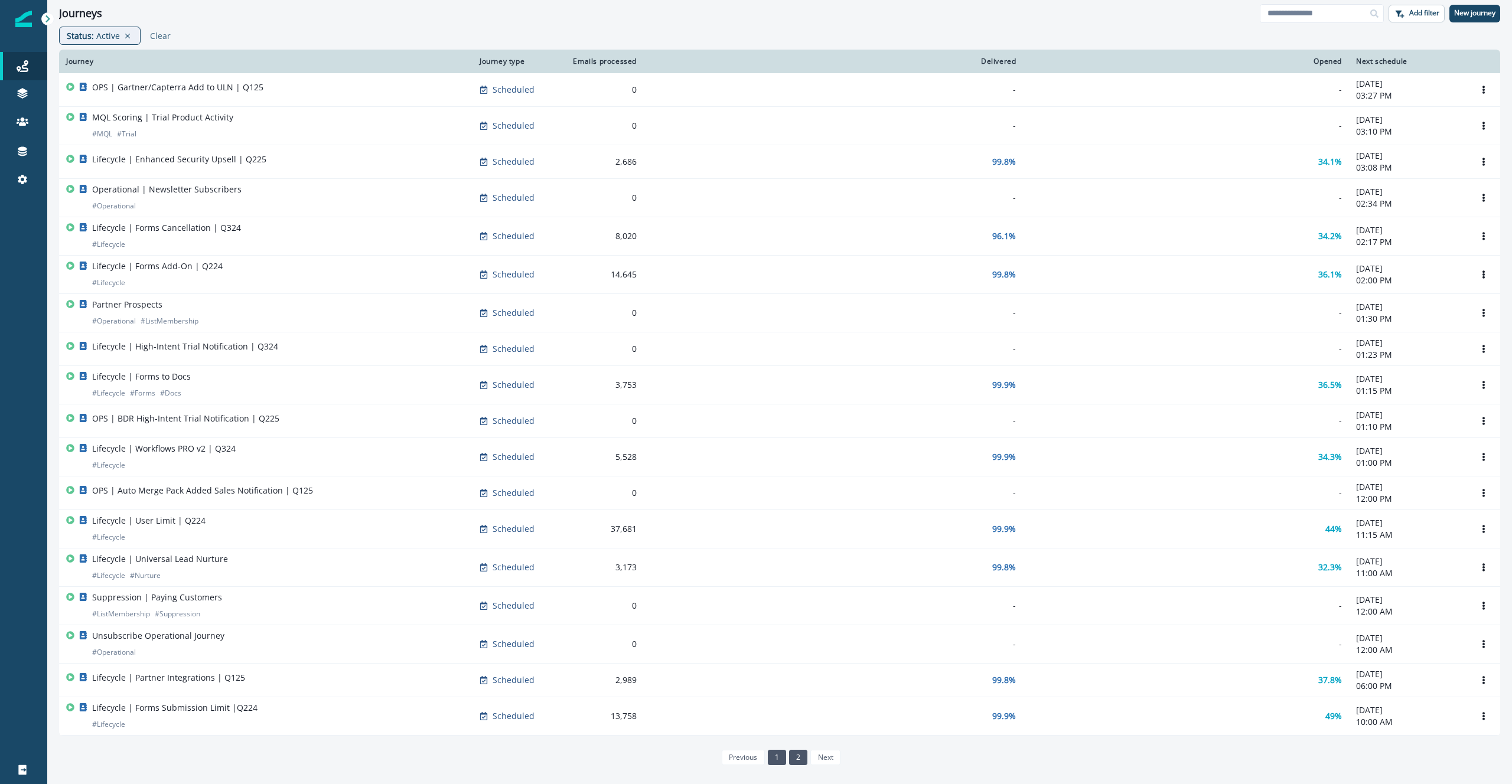
click at [782, 756] on link "1" at bounding box center [777, 758] width 18 height 15
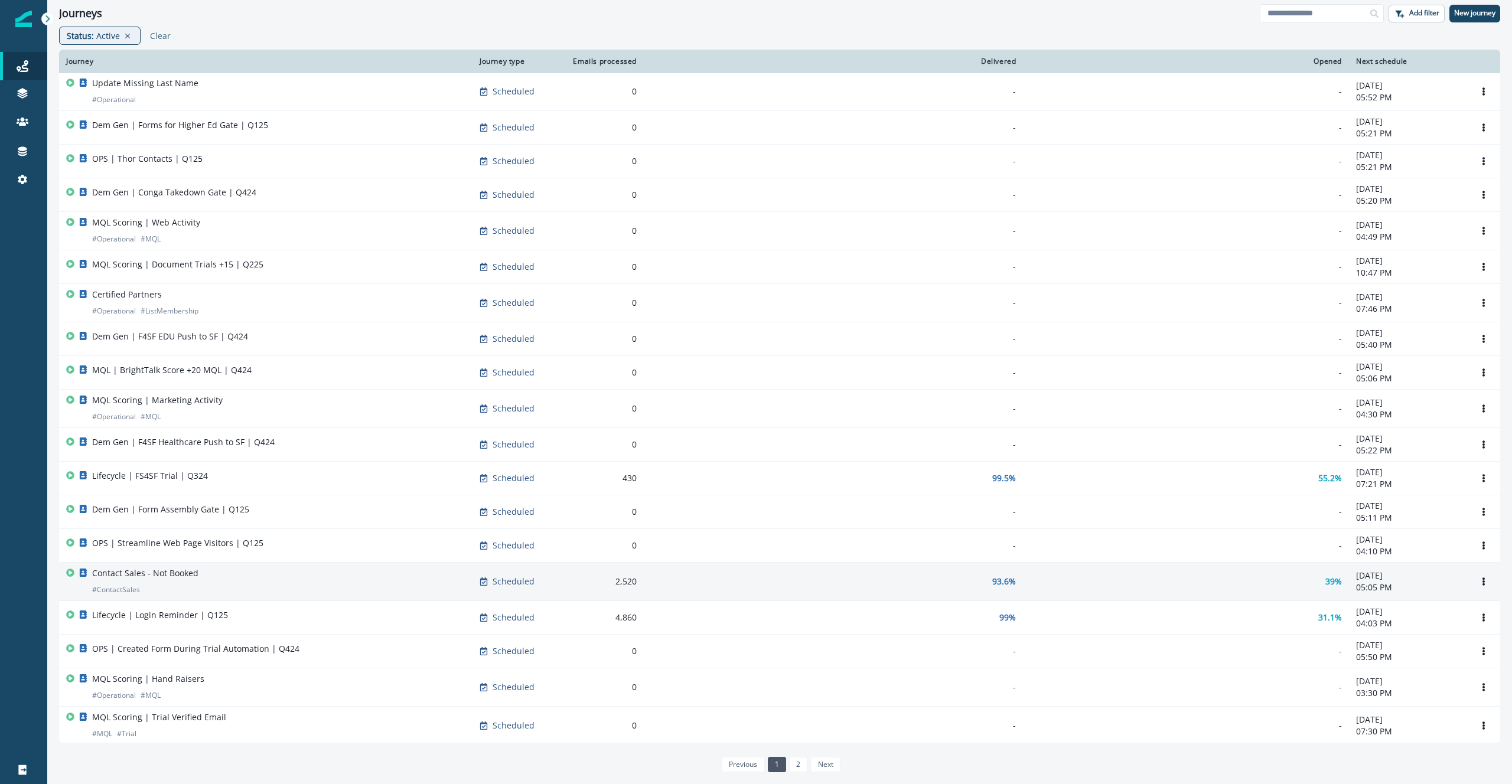
scroll to position [388, 0]
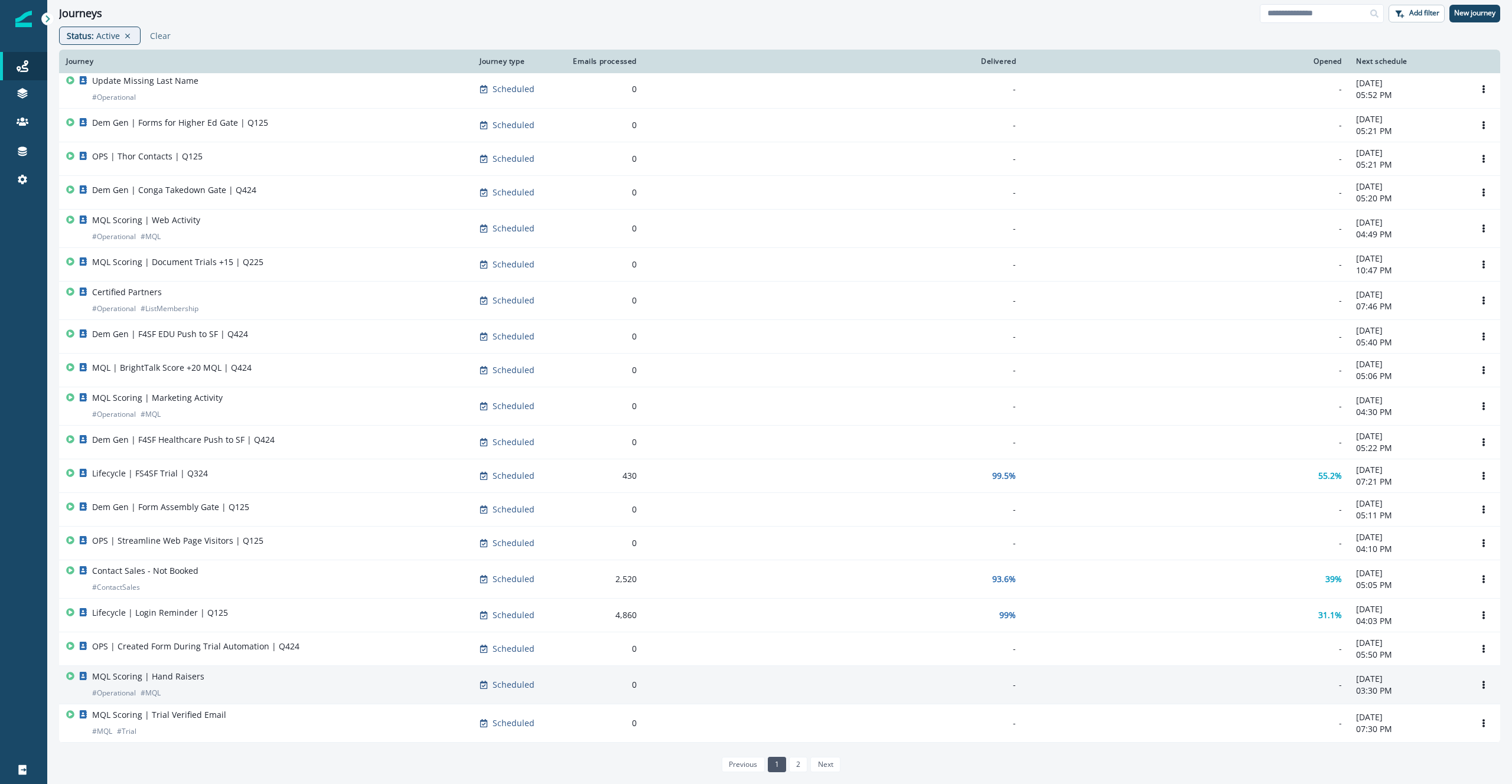
click at [675, 678] on td "-" at bounding box center [833, 686] width 379 height 39
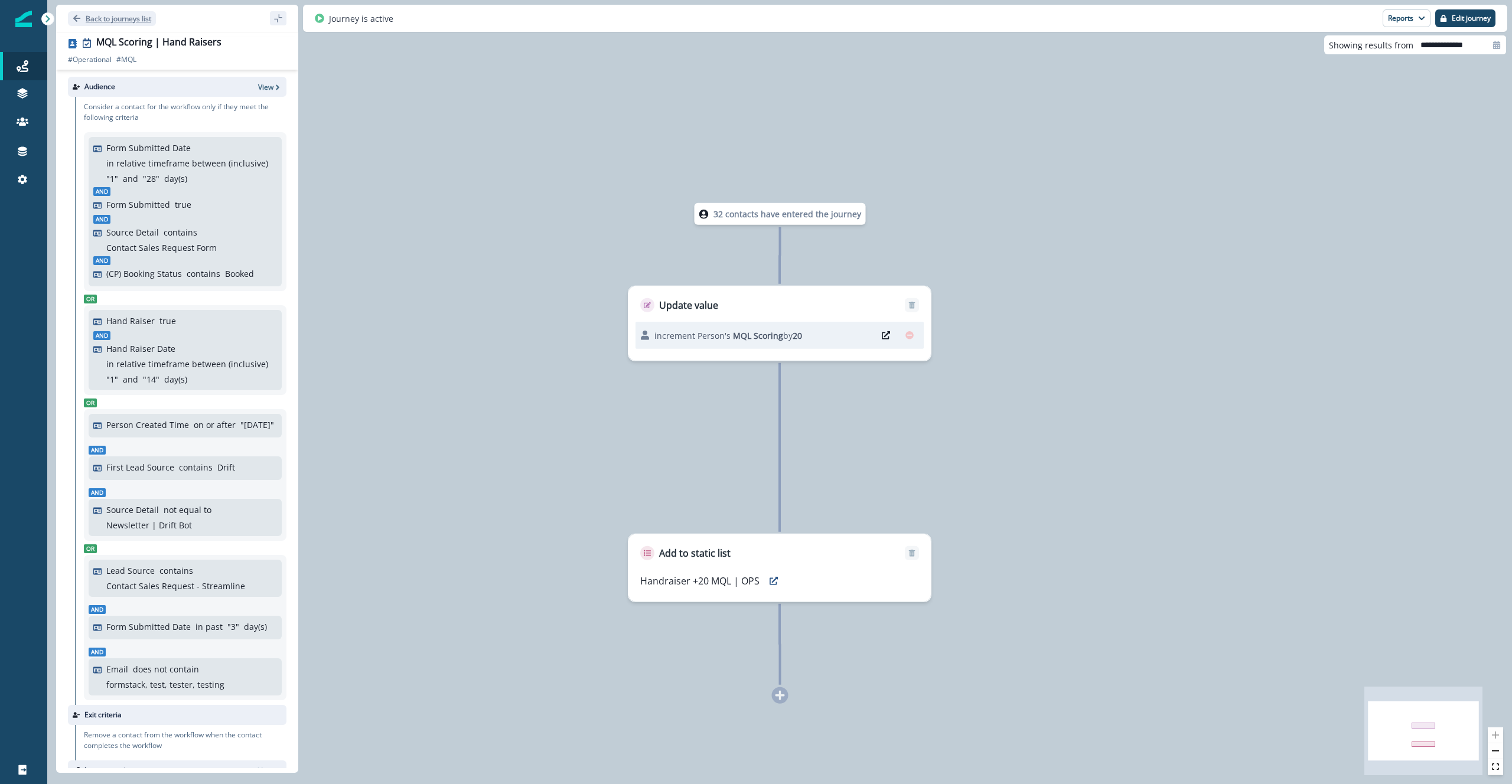
click at [121, 19] on p "Back to journeys list" at bounding box center [118, 19] width 66 height 10
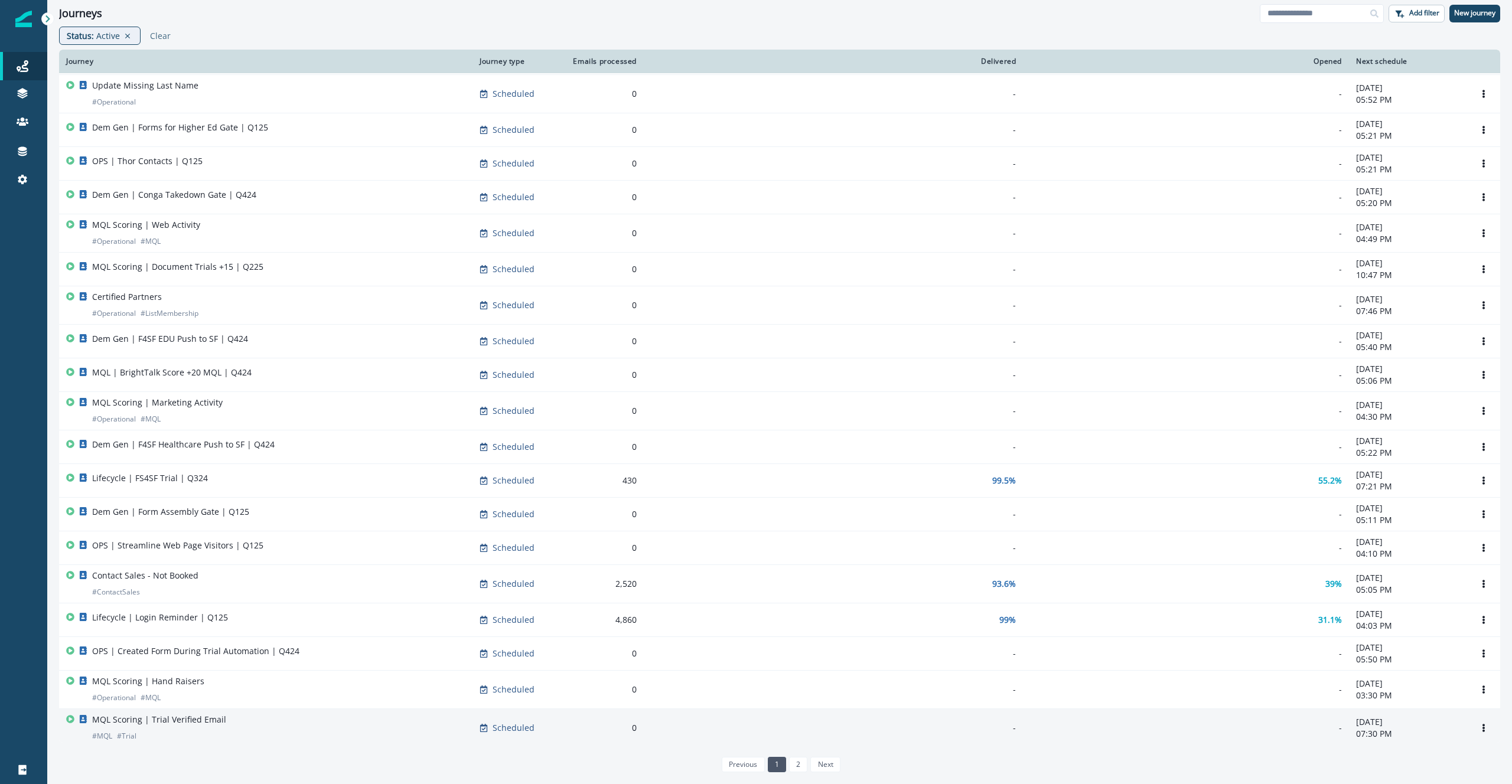
scroll to position [388, 0]
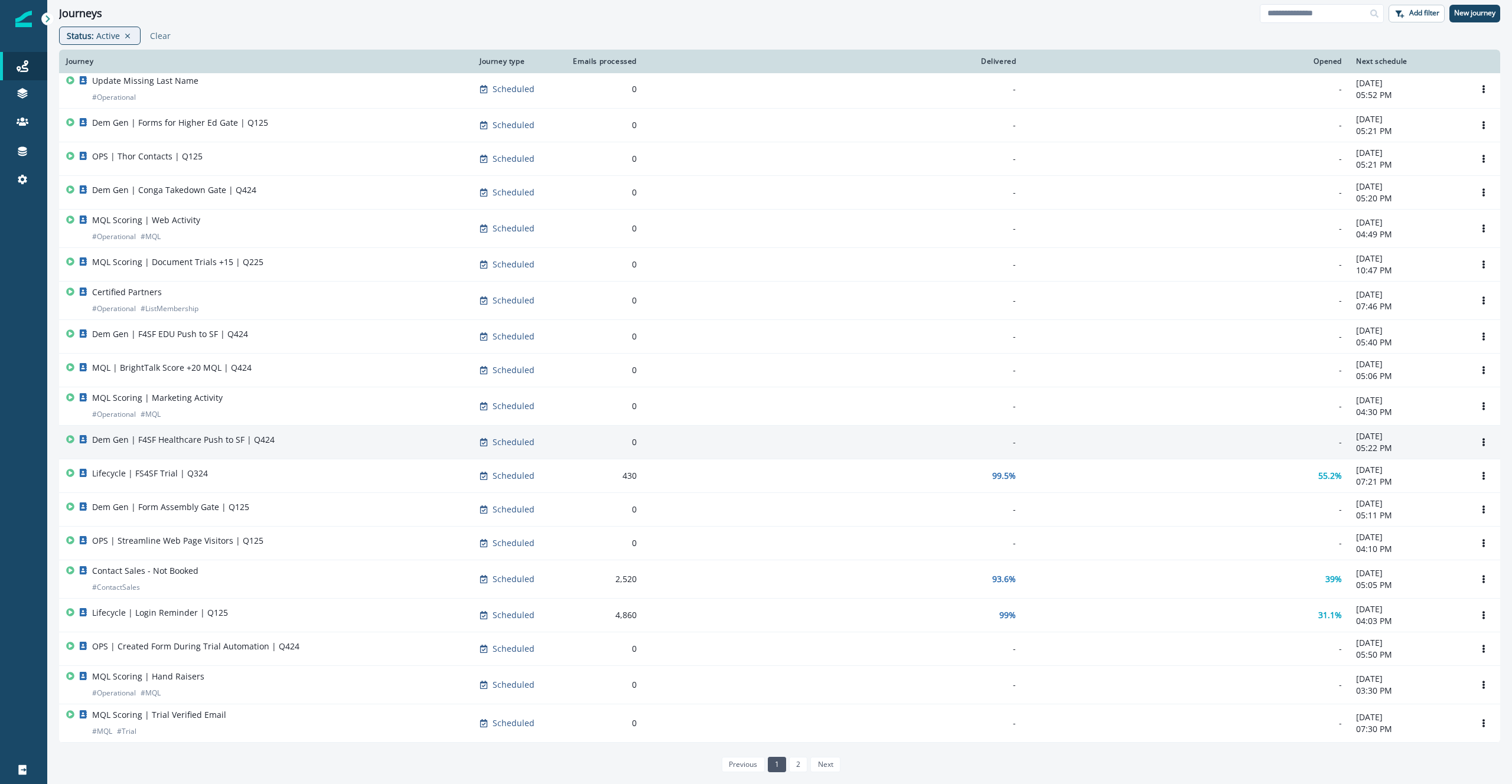
click at [314, 447] on div "Dem Gen | F4SF Healthcare Push to SF | Q424" at bounding box center [266, 442] width 399 height 17
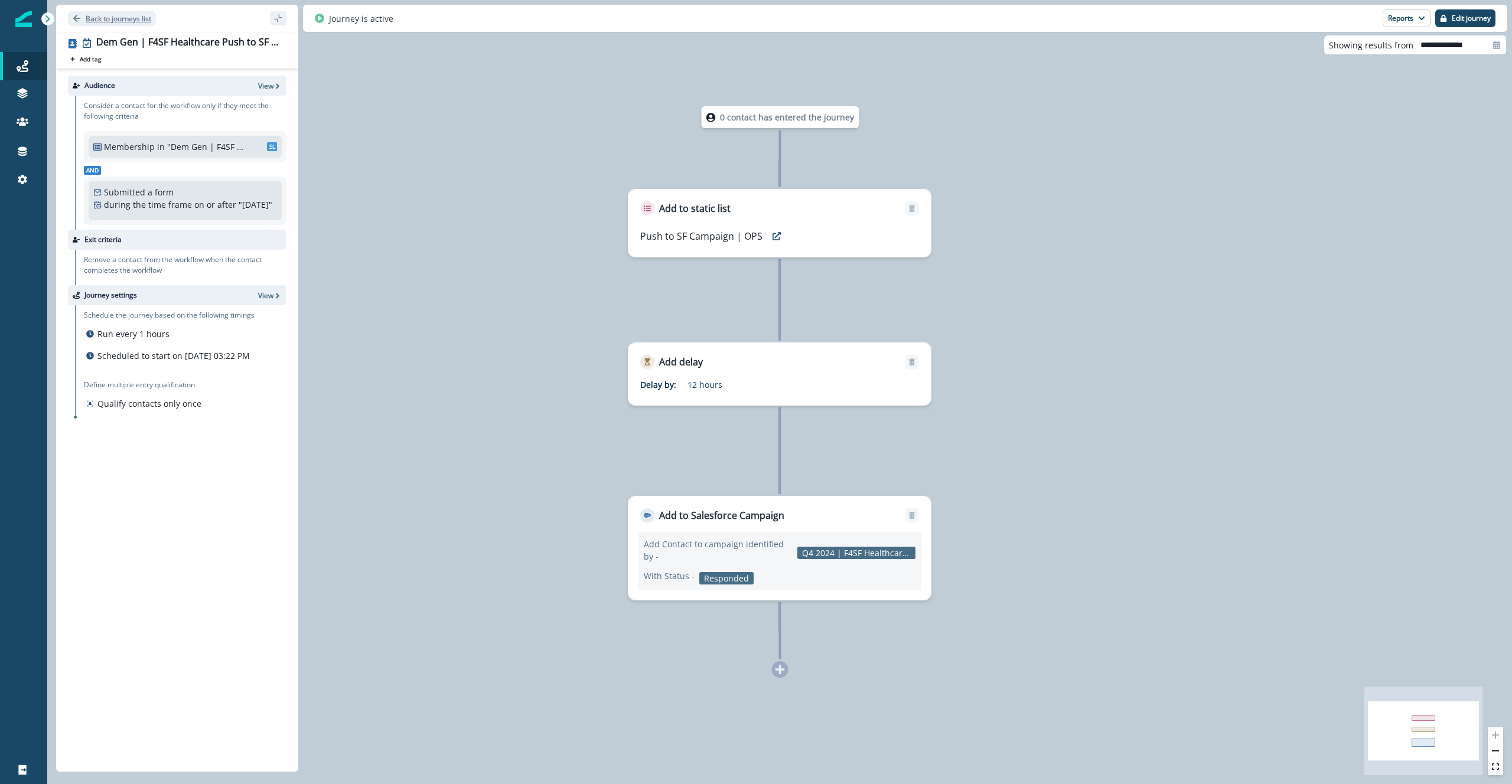
click at [104, 18] on p "Back to journeys list" at bounding box center [118, 19] width 66 height 10
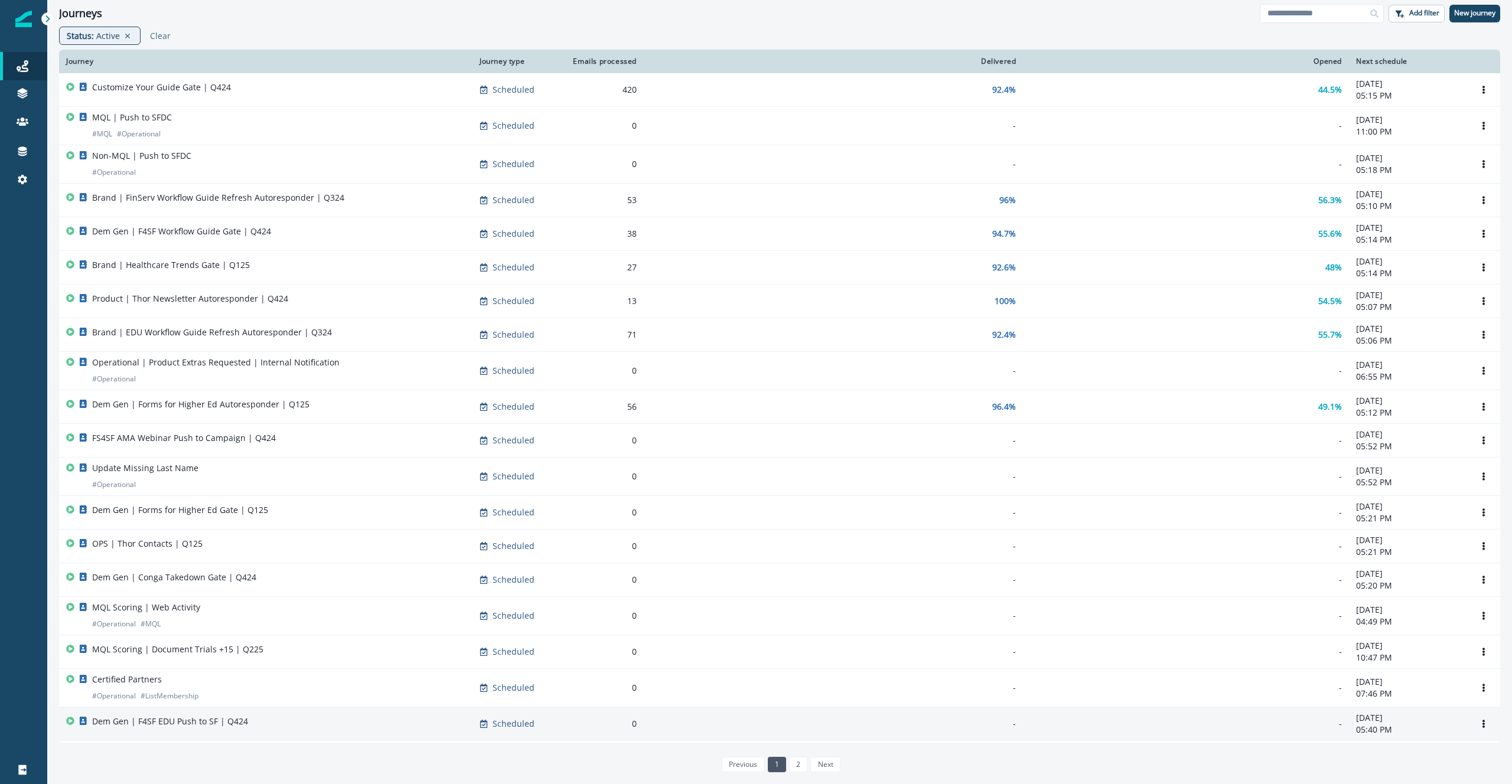
scroll to position [388, 0]
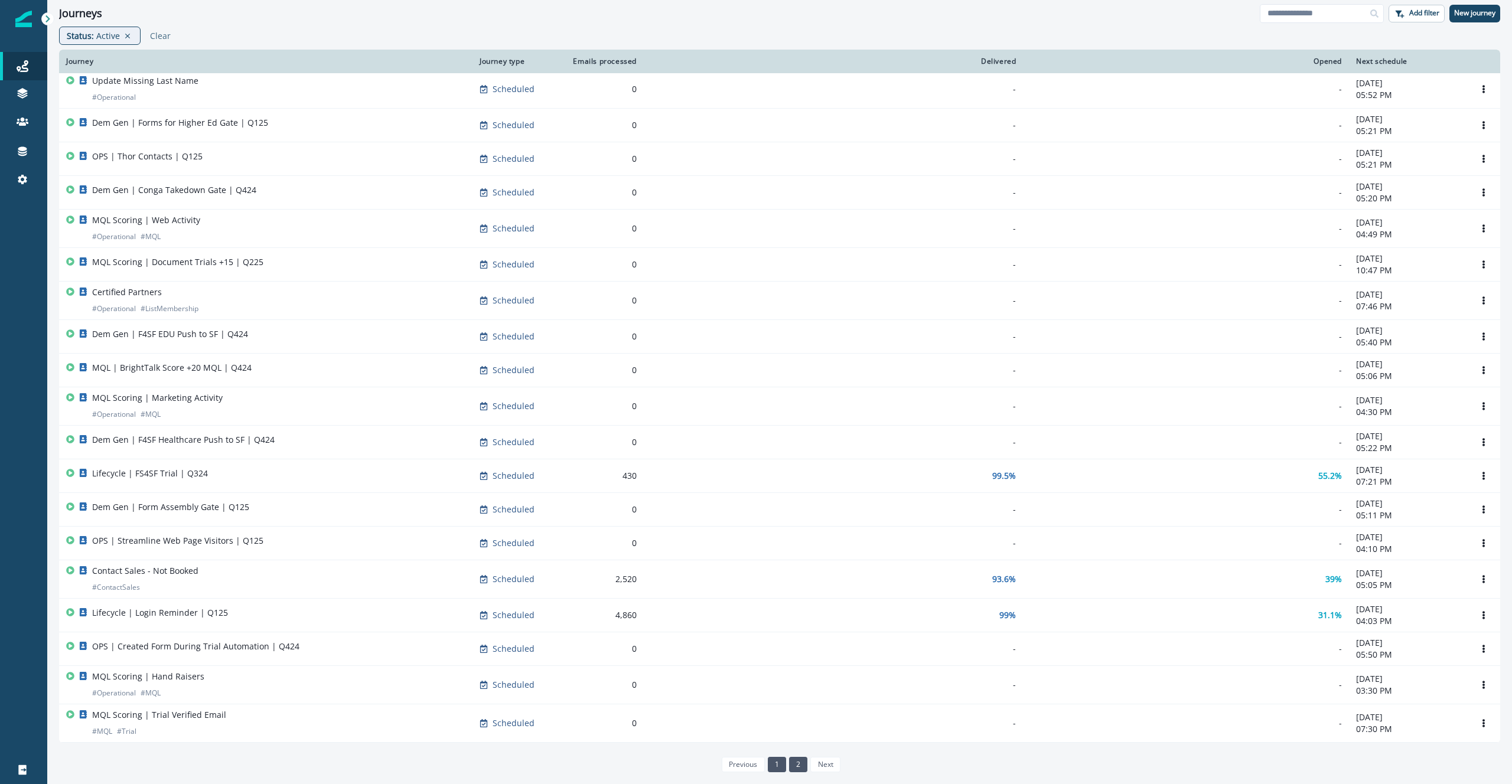
click at [797, 766] on link "2" at bounding box center [798, 765] width 18 height 15
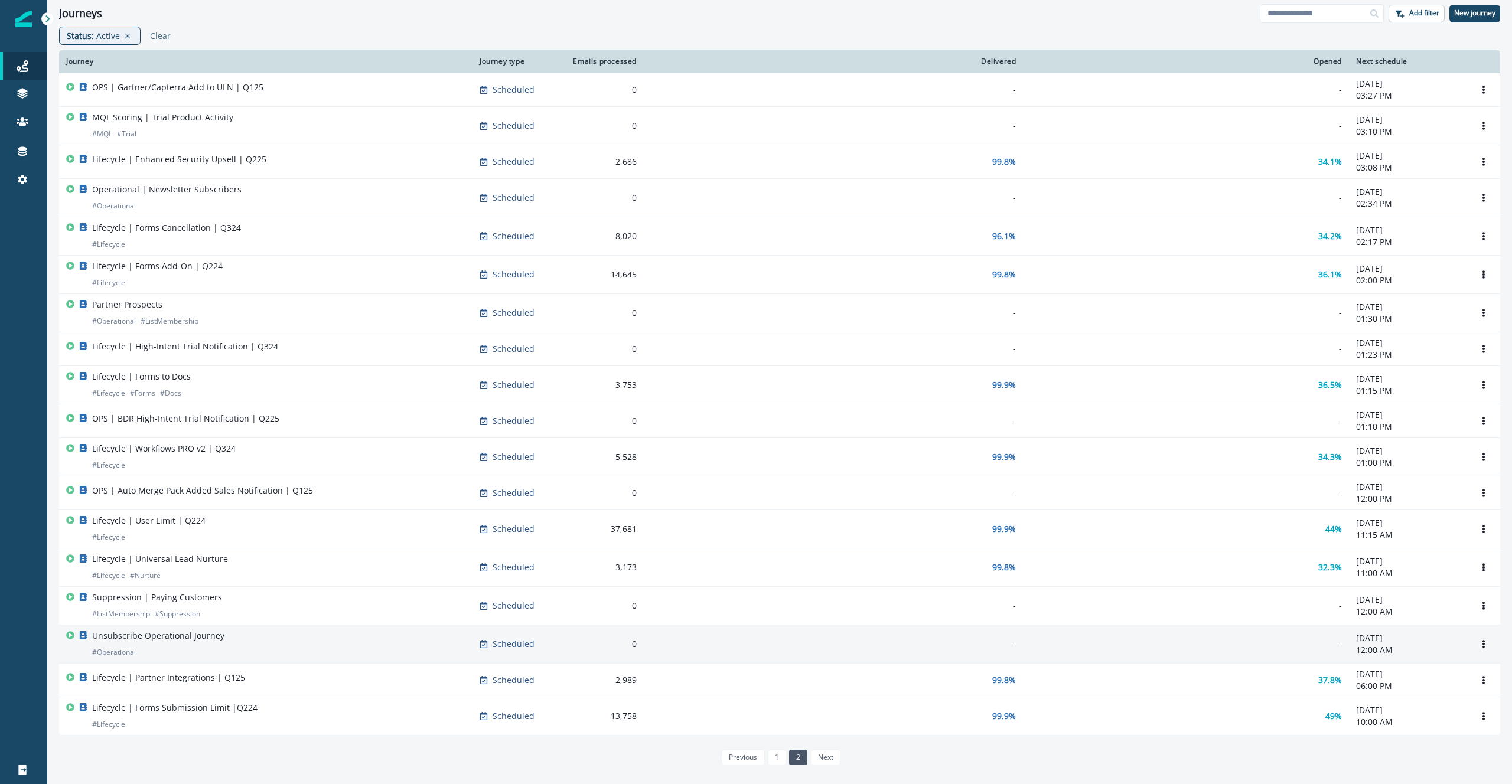
click at [372, 648] on div "Unsubscribe Operational Journey # Operational" at bounding box center [266, 644] width 399 height 28
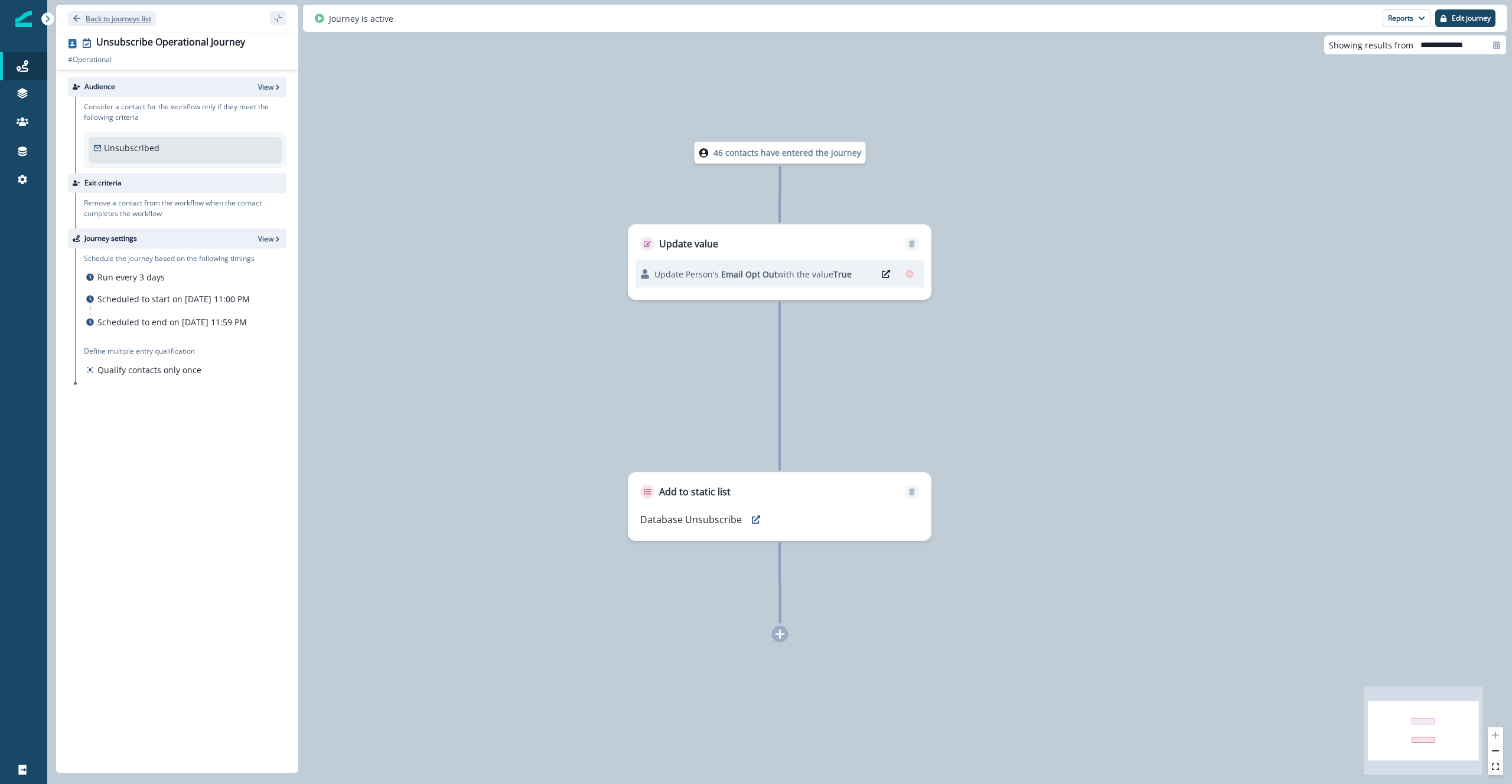
click at [96, 15] on p "Back to journeys list" at bounding box center [118, 19] width 66 height 10
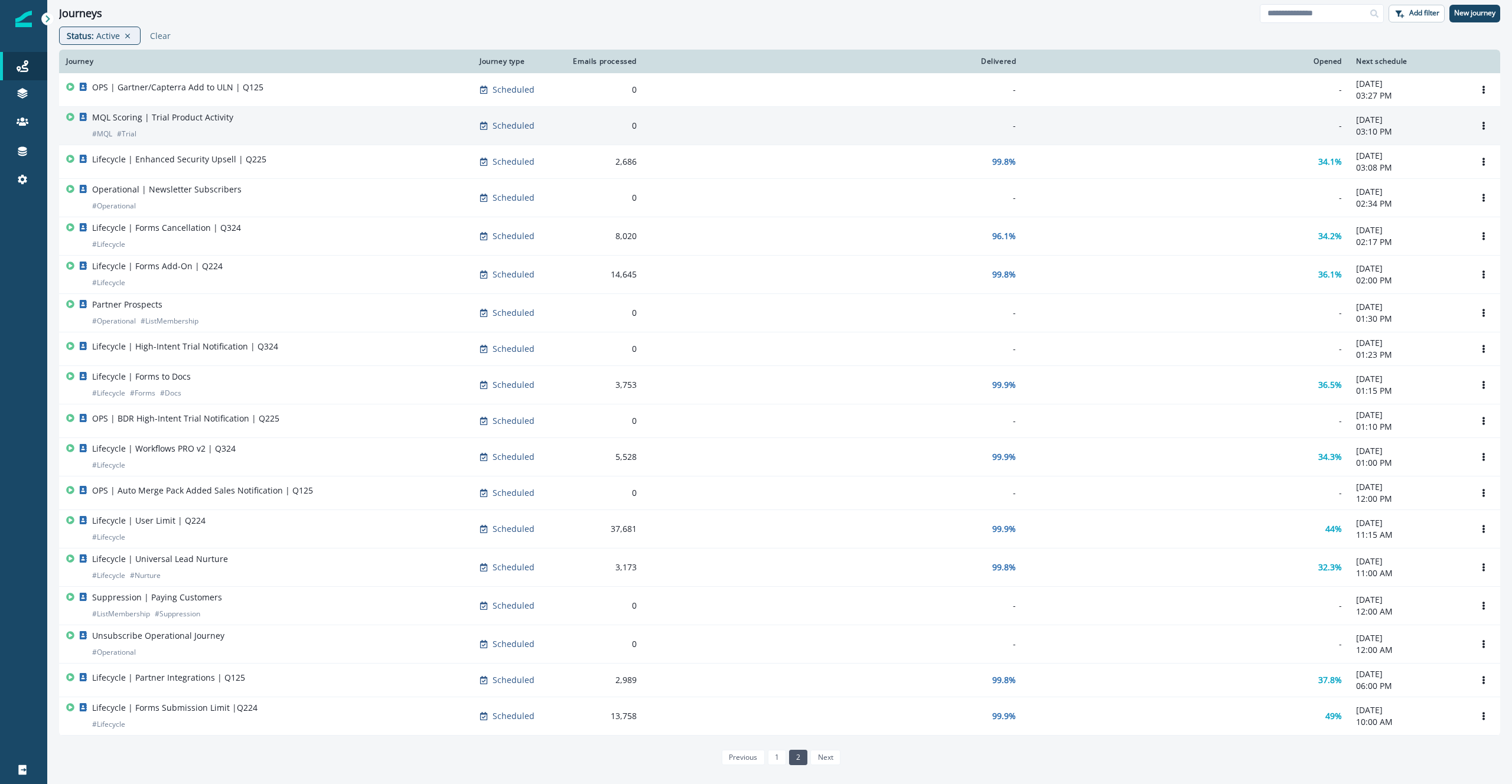
click at [292, 134] on div "MQL Scoring | Trial Product Activity # MQL # Trial" at bounding box center [266, 126] width 399 height 28
